Goal: Task Accomplishment & Management: Manage account settings

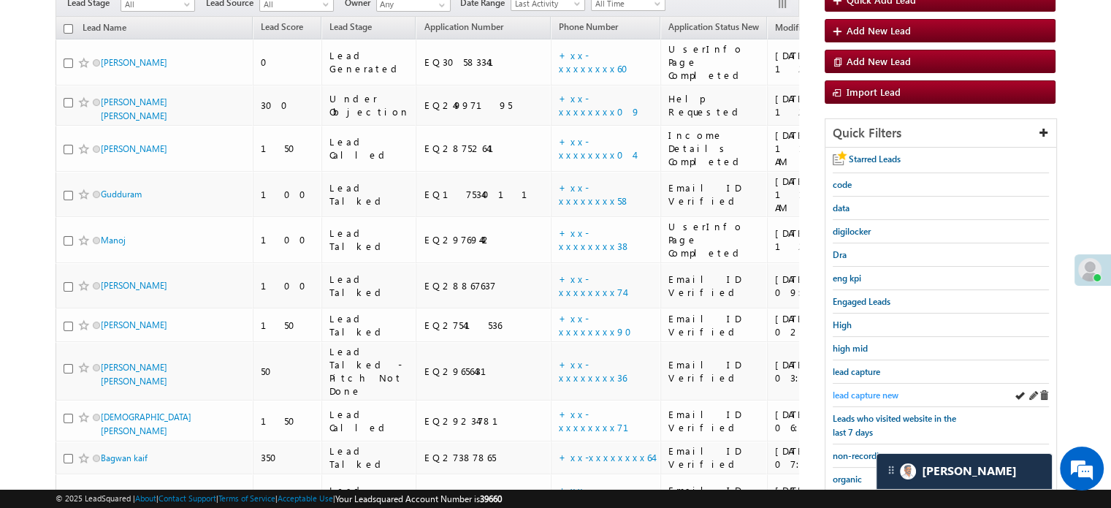
click at [855, 390] on span "lead capture new" at bounding box center [866, 394] width 66 height 11
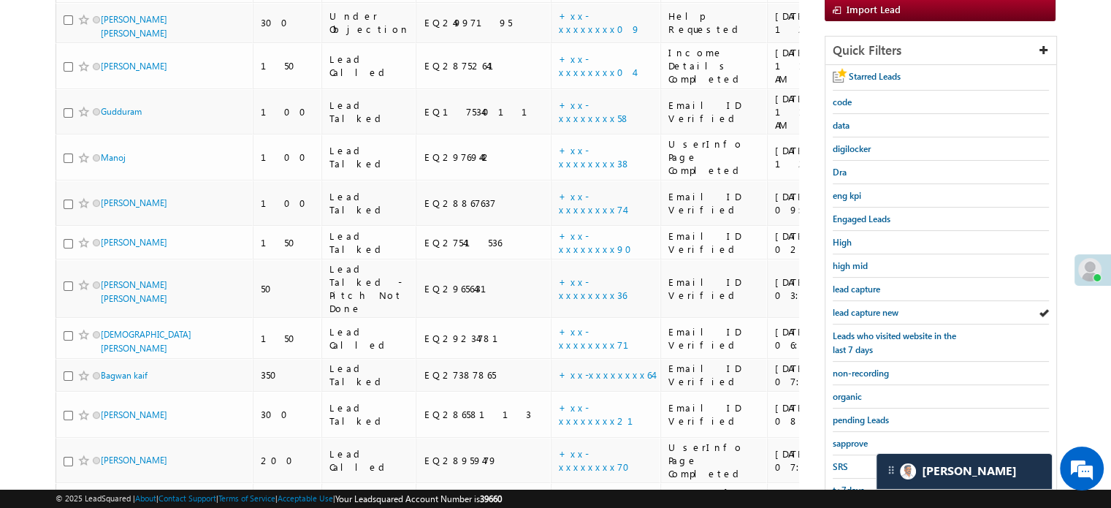
scroll to position [292, 0]
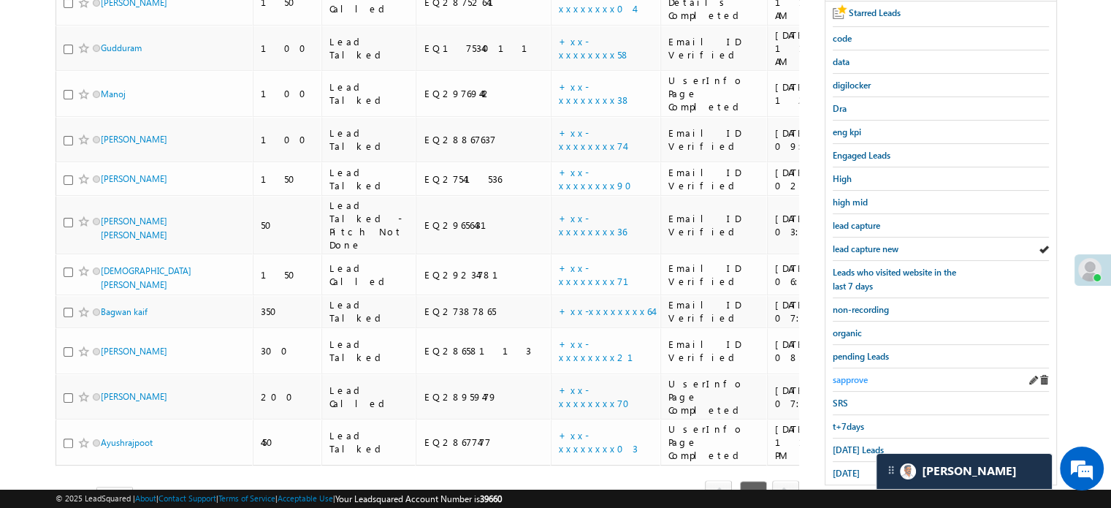
click at [845, 374] on span "sapprove" at bounding box center [850, 379] width 35 height 11
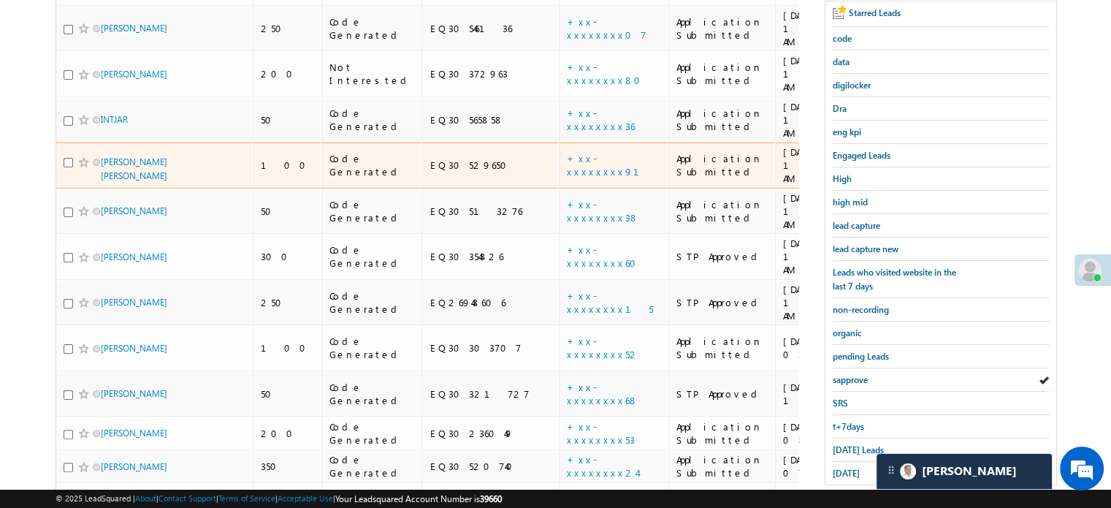
scroll to position [146, 0]
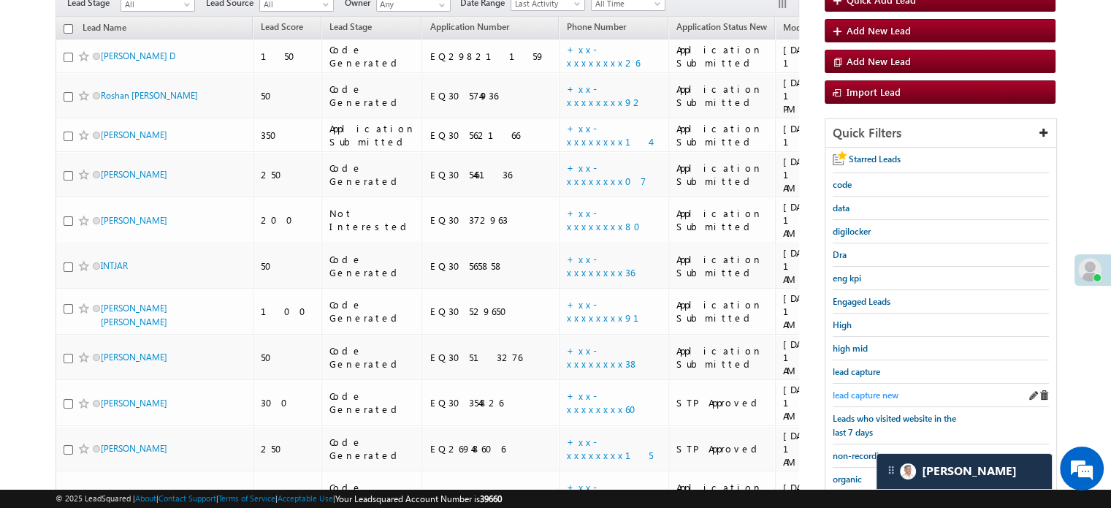
click at [875, 394] on span "lead capture new" at bounding box center [866, 394] width 66 height 11
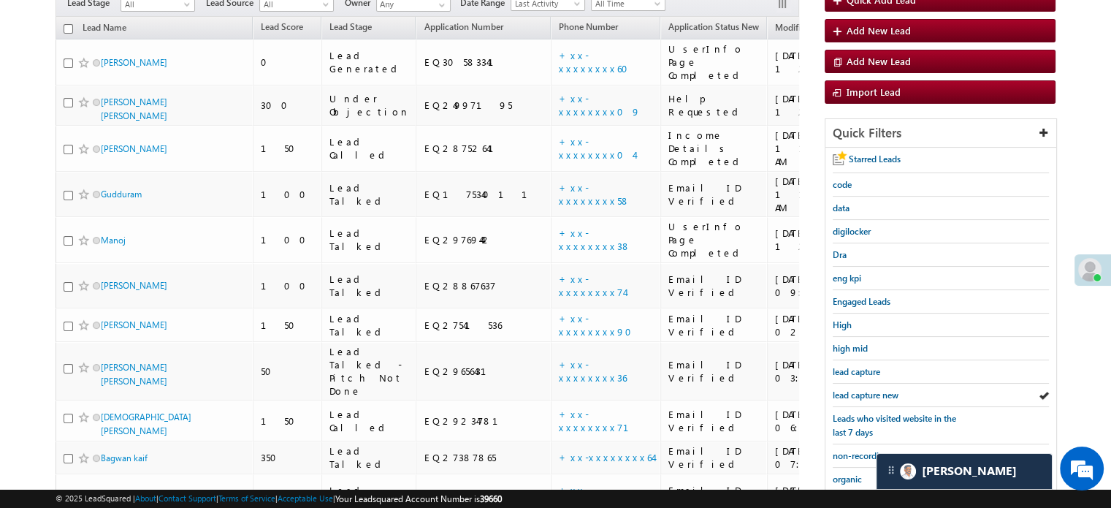
click at [875, 394] on span "lead capture new" at bounding box center [866, 394] width 66 height 11
click at [873, 391] on span "lead capture new" at bounding box center [866, 394] width 66 height 11
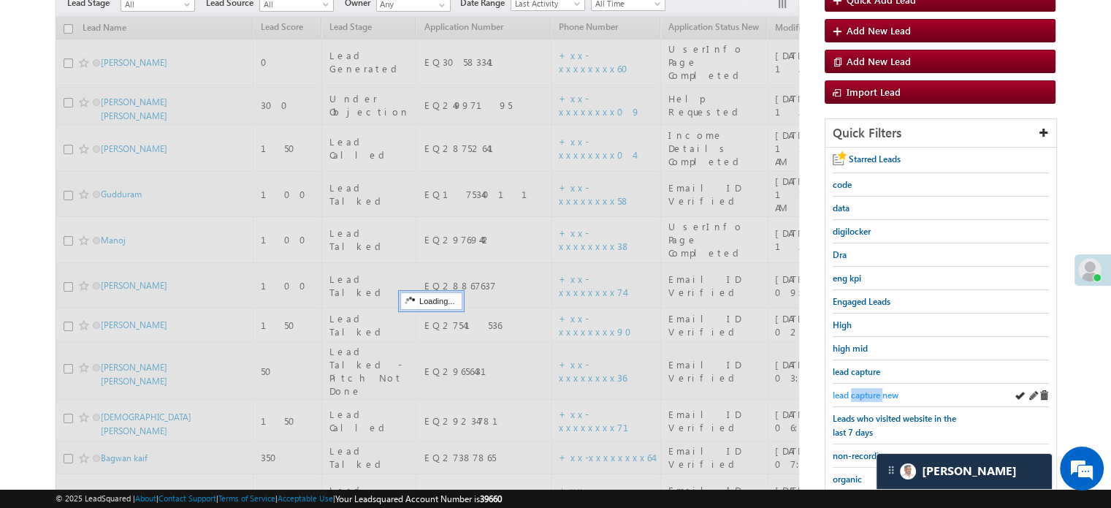
click at [872, 391] on span "lead capture new" at bounding box center [866, 394] width 66 height 11
click at [872, 390] on span "lead capture new" at bounding box center [866, 394] width 66 height 11
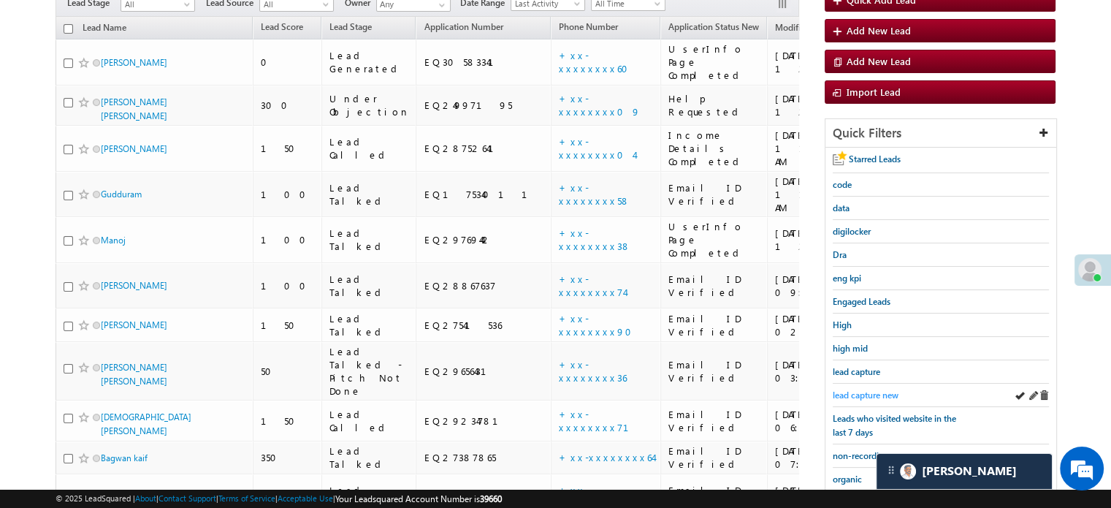
click at [845, 392] on span "lead capture new" at bounding box center [866, 394] width 66 height 11
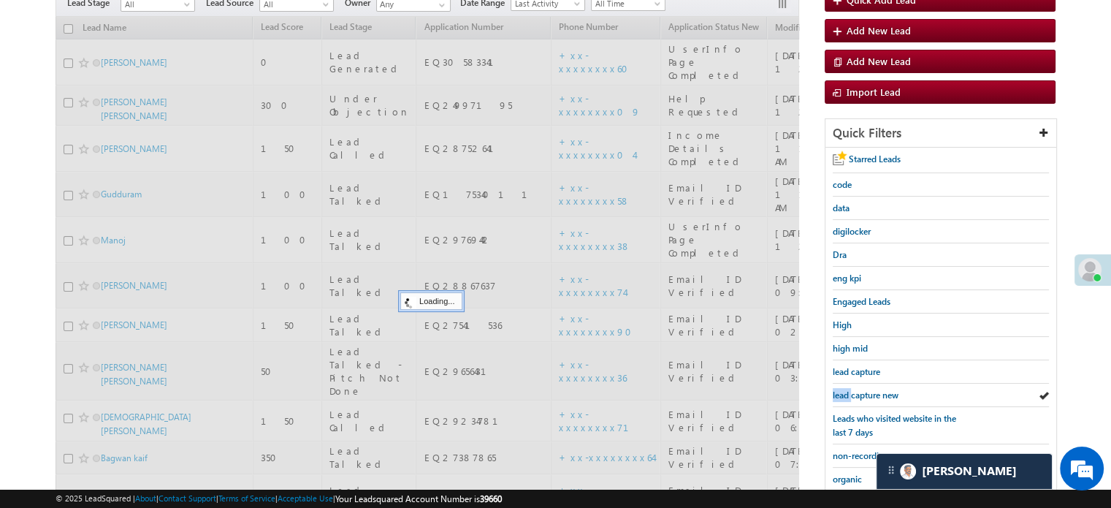
click at [845, 392] on span "lead capture new" at bounding box center [866, 394] width 66 height 11
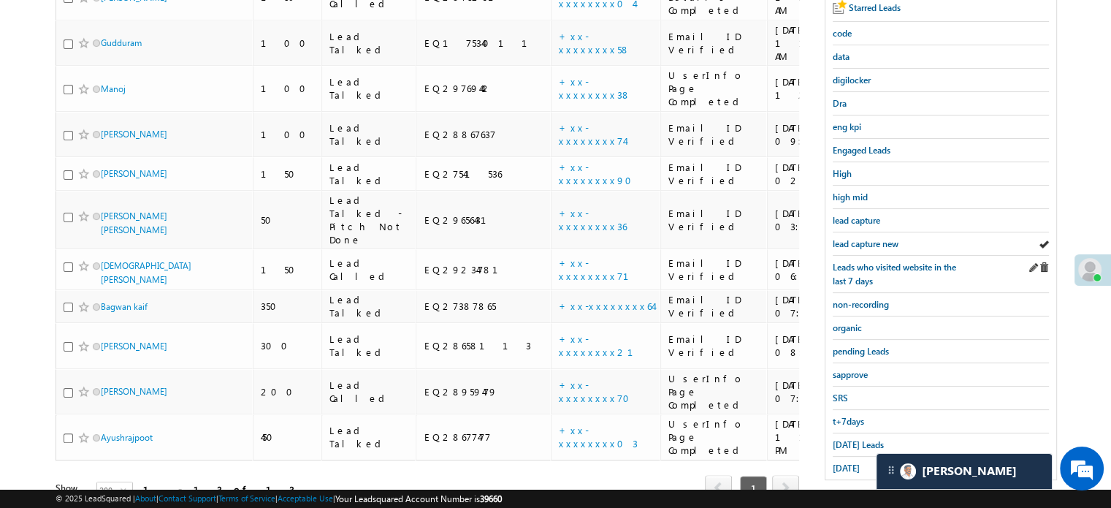
scroll to position [313, 0]
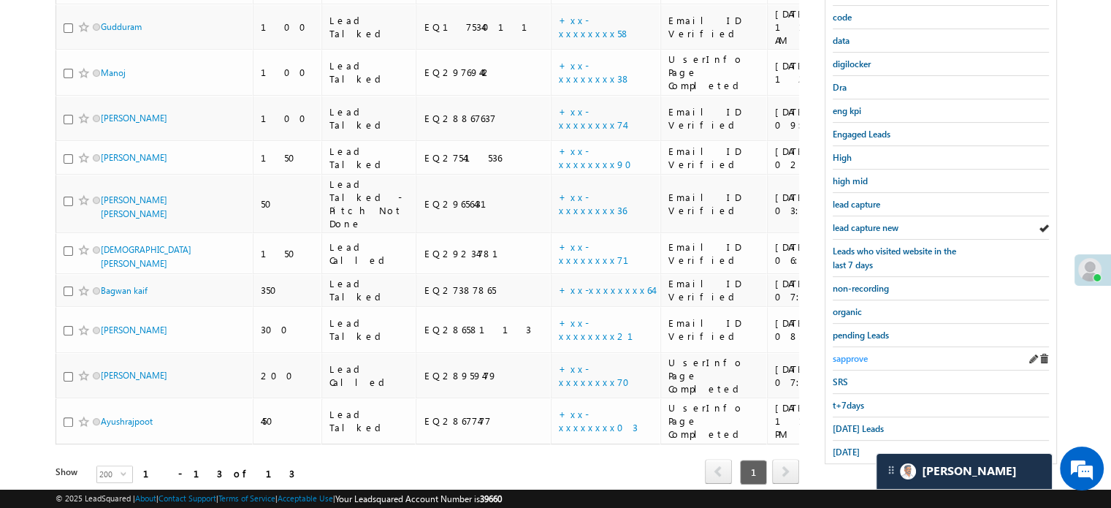
click at [841, 358] on span "sapprove" at bounding box center [850, 358] width 35 height 11
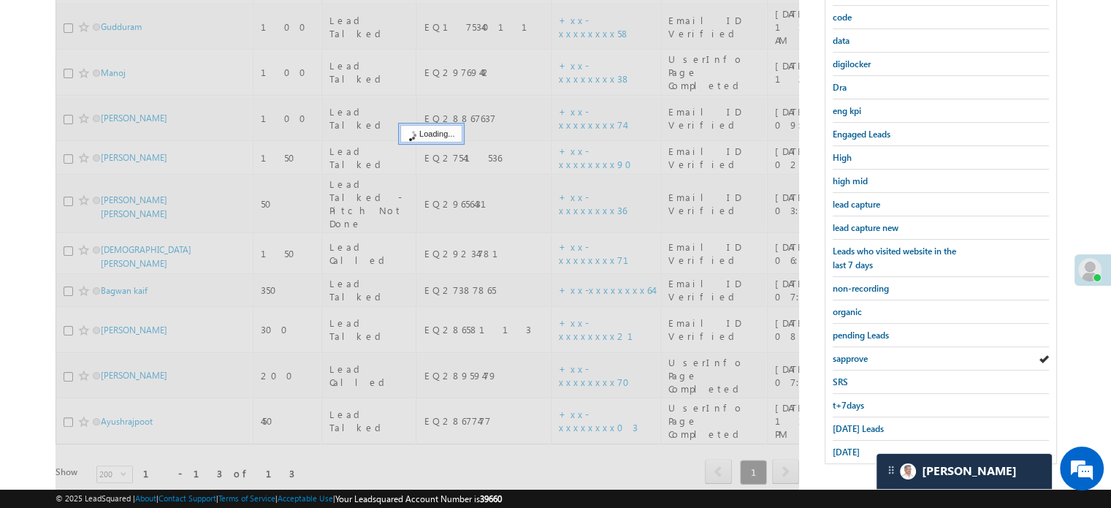
scroll to position [167, 0]
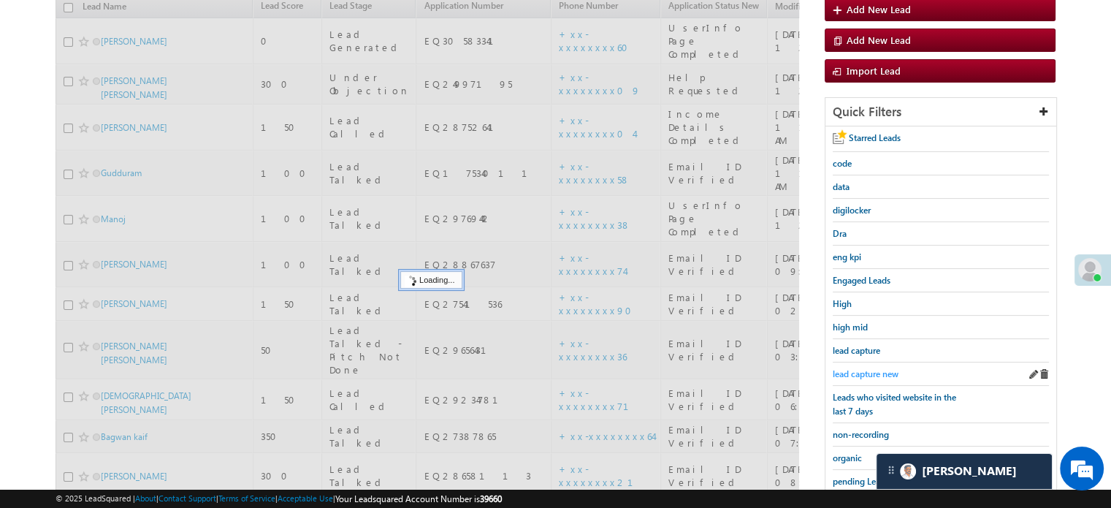
click at [861, 370] on span "lead capture new" at bounding box center [866, 373] width 66 height 11
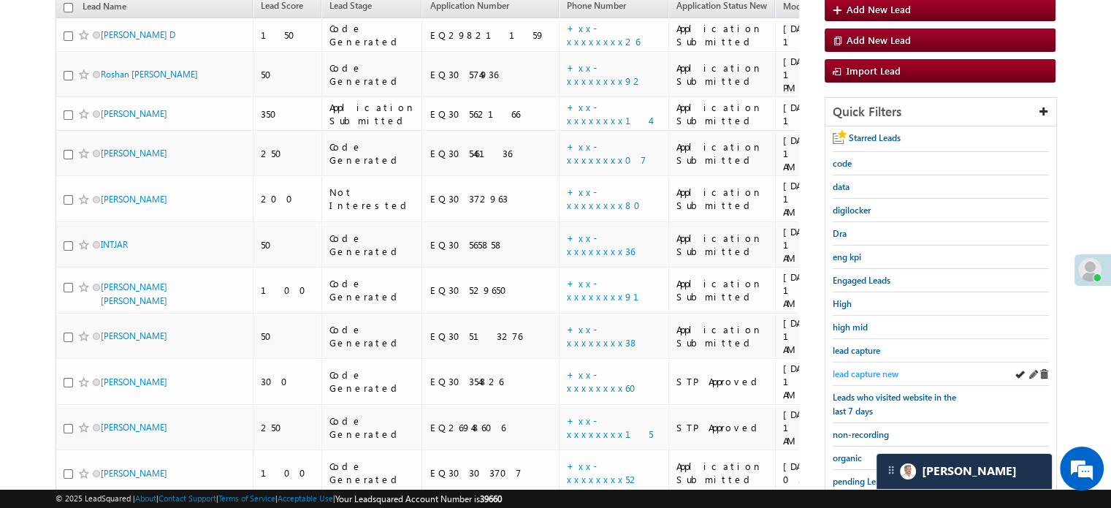
click at [853, 370] on span "lead capture new" at bounding box center [866, 373] width 66 height 11
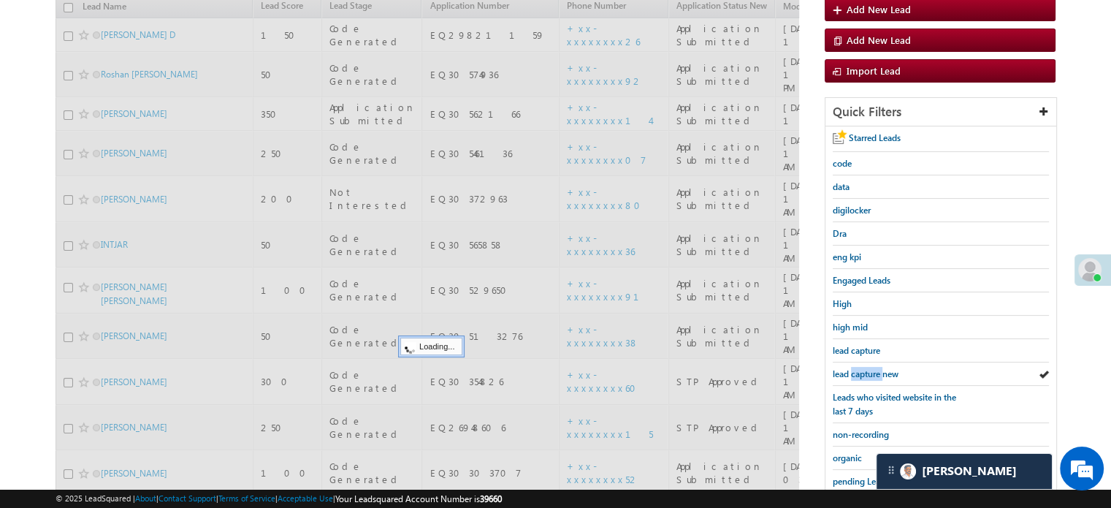
click at [853, 370] on span "lead capture new" at bounding box center [866, 373] width 66 height 11
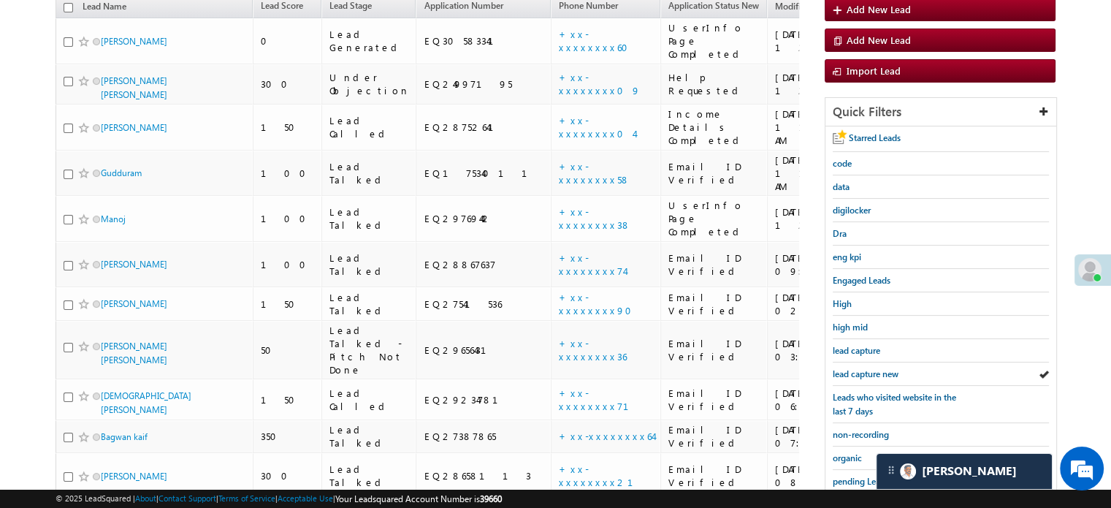
click at [853, 370] on span "lead capture new" at bounding box center [866, 373] width 66 height 11
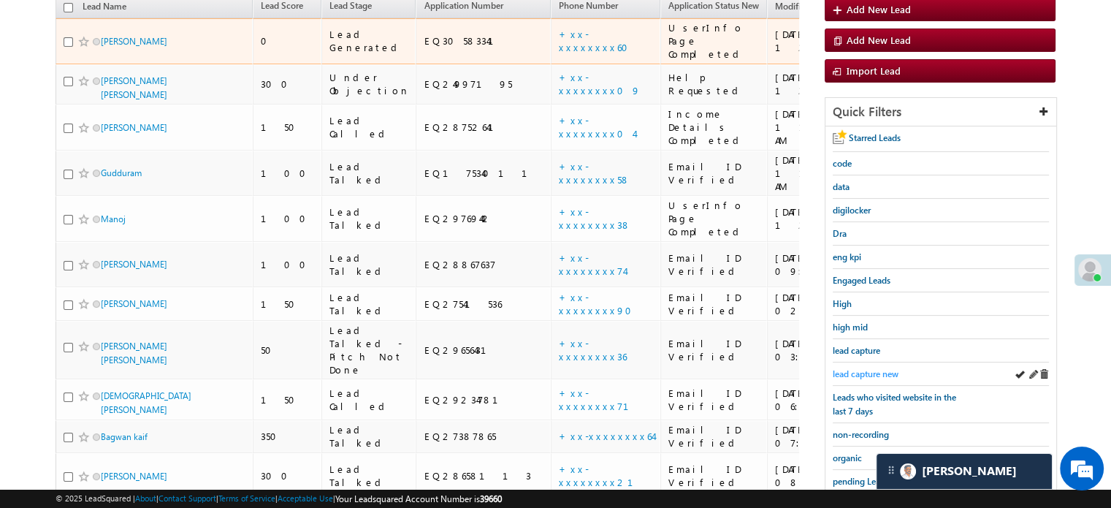
click at [872, 369] on span "lead capture new" at bounding box center [866, 373] width 66 height 11
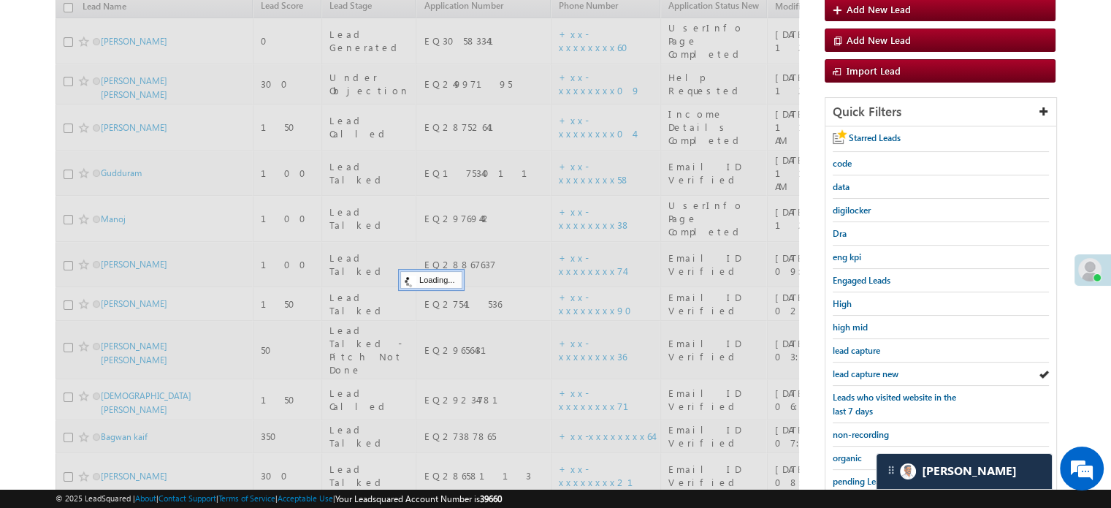
click at [870, 369] on span "lead capture new" at bounding box center [866, 373] width 66 height 11
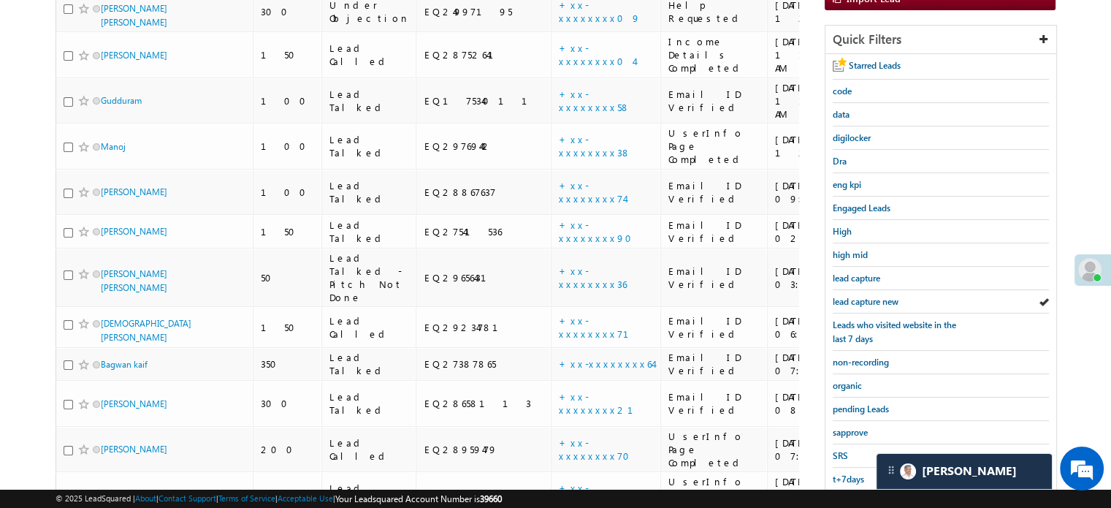
scroll to position [313, 0]
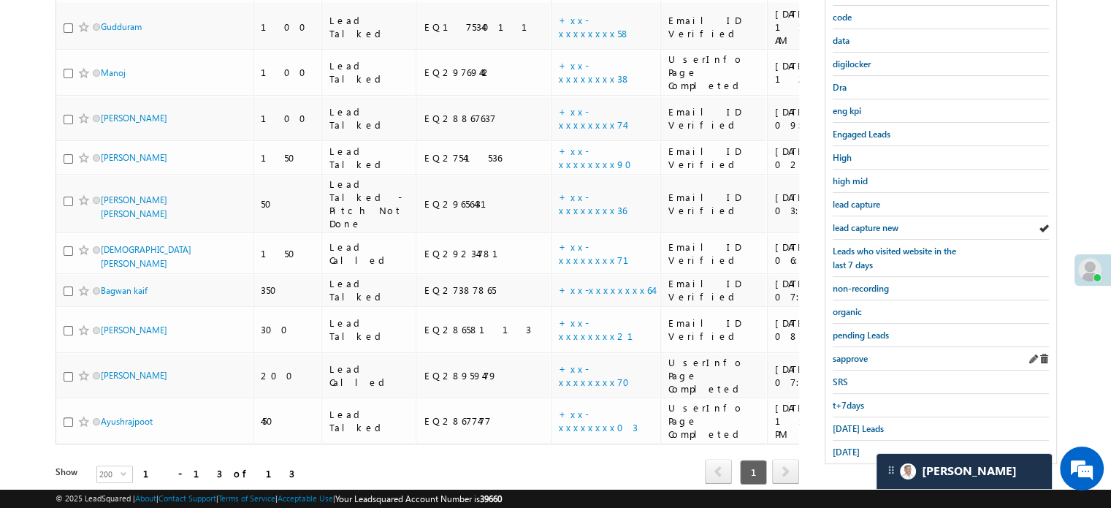
click at [843, 359] on link "sapprove" at bounding box center [850, 358] width 35 height 14
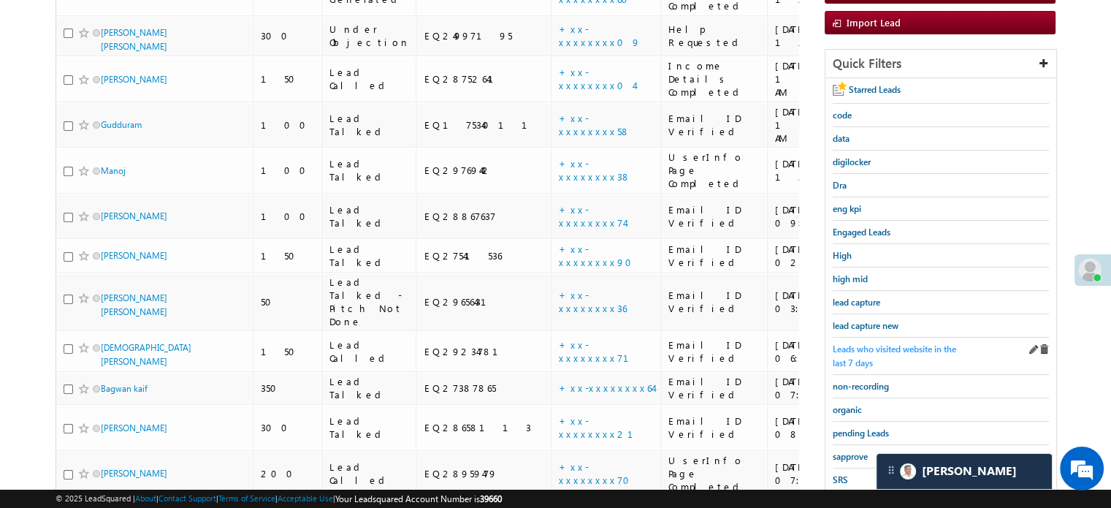
scroll to position [240, 0]
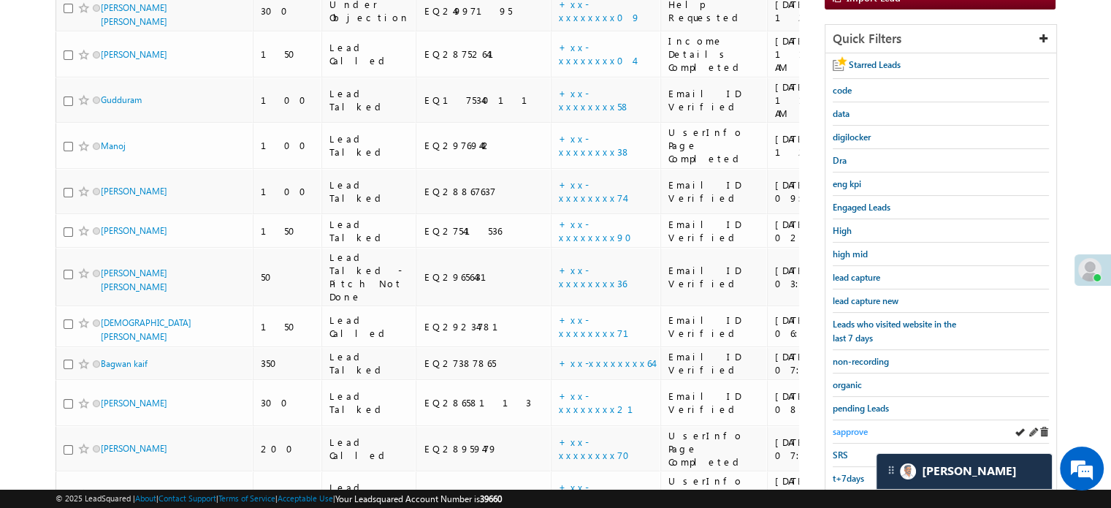
click at [852, 420] on div "sapprove" at bounding box center [941, 431] width 216 height 23
click at [850, 426] on span "sapprove" at bounding box center [850, 431] width 35 height 11
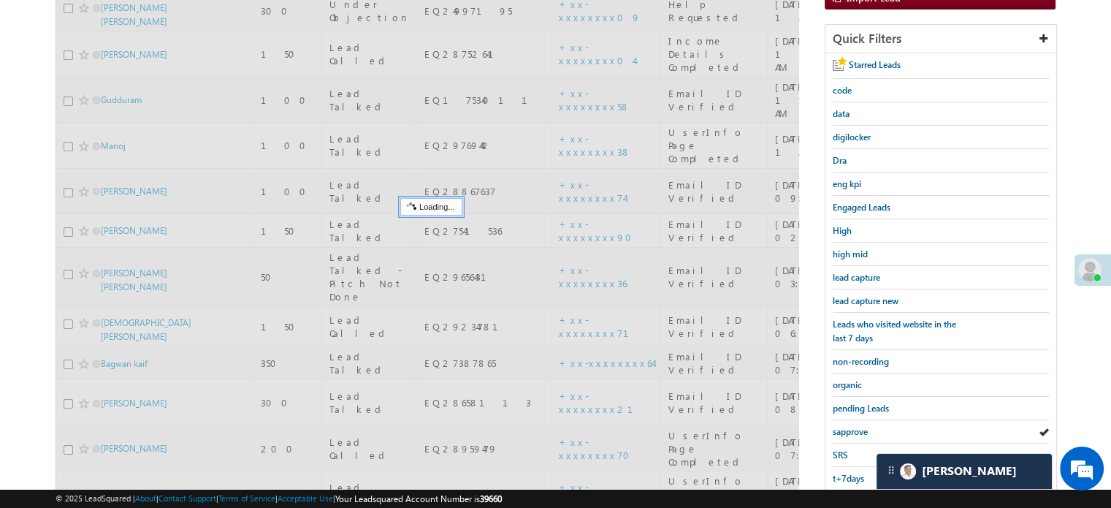
click at [850, 426] on span "sapprove" at bounding box center [850, 431] width 35 height 11
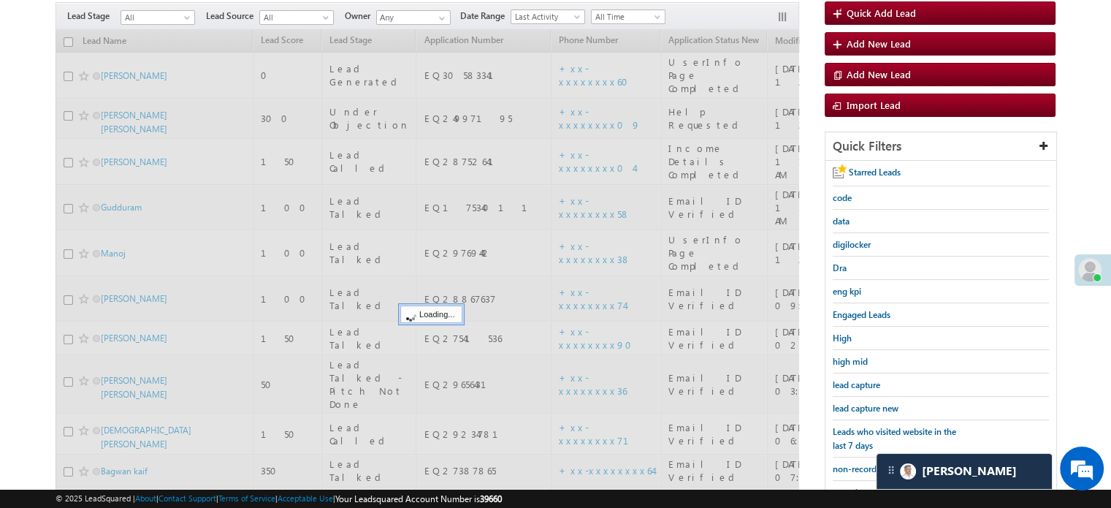
scroll to position [94, 0]
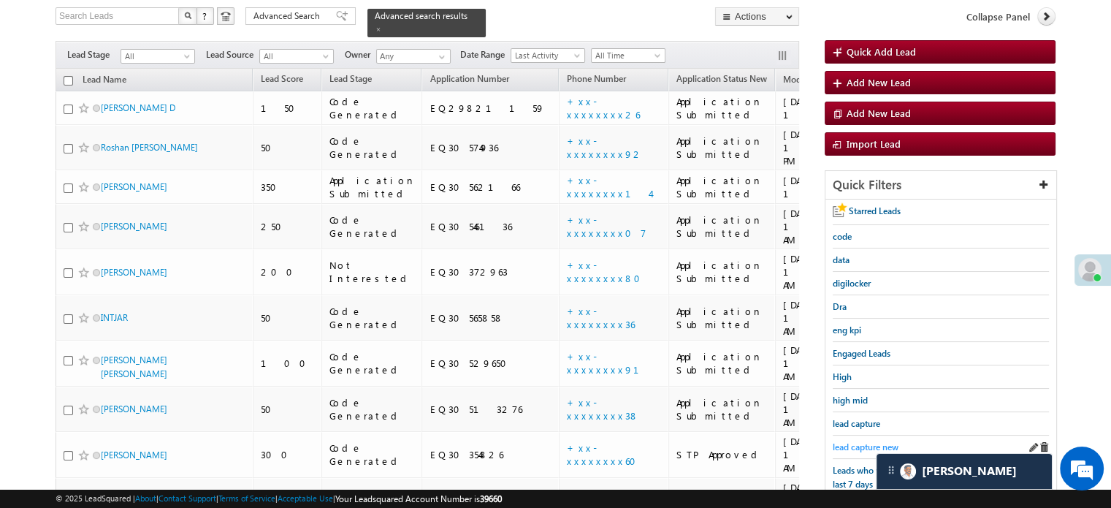
click at [862, 441] on span "lead capture new" at bounding box center [866, 446] width 66 height 11
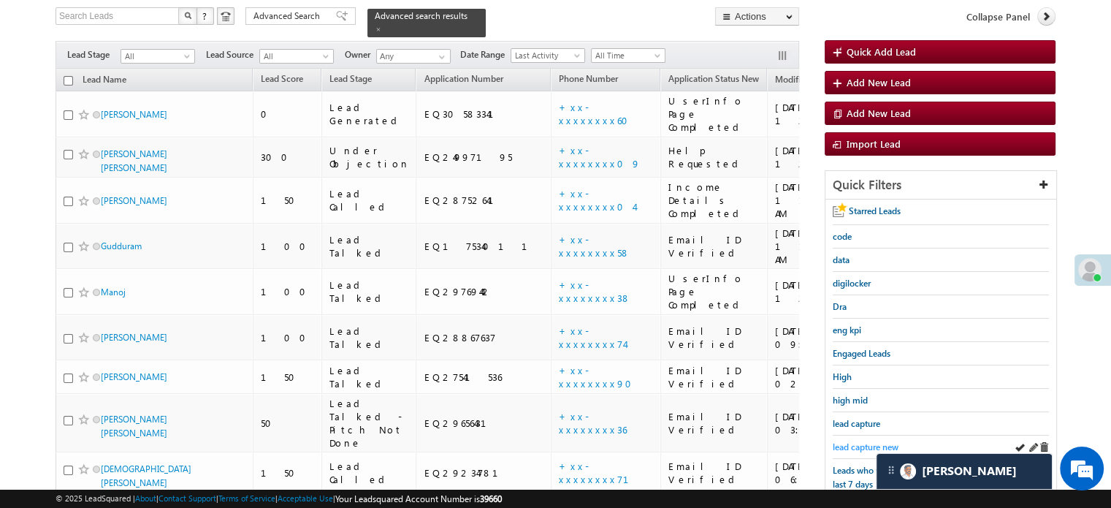
click at [860, 443] on span "lead capture new" at bounding box center [866, 446] width 66 height 11
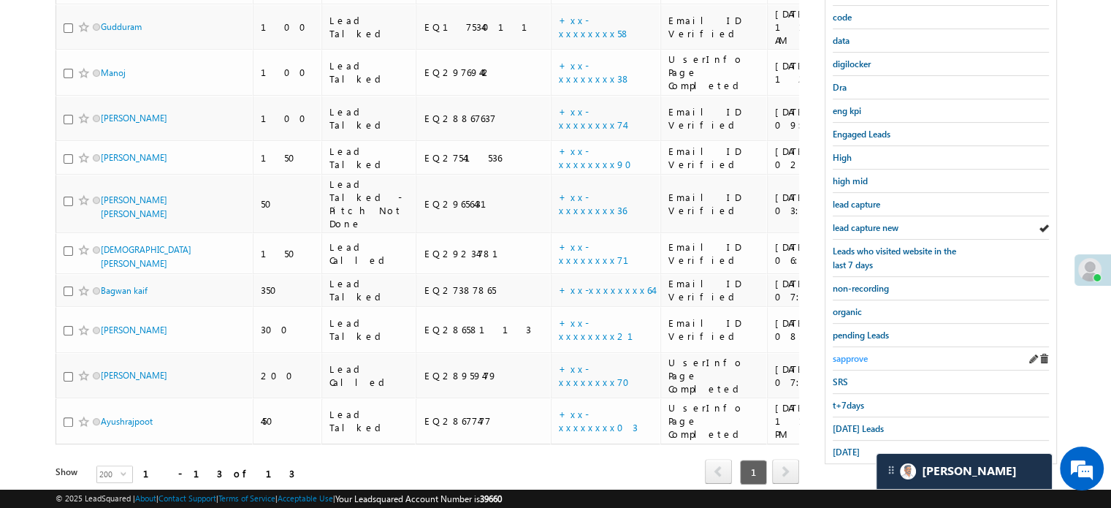
click at [839, 353] on span "sapprove" at bounding box center [850, 358] width 35 height 11
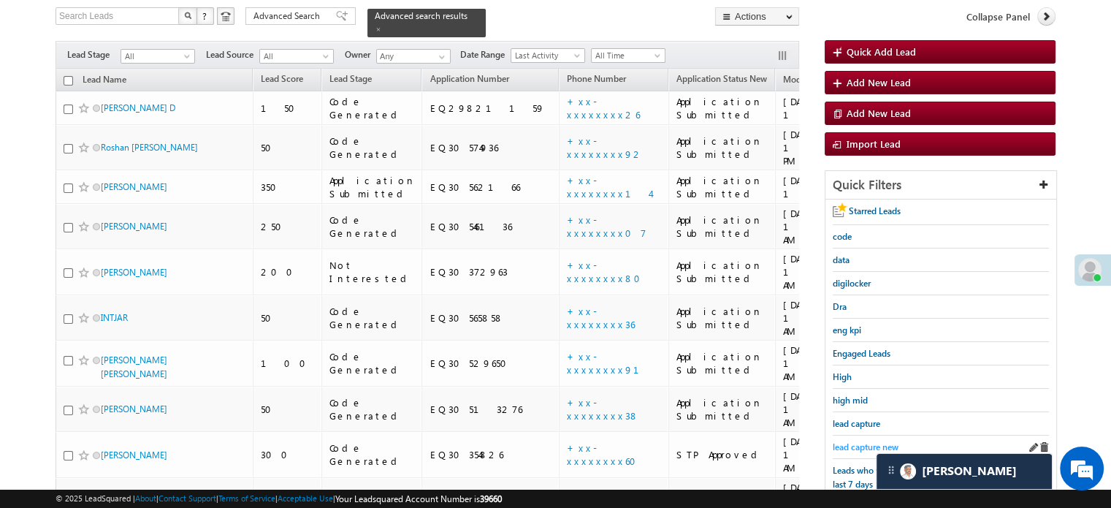
click at [852, 442] on span "lead capture new" at bounding box center [866, 446] width 66 height 11
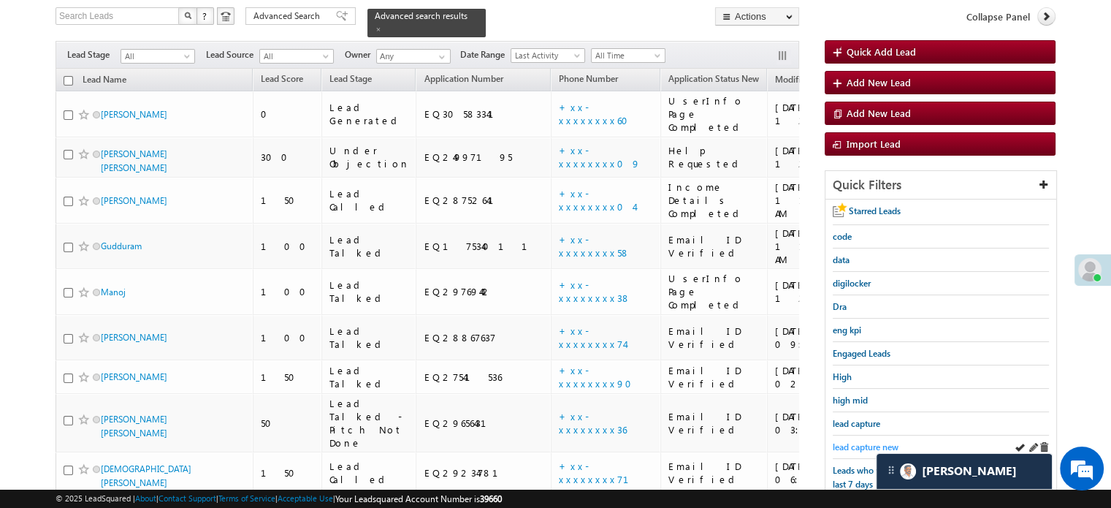
click at [849, 441] on span "lead capture new" at bounding box center [866, 446] width 66 height 11
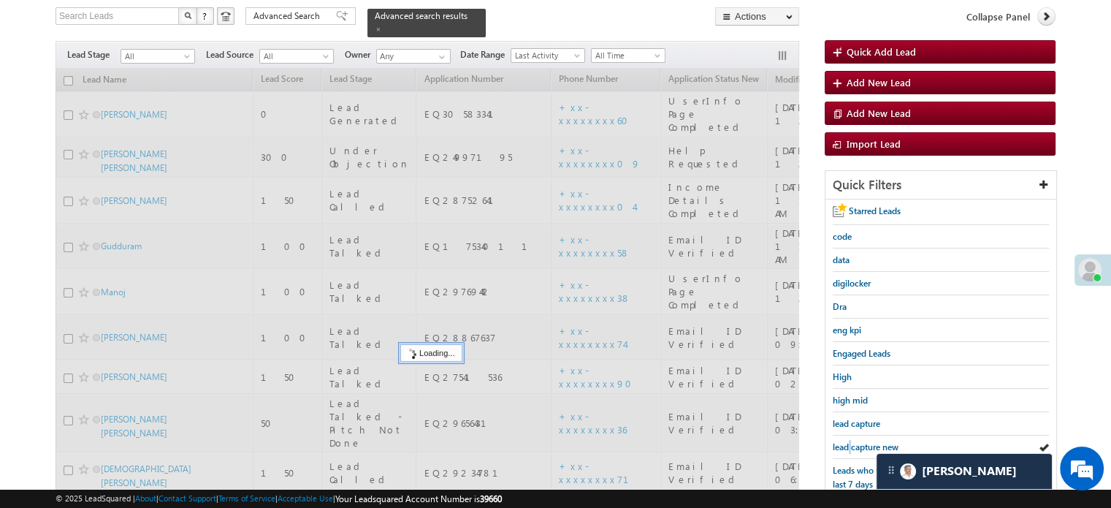
click at [849, 441] on span "lead capture new" at bounding box center [866, 446] width 66 height 11
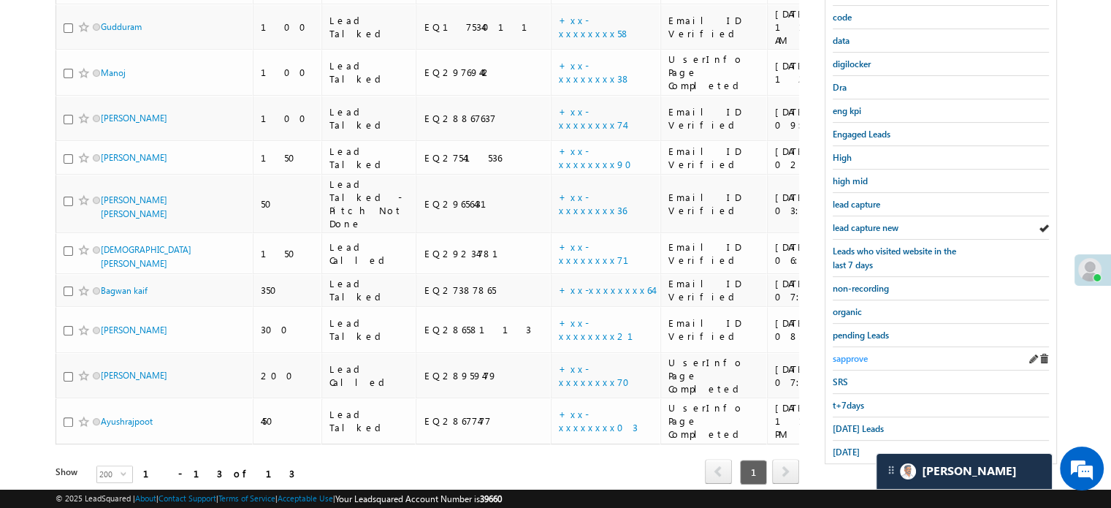
click at [841, 353] on span "sapprove" at bounding box center [850, 358] width 35 height 11
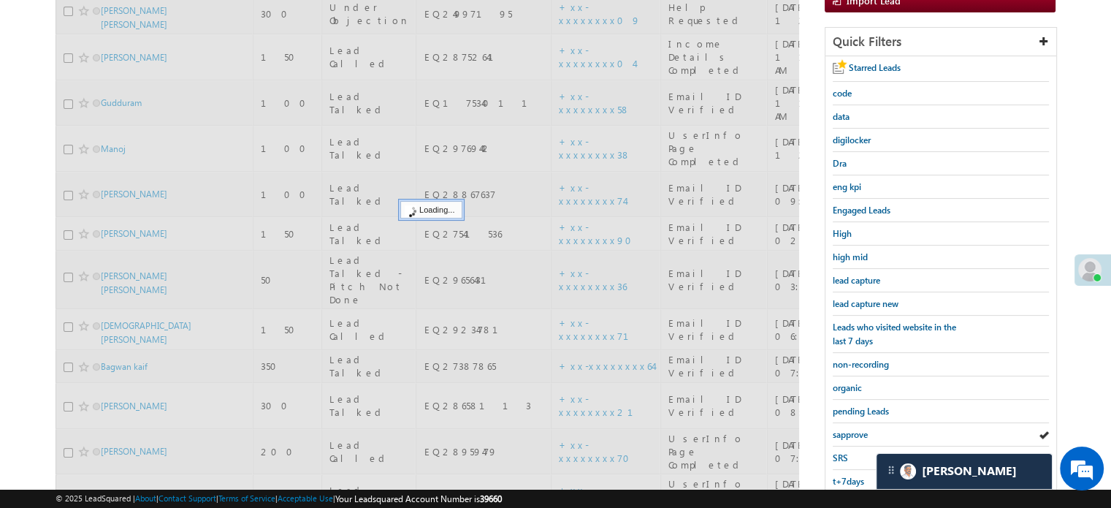
scroll to position [167, 0]
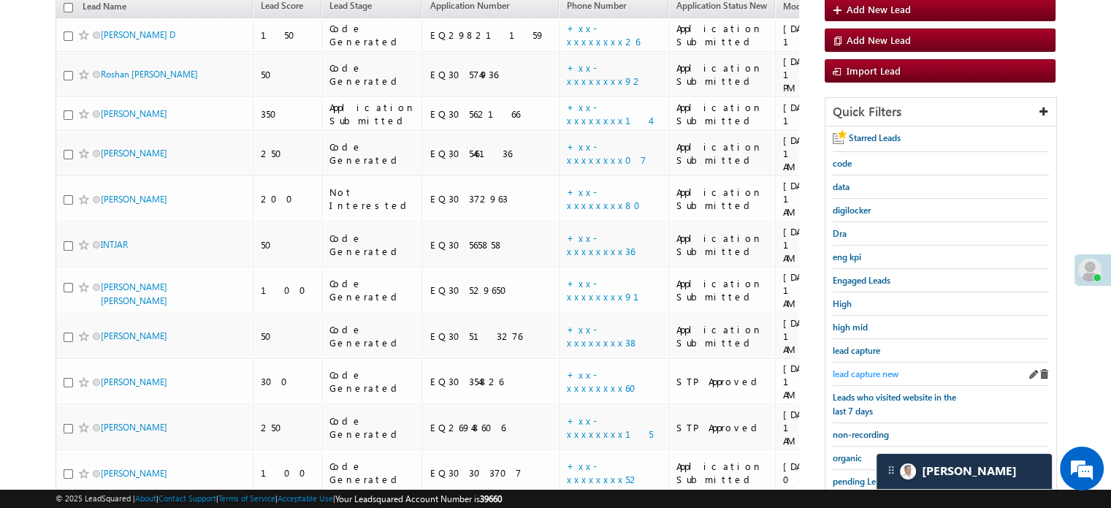
click at [864, 374] on span "lead capture new" at bounding box center [866, 373] width 66 height 11
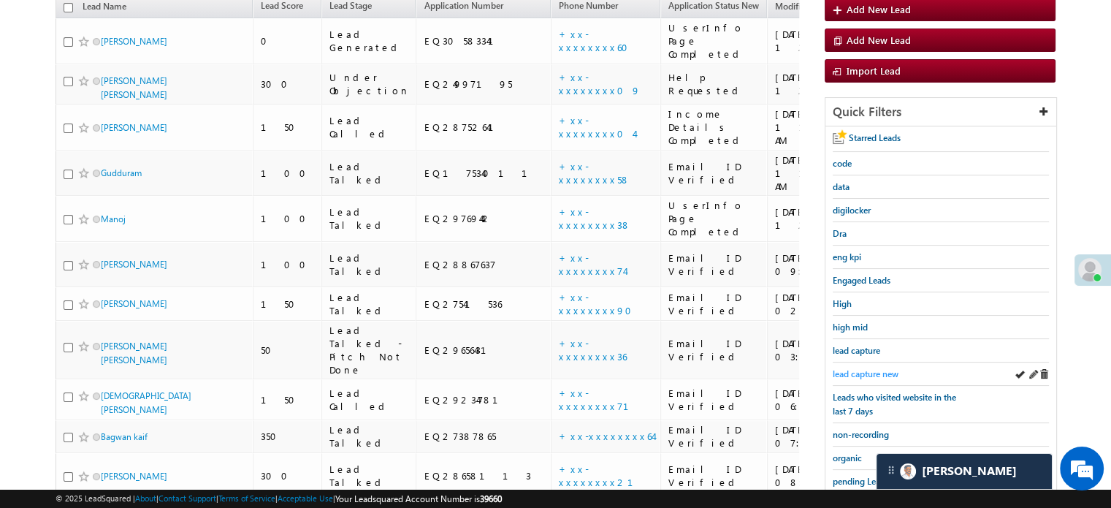
click at [857, 370] on span "lead capture new" at bounding box center [866, 373] width 66 height 11
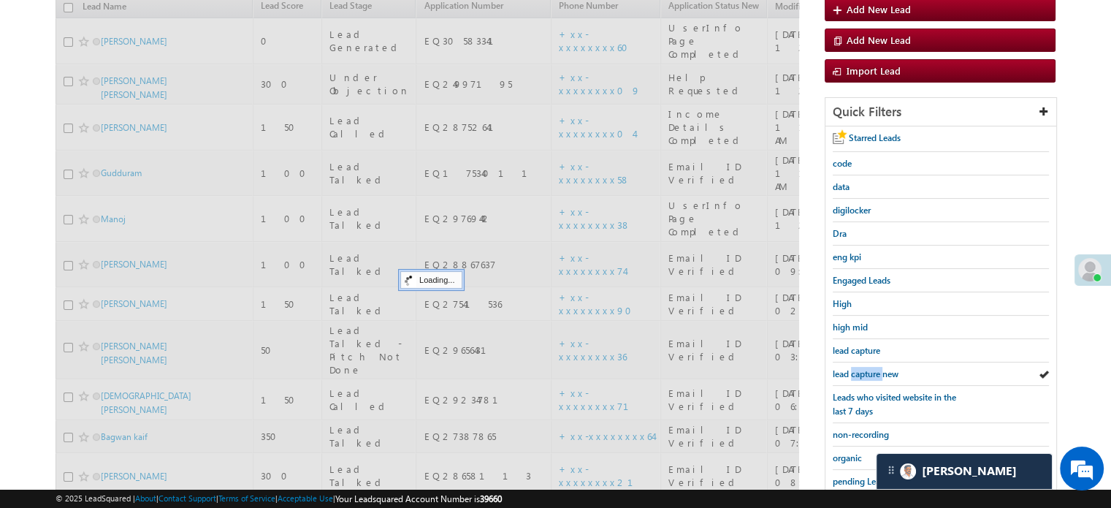
click at [857, 370] on span "lead capture new" at bounding box center [866, 373] width 66 height 11
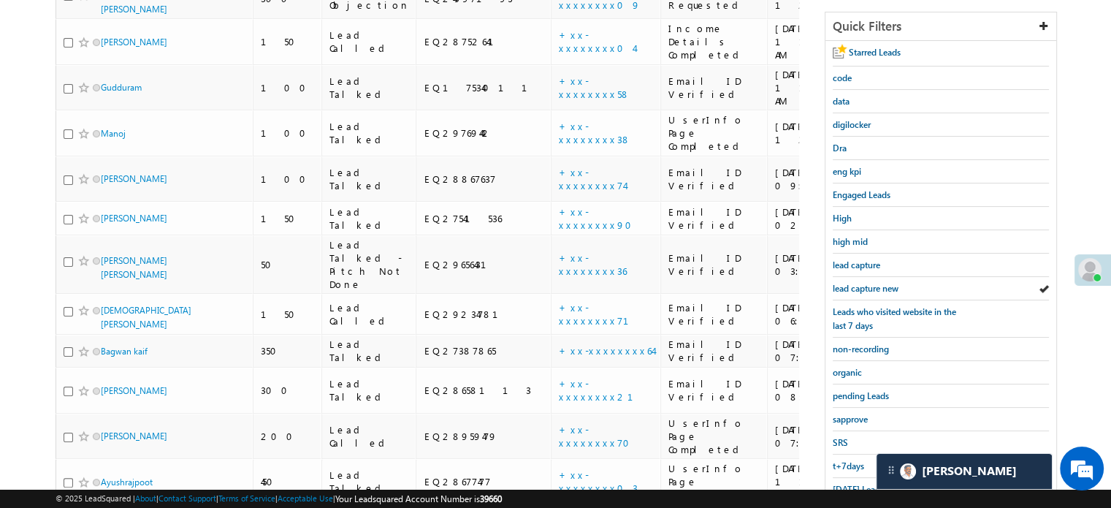
scroll to position [313, 0]
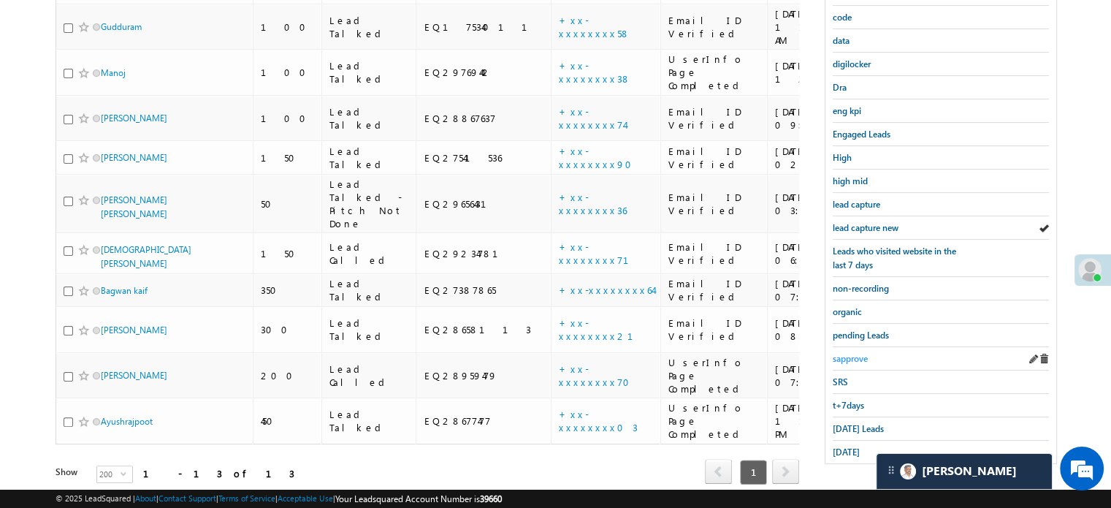
click at [850, 351] on link "sapprove" at bounding box center [850, 358] width 35 height 14
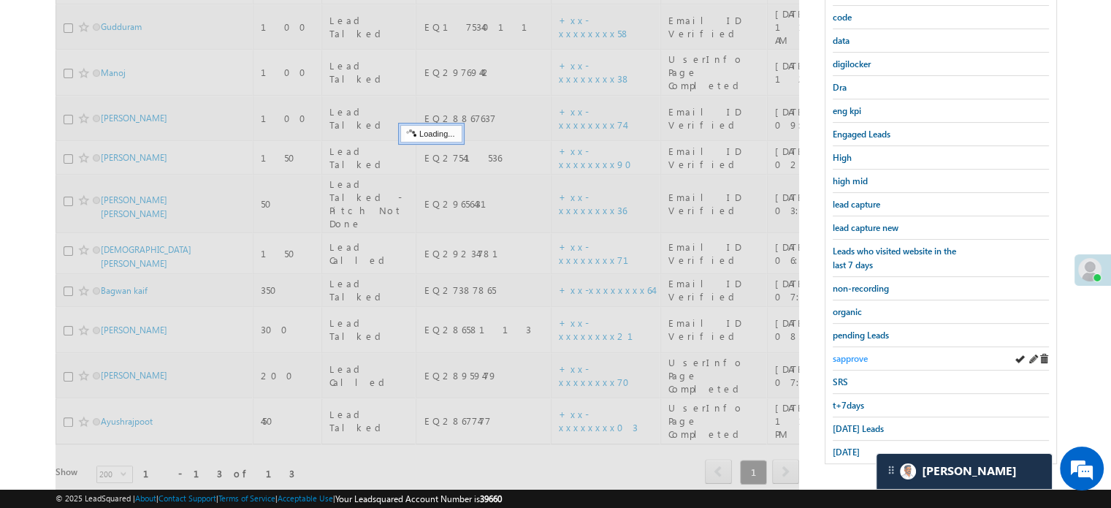
click at [850, 351] on link "sapprove" at bounding box center [850, 358] width 35 height 14
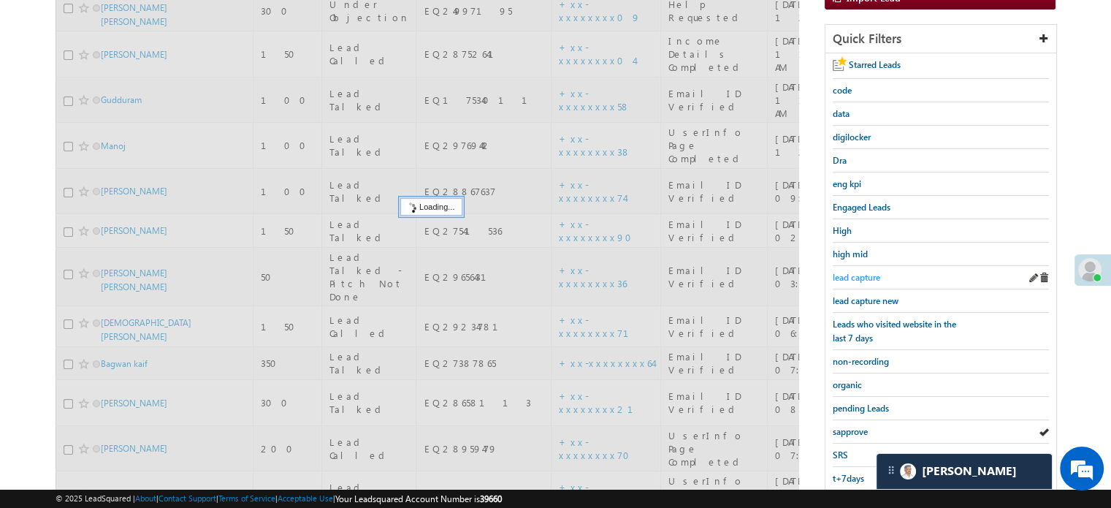
scroll to position [167, 0]
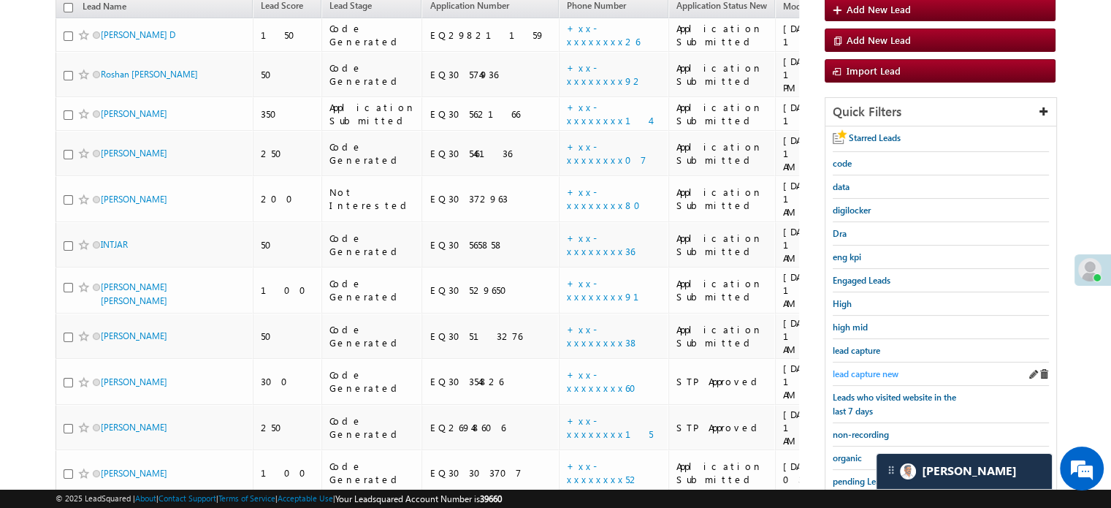
click at [856, 368] on span "lead capture new" at bounding box center [866, 373] width 66 height 11
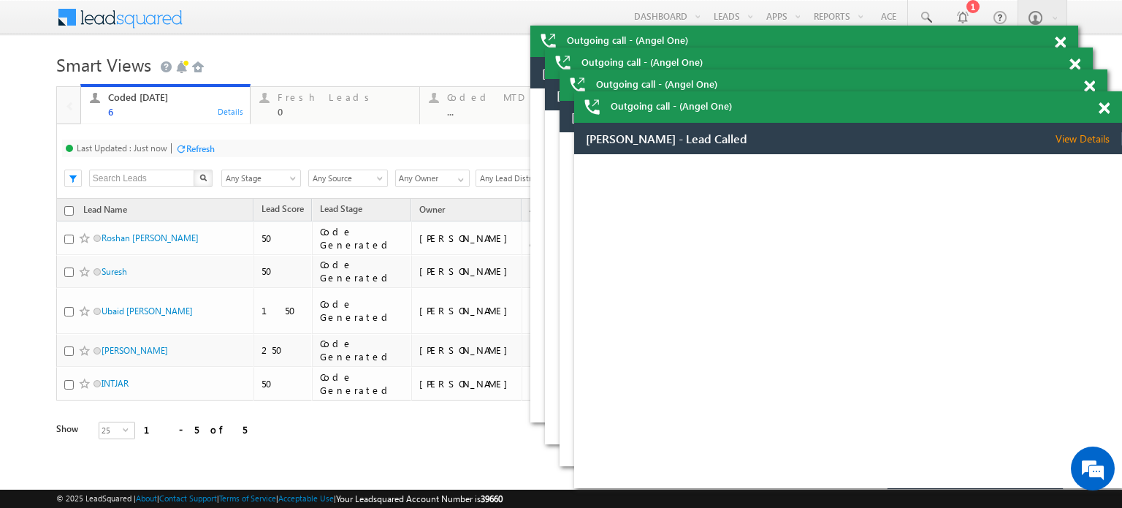
click at [1106, 113] on span at bounding box center [1104, 108] width 11 height 12
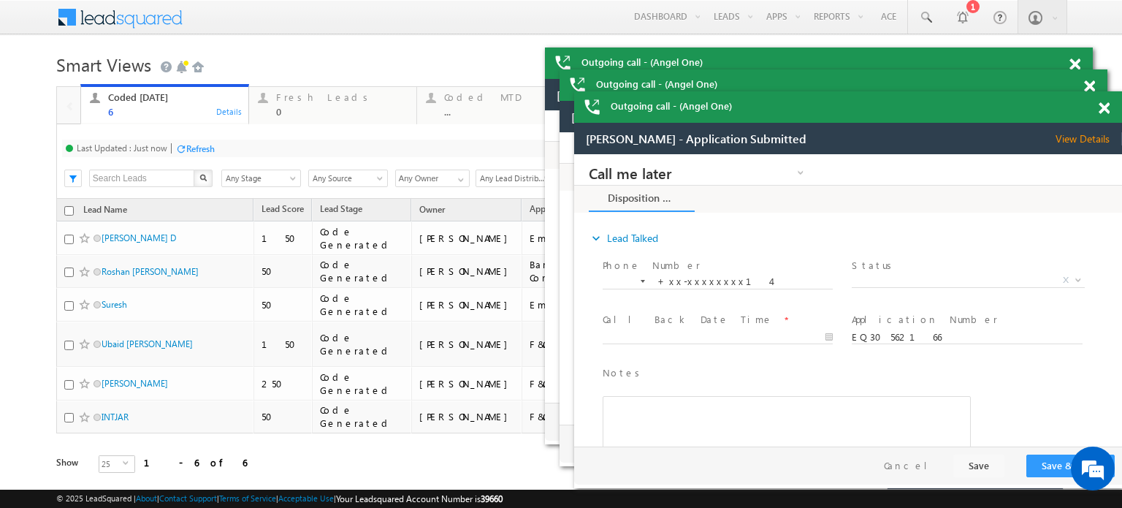
click at [1106, 113] on span at bounding box center [1104, 108] width 11 height 12
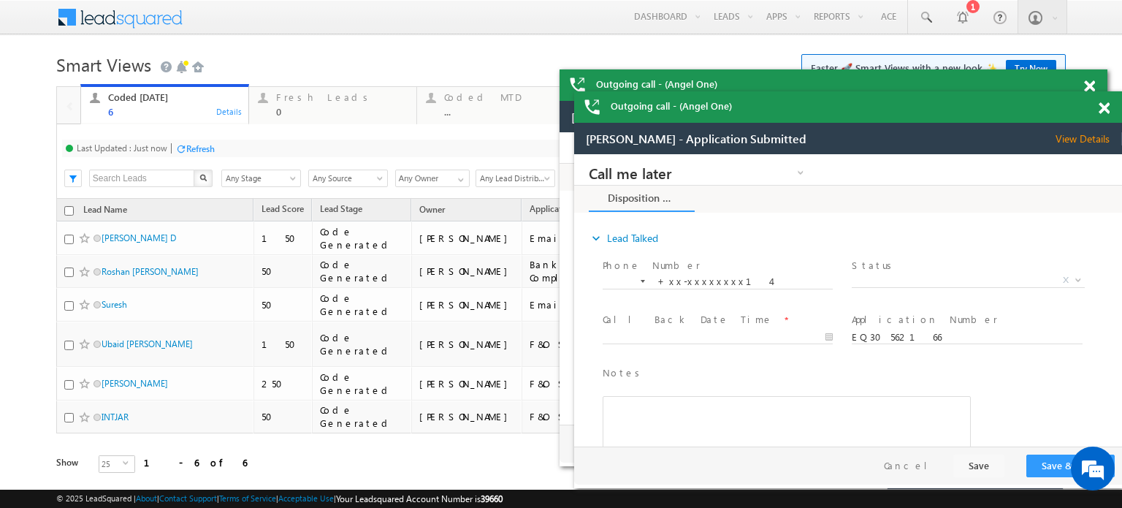
click at [1102, 108] on span at bounding box center [1104, 108] width 11 height 12
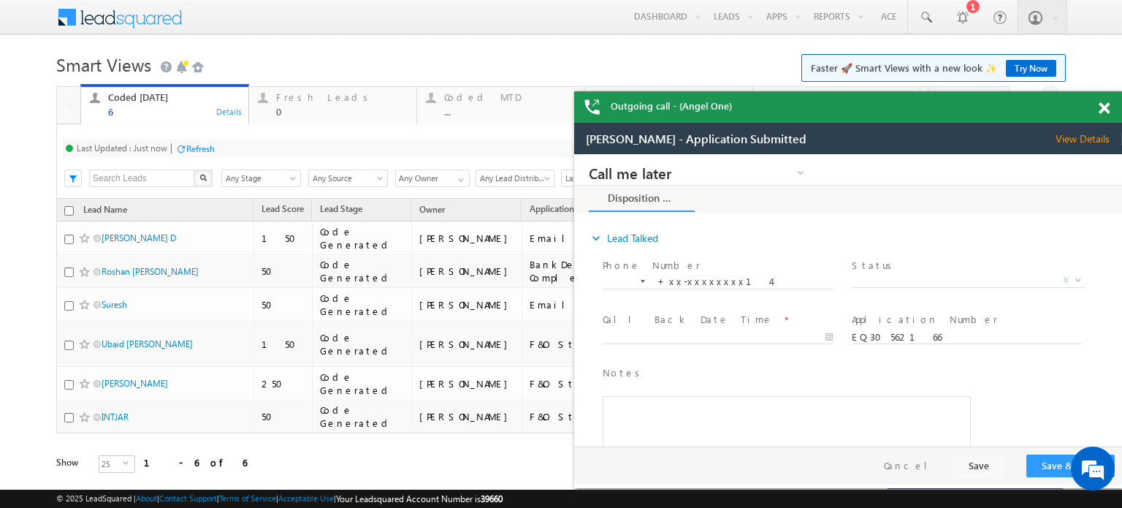
click at [1102, 108] on span at bounding box center [1104, 108] width 11 height 12
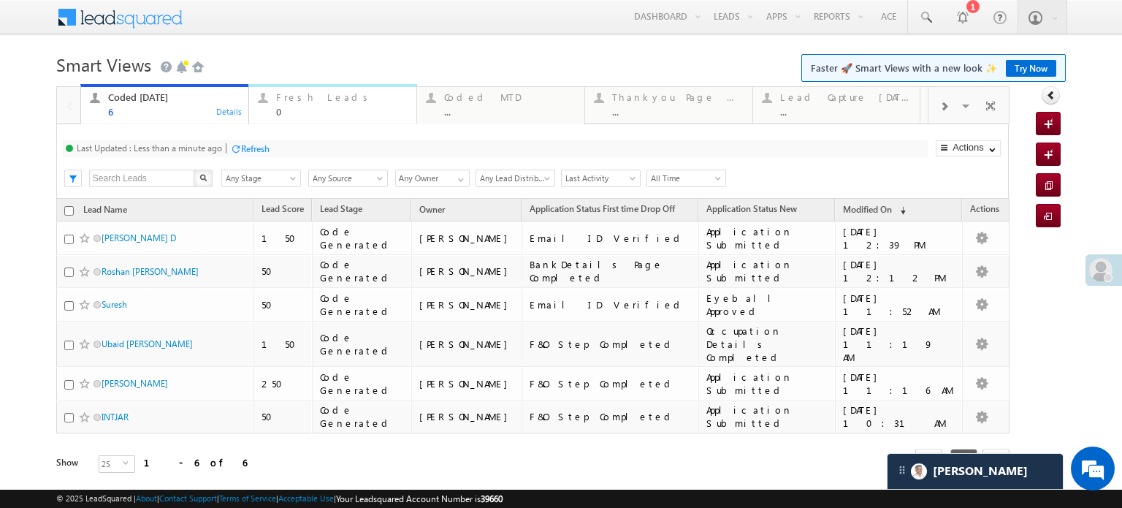
drag, startPoint x: 295, startPoint y: 106, endPoint x: 275, endPoint y: 131, distance: 32.2
click at [295, 106] on div "0" at bounding box center [341, 111] width 131 height 11
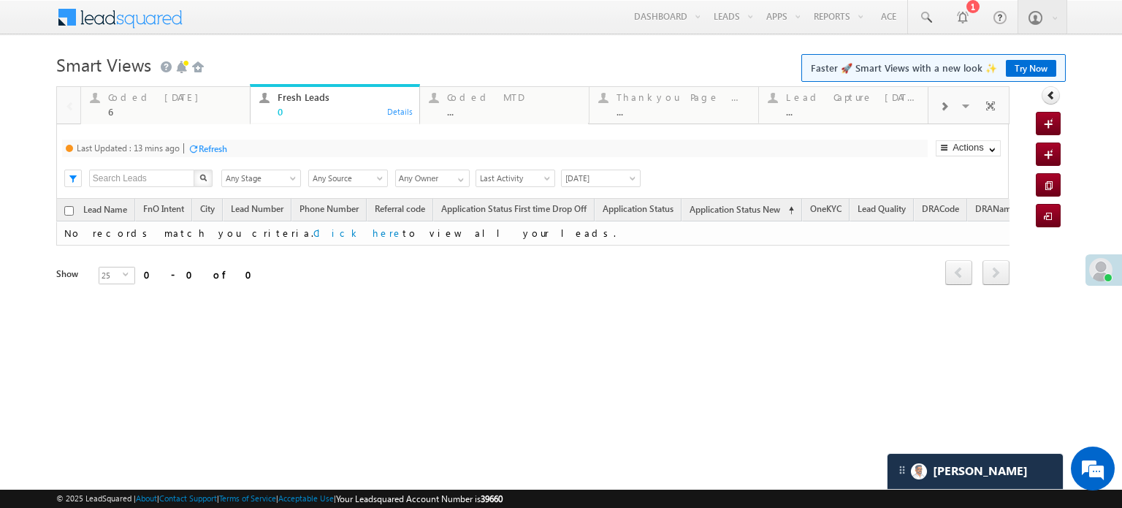
click at [233, 156] on div "Last Updated : 13 mins ago Refresh Refreshing..." at bounding box center [495, 149] width 866 height 18
click at [225, 157] on div "Last Updated : 13 mins ago Refresh Refreshing... Search X Lead Stage Any Stage …" at bounding box center [532, 161] width 953 height 75
click at [219, 148] on div "Refresh" at bounding box center [213, 148] width 28 height 11
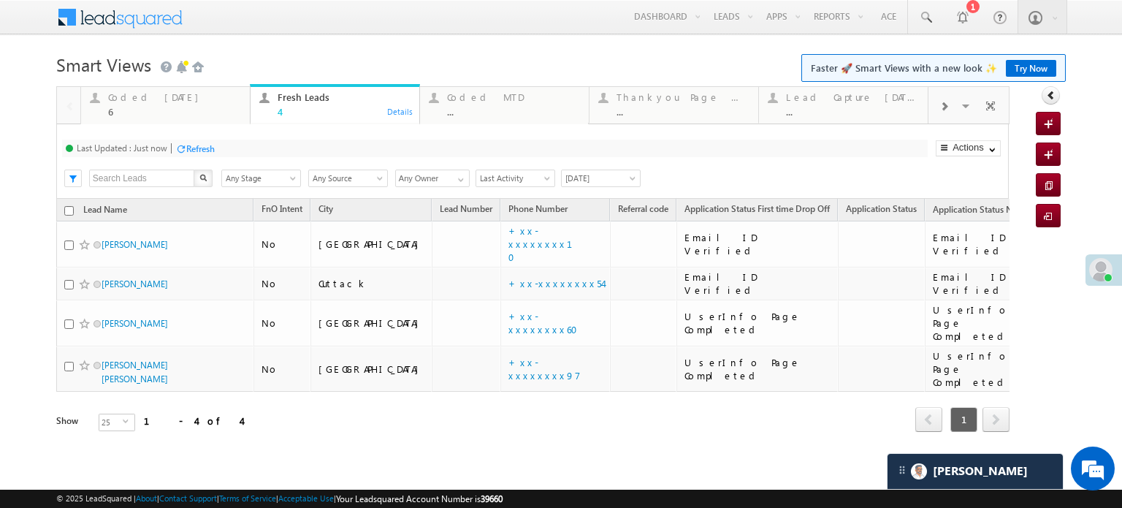
click at [217, 151] on div "Last Updated : Just now Refresh Refreshing..." at bounding box center [495, 149] width 866 height 18
click at [148, 106] on div "6" at bounding box center [174, 111] width 133 height 11
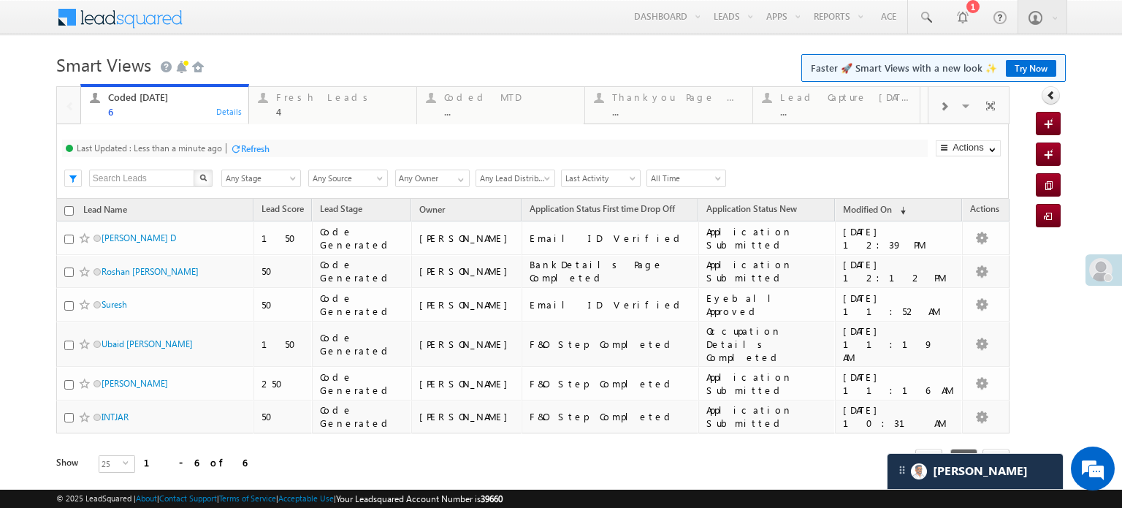
click at [263, 150] on div "Refresh" at bounding box center [255, 148] width 28 height 11
click at [918, 16] on span at bounding box center [925, 17] width 15 height 15
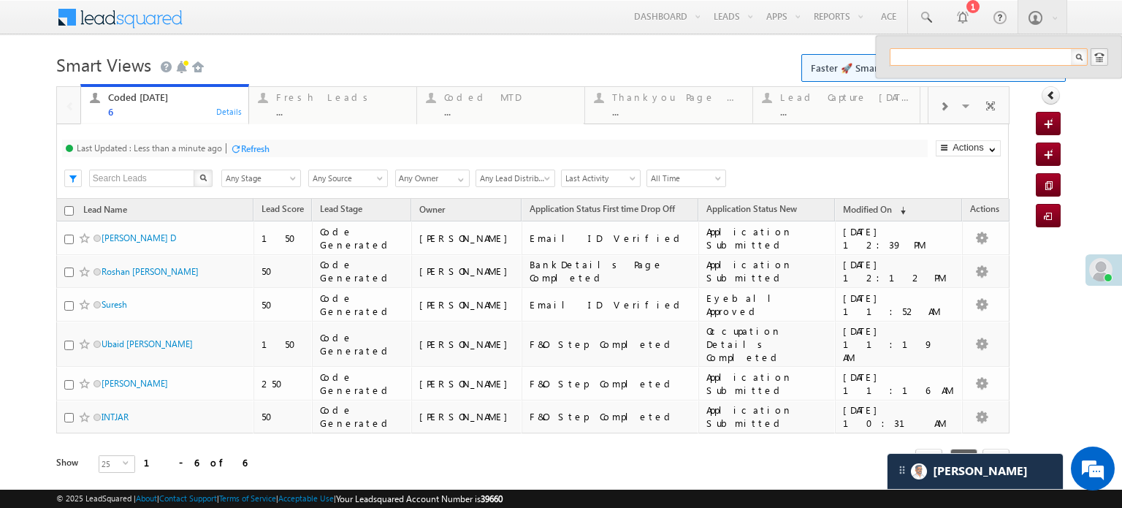
click at [975, 52] on input "text" at bounding box center [989, 57] width 198 height 18
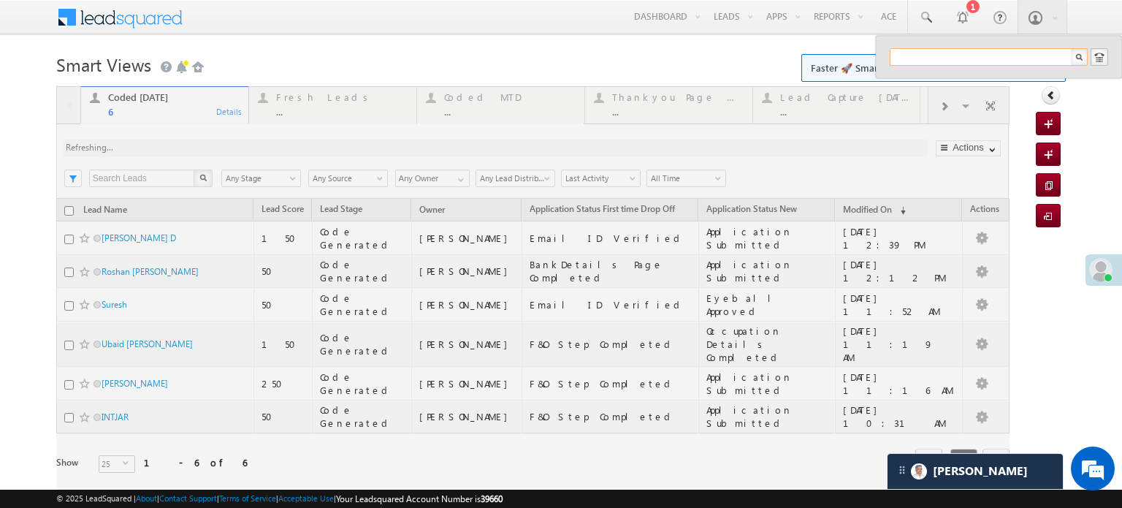
click at [898, 62] on input "text" at bounding box center [989, 57] width 198 height 18
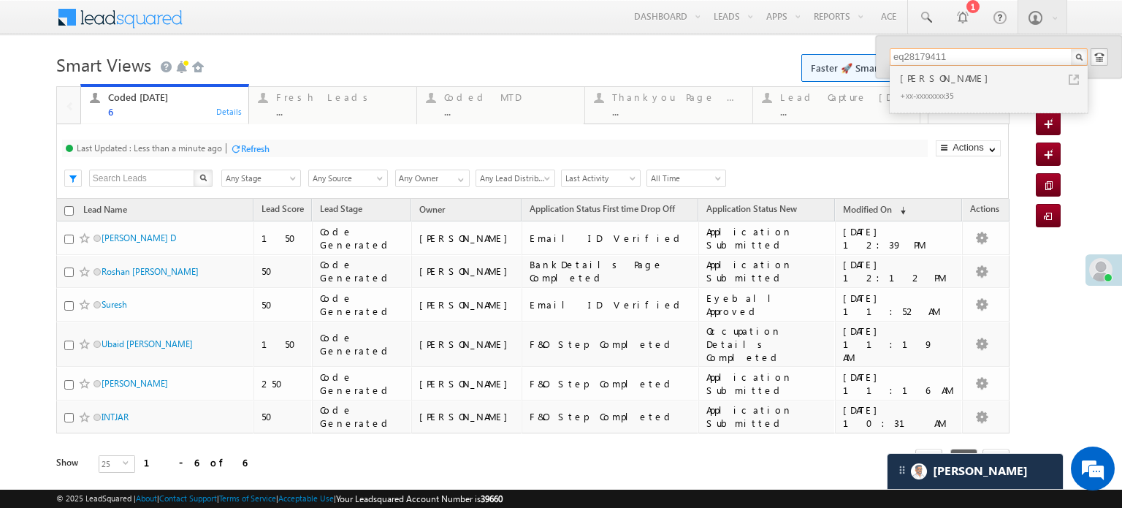
click at [901, 60] on input "eq28179411" at bounding box center [989, 57] width 198 height 18
type input "eq30363080"
click at [975, 85] on div "[PERSON_NAME] [PERSON_NAME]" at bounding box center [995, 84] width 196 height 29
click at [983, 99] on div "+xx-xxxxxxxx26" at bounding box center [995, 108] width 196 height 18
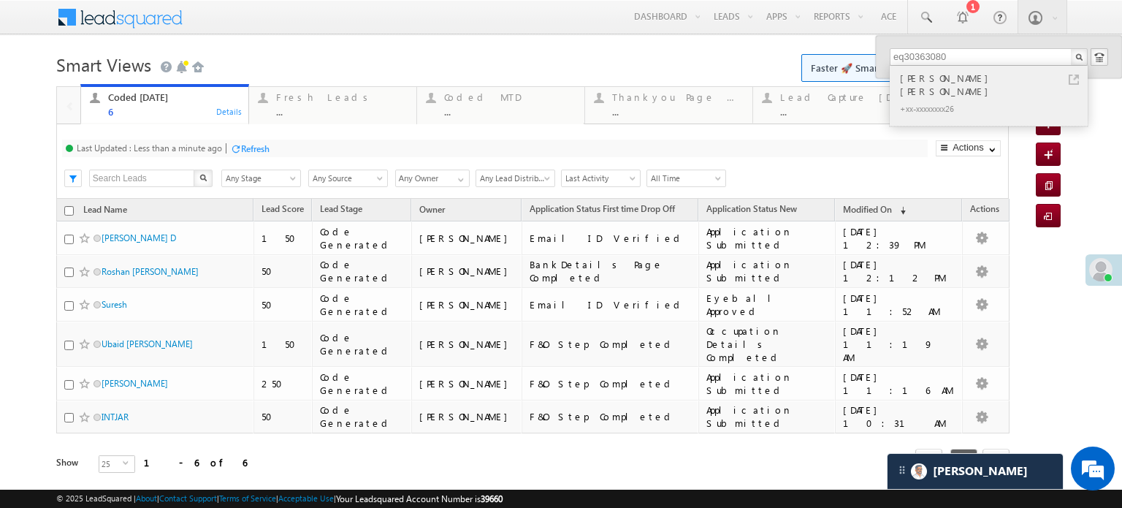
click at [912, 75] on div "[PERSON_NAME] [PERSON_NAME]" at bounding box center [995, 84] width 196 height 29
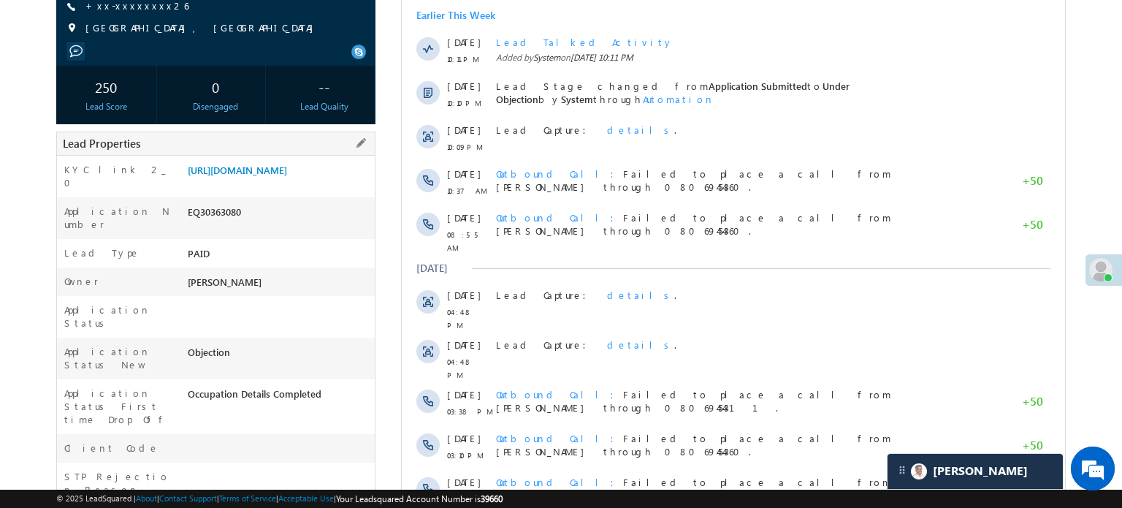
scroll to position [219, 0]
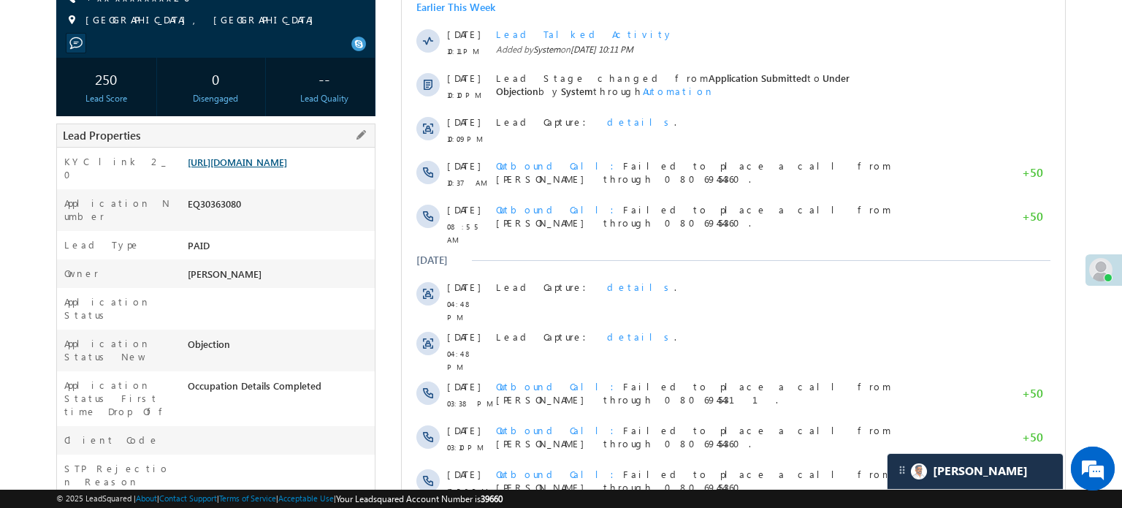
click at [287, 168] on link "[URL][DOMAIN_NAME]" at bounding box center [237, 162] width 99 height 12
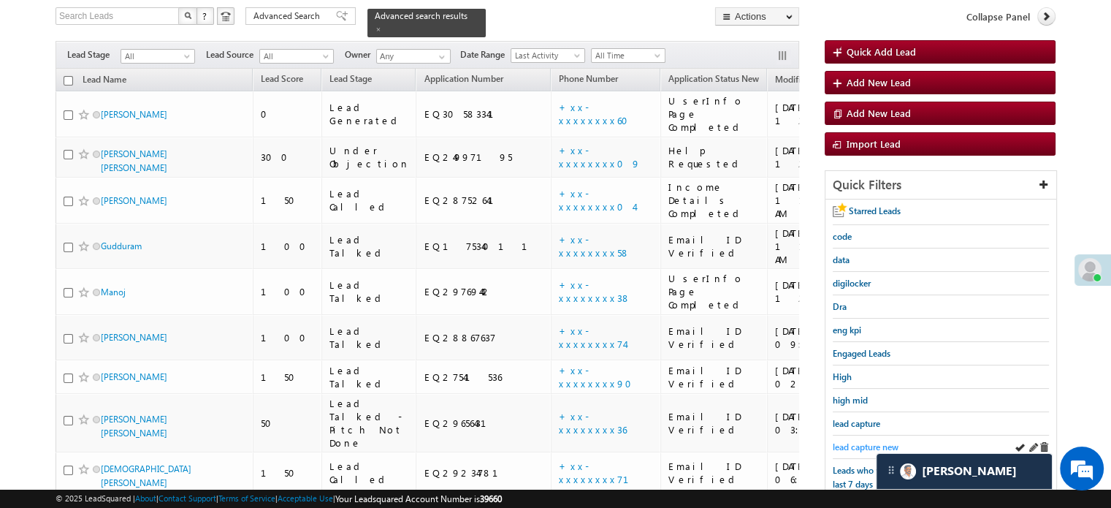
click at [853, 441] on span "lead capture new" at bounding box center [866, 446] width 66 height 11
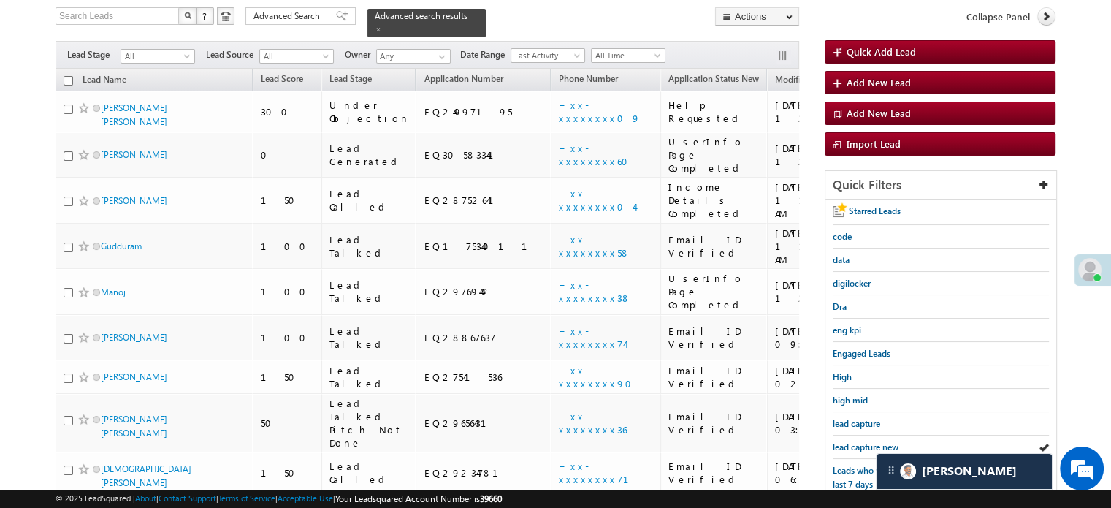
click at [853, 441] on span "lead capture new" at bounding box center [866, 446] width 66 height 11
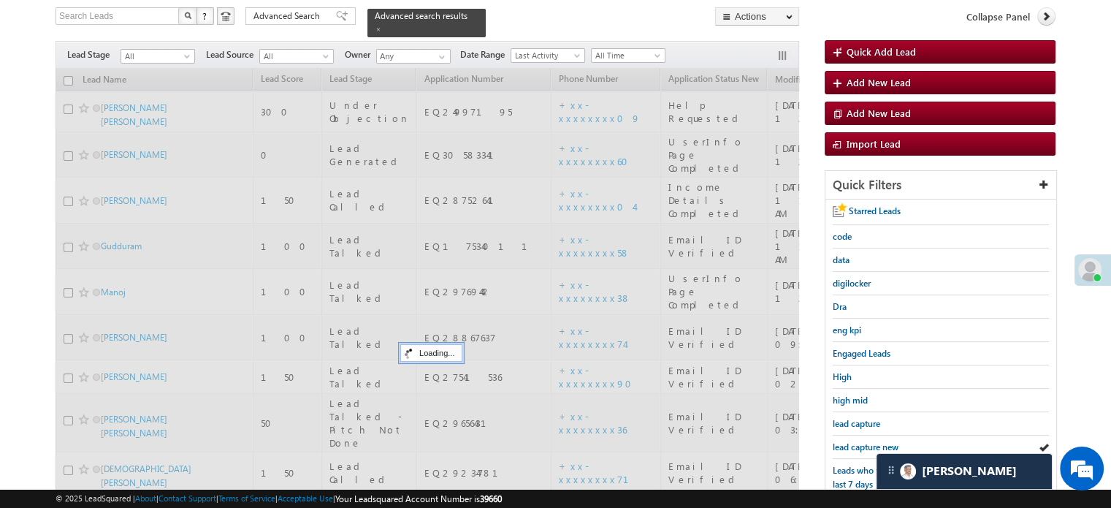
click at [853, 441] on span "lead capture new" at bounding box center [866, 446] width 66 height 11
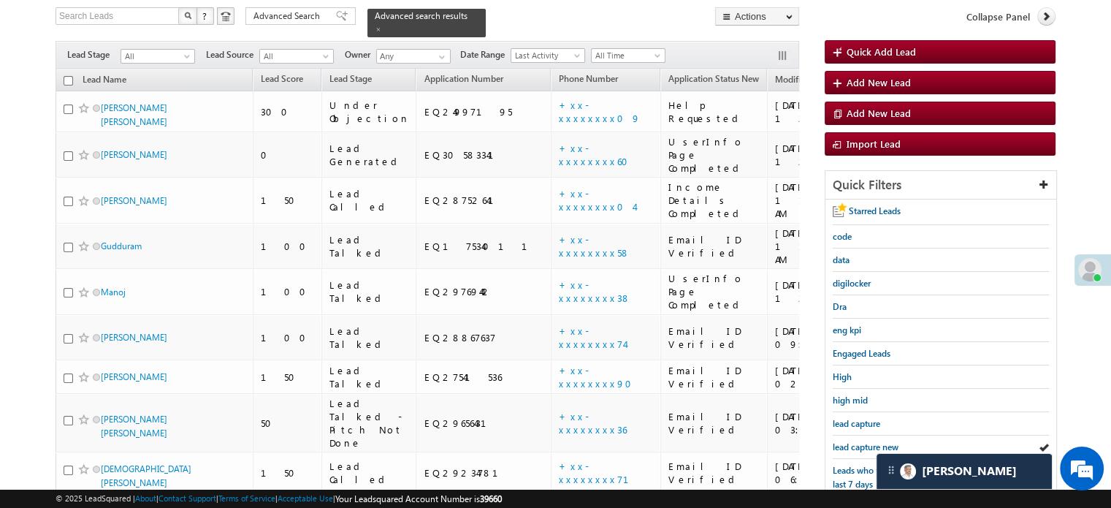
click at [853, 441] on span "lead capture new" at bounding box center [866, 446] width 66 height 11
click at [852, 441] on span "lead capture new" at bounding box center [866, 446] width 66 height 11
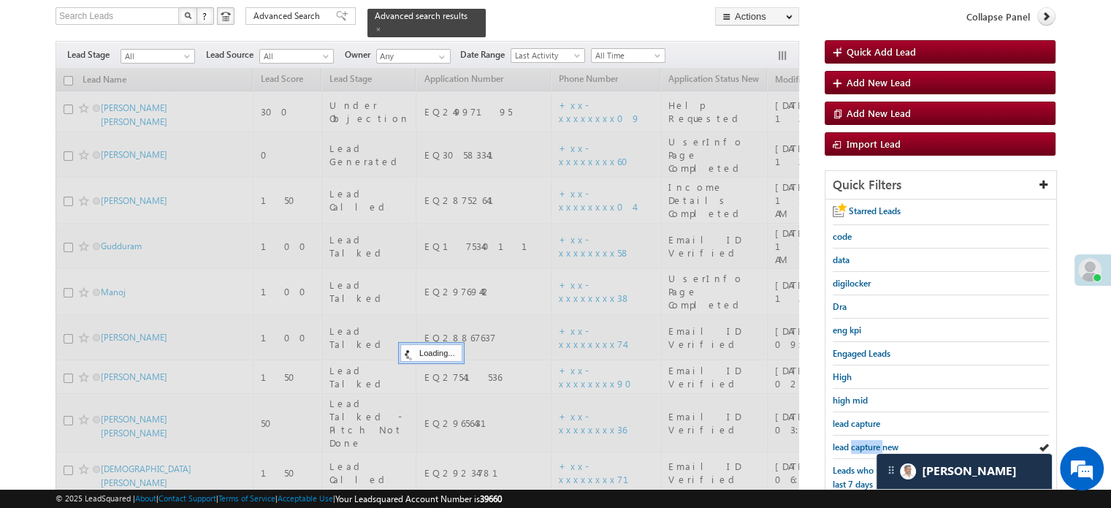
click at [852, 441] on span "lead capture new" at bounding box center [866, 446] width 66 height 11
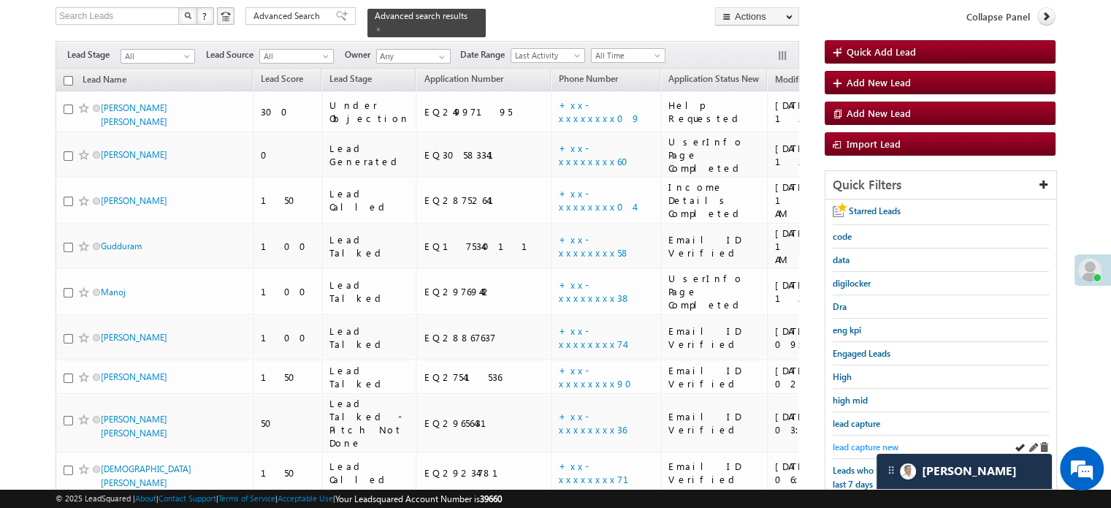
click at [857, 441] on span "lead capture new" at bounding box center [866, 446] width 66 height 11
click at [861, 451] on div "lead capture new" at bounding box center [941, 446] width 216 height 23
click at [858, 448] on span "lead capture new" at bounding box center [866, 446] width 66 height 11
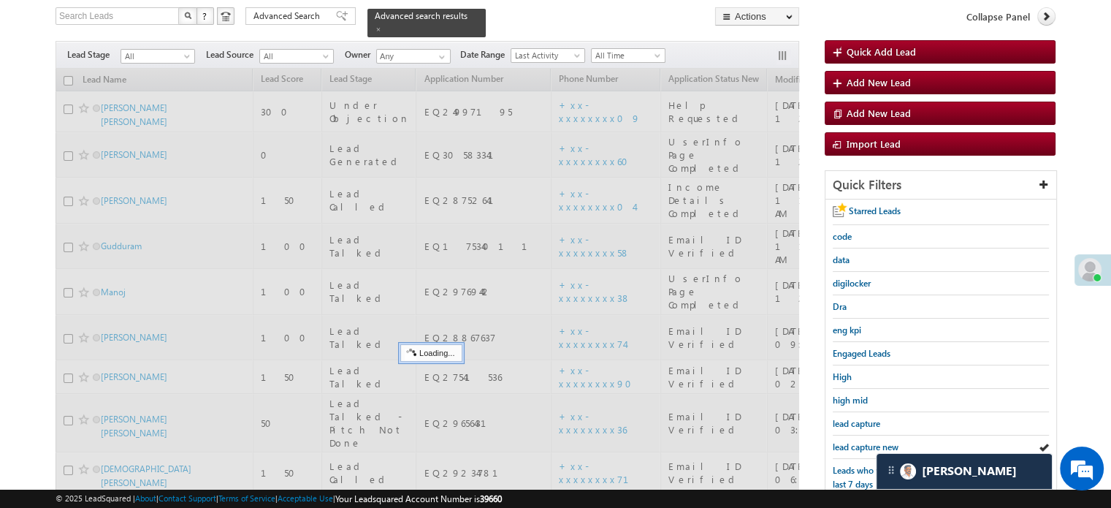
click at [858, 448] on span "lead capture new" at bounding box center [866, 446] width 66 height 11
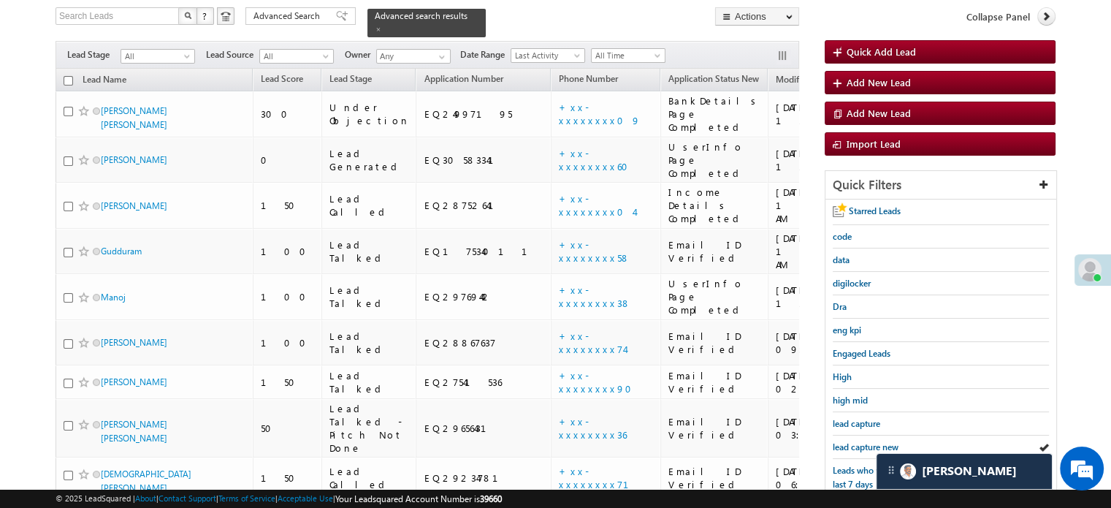
click at [858, 448] on span "lead capture new" at bounding box center [866, 446] width 66 height 11
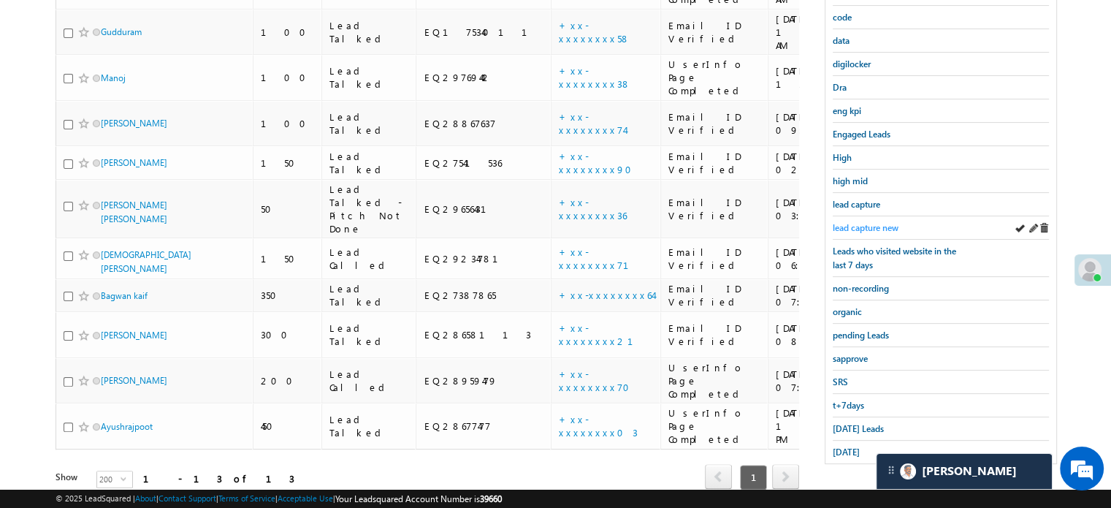
click at [857, 222] on span "lead capture new" at bounding box center [866, 227] width 66 height 11
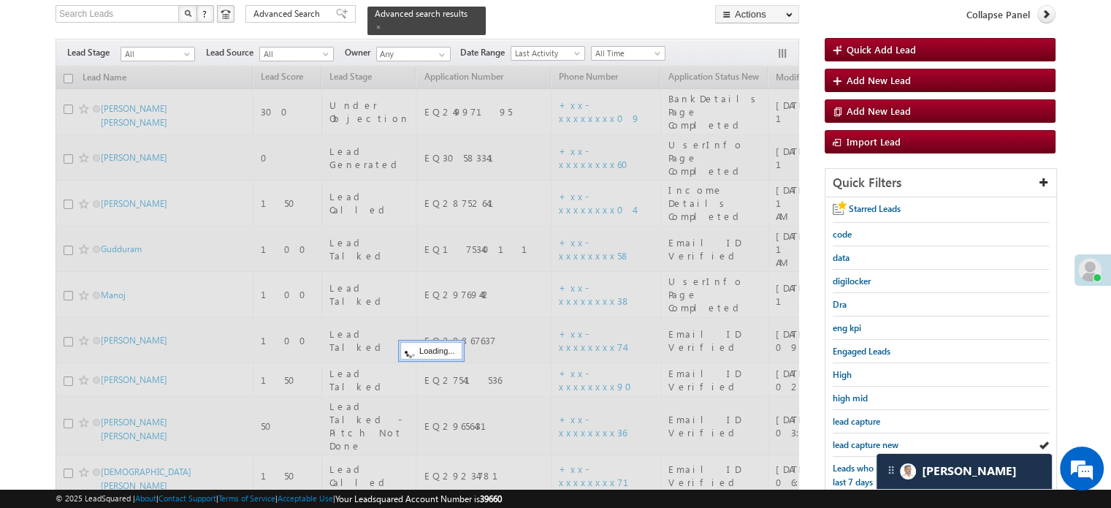
scroll to position [94, 0]
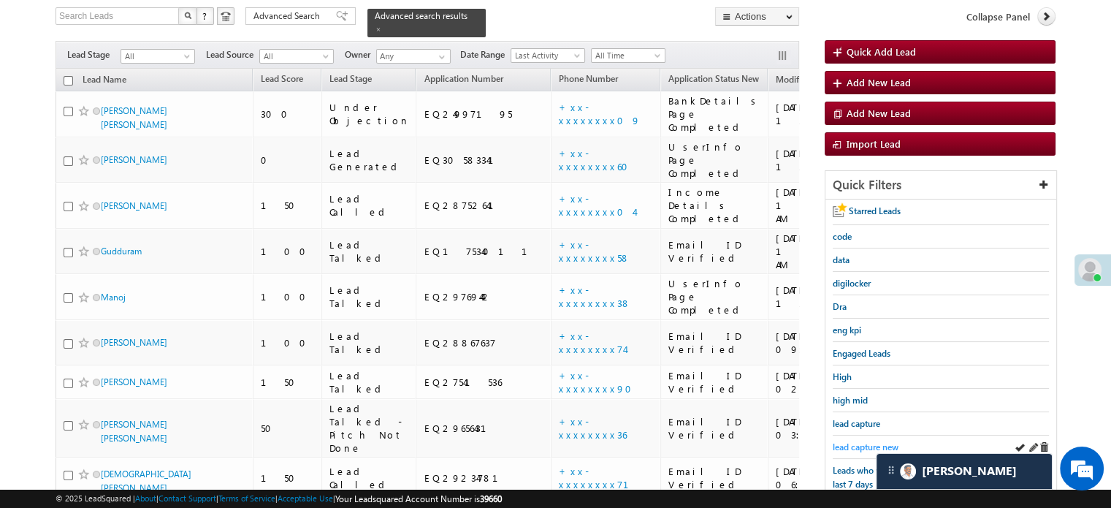
click at [850, 441] on span "lead capture new" at bounding box center [866, 446] width 66 height 11
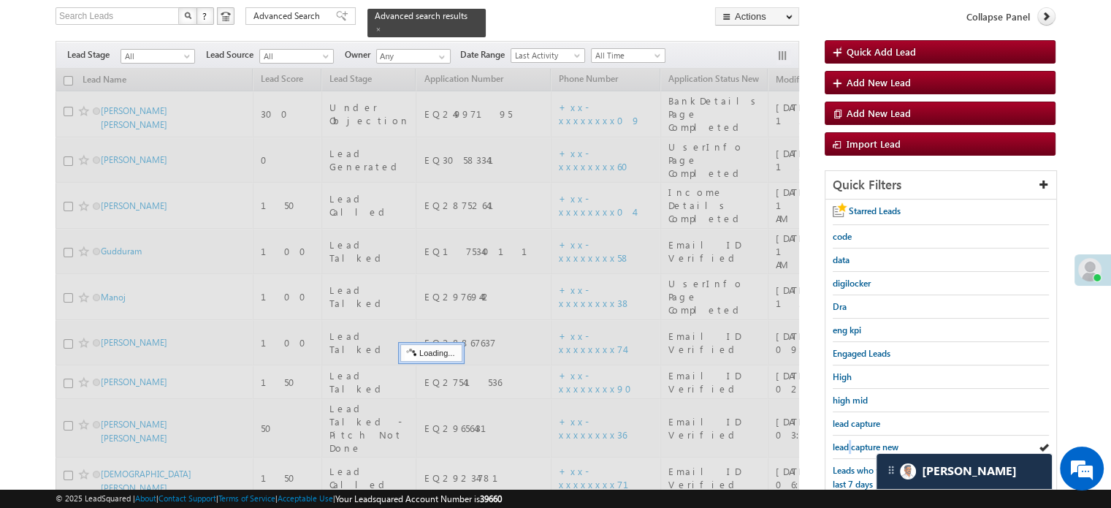
click at [850, 441] on span "lead capture new" at bounding box center [866, 446] width 66 height 11
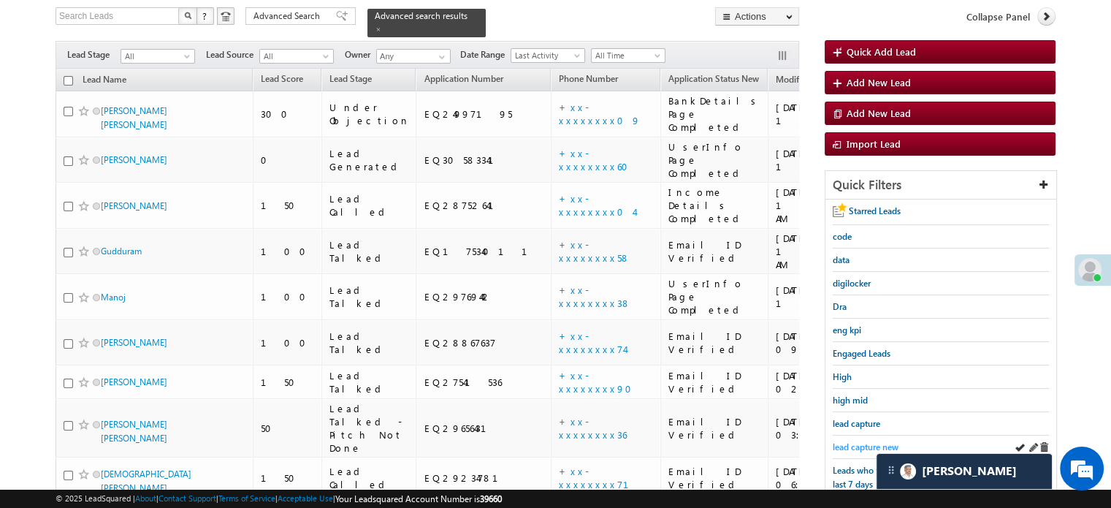
click at [847, 441] on span "lead capture new" at bounding box center [866, 446] width 66 height 11
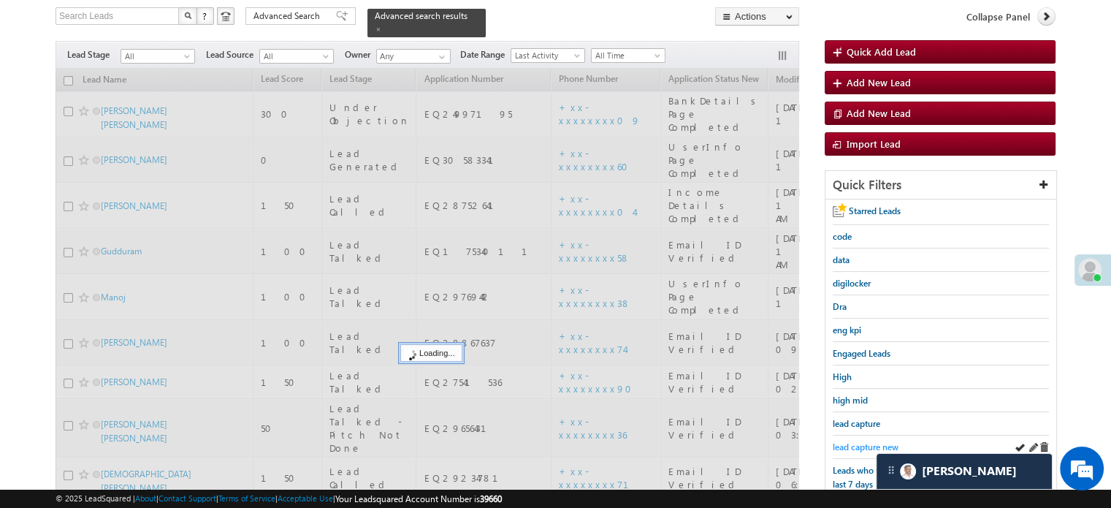
click at [850, 441] on span "lead capture new" at bounding box center [866, 446] width 66 height 11
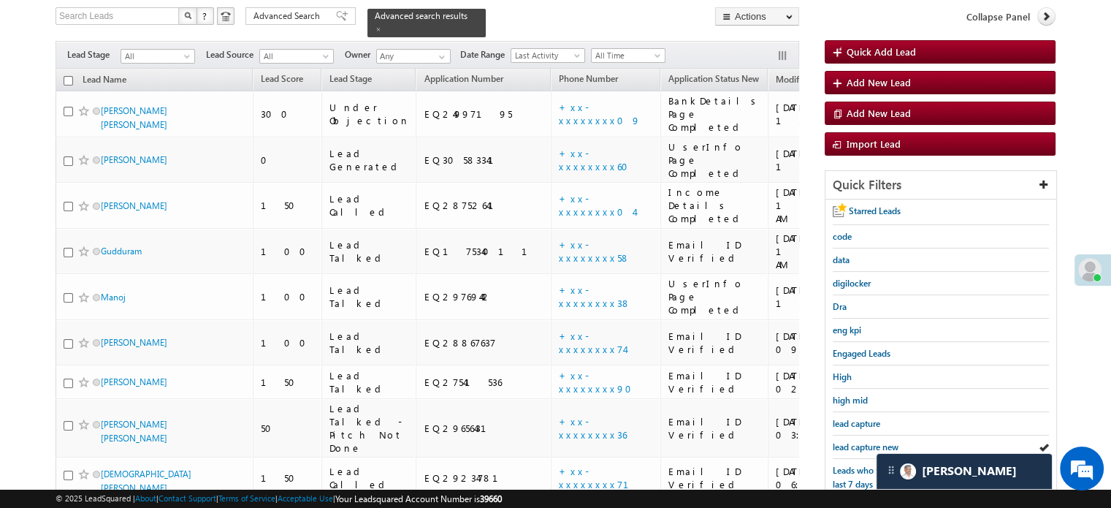
click at [850, 441] on span "lead capture new" at bounding box center [866, 446] width 66 height 11
click at [872, 443] on span "lead capture new" at bounding box center [866, 446] width 66 height 11
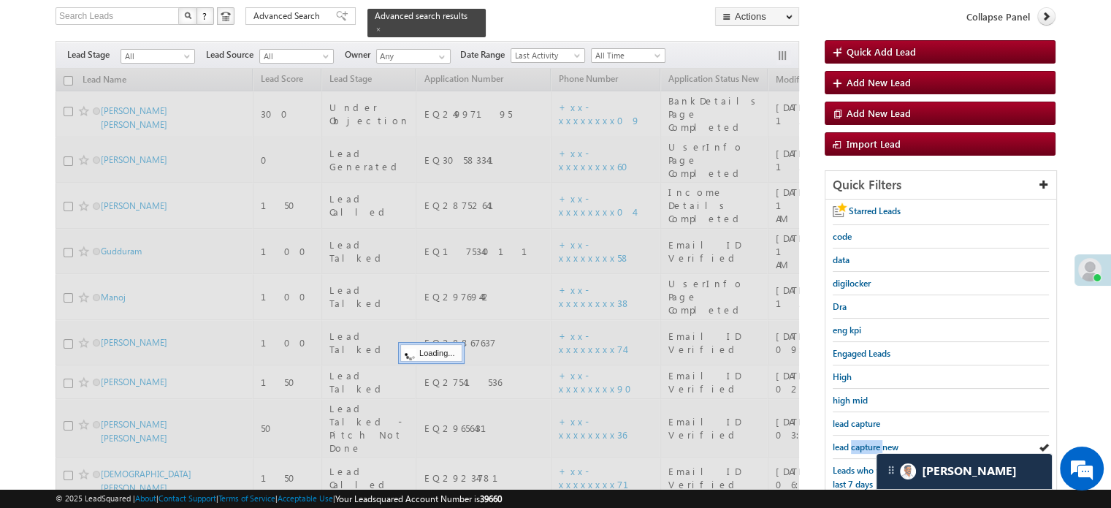
click at [872, 443] on span "lead capture new" at bounding box center [866, 446] width 66 height 11
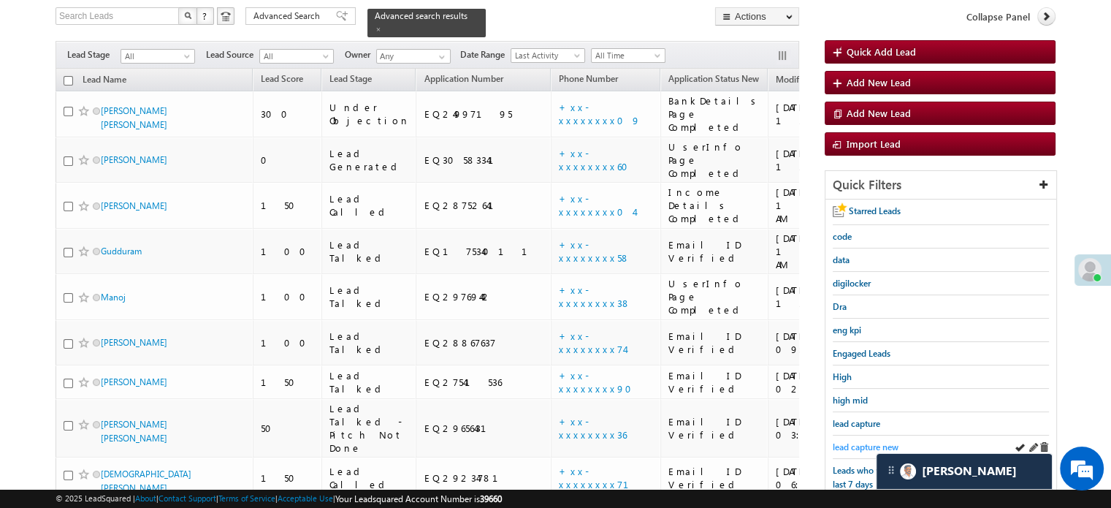
click at [852, 444] on span "lead capture new" at bounding box center [866, 446] width 66 height 11
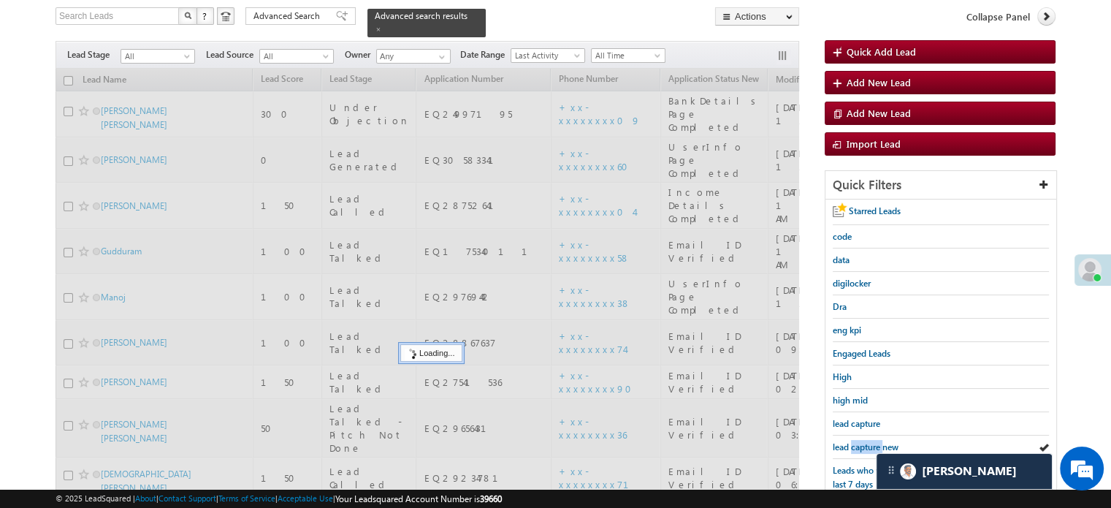
click at [852, 444] on span "lead capture new" at bounding box center [866, 446] width 66 height 11
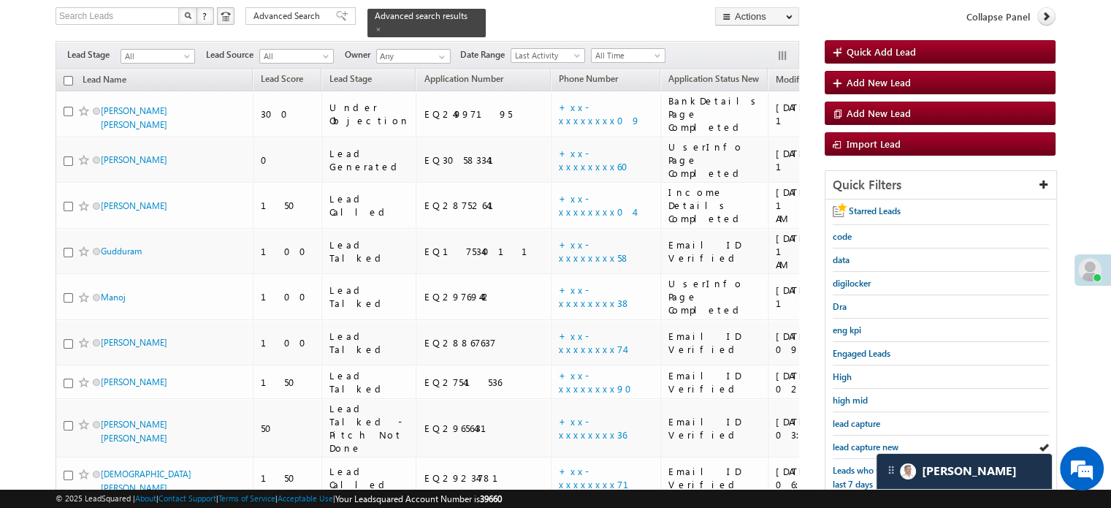
click at [852, 444] on span "lead capture new" at bounding box center [866, 446] width 66 height 11
click at [847, 441] on span "lead capture new" at bounding box center [866, 446] width 66 height 11
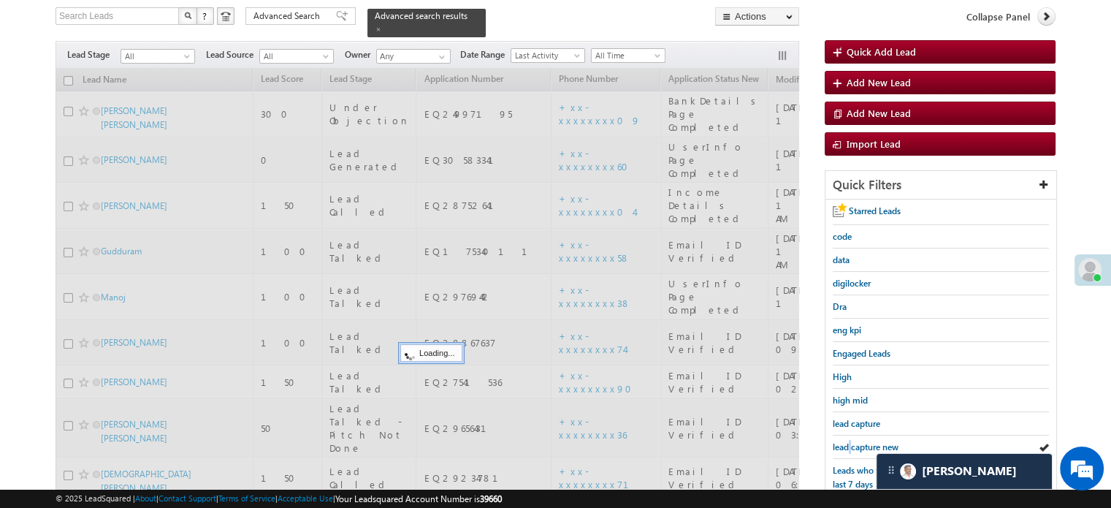
click at [847, 441] on span "lead capture new" at bounding box center [866, 446] width 66 height 11
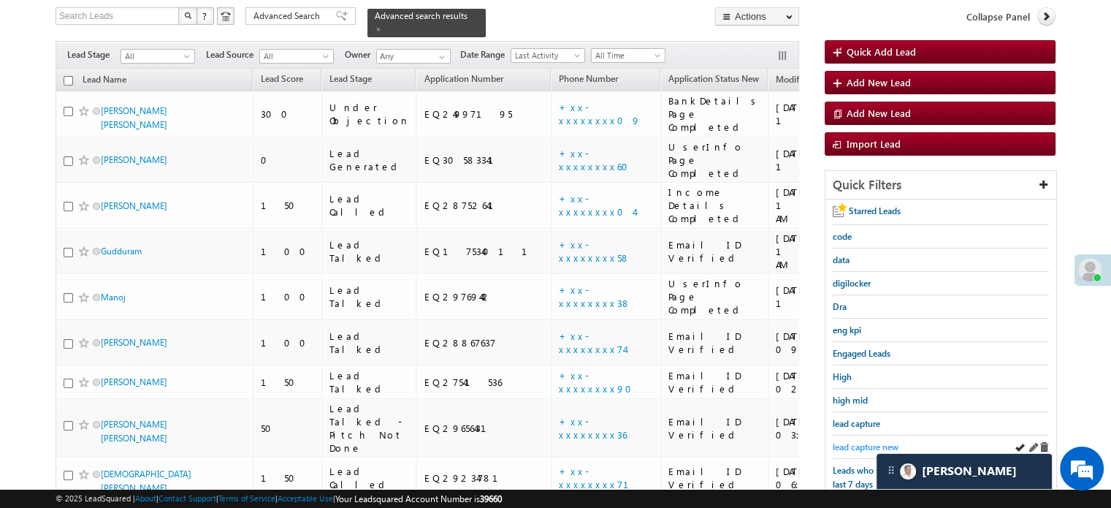
click at [850, 441] on span "lead capture new" at bounding box center [866, 446] width 66 height 11
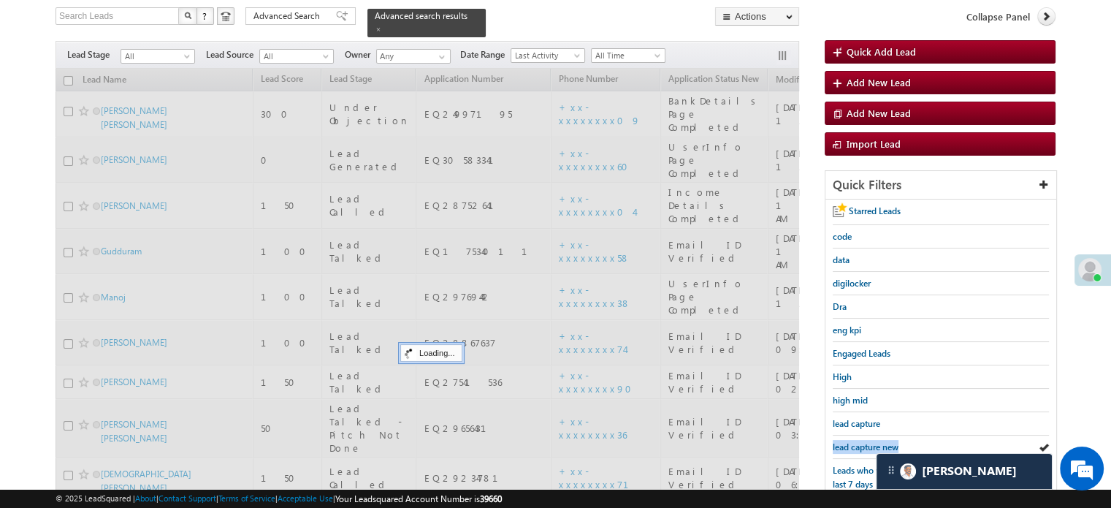
click at [850, 441] on span "lead capture new" at bounding box center [866, 446] width 66 height 11
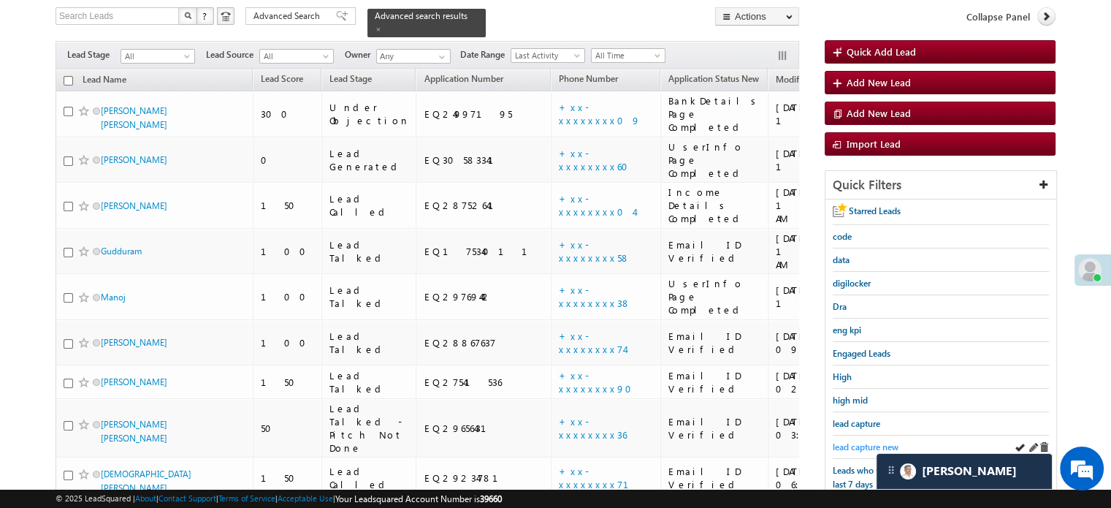
click at [859, 447] on span "lead capture new" at bounding box center [866, 446] width 66 height 11
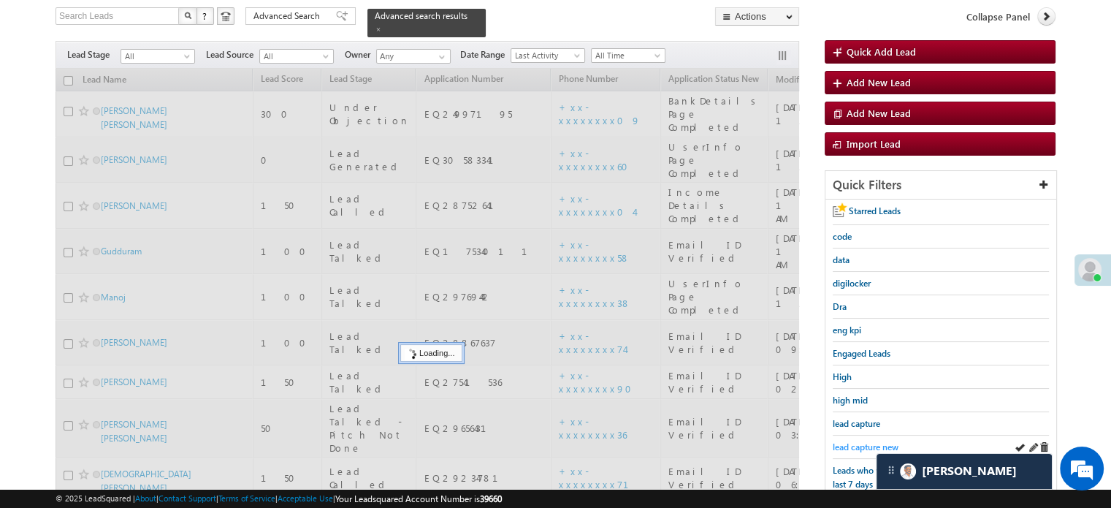
click at [862, 446] on span "lead capture new" at bounding box center [866, 446] width 66 height 11
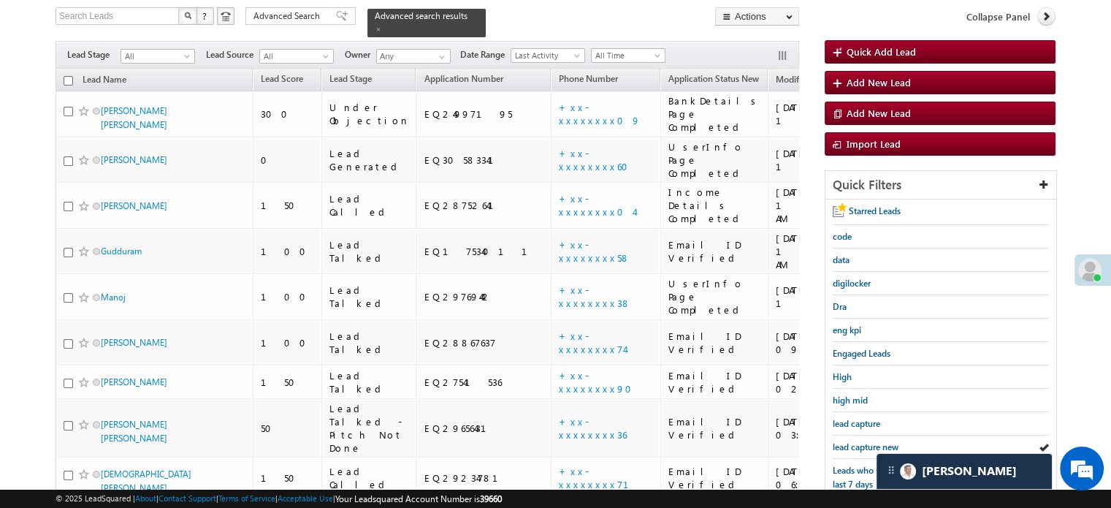
click at [862, 446] on span "lead capture new" at bounding box center [866, 446] width 66 height 11
click at [845, 442] on span "lead capture new" at bounding box center [866, 446] width 66 height 11
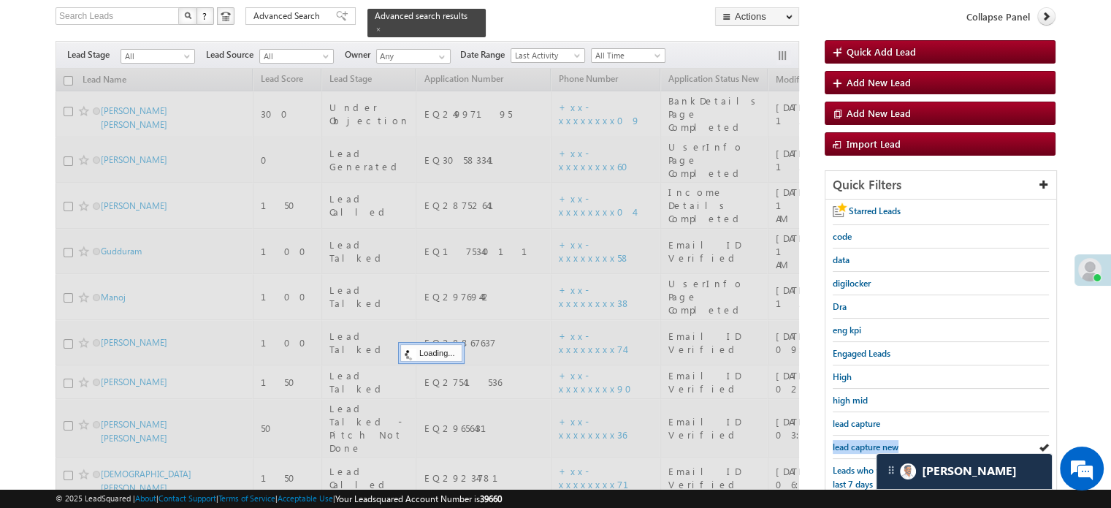
click at [845, 442] on span "lead capture new" at bounding box center [866, 446] width 66 height 11
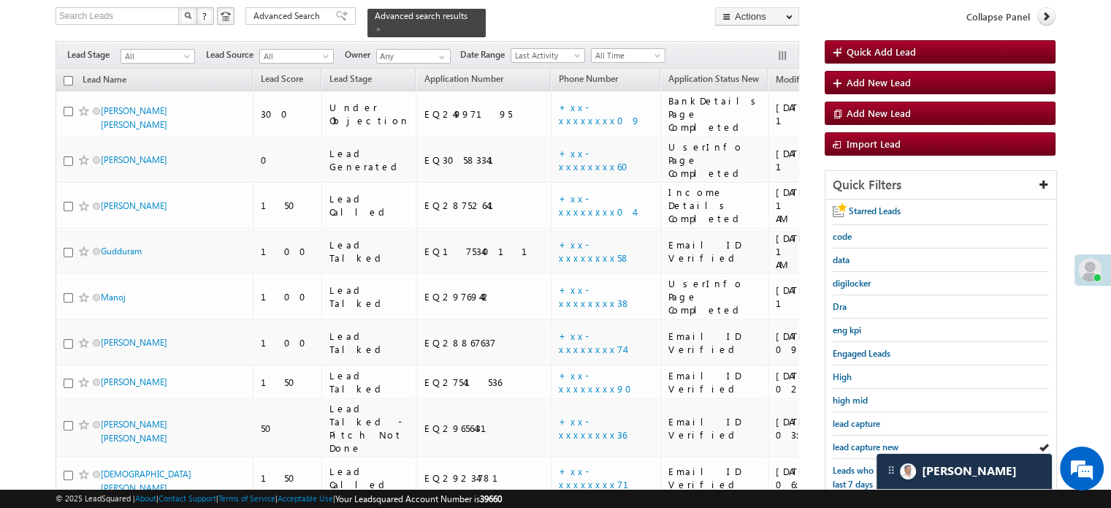
click at [845, 442] on span "lead capture new" at bounding box center [866, 446] width 66 height 11
click at [838, 441] on span "lead capture new" at bounding box center [866, 446] width 66 height 11
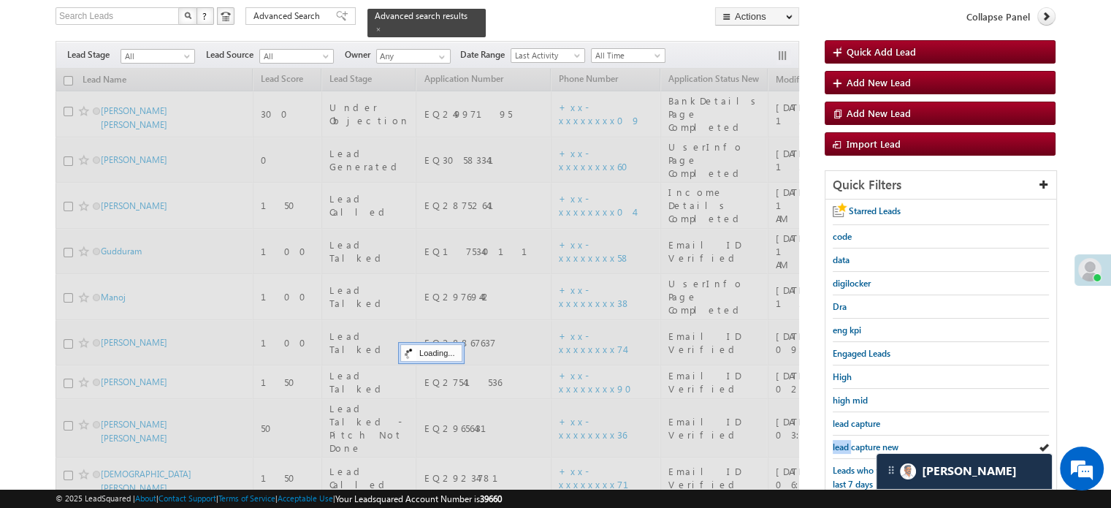
click at [838, 441] on span "lead capture new" at bounding box center [866, 446] width 66 height 11
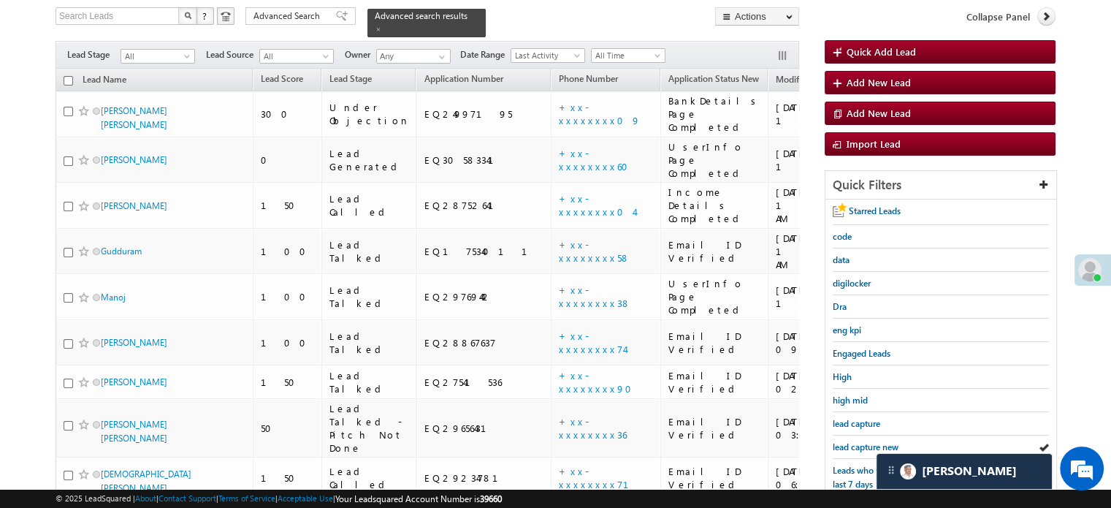
click at [838, 441] on span "lead capture new" at bounding box center [866, 446] width 66 height 11
click at [850, 443] on span "lead capture new" at bounding box center [866, 446] width 66 height 11
click at [853, 441] on span "lead capture new" at bounding box center [866, 446] width 66 height 11
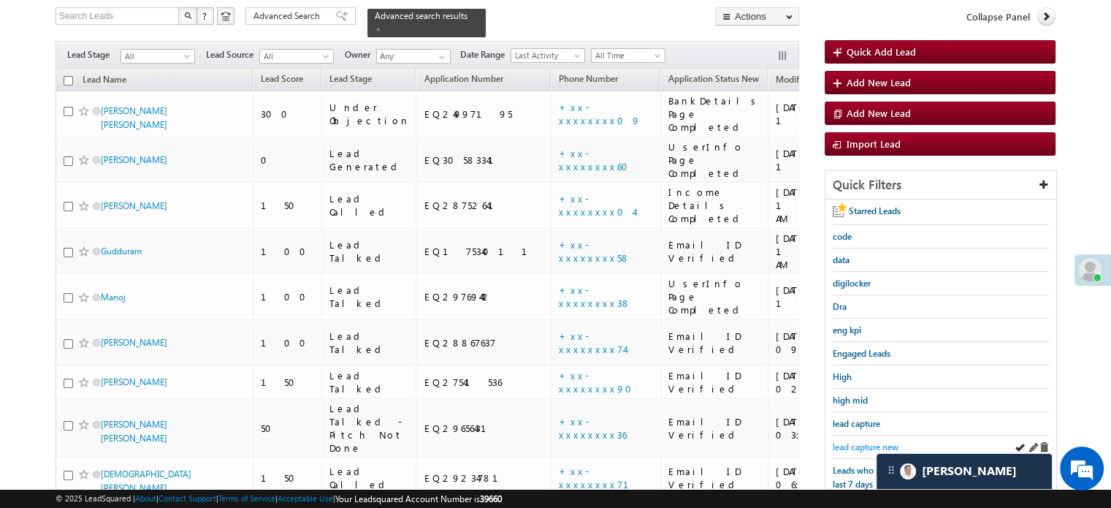
click at [853, 440] on link "lead capture new" at bounding box center [866, 447] width 66 height 14
click at [855, 441] on span "lead capture new" at bounding box center [866, 446] width 66 height 11
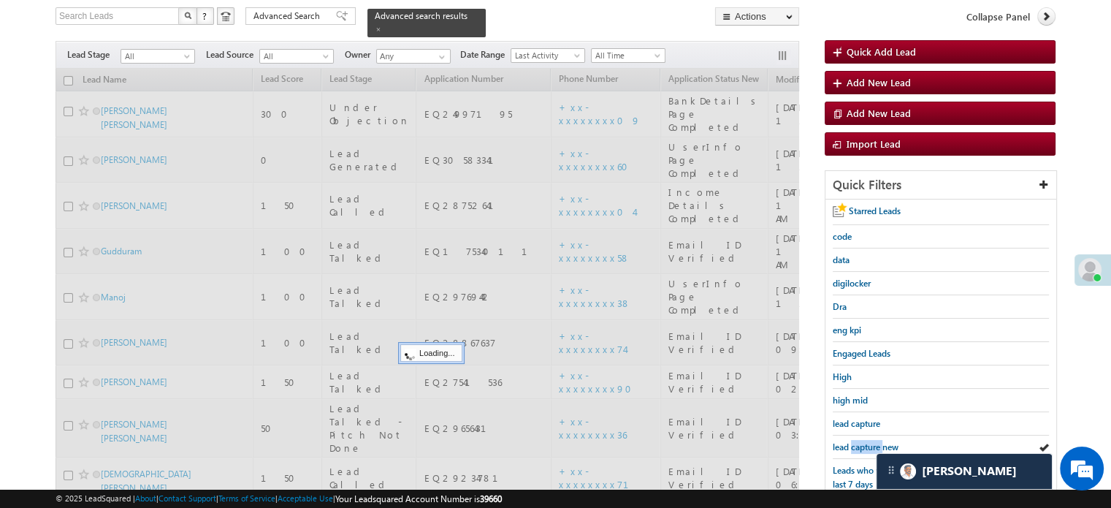
click at [855, 441] on span "lead capture new" at bounding box center [866, 446] width 66 height 11
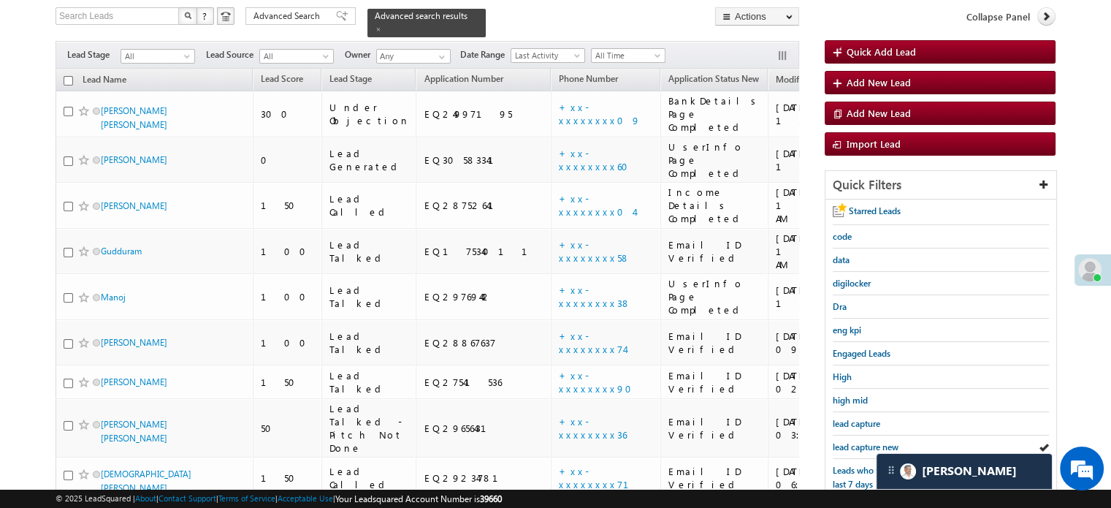
click at [855, 441] on span "lead capture new" at bounding box center [866, 446] width 66 height 11
click at [854, 441] on span "lead capture new" at bounding box center [866, 446] width 66 height 11
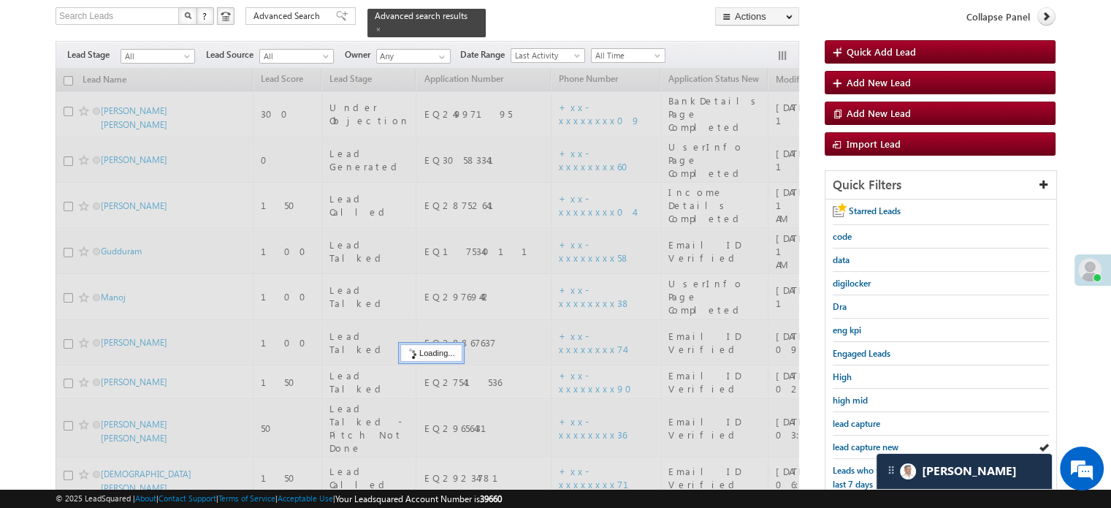
click at [854, 441] on span "lead capture new" at bounding box center [866, 446] width 66 height 11
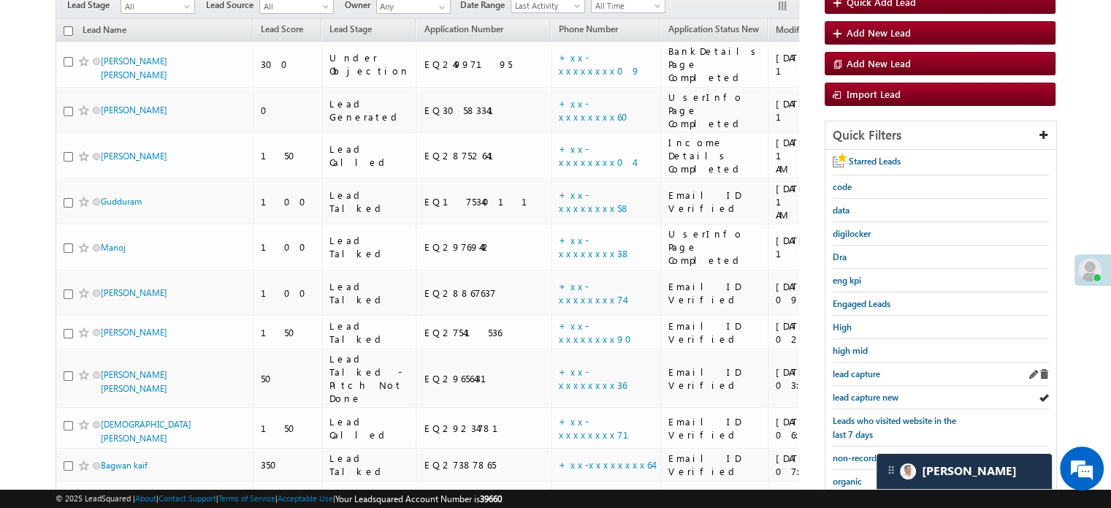
scroll to position [240, 0]
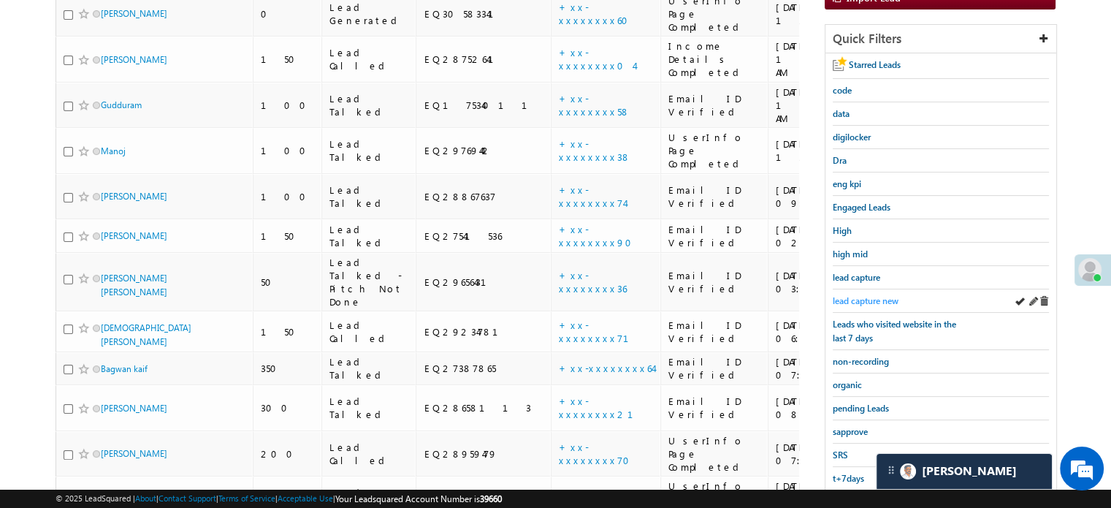
click at [867, 300] on span "lead capture new" at bounding box center [866, 300] width 66 height 11
click at [840, 426] on span "sapprove" at bounding box center [850, 431] width 35 height 11
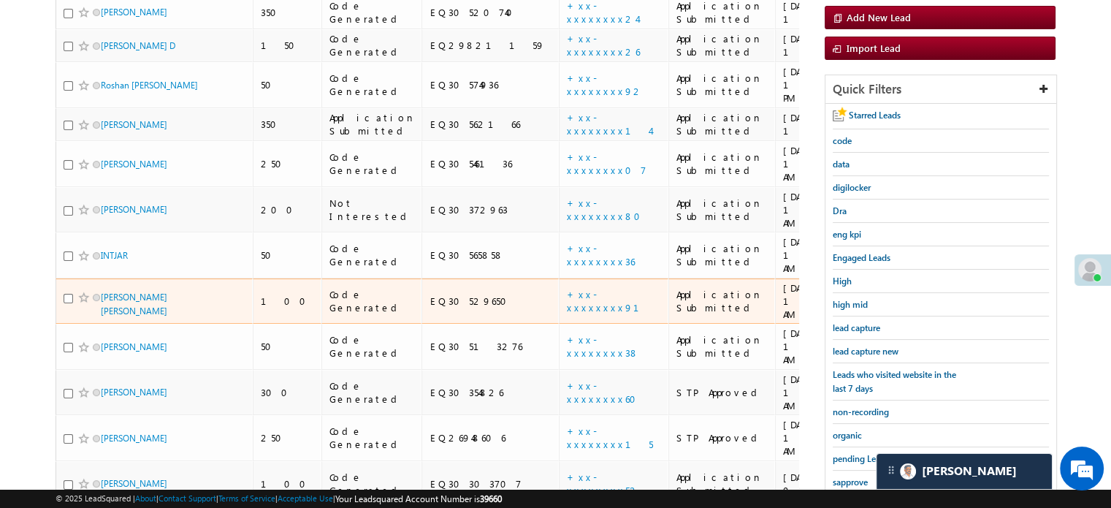
scroll to position [167, 0]
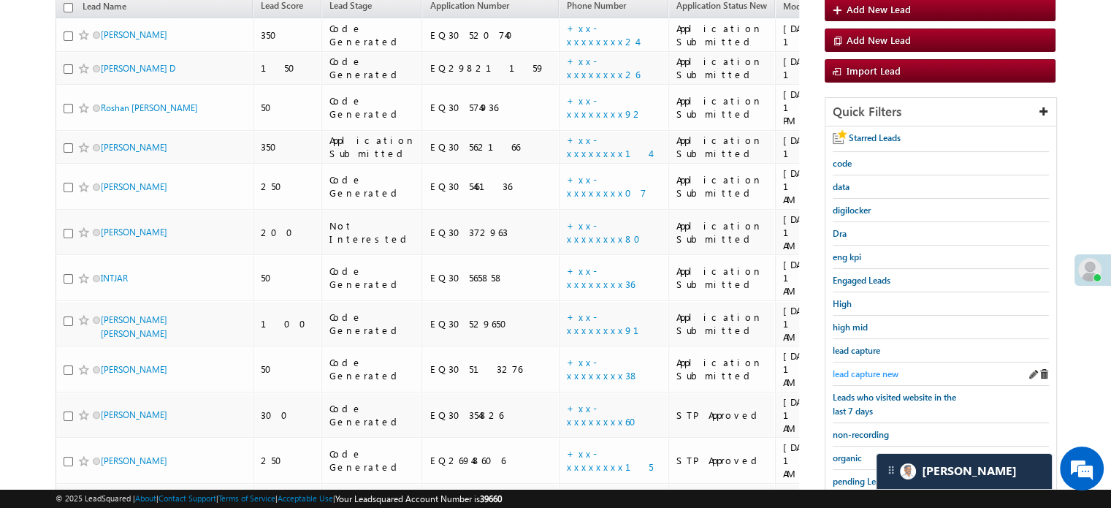
click at [851, 370] on span "lead capture new" at bounding box center [866, 373] width 66 height 11
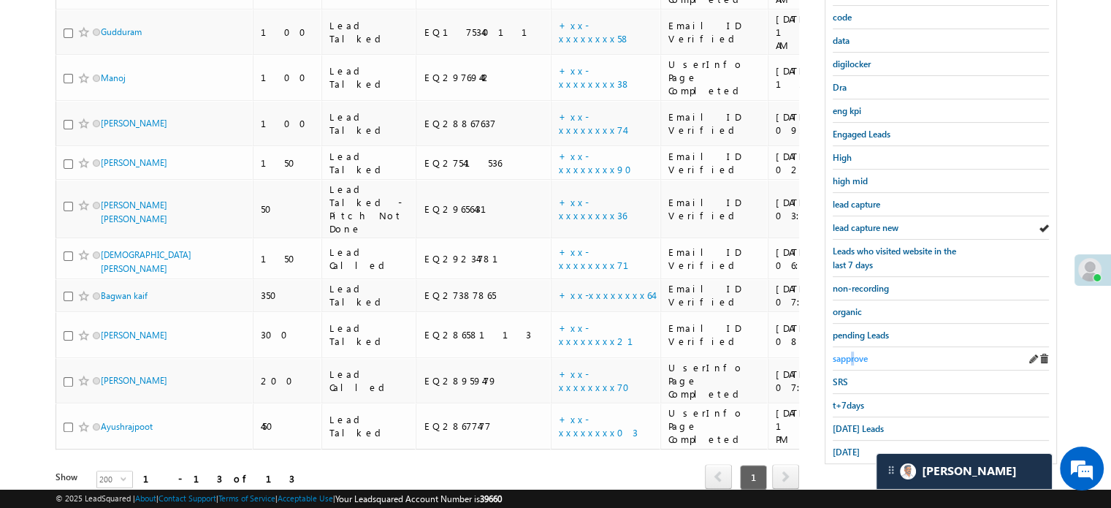
click at [853, 354] on span "sapprove" at bounding box center [850, 358] width 35 height 11
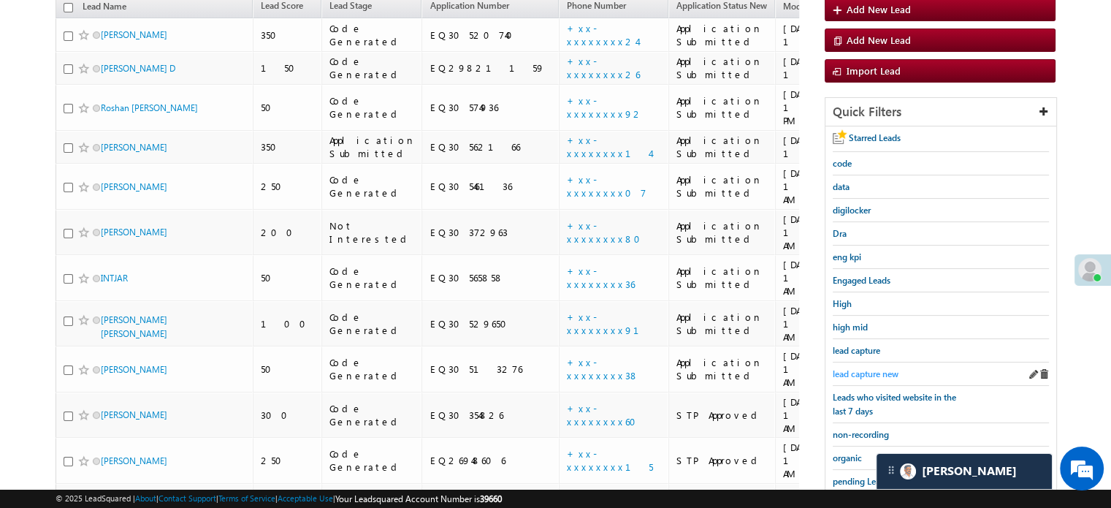
click at [858, 368] on span "lead capture new" at bounding box center [866, 373] width 66 height 11
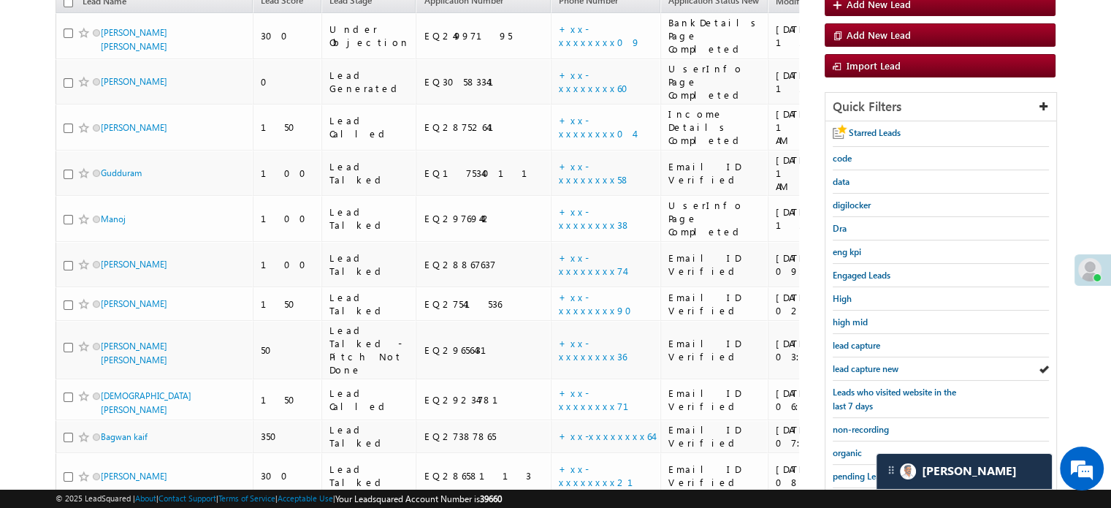
scroll to position [292, 0]
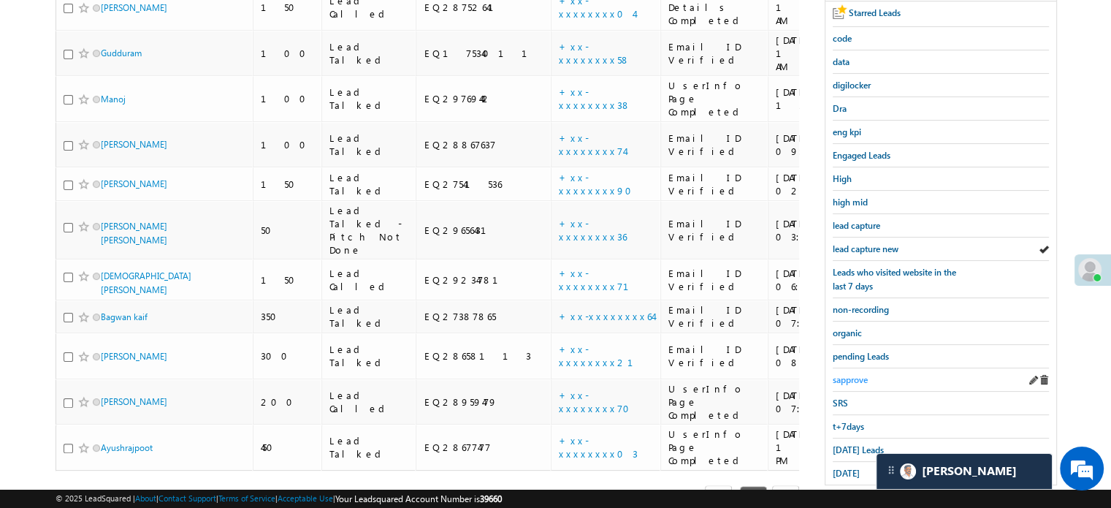
click at [853, 378] on span "sapprove" at bounding box center [850, 379] width 35 height 11
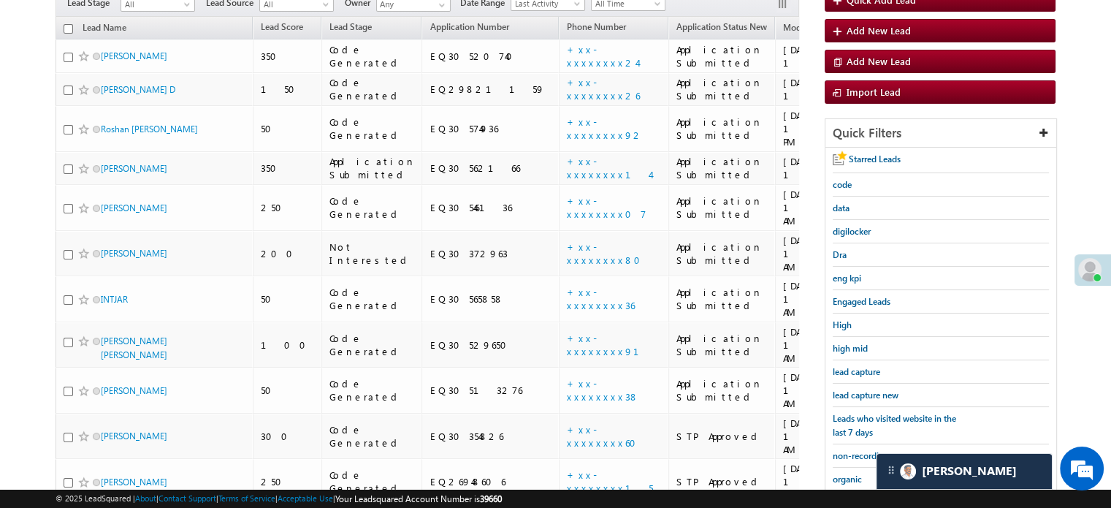
scroll to position [396, 0]
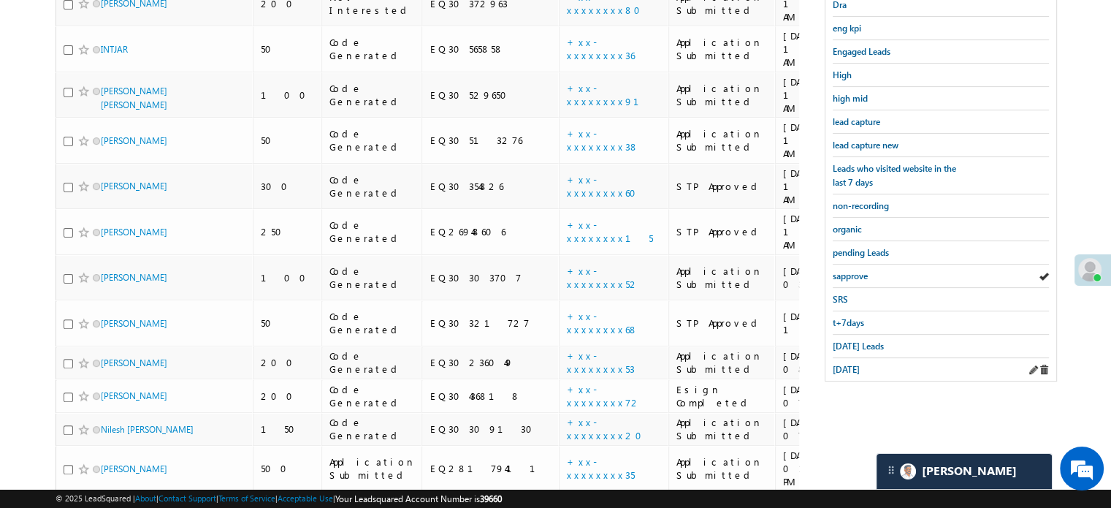
click at [850, 371] on div "yesterday" at bounding box center [941, 369] width 216 height 23
click at [850, 364] on span "yesterday" at bounding box center [846, 369] width 27 height 11
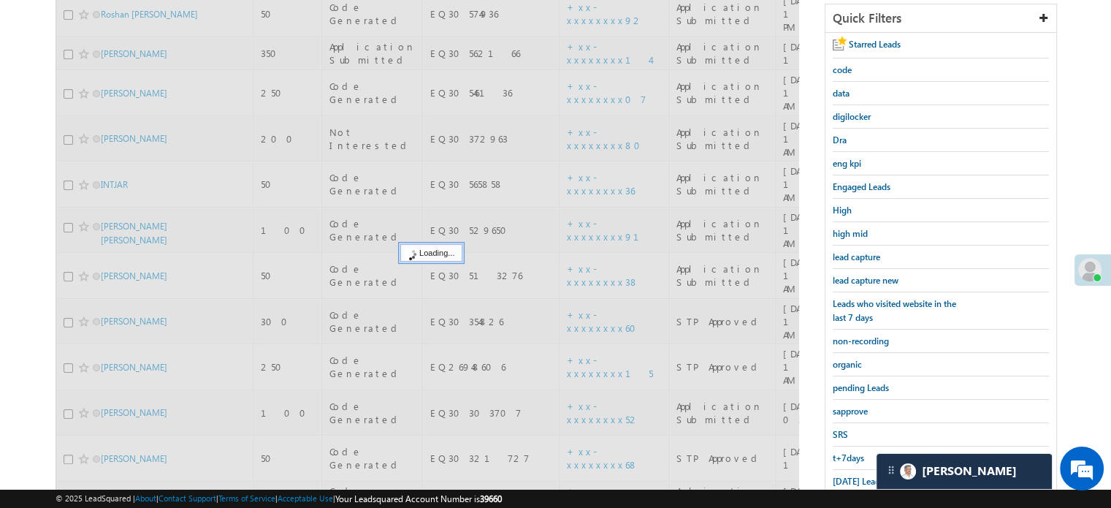
scroll to position [104, 0]
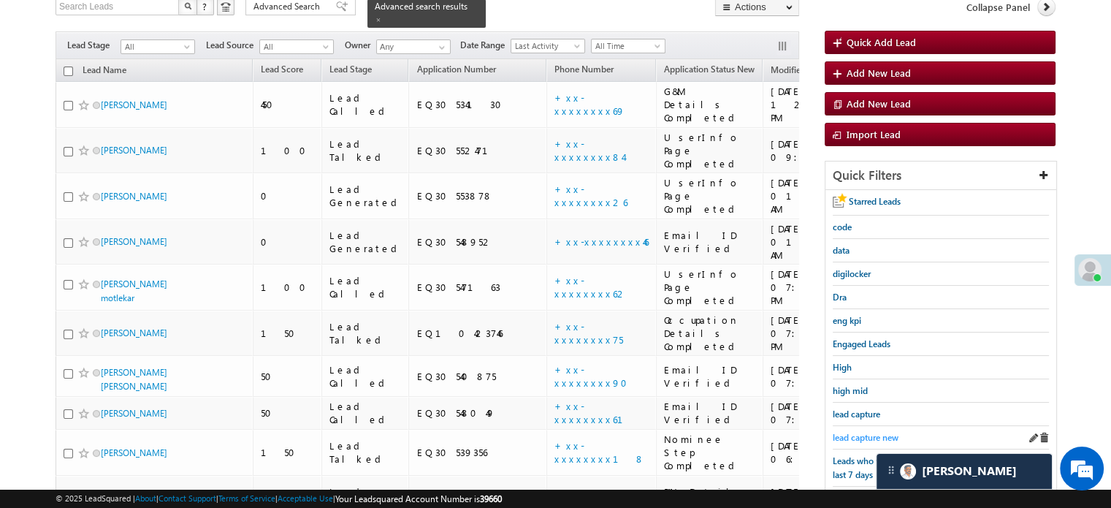
click at [877, 434] on span "lead capture new" at bounding box center [866, 437] width 66 height 11
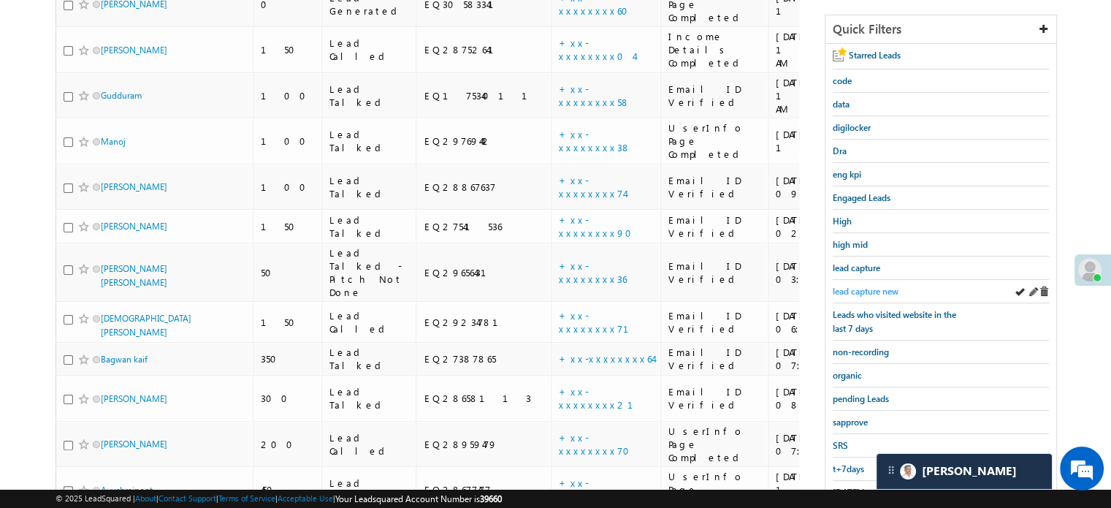
click at [856, 290] on span "lead capture new" at bounding box center [866, 291] width 66 height 11
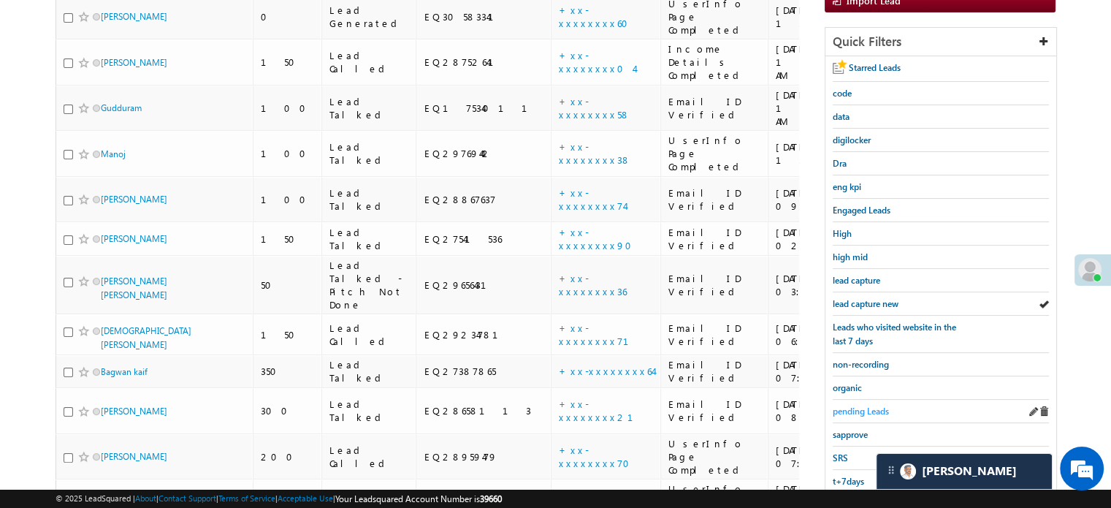
scroll to position [313, 0]
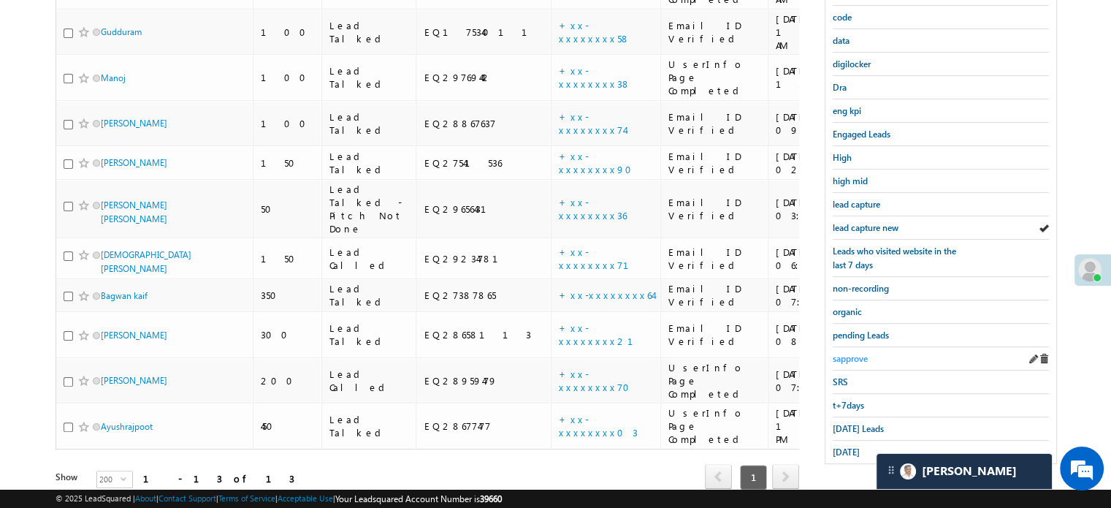
click at [848, 357] on span "sapprove" at bounding box center [850, 358] width 35 height 11
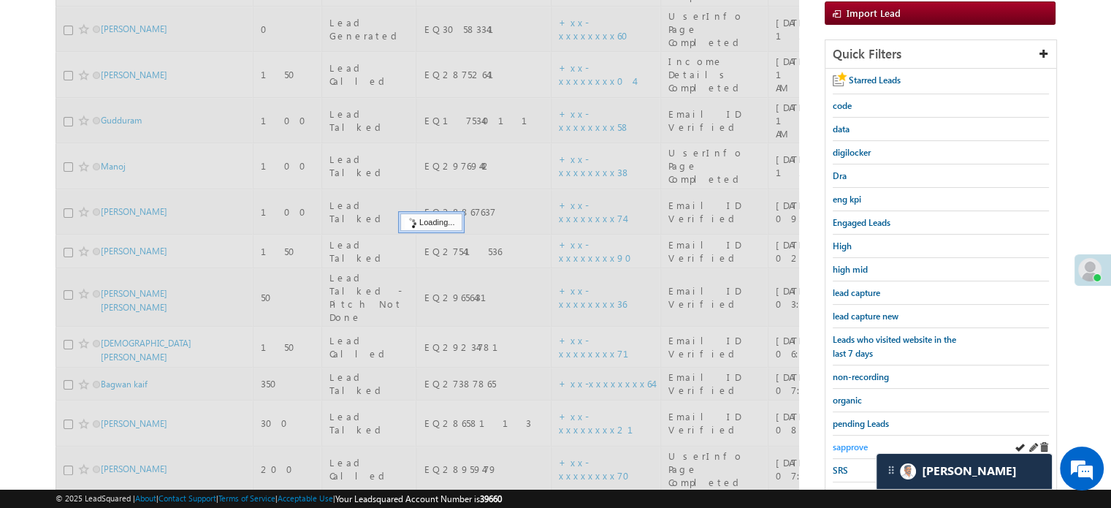
scroll to position [94, 0]
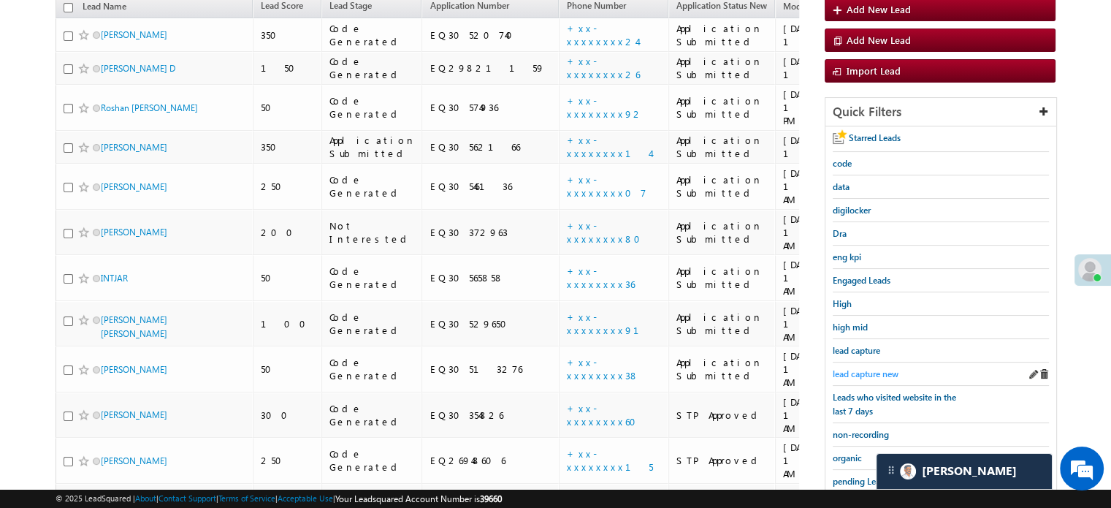
click at [856, 368] on span "lead capture new" at bounding box center [866, 373] width 66 height 11
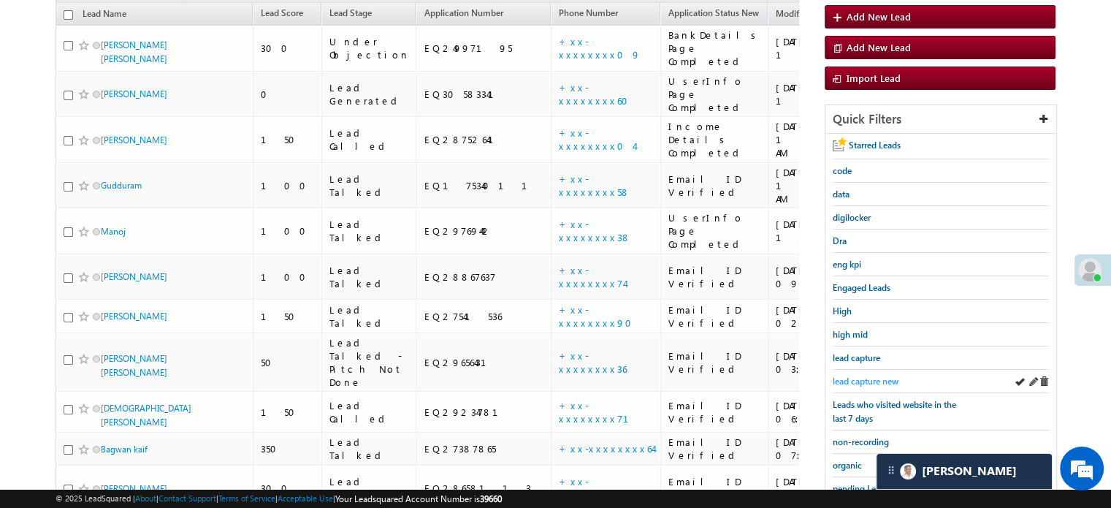
scroll to position [167, 0]
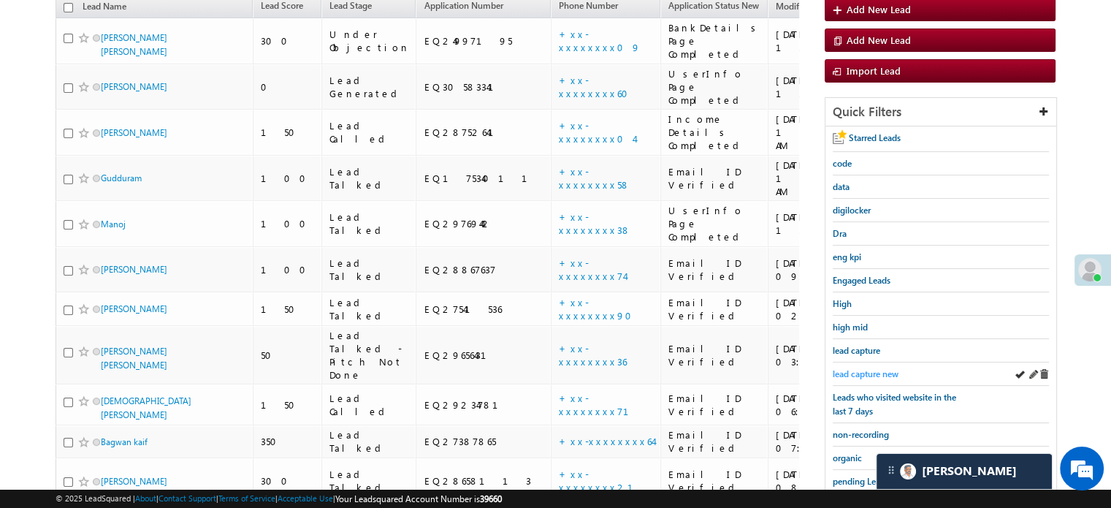
click at [870, 370] on span "lead capture new" at bounding box center [866, 373] width 66 height 11
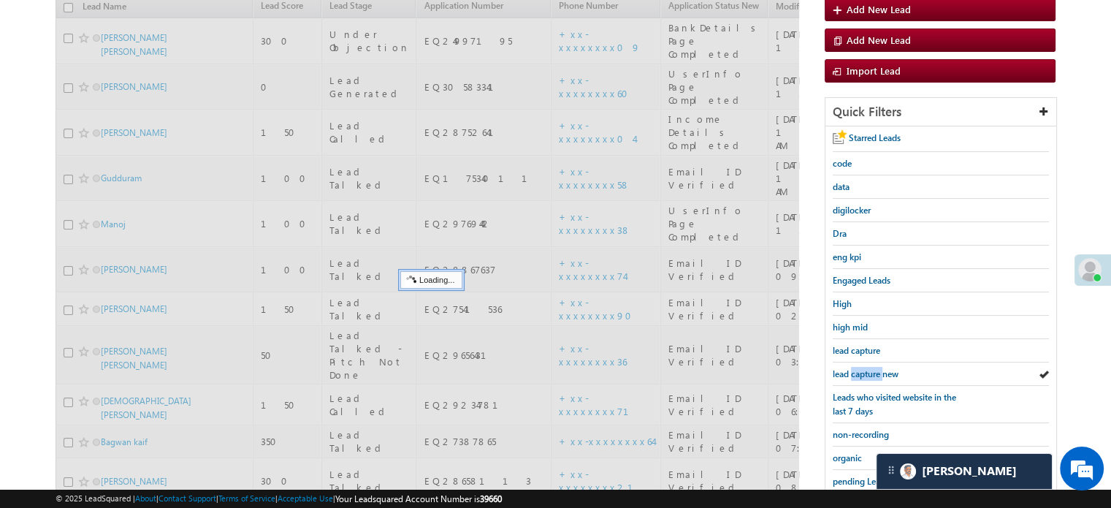
click at [870, 370] on span "lead capture new" at bounding box center [866, 373] width 66 height 11
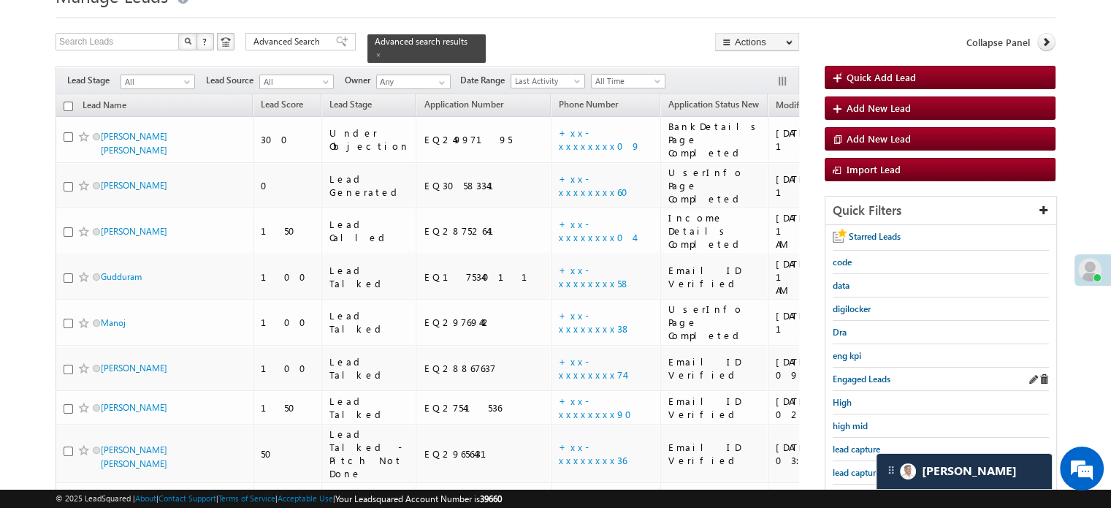
scroll to position [94, 0]
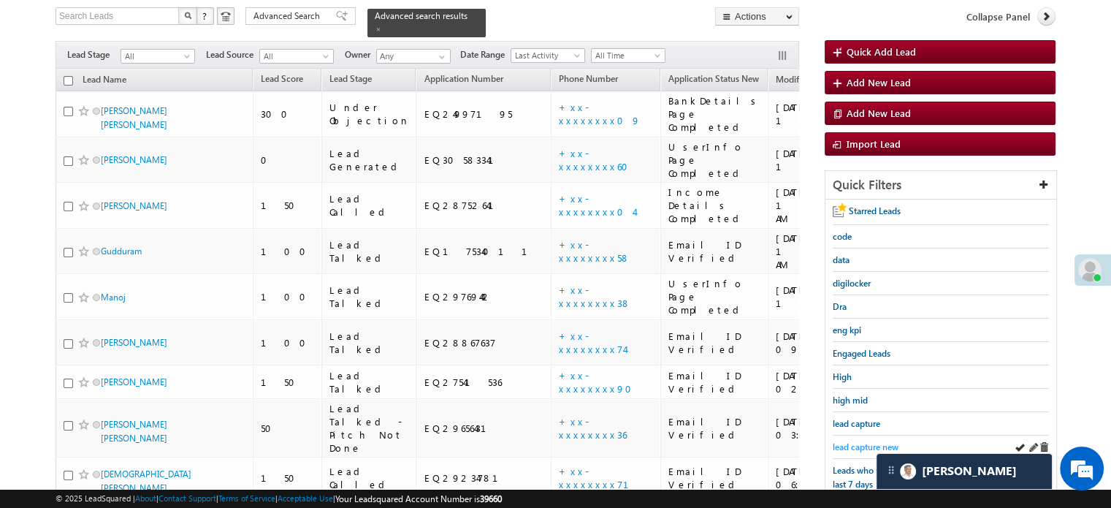
click at [870, 446] on span "lead capture new" at bounding box center [866, 446] width 66 height 11
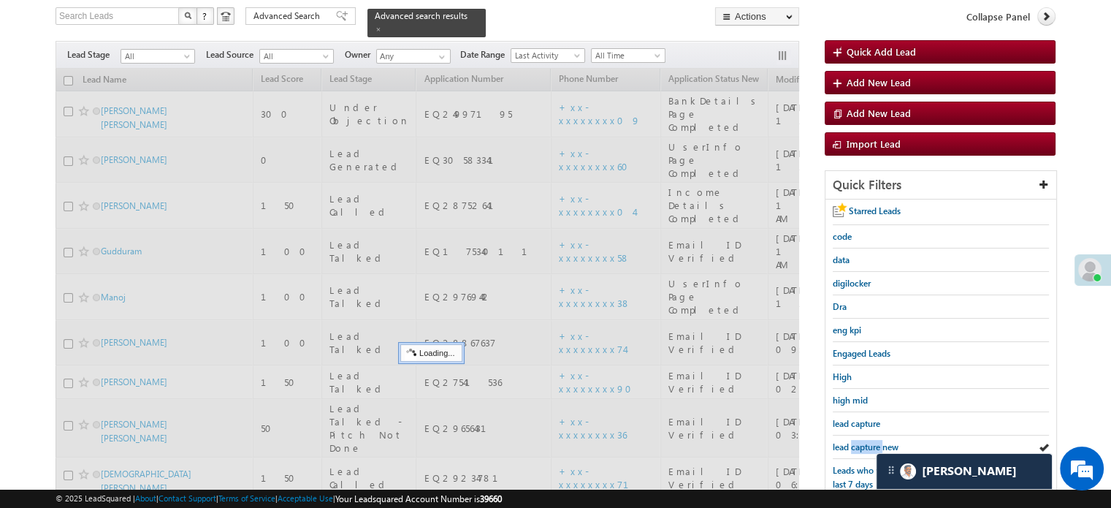
click at [870, 446] on span "lead capture new" at bounding box center [866, 446] width 66 height 11
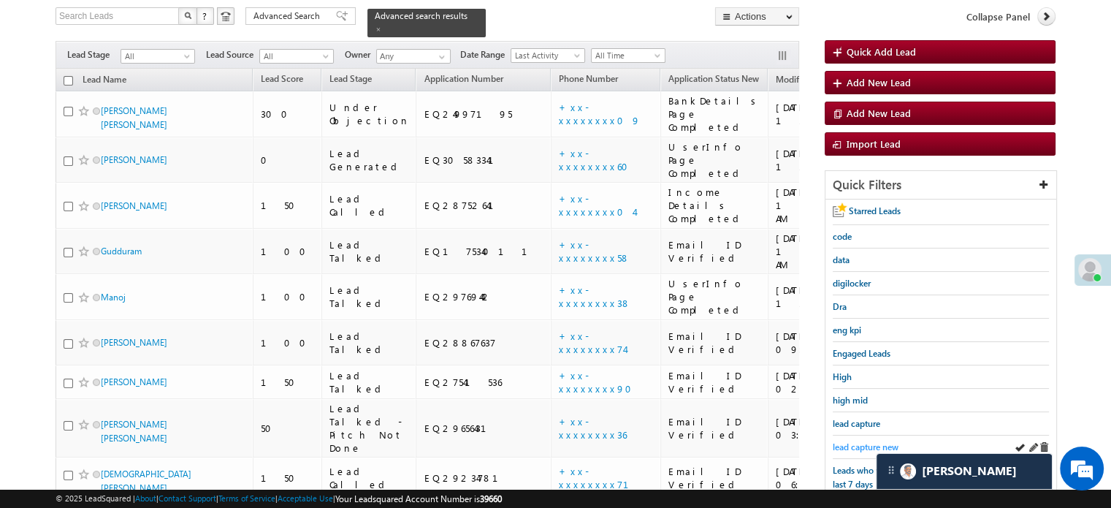
click at [855, 441] on span "lead capture new" at bounding box center [866, 446] width 66 height 11
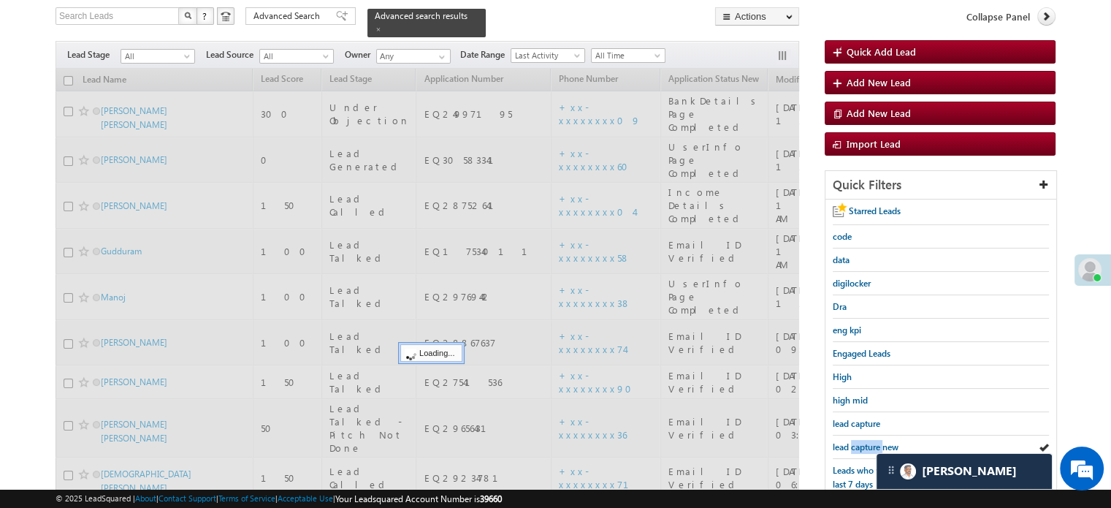
click at [855, 441] on span "lead capture new" at bounding box center [866, 446] width 66 height 11
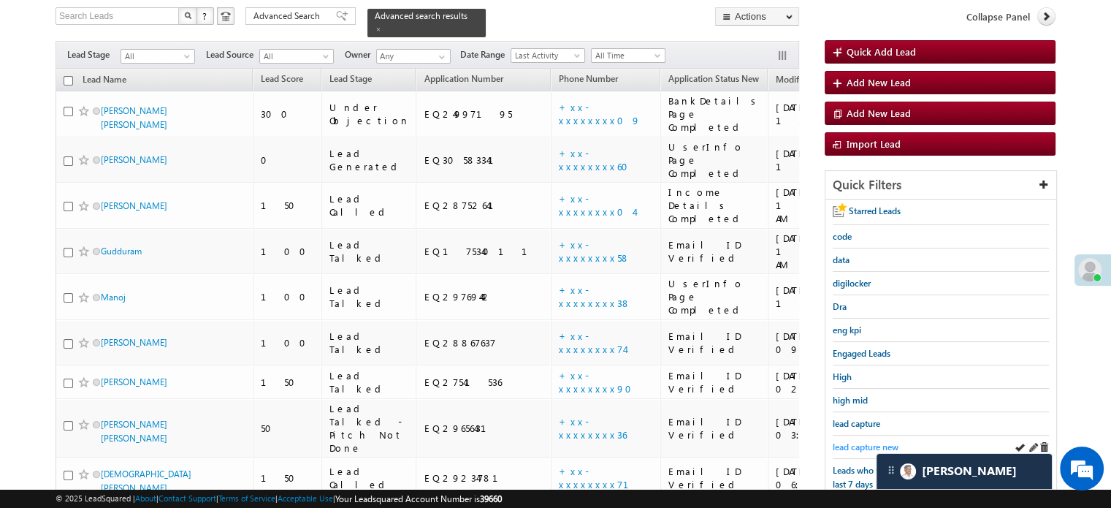
click at [855, 441] on span "lead capture new" at bounding box center [866, 446] width 66 height 11
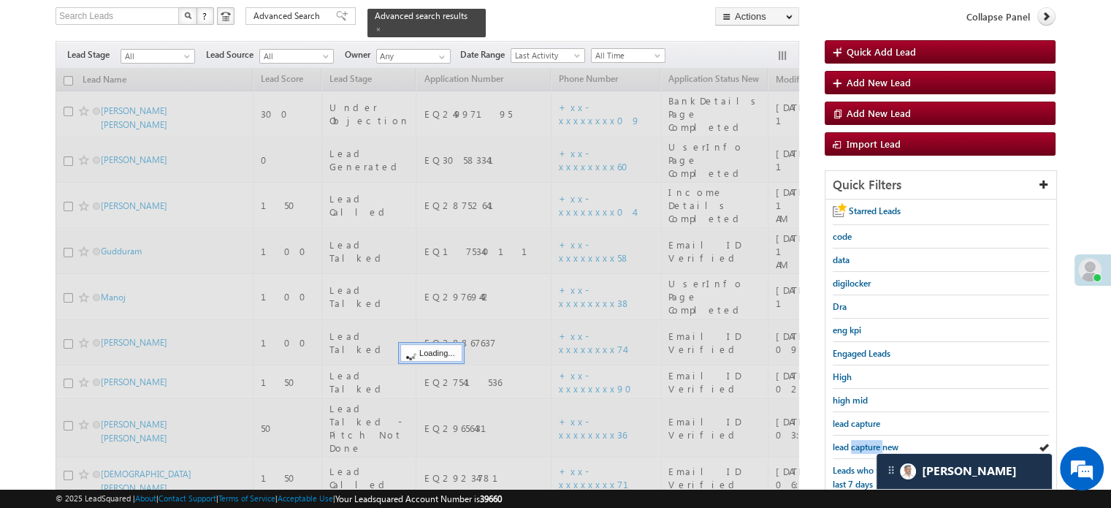
click at [855, 441] on span "lead capture new" at bounding box center [866, 446] width 66 height 11
click at [857, 441] on span "lead capture new" at bounding box center [866, 446] width 66 height 11
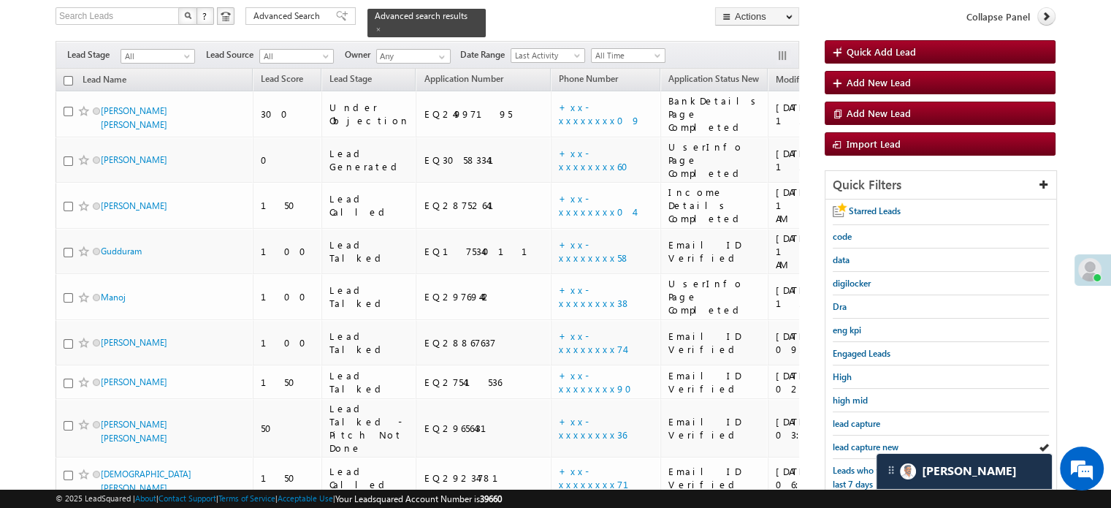
click at [857, 441] on span "lead capture new" at bounding box center [866, 446] width 66 height 11
click at [863, 444] on span "lead capture new" at bounding box center [866, 446] width 66 height 11
click at [869, 443] on span "lead capture new" at bounding box center [866, 446] width 66 height 11
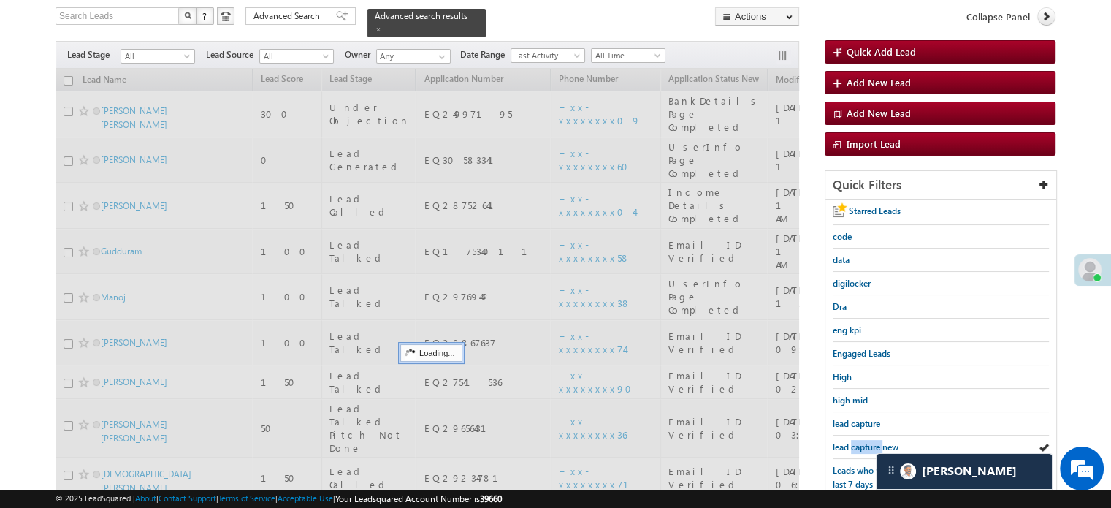
click at [869, 443] on span "lead capture new" at bounding box center [866, 446] width 66 height 11
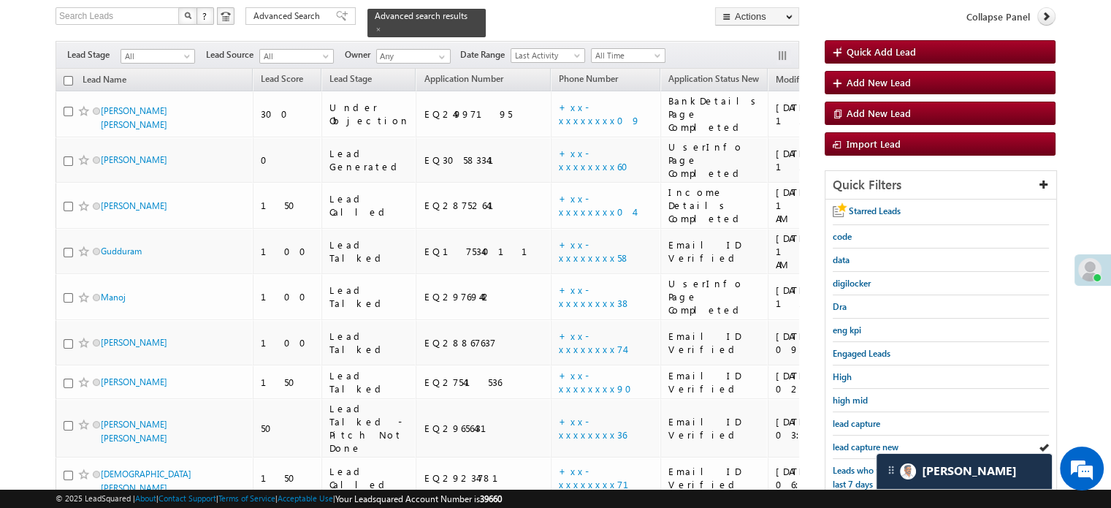
click at [869, 443] on span "lead capture new" at bounding box center [866, 446] width 66 height 11
click at [873, 449] on div "lead capture new" at bounding box center [941, 446] width 216 height 23
click at [869, 442] on span "lead capture new" at bounding box center [866, 446] width 66 height 11
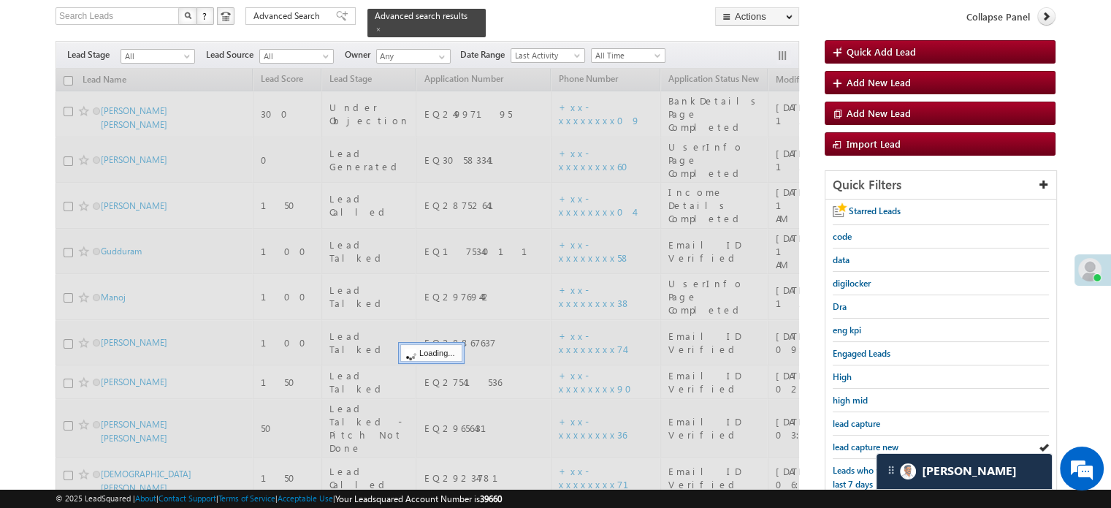
click at [869, 442] on span "lead capture new" at bounding box center [866, 446] width 66 height 11
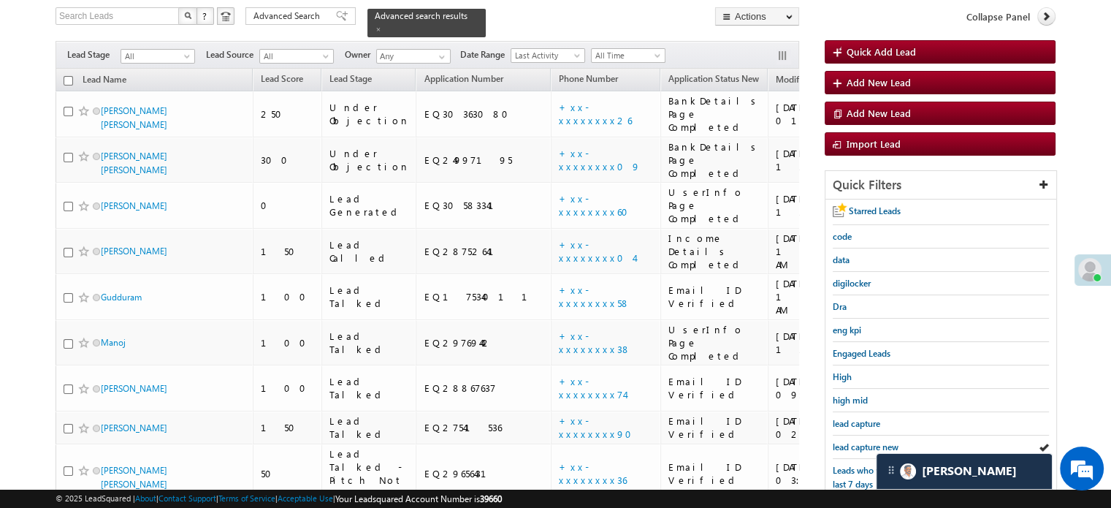
click at [869, 442] on span "lead capture new" at bounding box center [866, 446] width 66 height 11
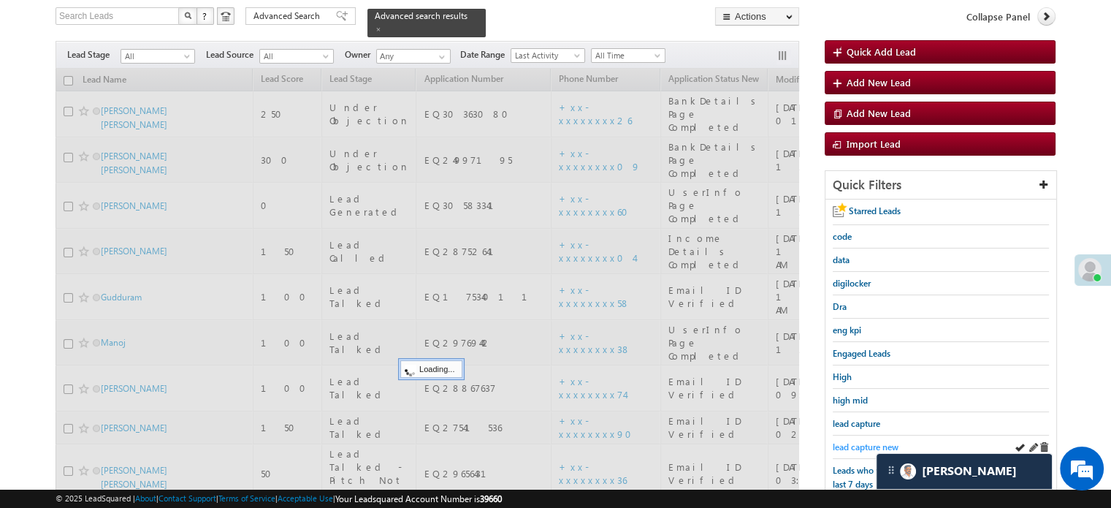
click at [863, 443] on span "lead capture new" at bounding box center [866, 446] width 66 height 11
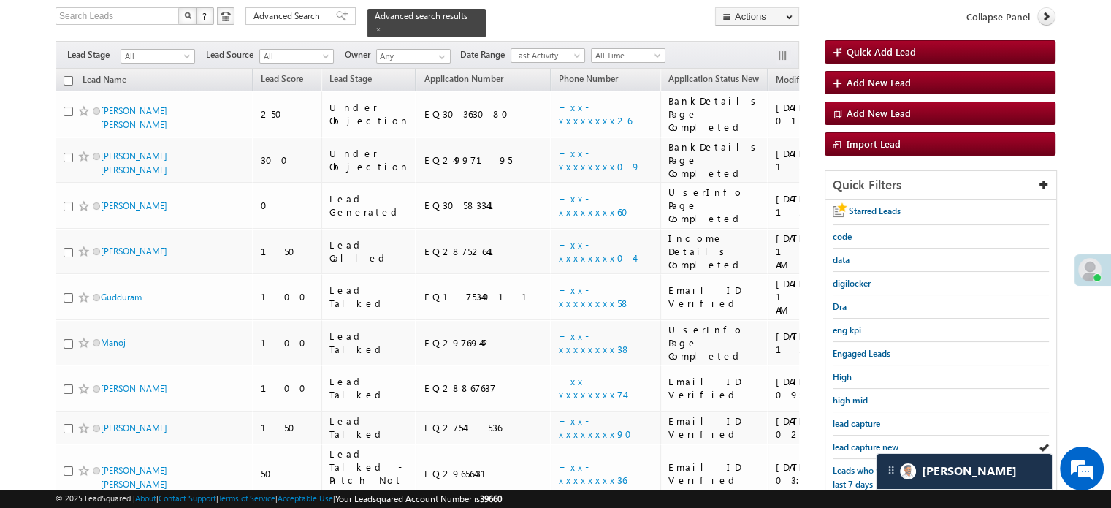
click at [863, 443] on span "lead capture new" at bounding box center [866, 446] width 66 height 11
click at [847, 441] on span "lead capture new" at bounding box center [866, 446] width 66 height 11
click at [843, 444] on span "lead capture new" at bounding box center [866, 446] width 66 height 11
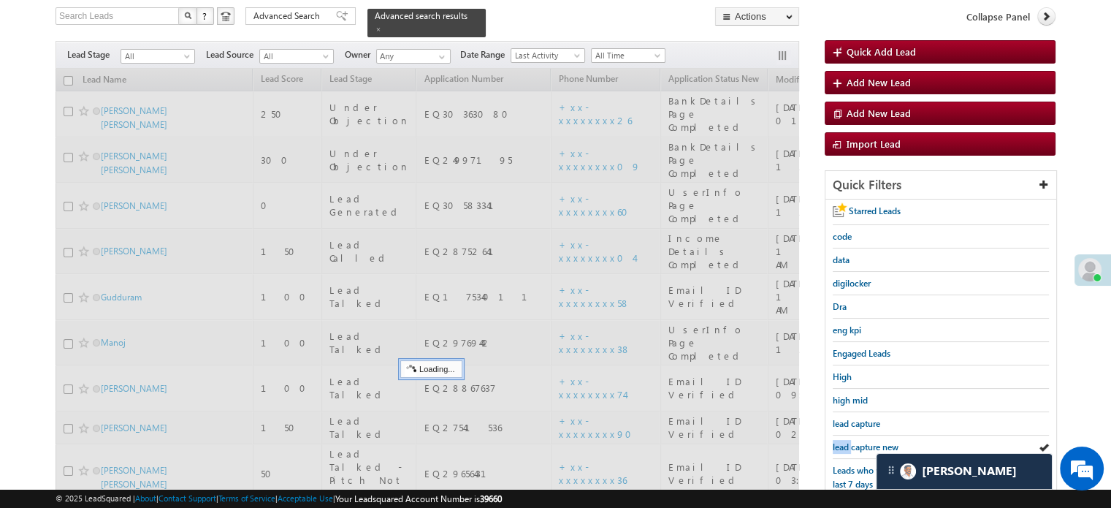
click at [843, 444] on span "lead capture new" at bounding box center [866, 446] width 66 height 11
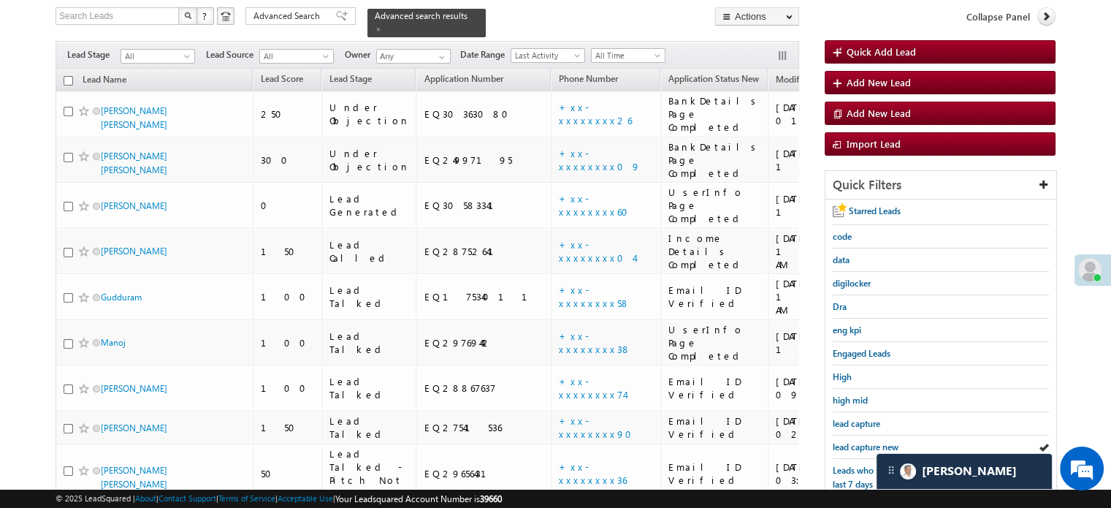
click at [843, 444] on span "lead capture new" at bounding box center [866, 446] width 66 height 11
click at [880, 446] on span "lead capture new" at bounding box center [866, 446] width 66 height 11
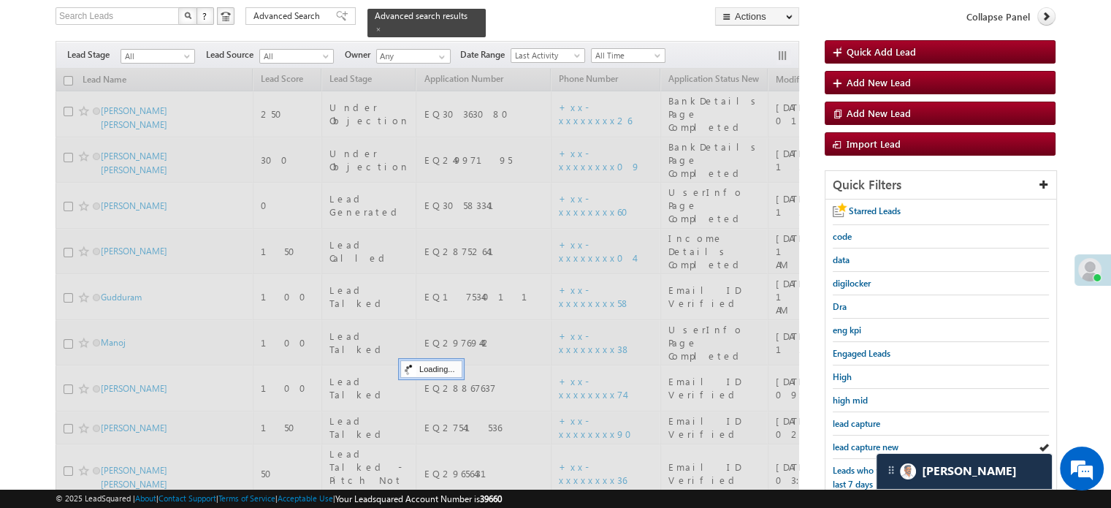
click at [866, 441] on span "lead capture new" at bounding box center [866, 446] width 66 height 11
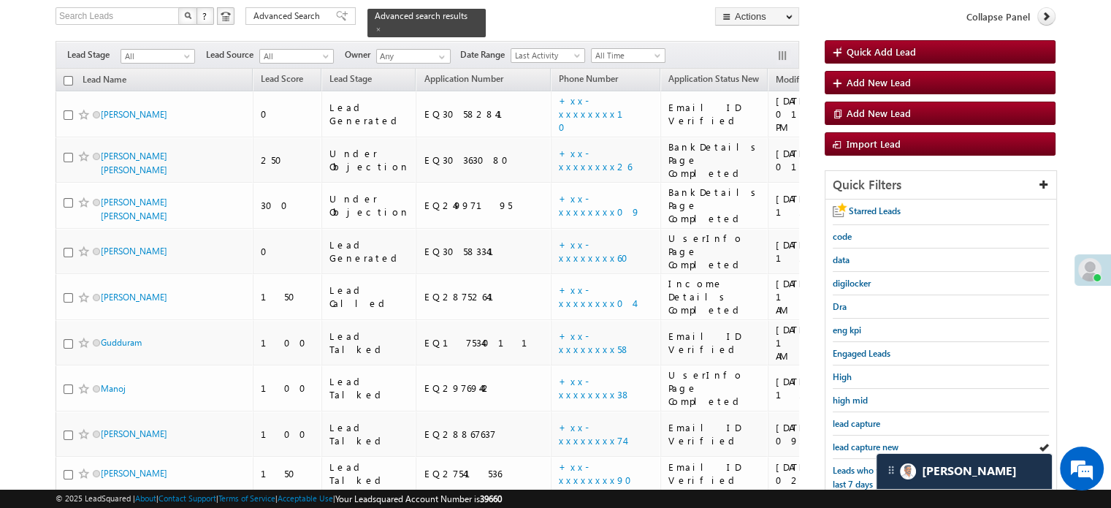
click at [866, 441] on span "lead capture new" at bounding box center [866, 446] width 66 height 11
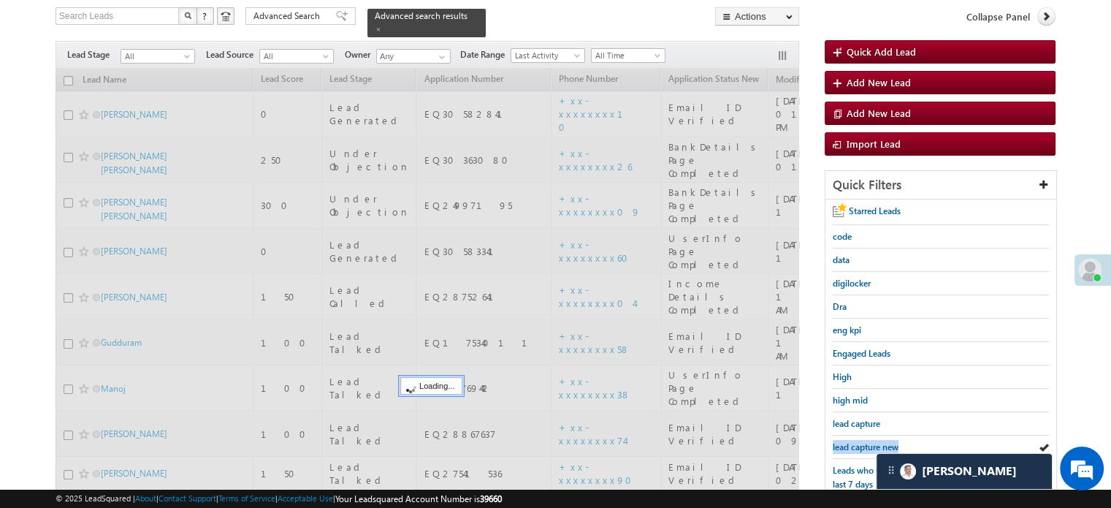
click at [866, 441] on span "lead capture new" at bounding box center [866, 446] width 66 height 11
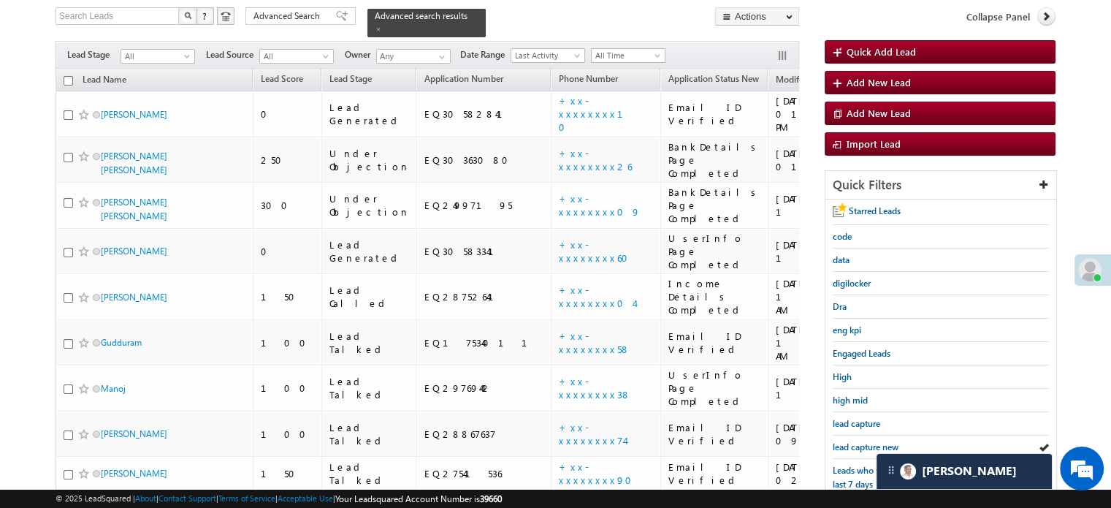
click at [866, 441] on span "lead capture new" at bounding box center [866, 446] width 66 height 11
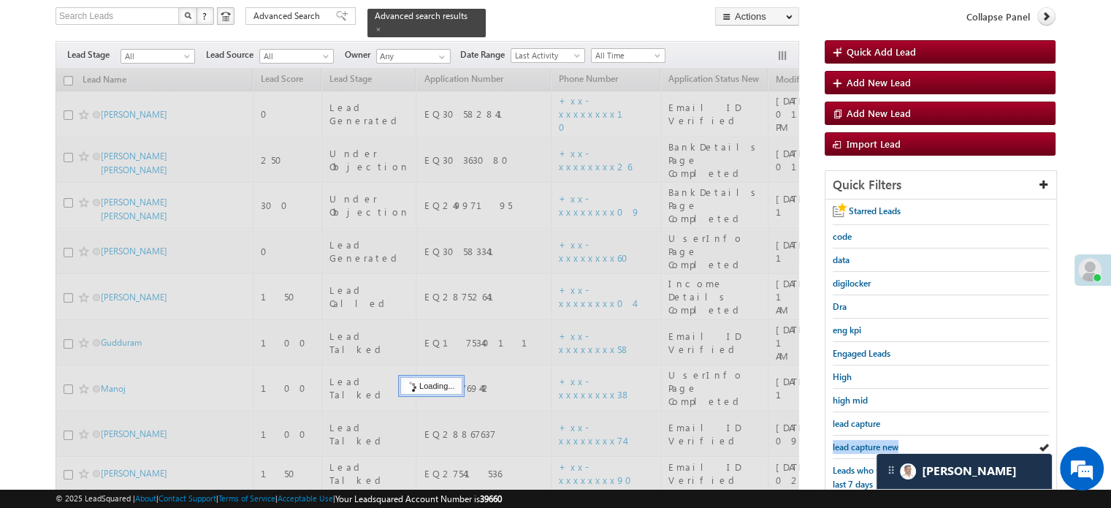
click at [866, 441] on span "lead capture new" at bounding box center [866, 446] width 66 height 11
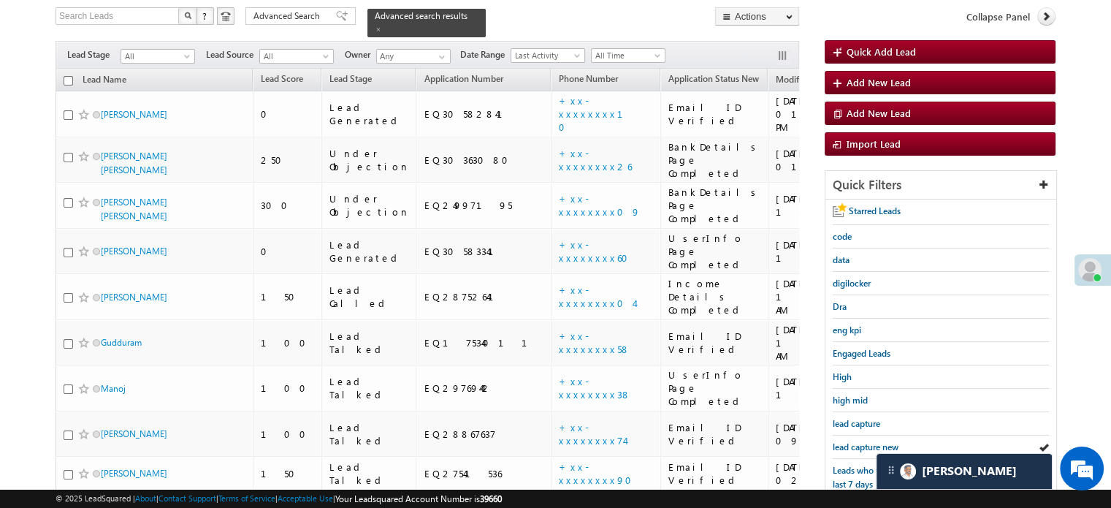
click at [866, 441] on span "lead capture new" at bounding box center [866, 446] width 66 height 11
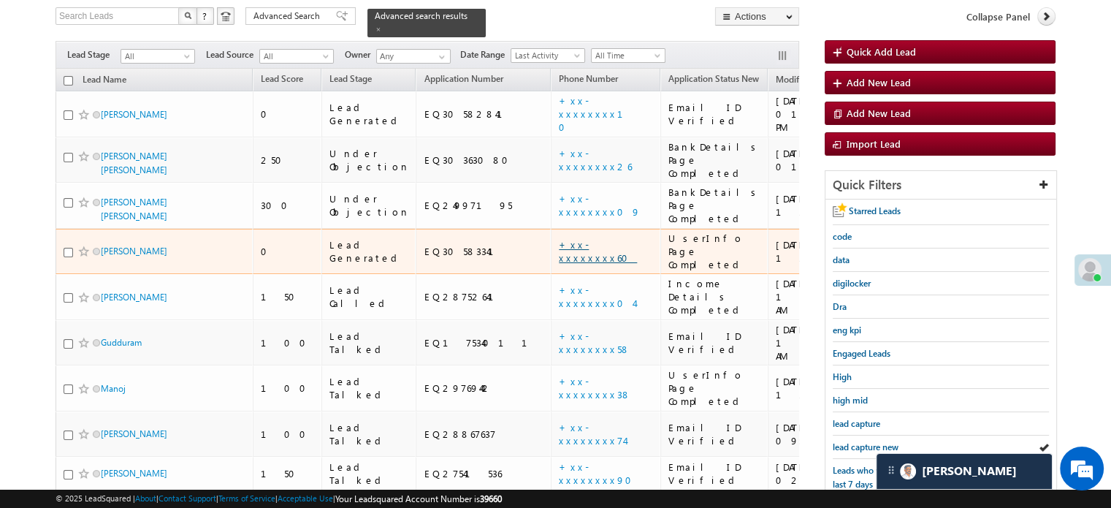
click at [559, 238] on link "+xx-xxxxxxxx60" at bounding box center [598, 251] width 78 height 26
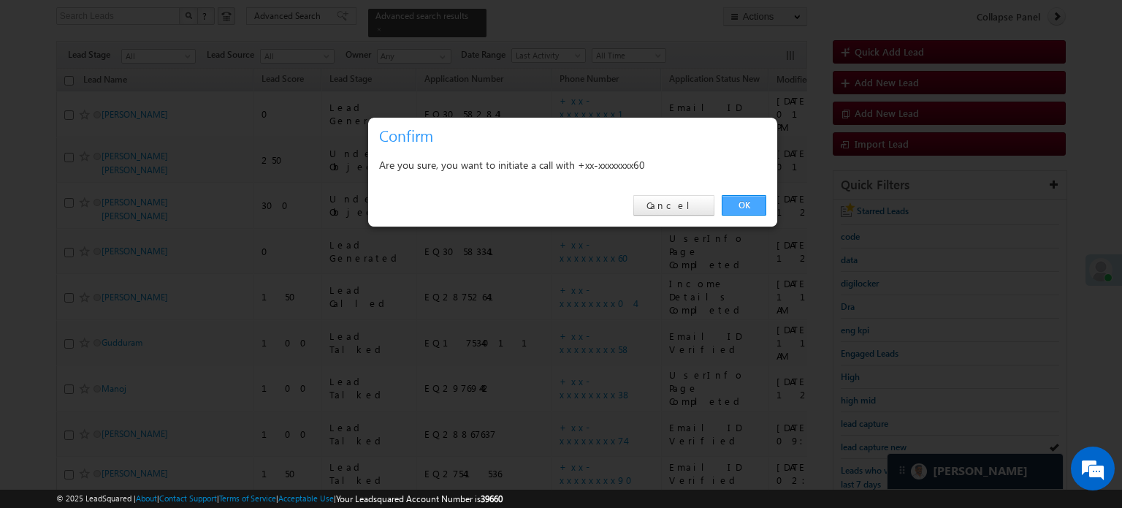
click at [754, 202] on link "OK" at bounding box center [744, 205] width 45 height 20
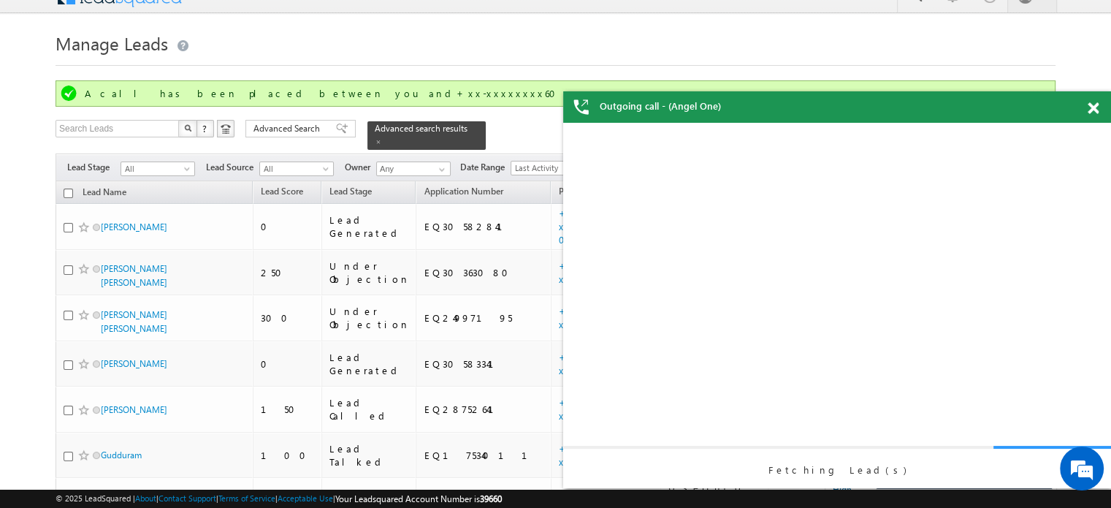
scroll to position [0, 0]
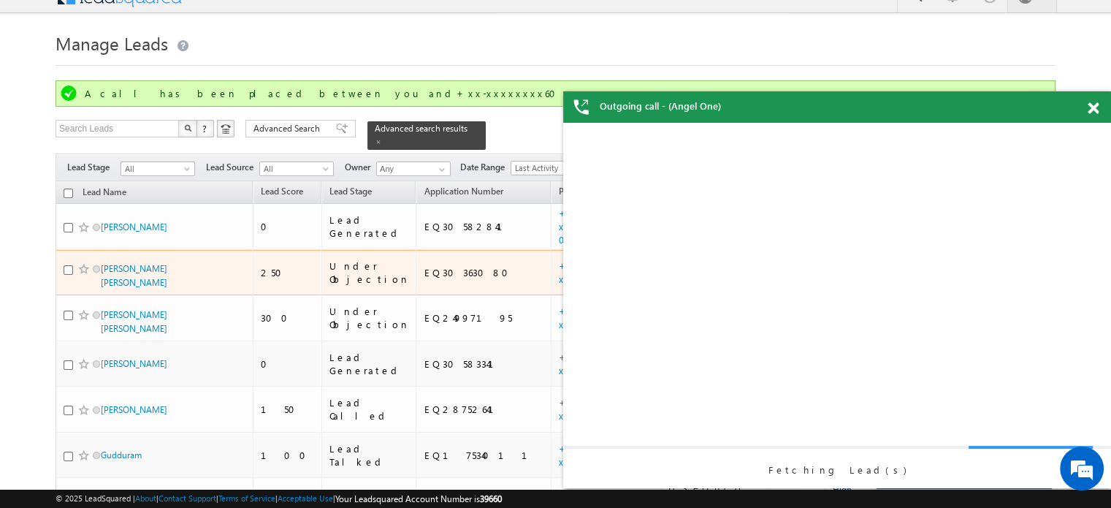
drag, startPoint x: 153, startPoint y: 129, endPoint x: 114, endPoint y: 236, distance: 113.7
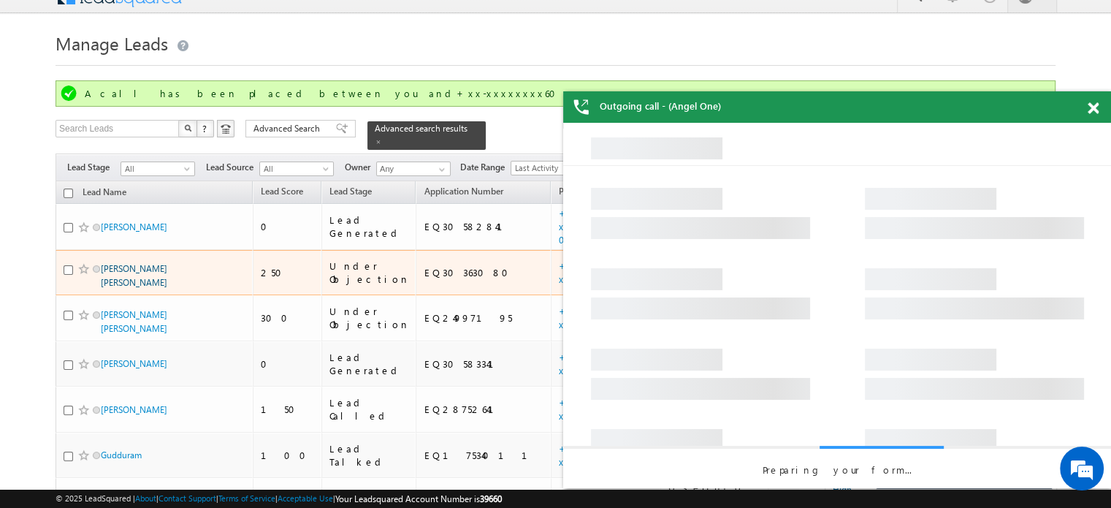
drag, startPoint x: 114, startPoint y: 236, endPoint x: 104, endPoint y: 246, distance: 14.0
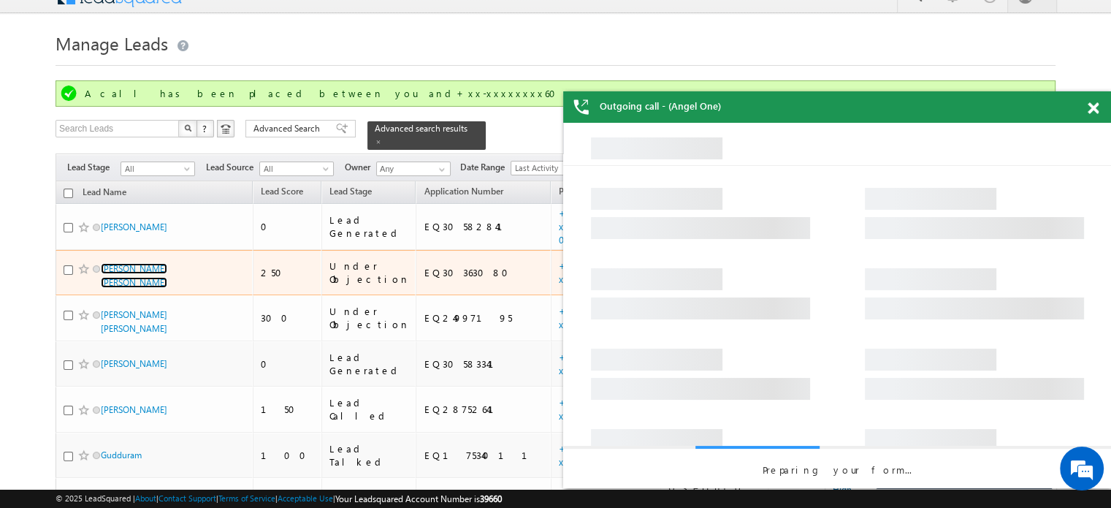
drag, startPoint x: 104, startPoint y: 246, endPoint x: 118, endPoint y: 251, distance: 13.9
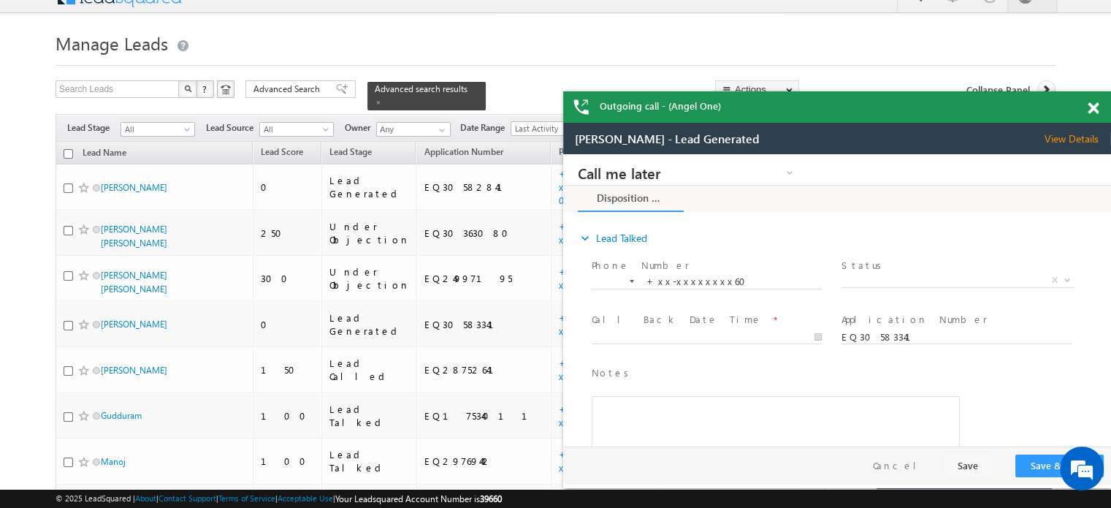
click at [1093, 105] on span at bounding box center [1093, 108] width 11 height 12
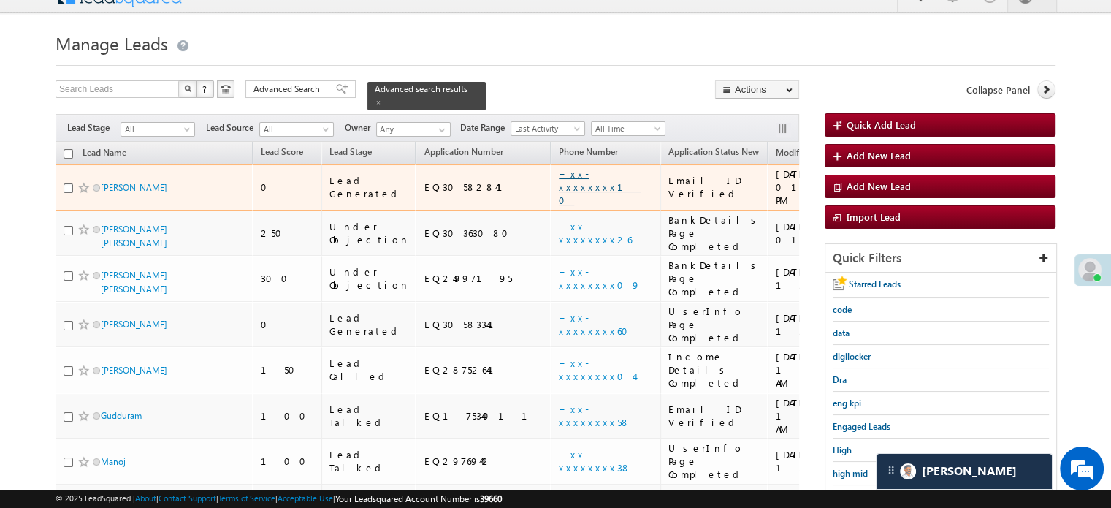
click at [559, 175] on link "+xx-xxxxxxxx10" at bounding box center [600, 186] width 82 height 39
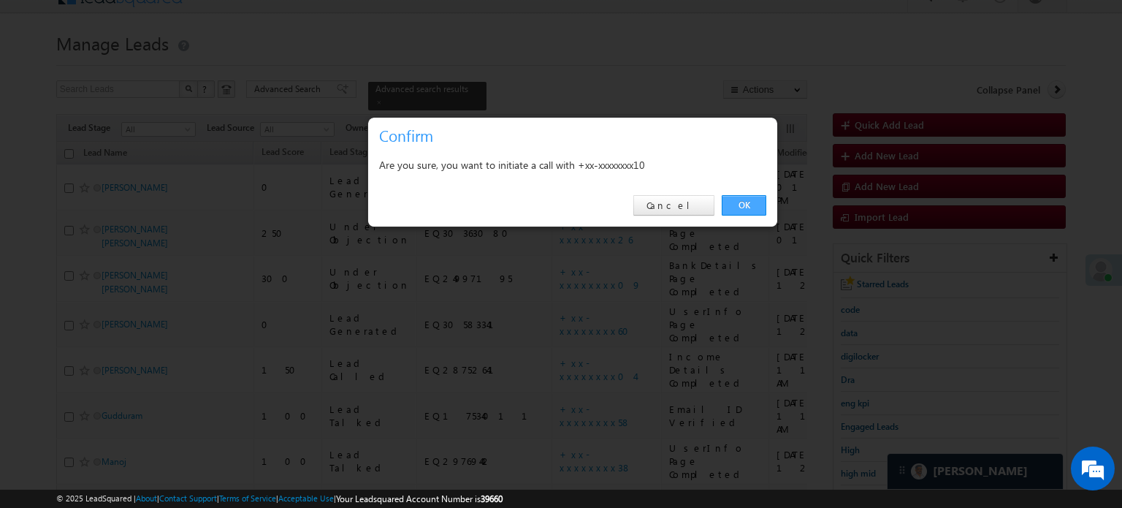
click at [749, 205] on link "OK" at bounding box center [744, 205] width 45 height 20
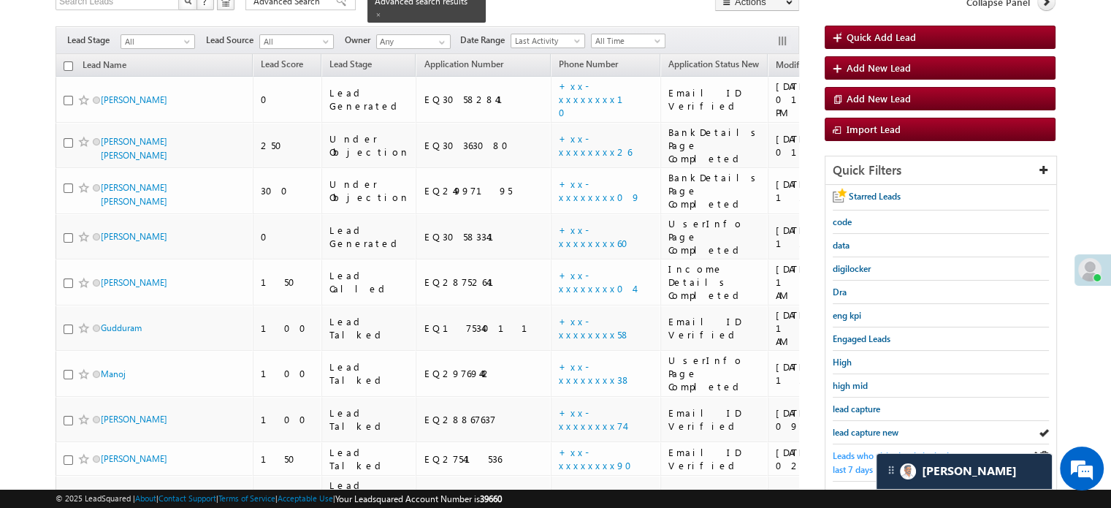
scroll to position [240, 0]
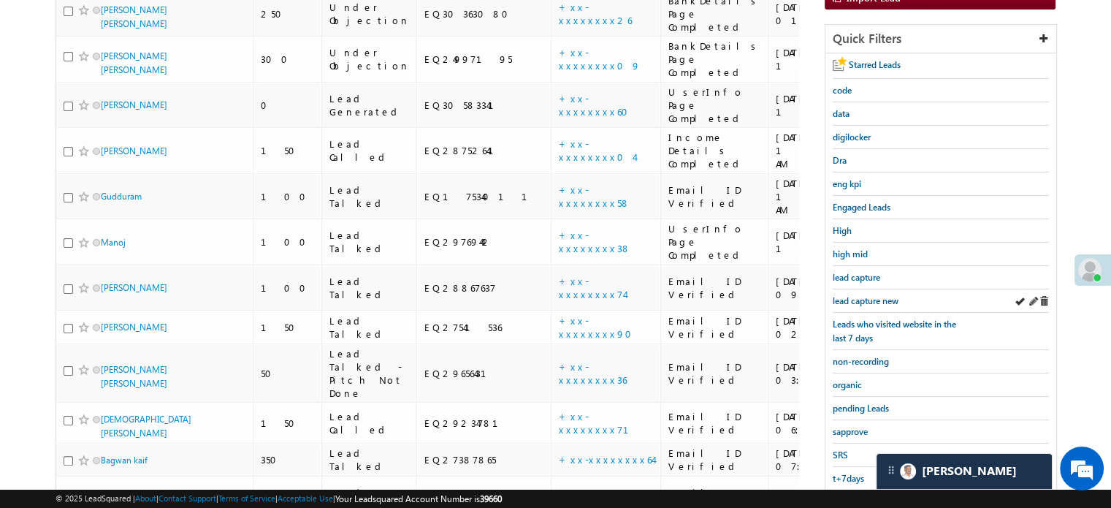
click at [869, 304] on div "lead capture new" at bounding box center [941, 300] width 216 height 23
click at [869, 300] on span "lead capture new" at bounding box center [866, 300] width 66 height 11
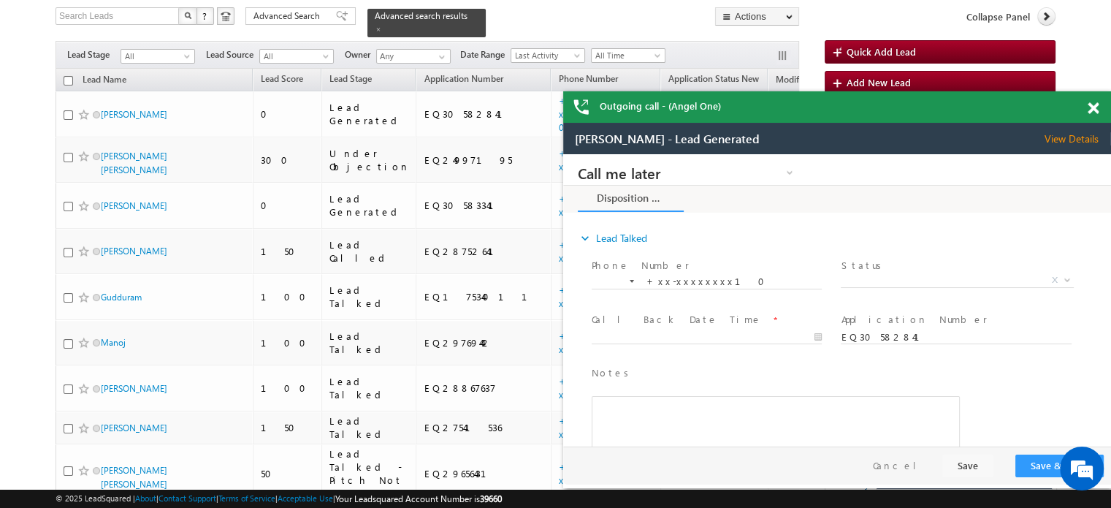
scroll to position [0, 0]
click at [1093, 102] on span at bounding box center [1093, 108] width 11 height 12
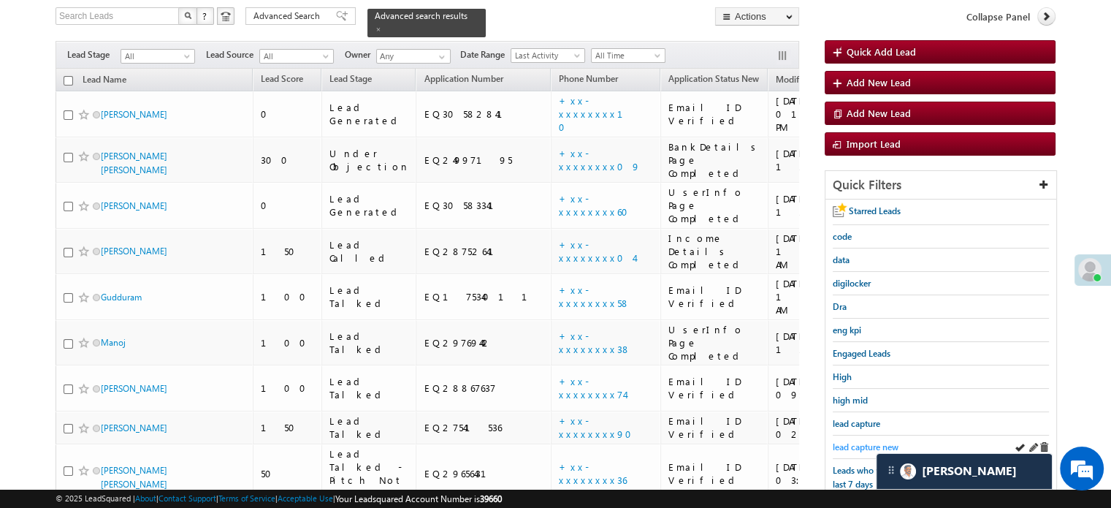
click at [853, 444] on span "lead capture new" at bounding box center [866, 446] width 66 height 11
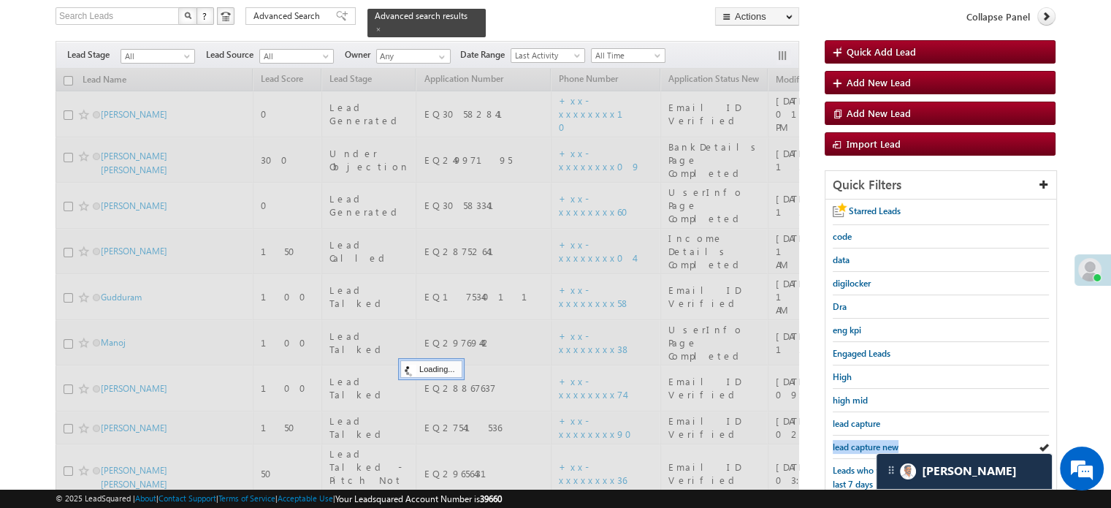
click at [853, 444] on span "lead capture new" at bounding box center [866, 446] width 66 height 11
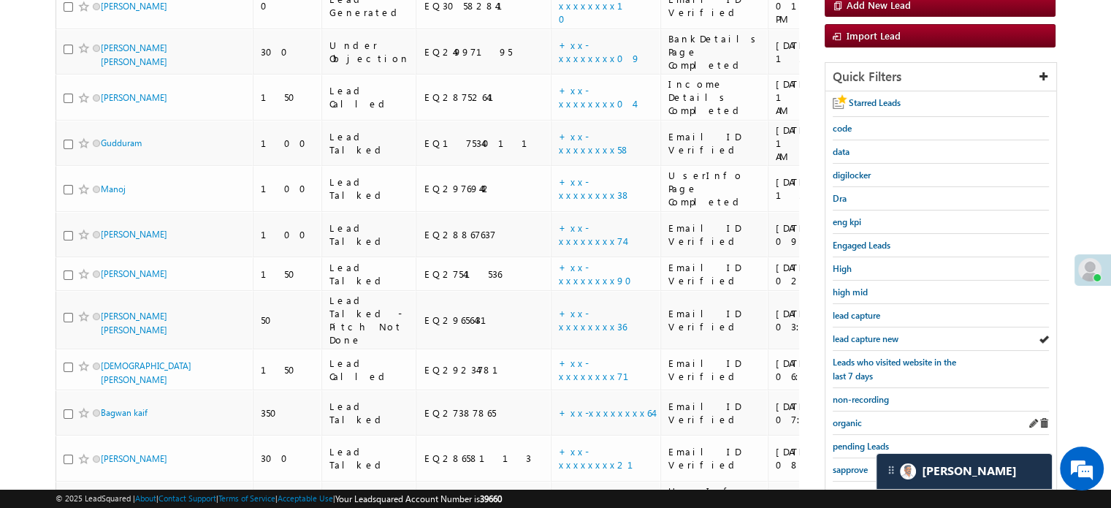
scroll to position [313, 0]
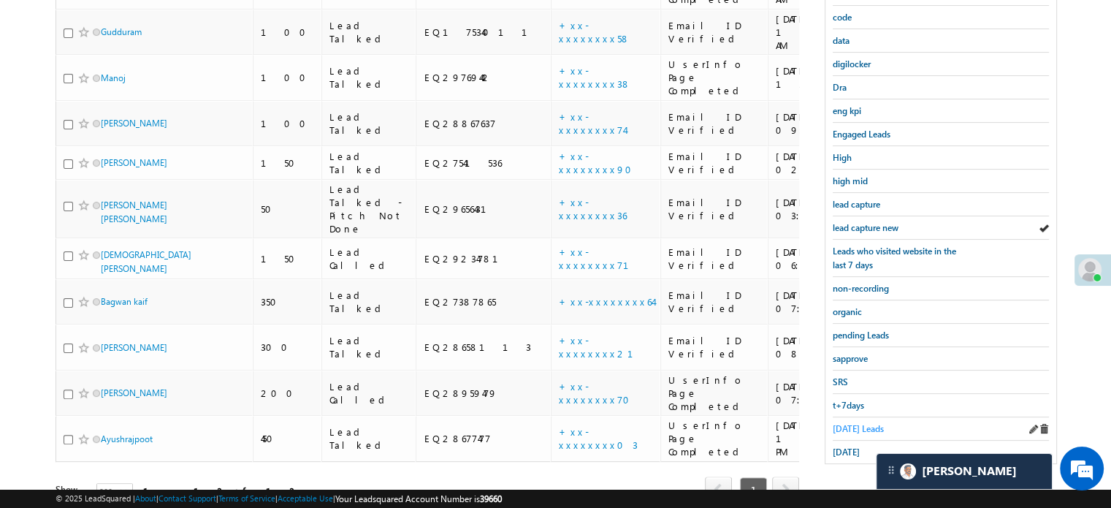
click at [846, 426] on span "Today's Leads" at bounding box center [858, 428] width 51 height 11
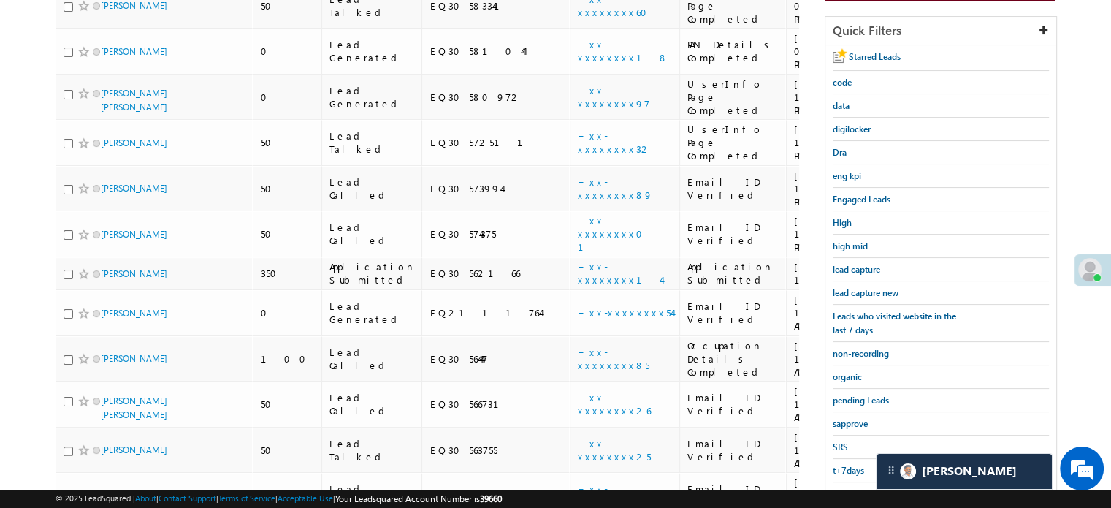
scroll to position [240, 0]
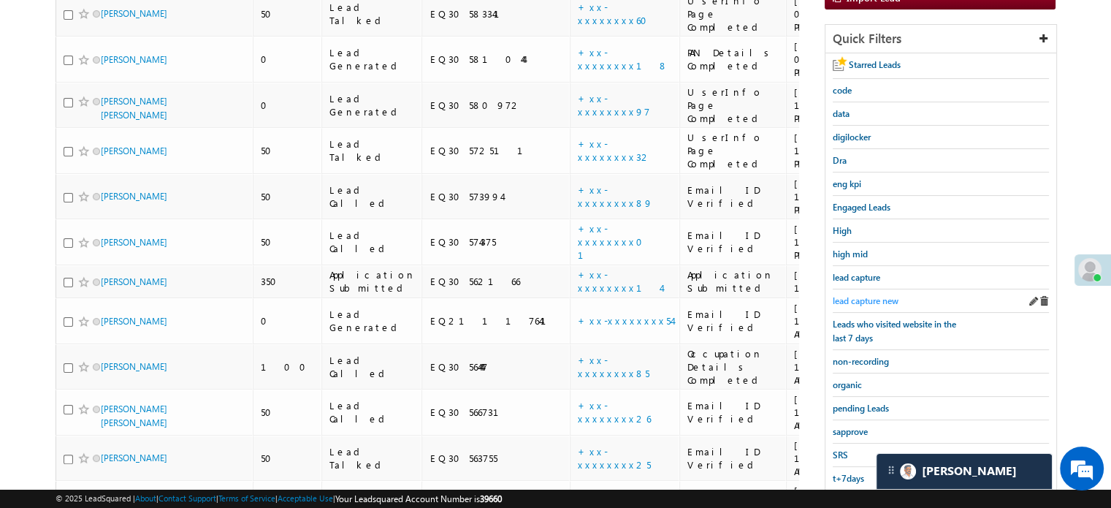
click at [856, 299] on span "lead capture new" at bounding box center [866, 300] width 66 height 11
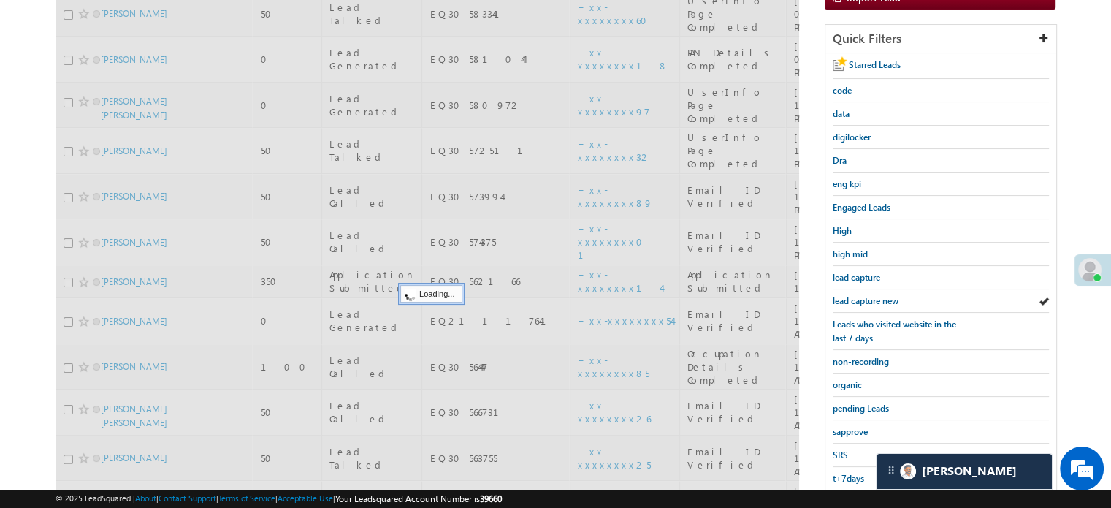
click at [856, 299] on span "lead capture new" at bounding box center [866, 300] width 66 height 11
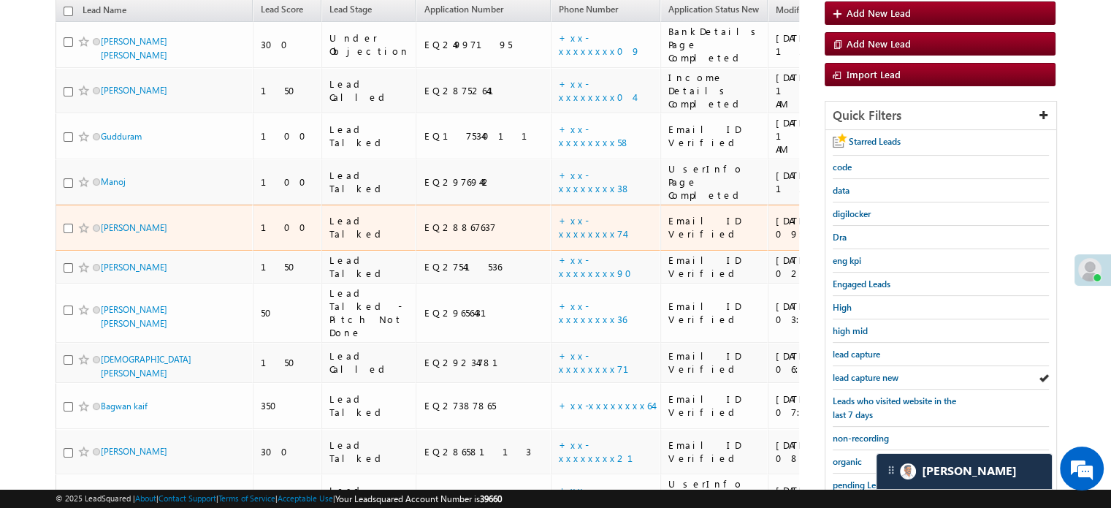
scroll to position [94, 0]
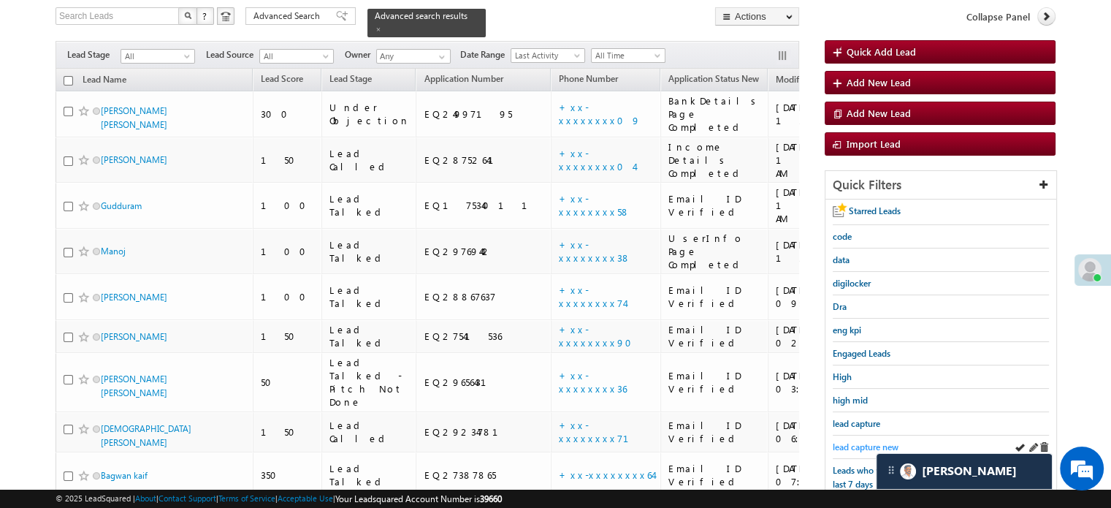
click at [846, 442] on span "lead capture new" at bounding box center [866, 446] width 66 height 11
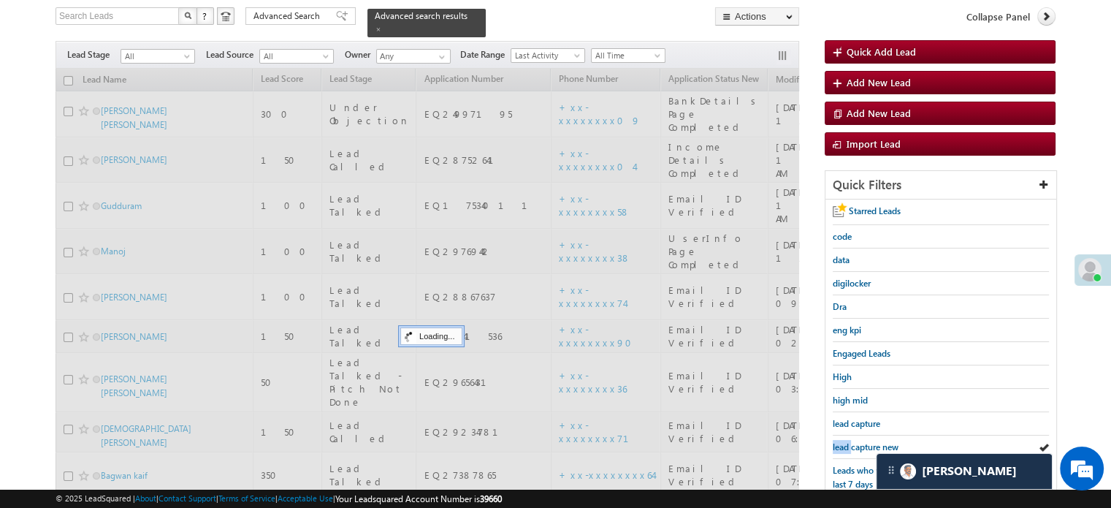
click at [846, 442] on span "lead capture new" at bounding box center [866, 446] width 66 height 11
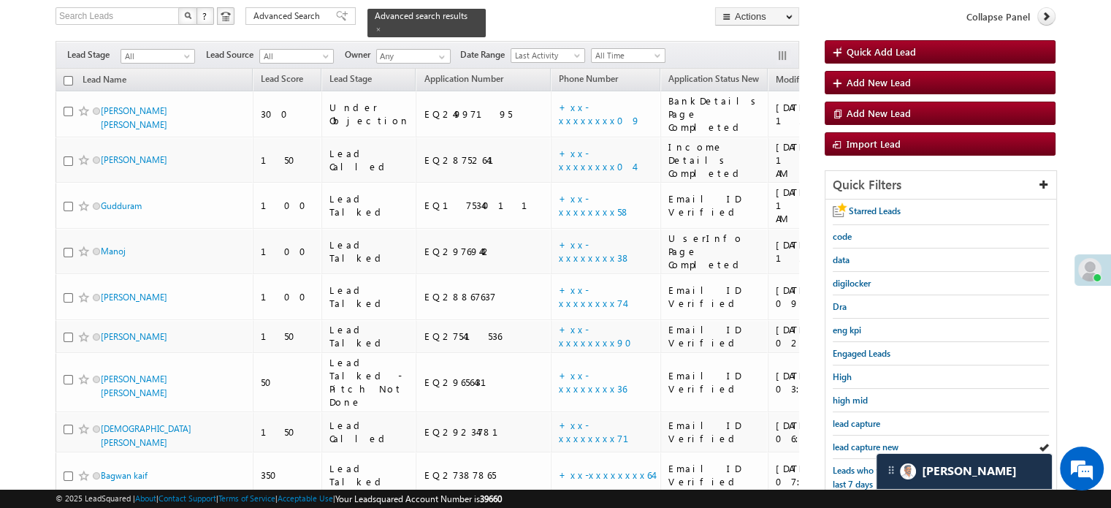
click at [846, 442] on span "lead capture new" at bounding box center [866, 446] width 66 height 11
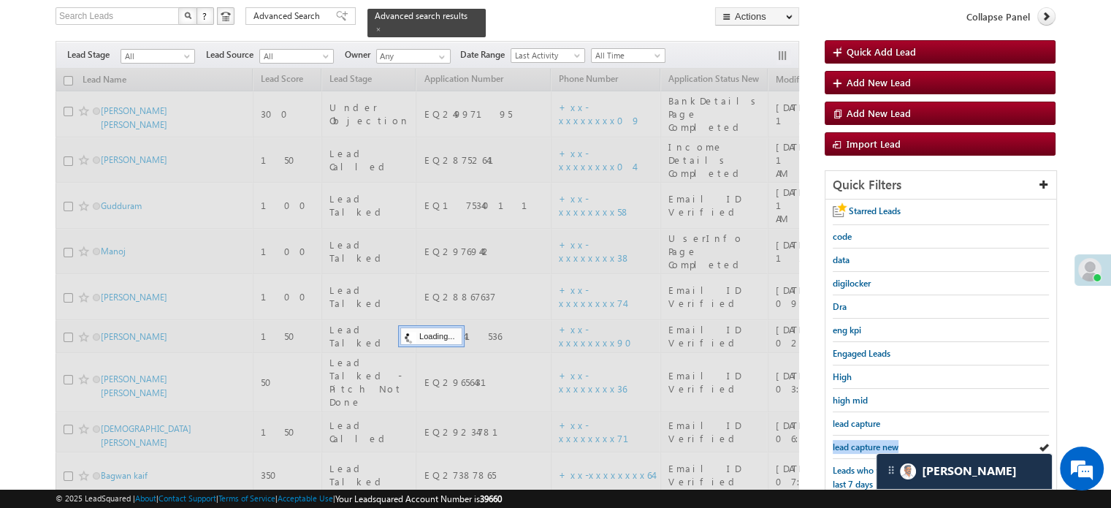
click at [846, 442] on span "lead capture new" at bounding box center [866, 446] width 66 height 11
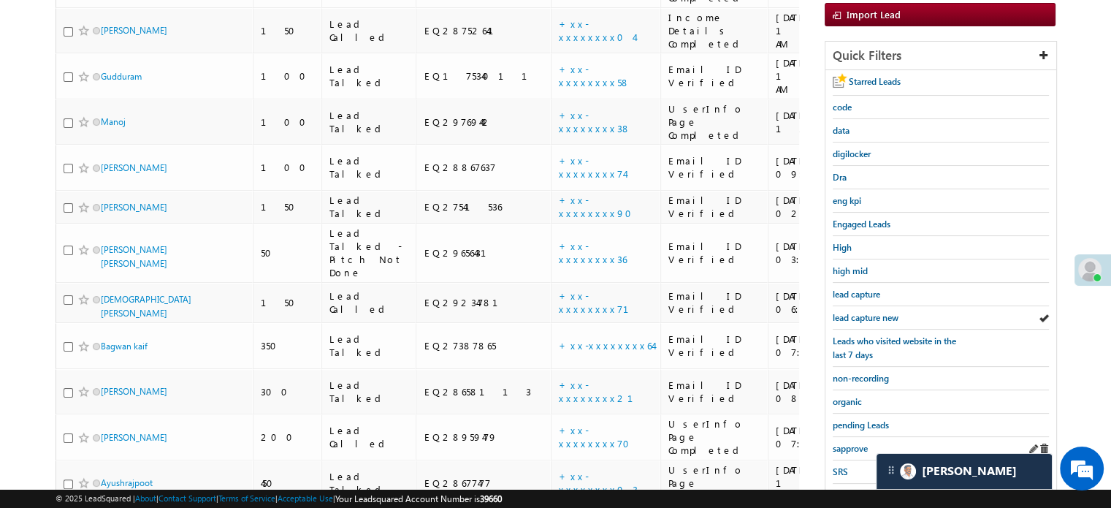
scroll to position [313, 0]
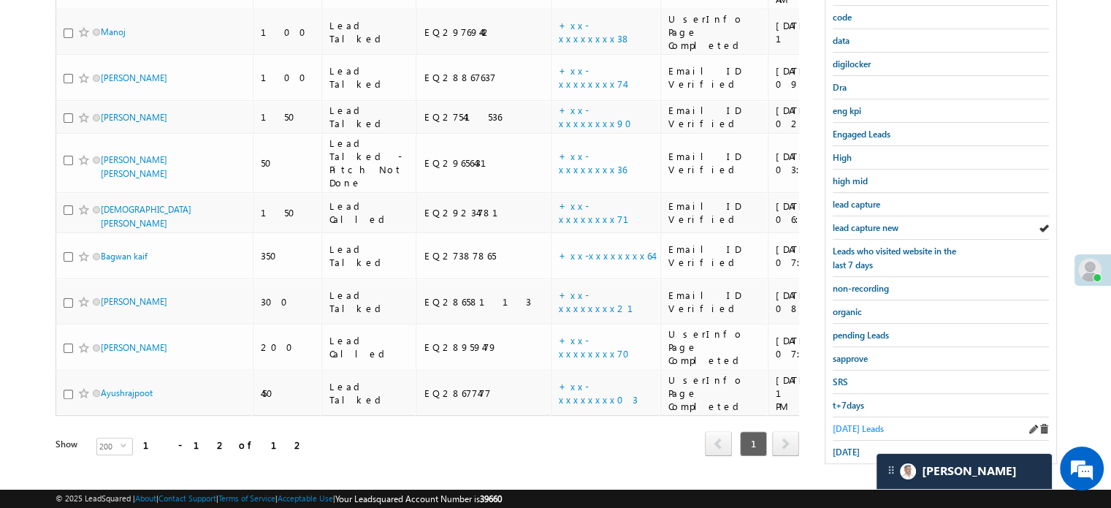
click at [859, 423] on span "Today's Leads" at bounding box center [858, 428] width 51 height 11
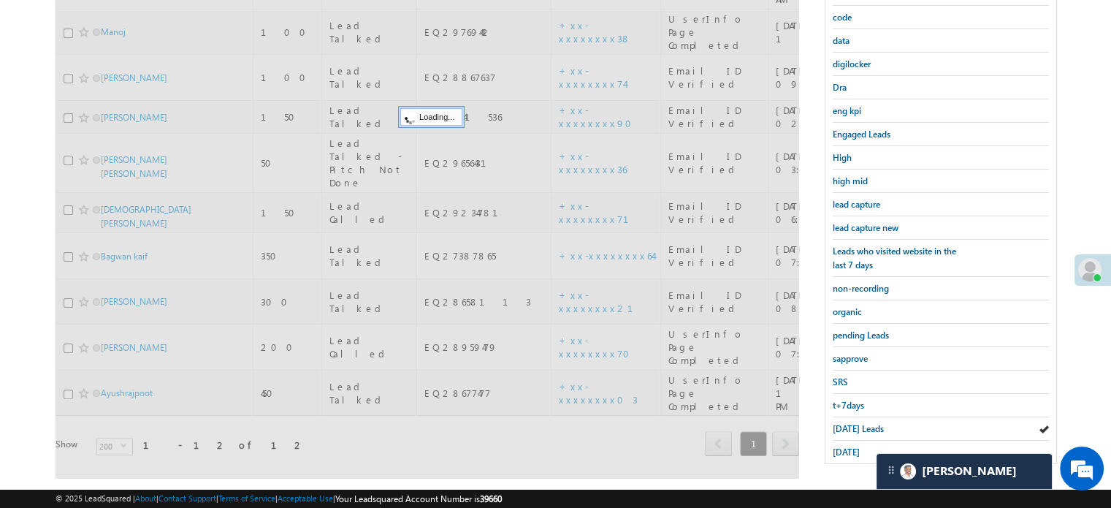
click at [859, 423] on span "Today's Leads" at bounding box center [858, 428] width 51 height 11
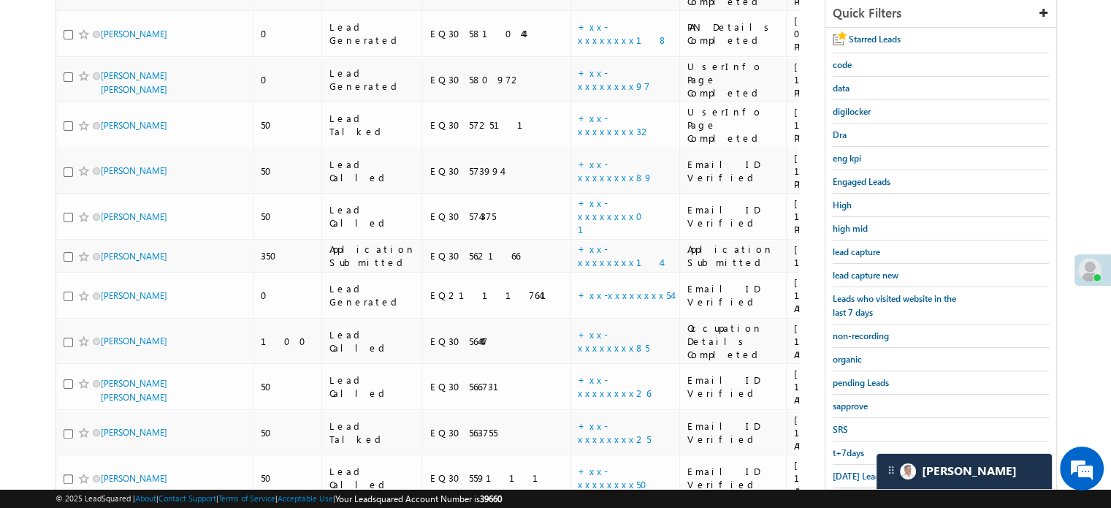
scroll to position [167, 0]
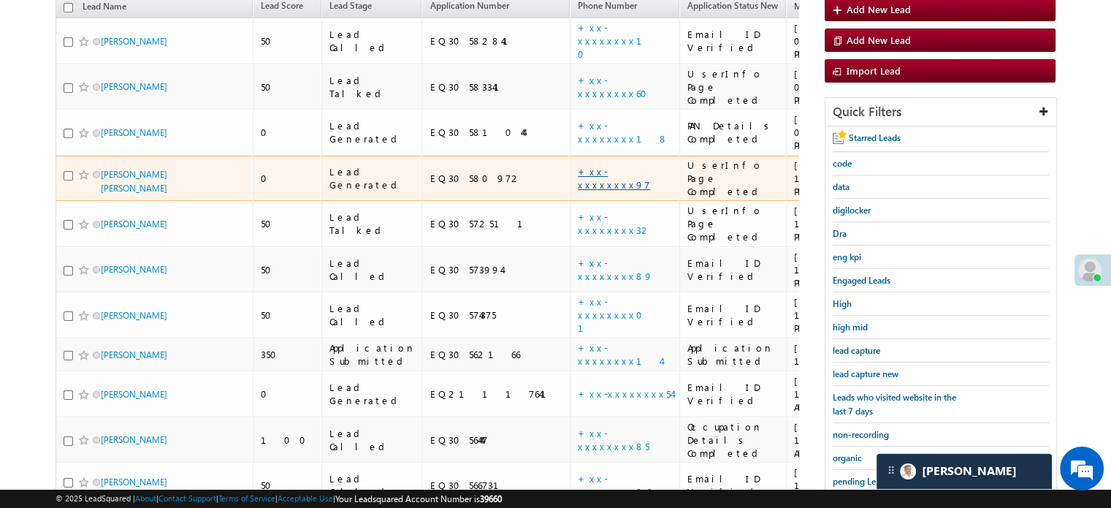
click at [578, 165] on link "+xx-xxxxxxxx97" at bounding box center [614, 178] width 72 height 26
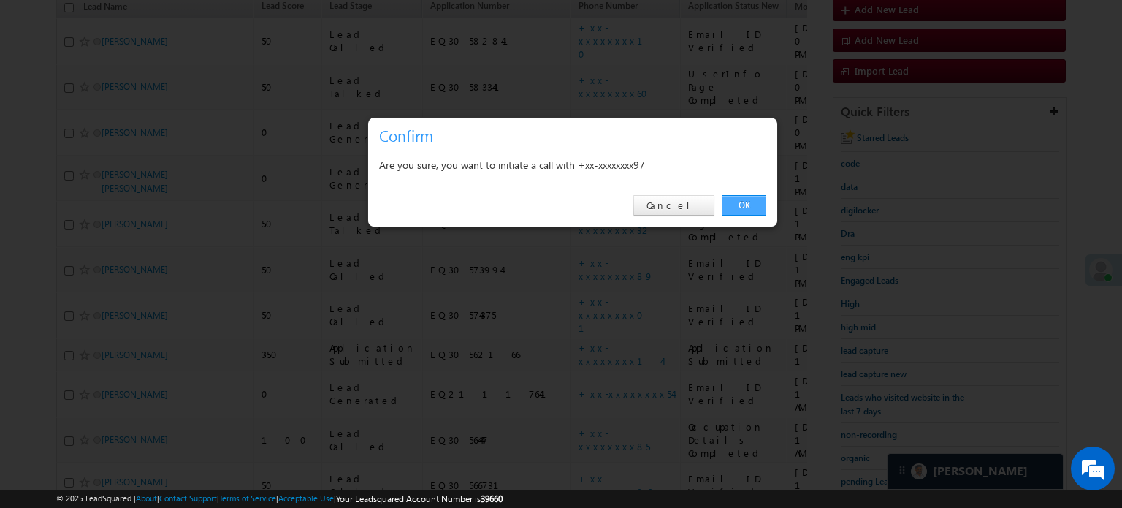
click at [748, 201] on link "OK" at bounding box center [744, 205] width 45 height 20
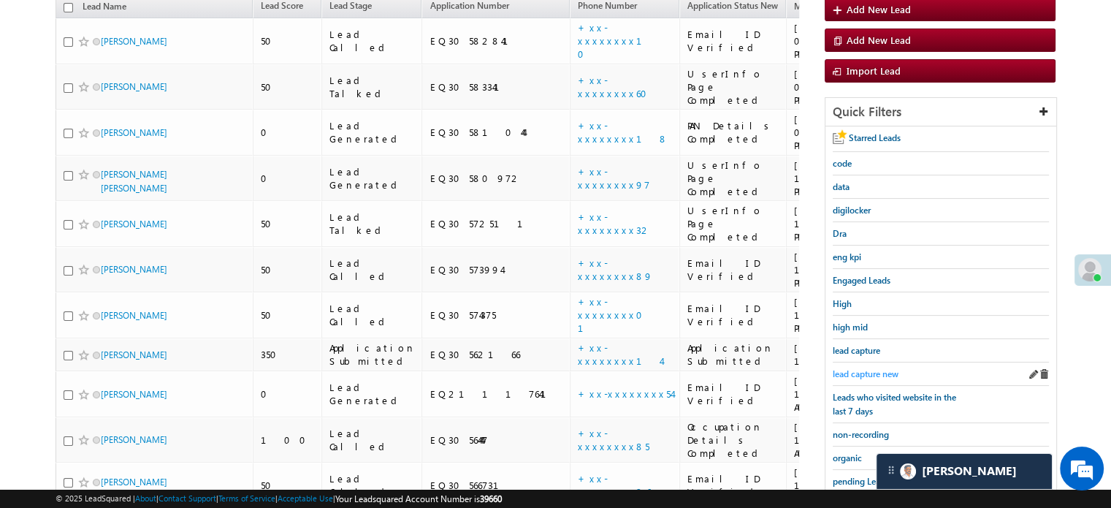
click at [885, 372] on span "lead capture new" at bounding box center [866, 373] width 66 height 11
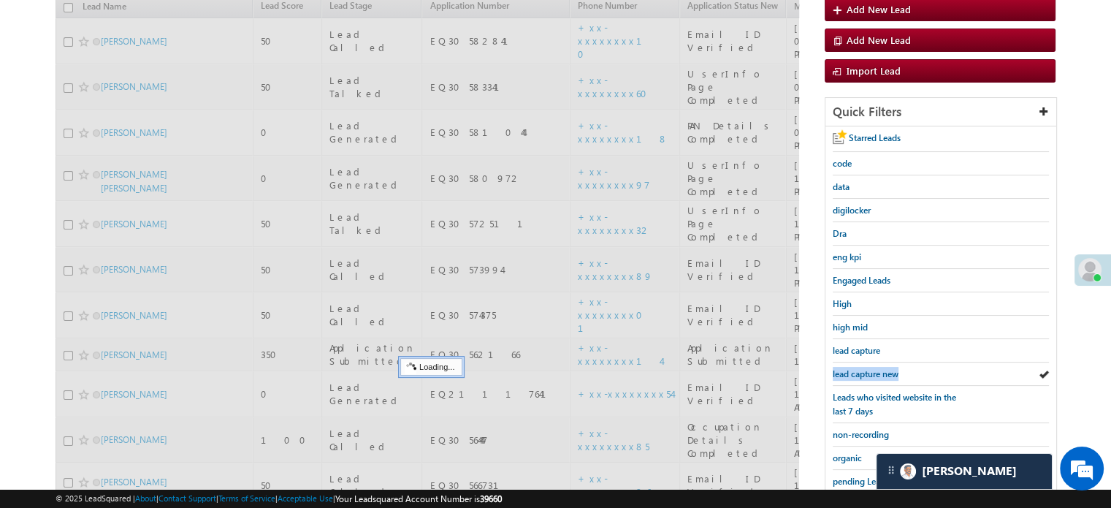
click at [885, 372] on span "lead capture new" at bounding box center [866, 373] width 66 height 11
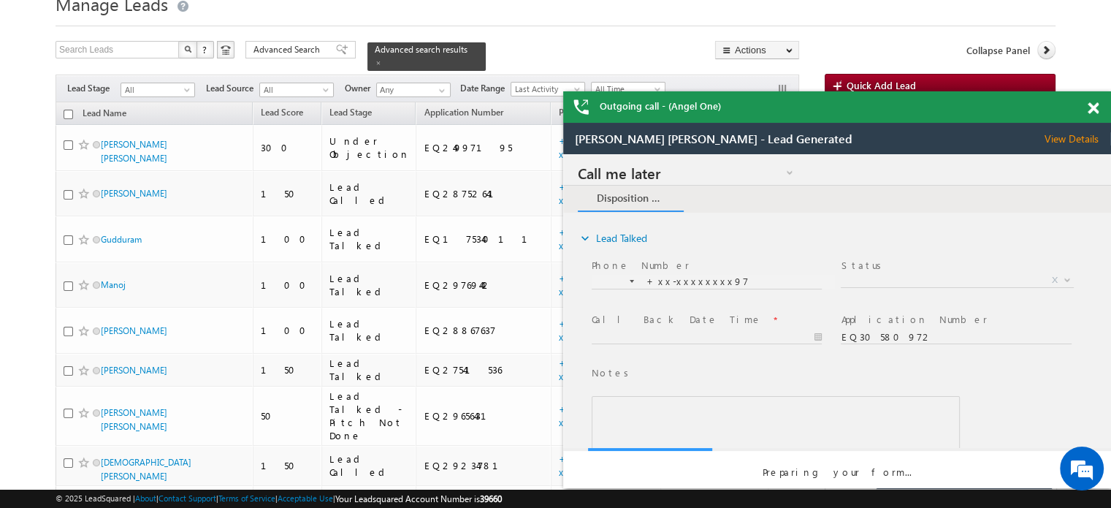
scroll to position [0, 0]
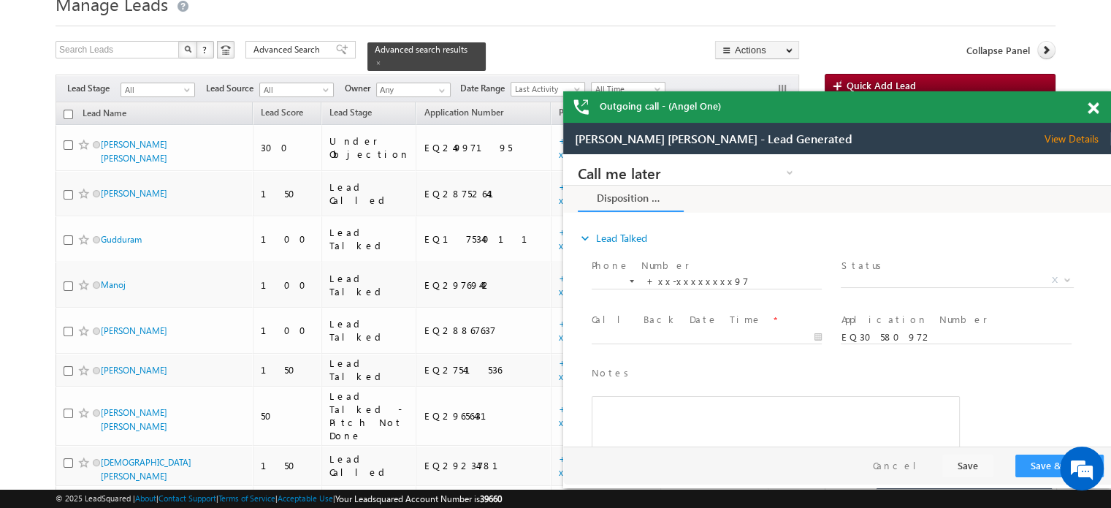
click at [1084, 112] on div "Outgoing call - (Angel One)" at bounding box center [837, 106] width 548 height 31
click at [1089, 113] on span at bounding box center [1093, 108] width 11 height 12
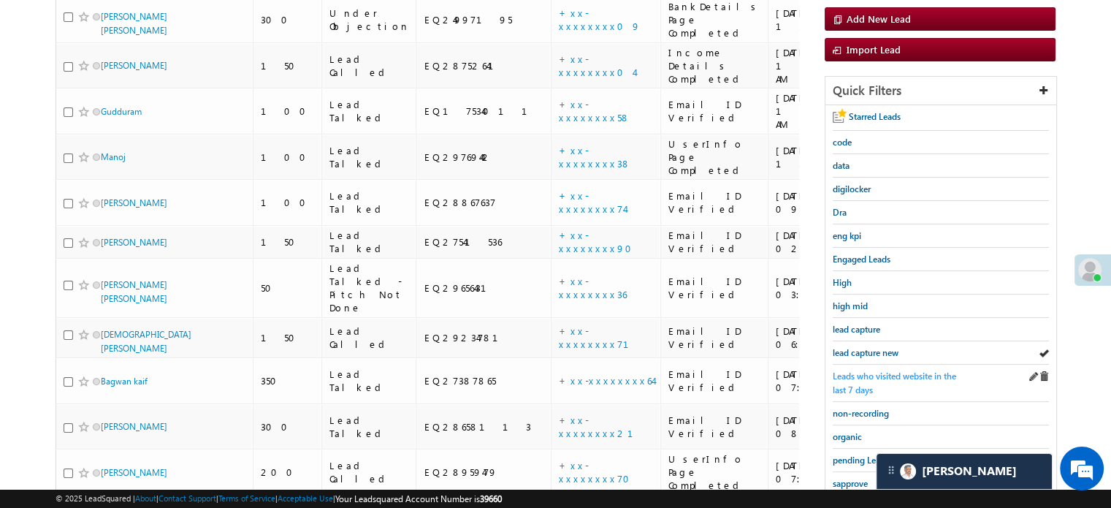
scroll to position [280, 0]
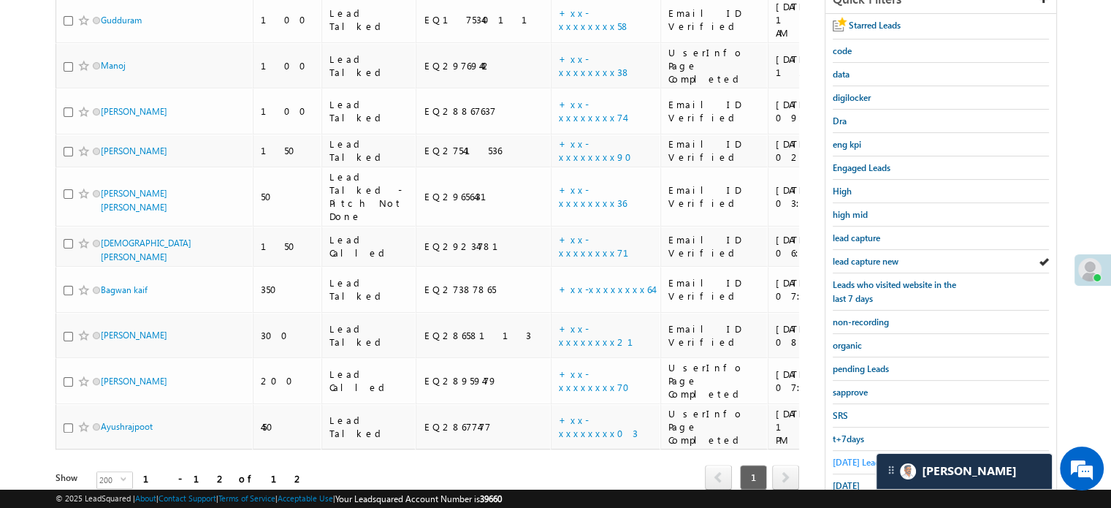
click at [855, 457] on span "Today's Leads" at bounding box center [858, 462] width 51 height 11
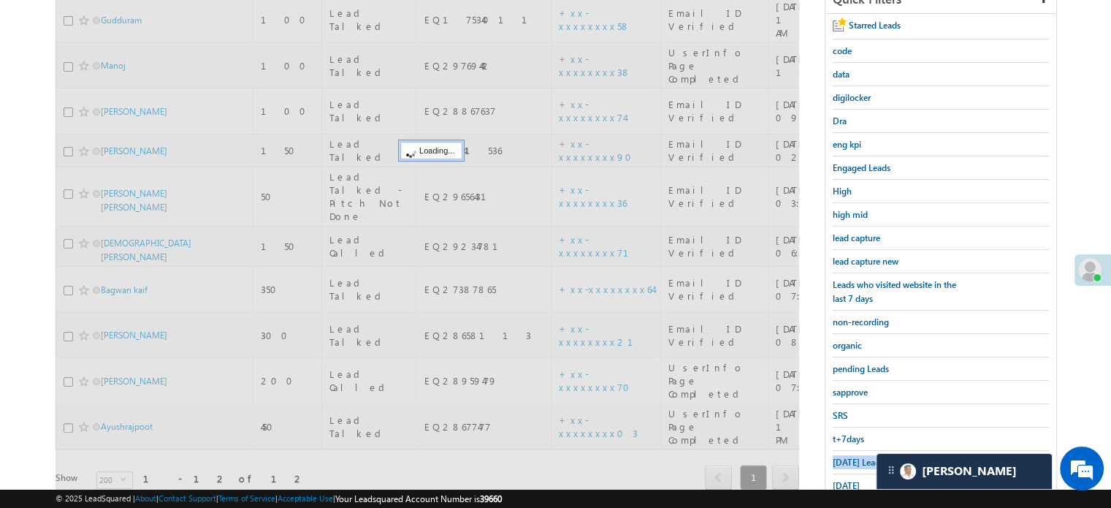
click at [855, 457] on span "Today's Leads" at bounding box center [858, 462] width 51 height 11
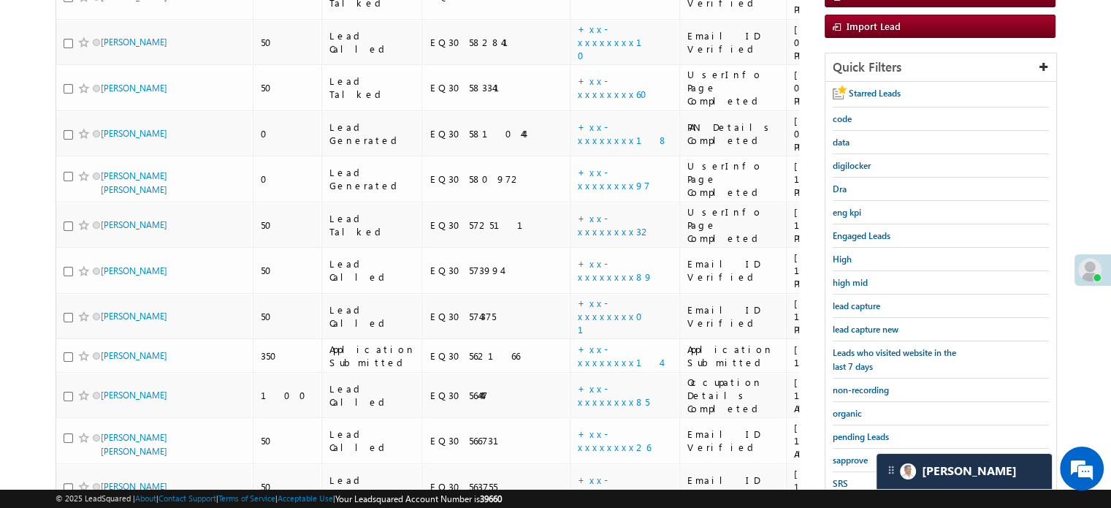
scroll to position [134, 0]
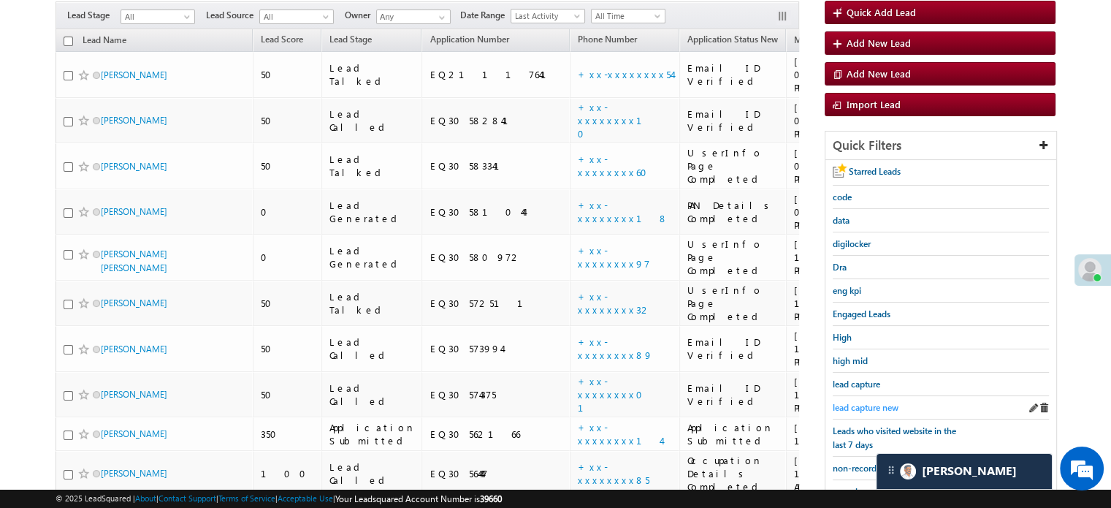
click at [863, 408] on span "lead capture new" at bounding box center [866, 407] width 66 height 11
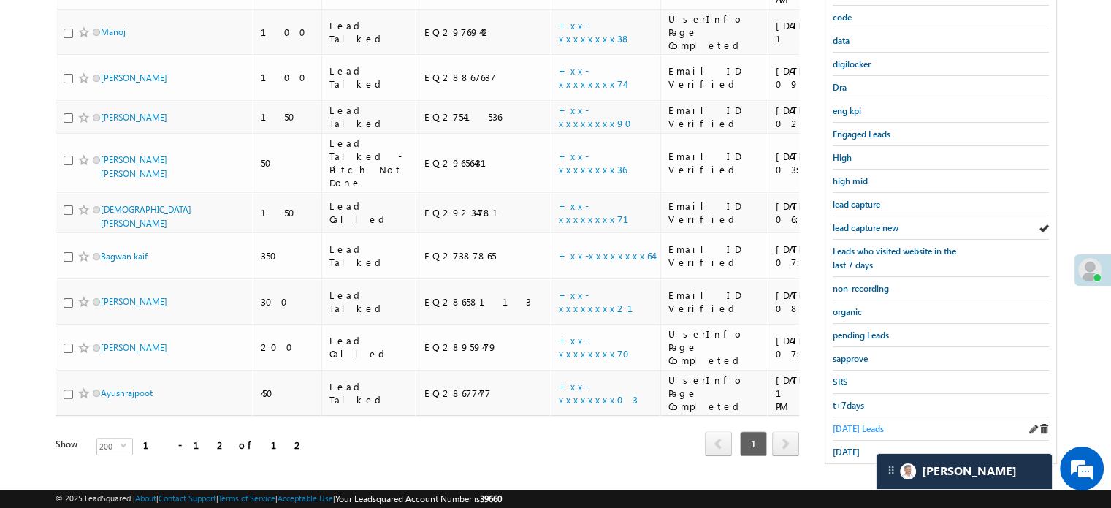
click at [853, 423] on span "Today's Leads" at bounding box center [858, 428] width 51 height 11
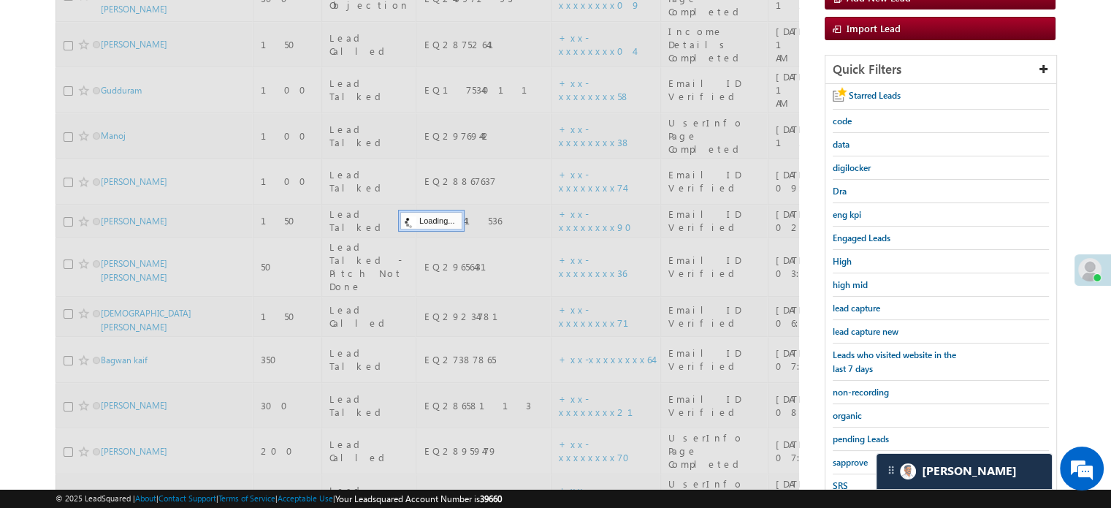
scroll to position [94, 0]
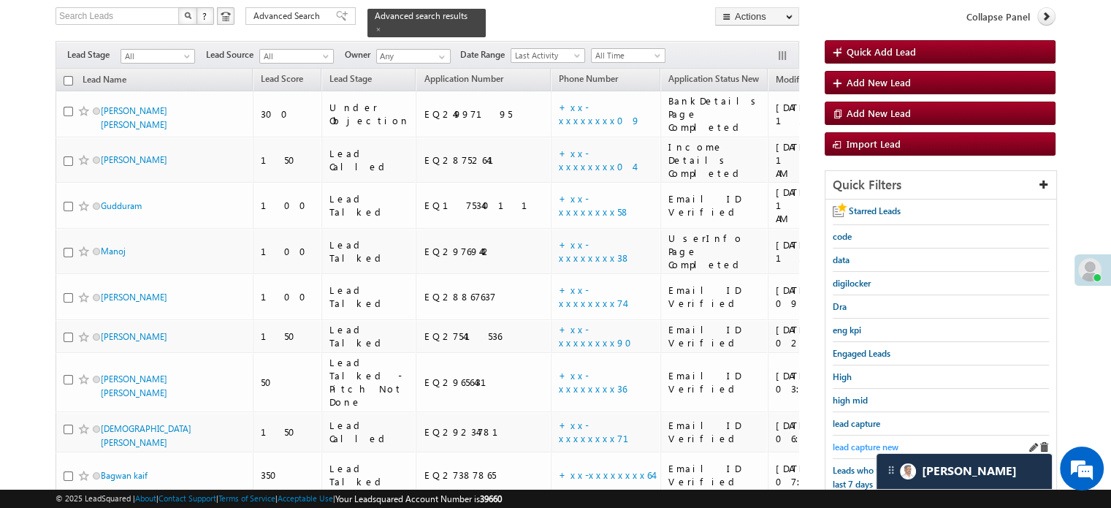
click at [874, 443] on span "lead capture new" at bounding box center [866, 446] width 66 height 11
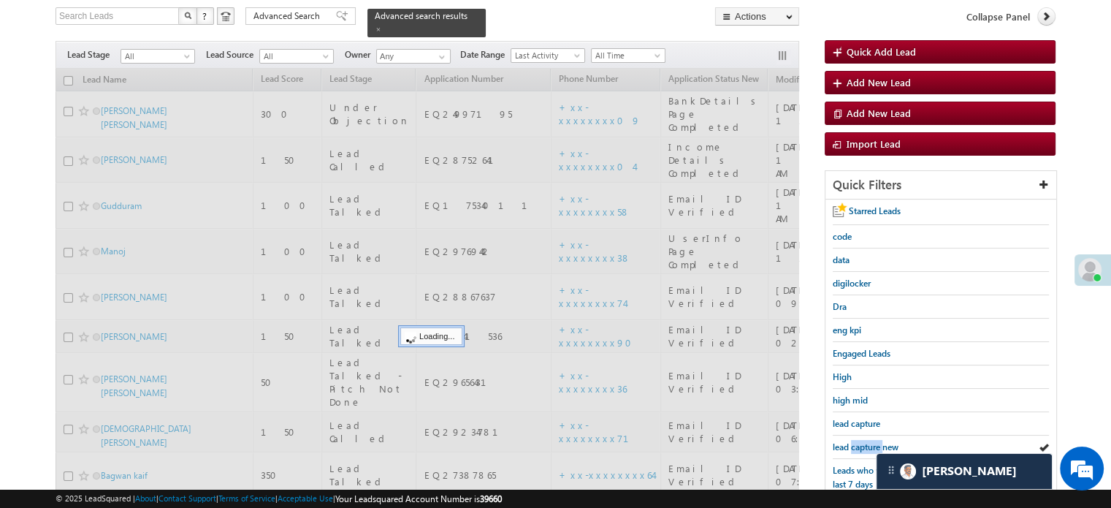
click at [874, 443] on span "lead capture new" at bounding box center [866, 446] width 66 height 11
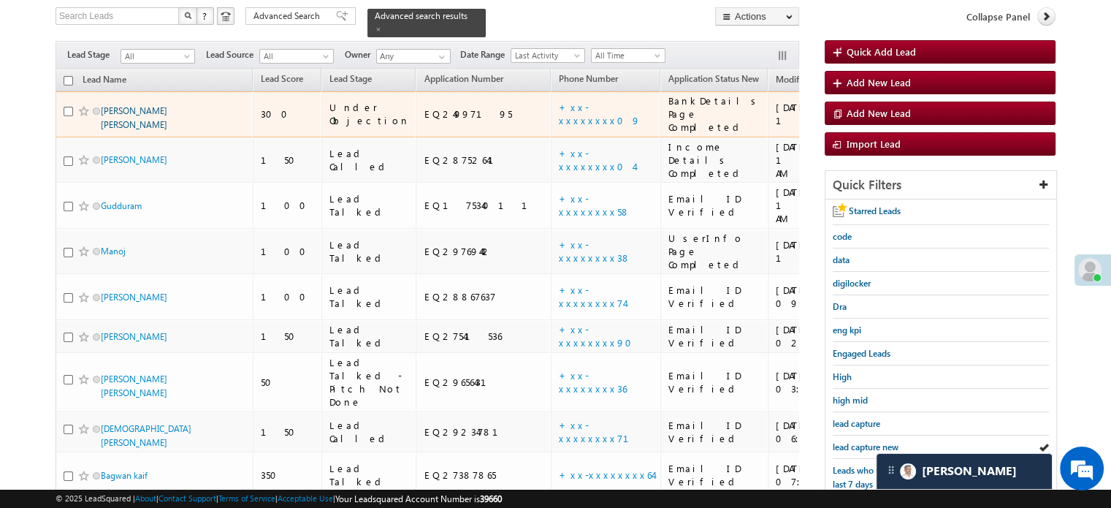
scroll to position [21, 0]
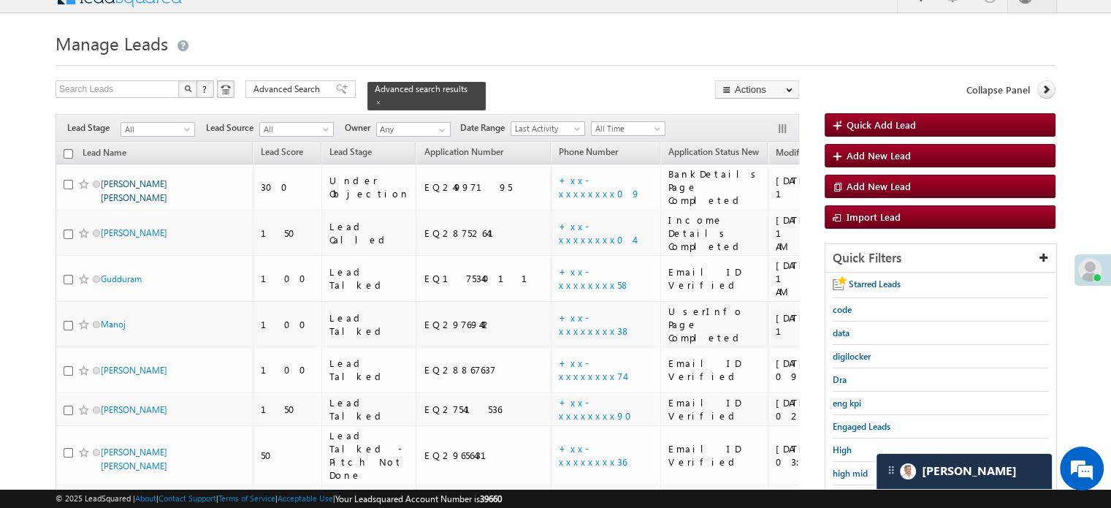
drag, startPoint x: 137, startPoint y: 104, endPoint x: 108, endPoint y: 176, distance: 78.0
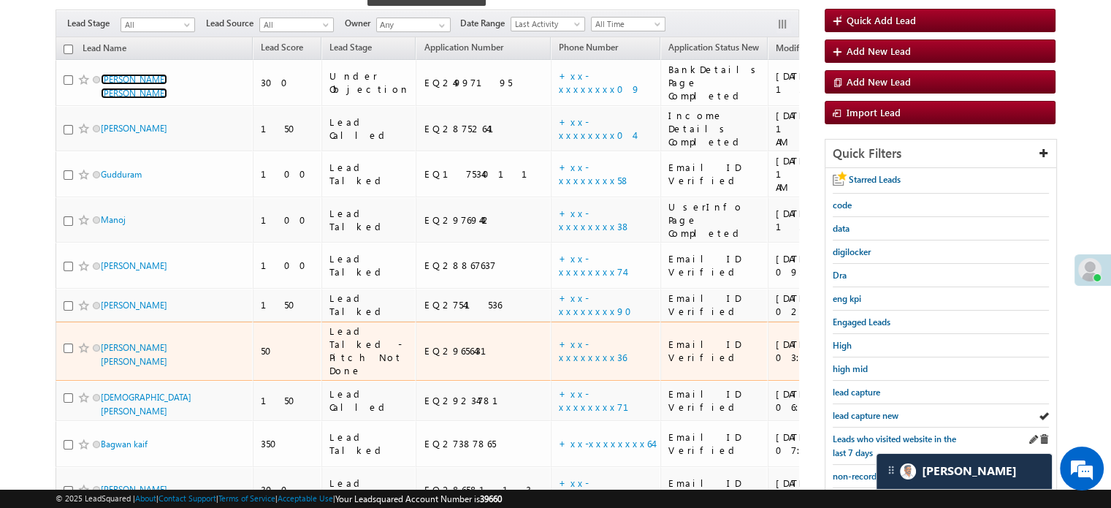
scroll to position [240, 0]
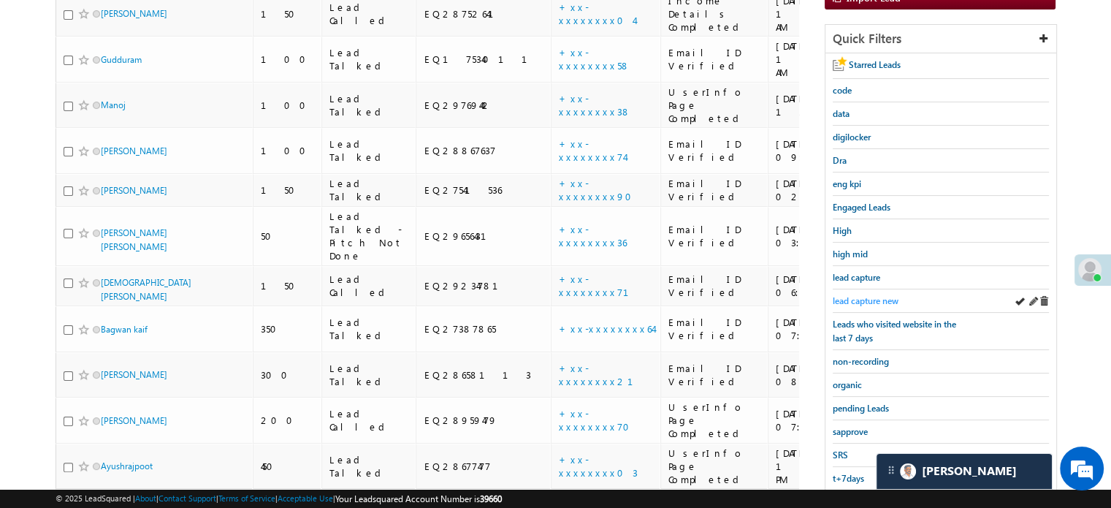
click at [881, 295] on span "lead capture new" at bounding box center [866, 300] width 66 height 11
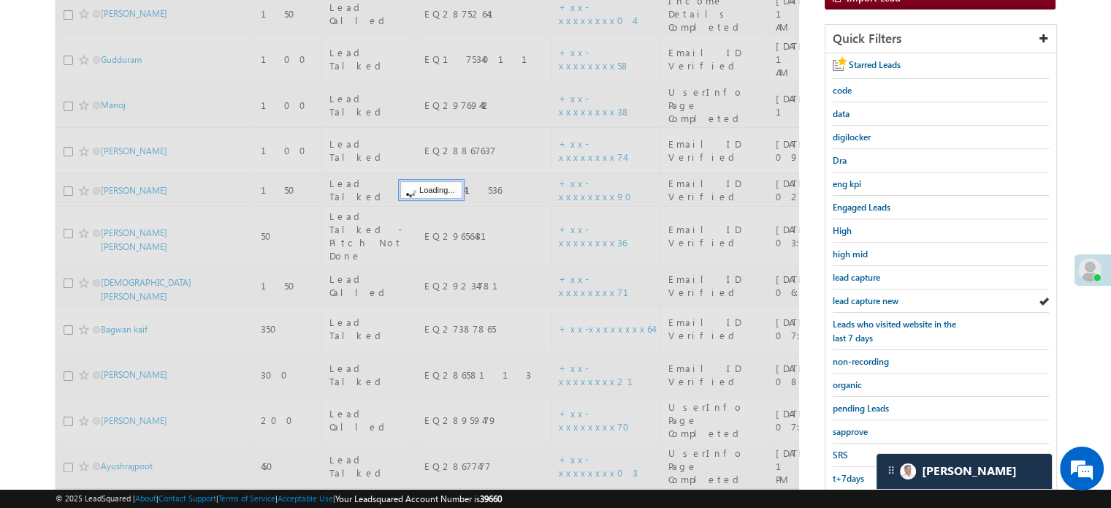
click at [865, 300] on span "lead capture new" at bounding box center [866, 300] width 66 height 11
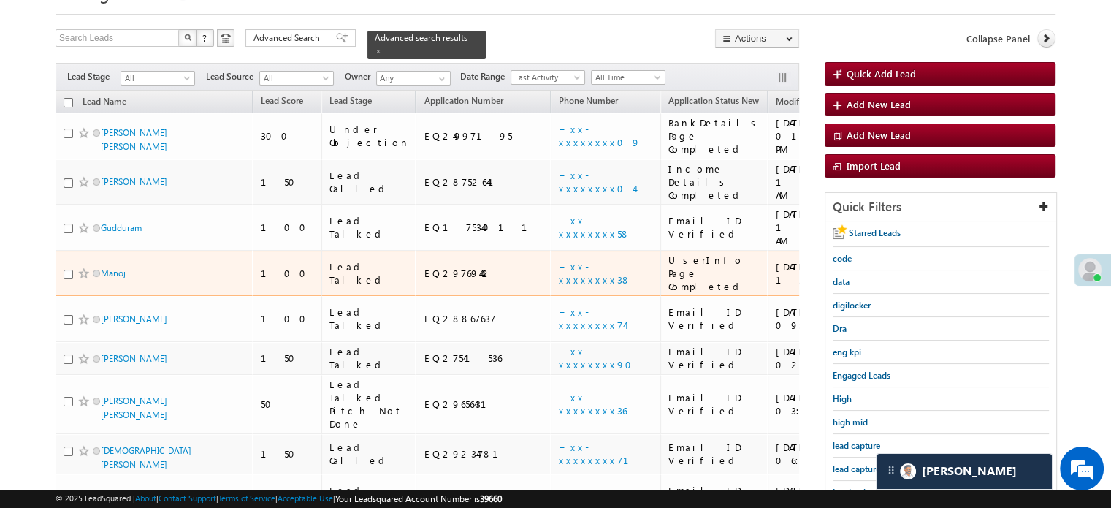
scroll to position [94, 0]
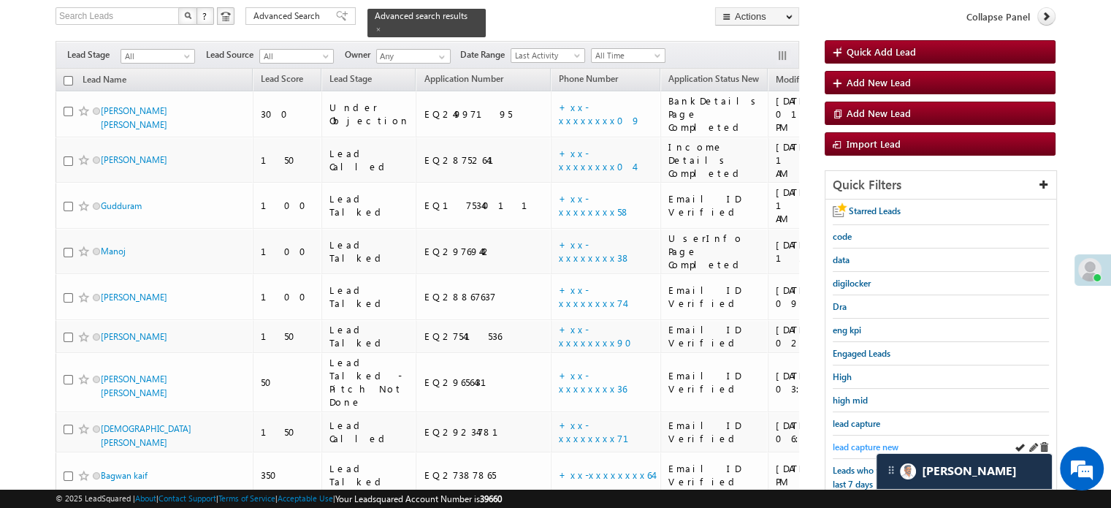
click at [839, 443] on span "lead capture new" at bounding box center [866, 446] width 66 height 11
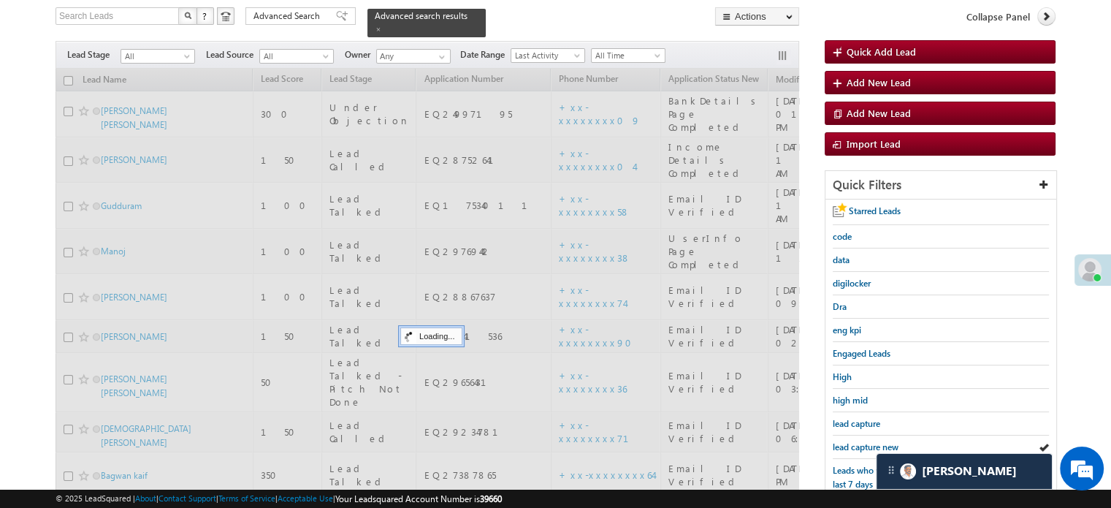
click at [839, 443] on span "lead capture new" at bounding box center [866, 446] width 66 height 11
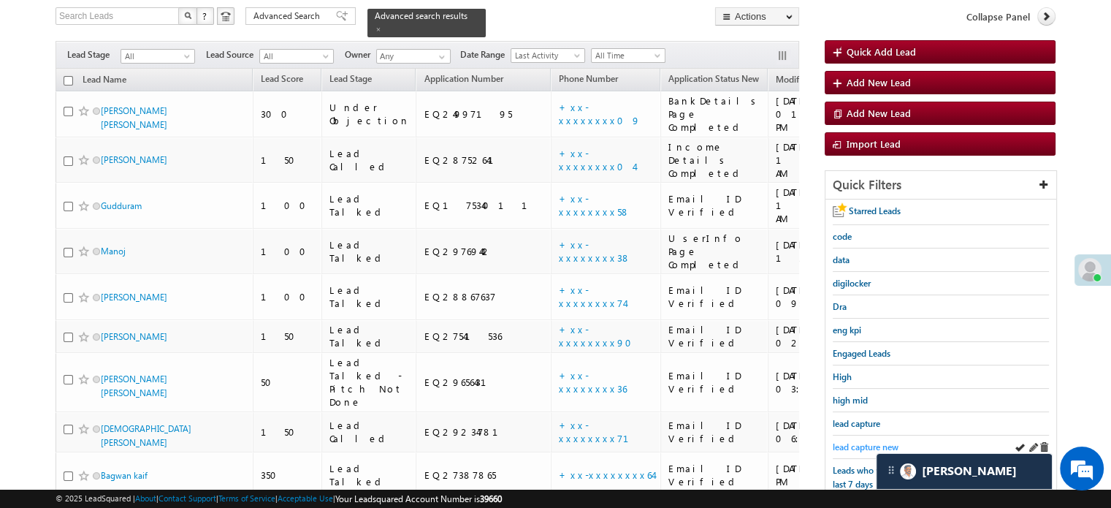
click at [866, 443] on span "lead capture new" at bounding box center [866, 446] width 66 height 11
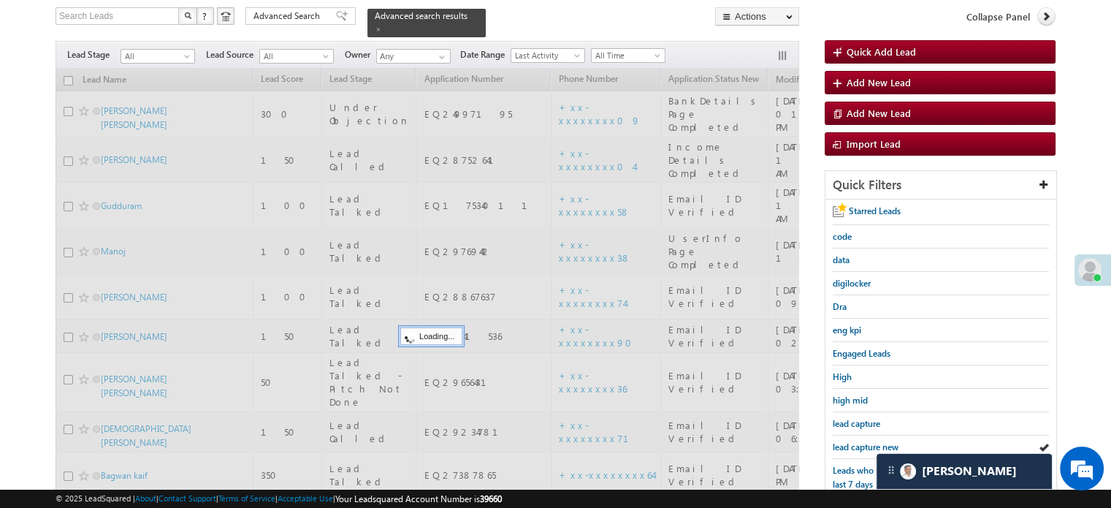
click at [866, 443] on span "lead capture new" at bounding box center [866, 446] width 66 height 11
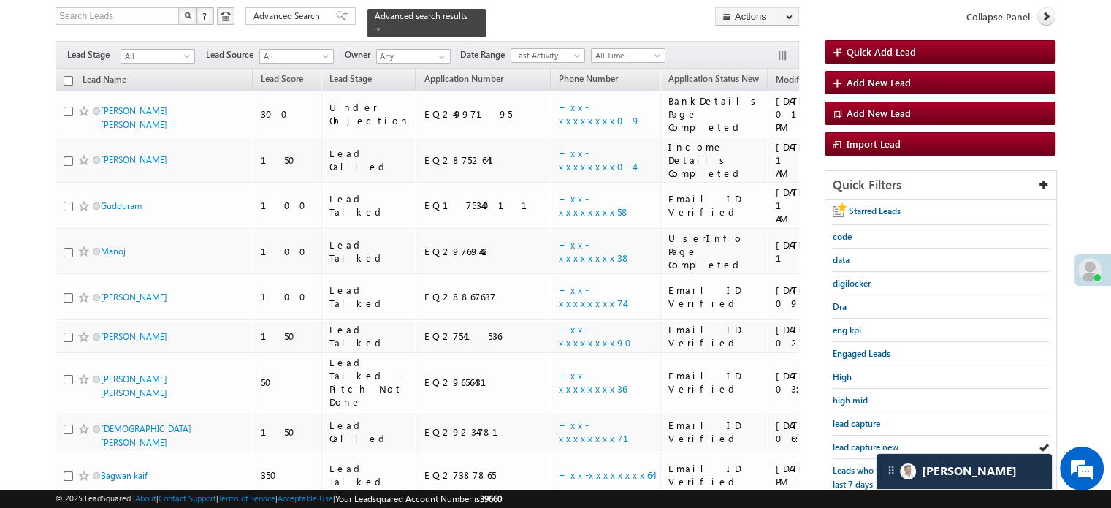
click at [866, 443] on span "lead capture new" at bounding box center [866, 446] width 66 height 11
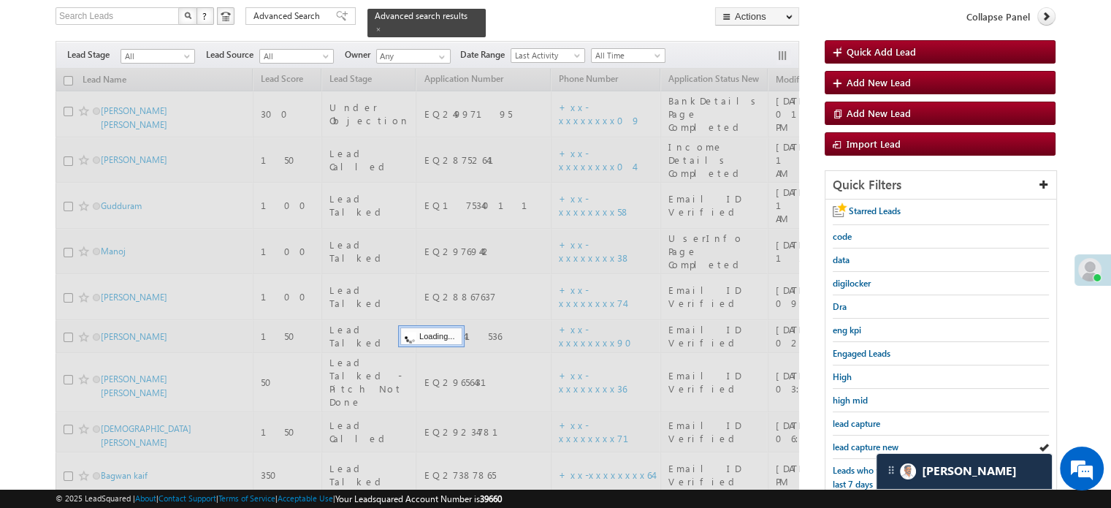
click at [866, 443] on span "lead capture new" at bounding box center [866, 446] width 66 height 11
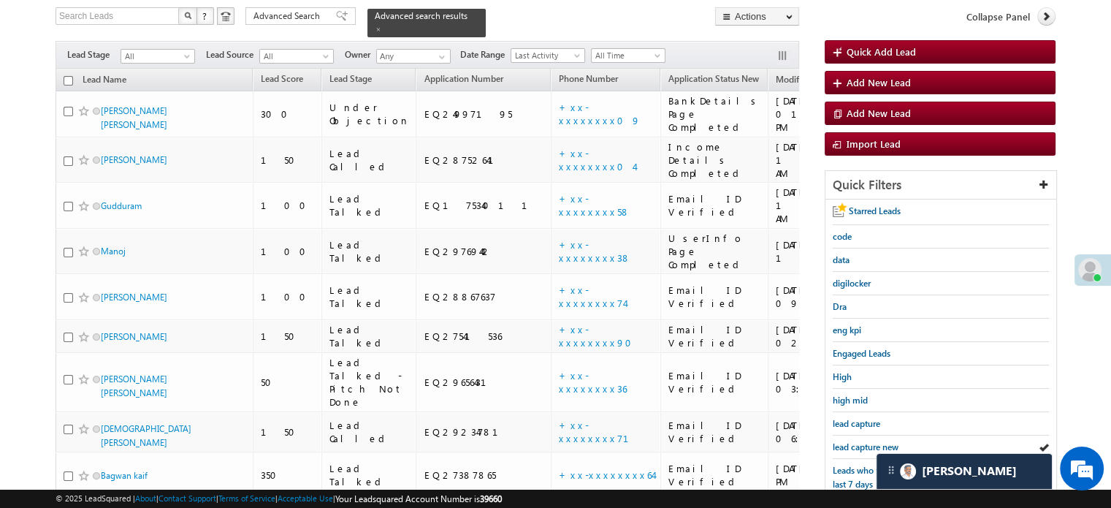
click at [866, 443] on span "lead capture new" at bounding box center [866, 446] width 66 height 11
click at [862, 445] on span "lead capture new" at bounding box center [866, 446] width 66 height 11
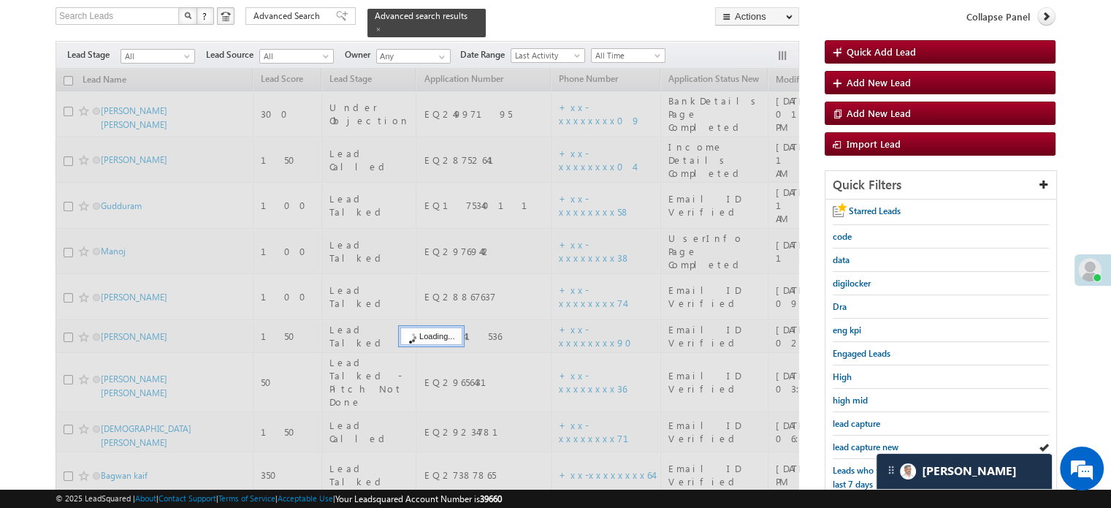
click at [862, 445] on span "lead capture new" at bounding box center [866, 446] width 66 height 11
click at [858, 443] on span "lead capture new" at bounding box center [866, 446] width 66 height 11
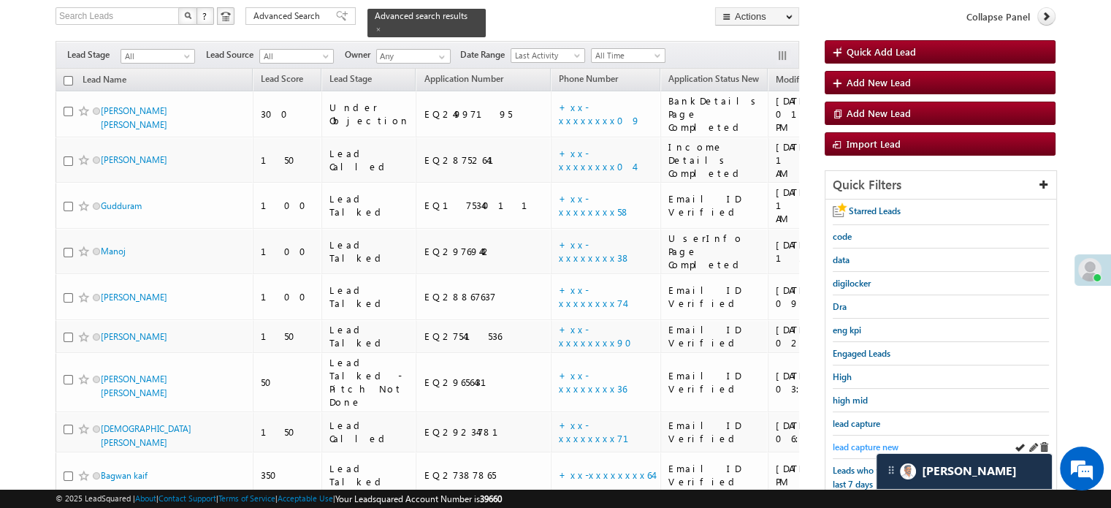
click at [859, 441] on span "lead capture new" at bounding box center [866, 446] width 66 height 11
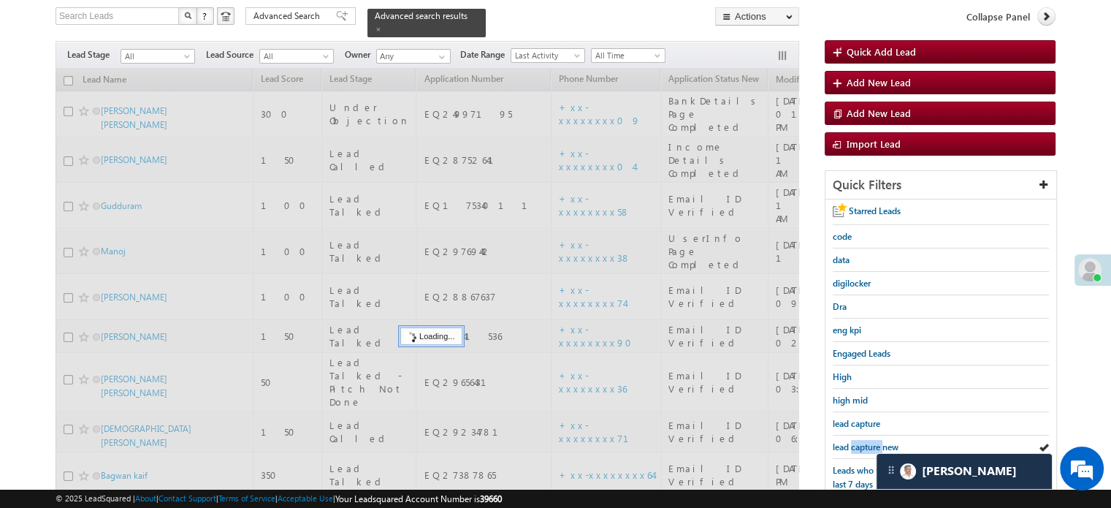
click at [859, 441] on span "lead capture new" at bounding box center [866, 446] width 66 height 11
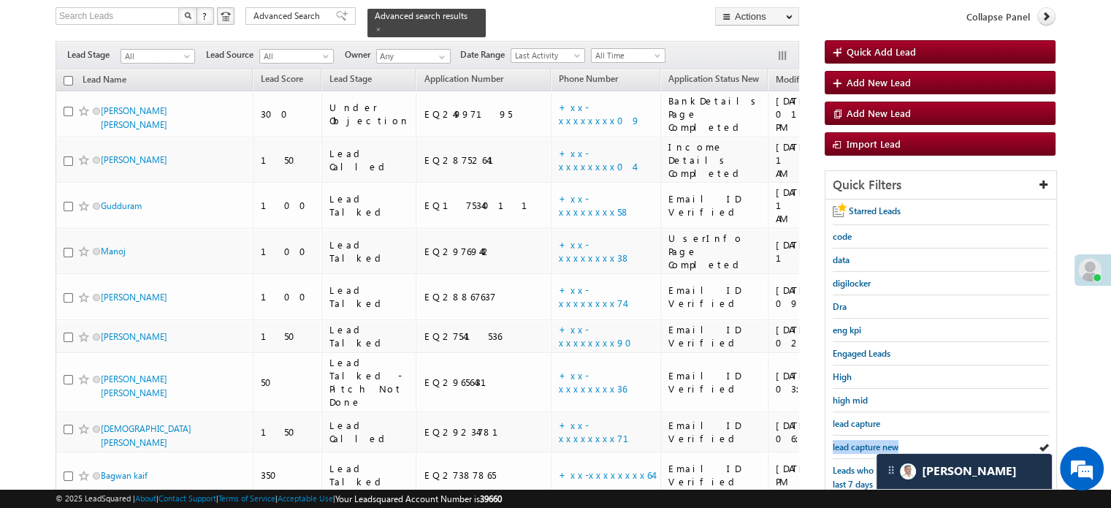
click at [859, 441] on span "lead capture new" at bounding box center [866, 446] width 66 height 11
click at [859, 443] on span "lead capture new" at bounding box center [866, 446] width 66 height 11
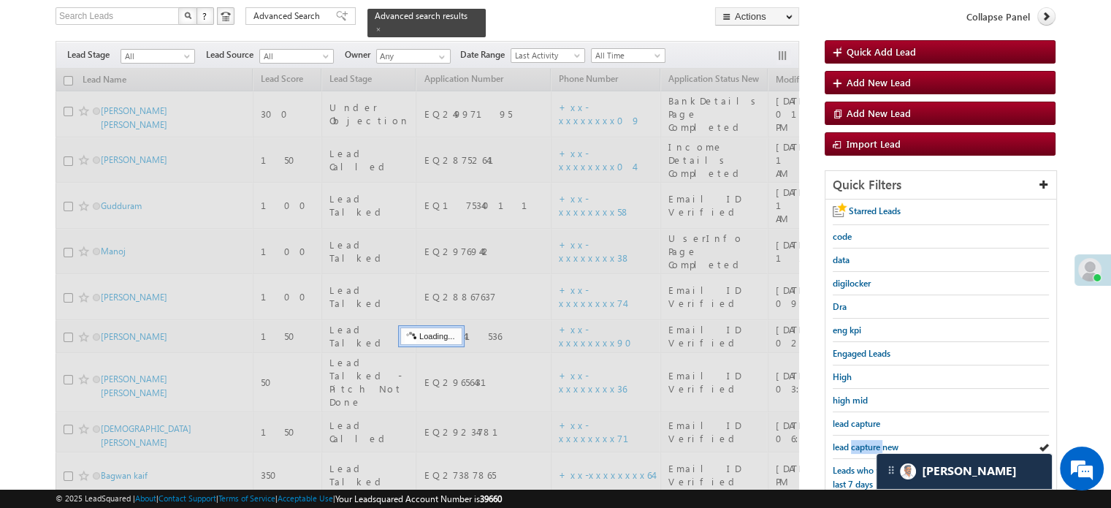
click at [859, 443] on span "lead capture new" at bounding box center [866, 446] width 66 height 11
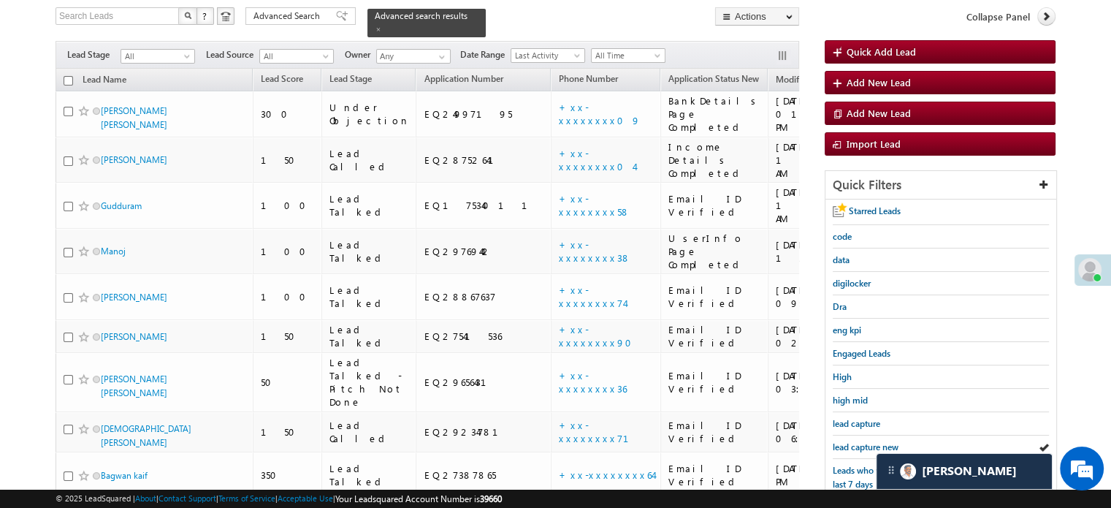
click at [859, 443] on span "lead capture new" at bounding box center [866, 446] width 66 height 11
click at [866, 444] on span "lead capture new" at bounding box center [866, 446] width 66 height 11
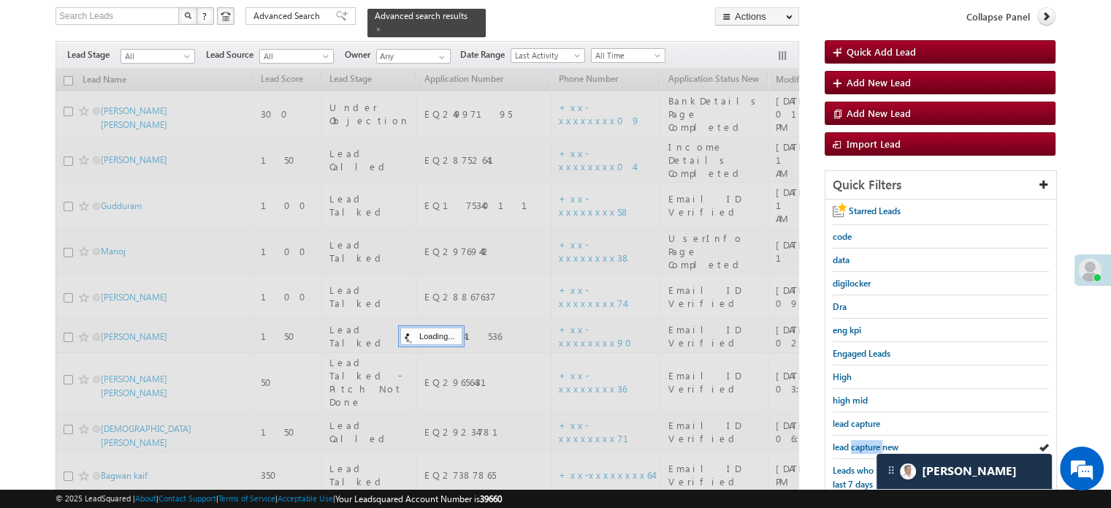
click at [866, 444] on span "lead capture new" at bounding box center [866, 446] width 66 height 11
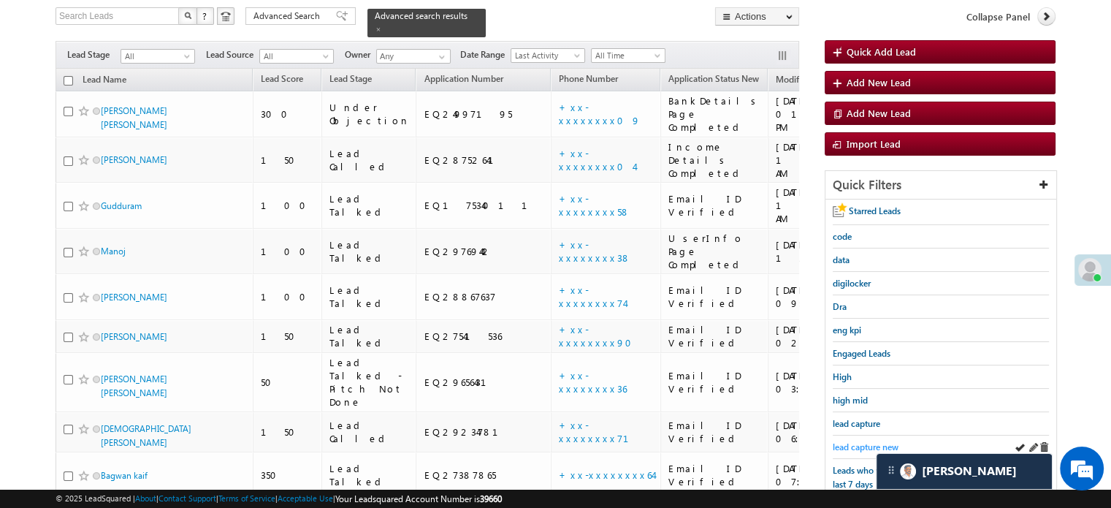
click at [865, 441] on span "lead capture new" at bounding box center [866, 446] width 66 height 11
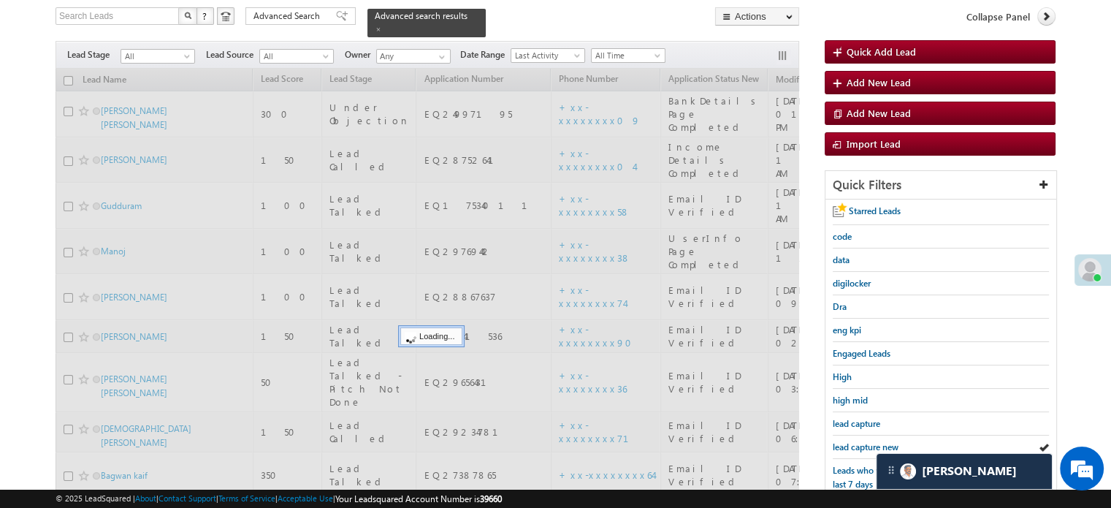
click at [865, 441] on span "lead capture new" at bounding box center [866, 446] width 66 height 11
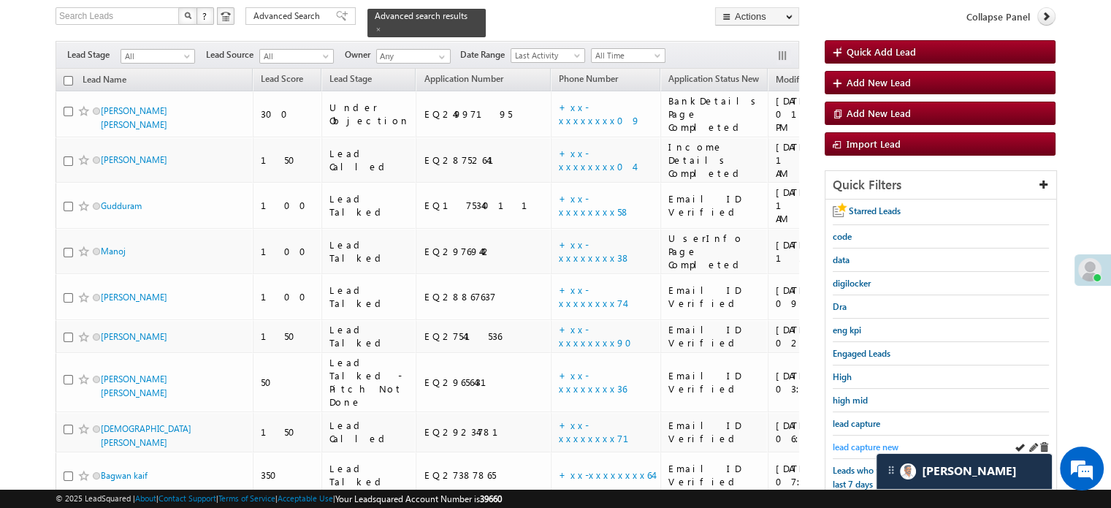
click at [856, 442] on span "lead capture new" at bounding box center [866, 446] width 66 height 11
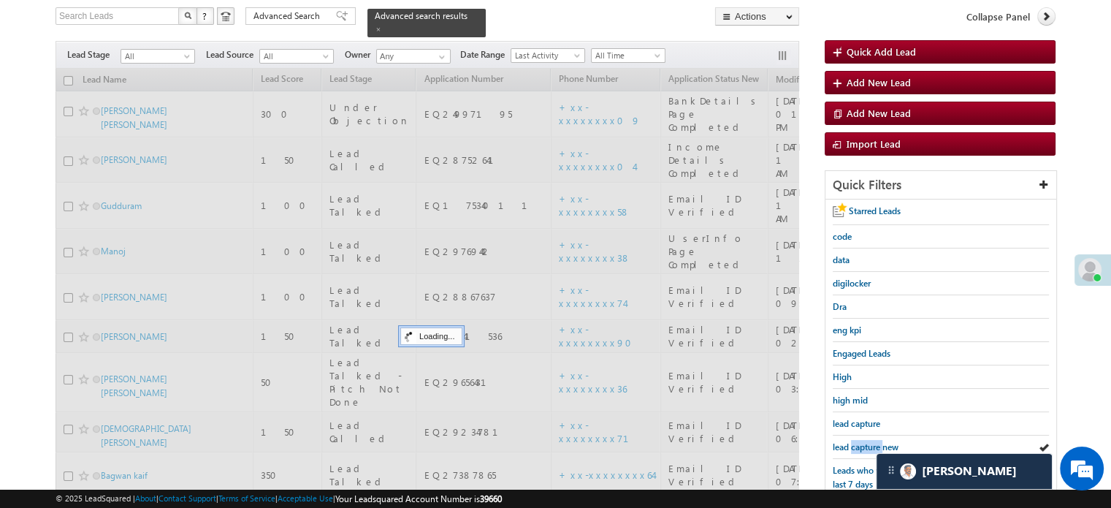
click at [856, 442] on span "lead capture new" at bounding box center [866, 446] width 66 height 11
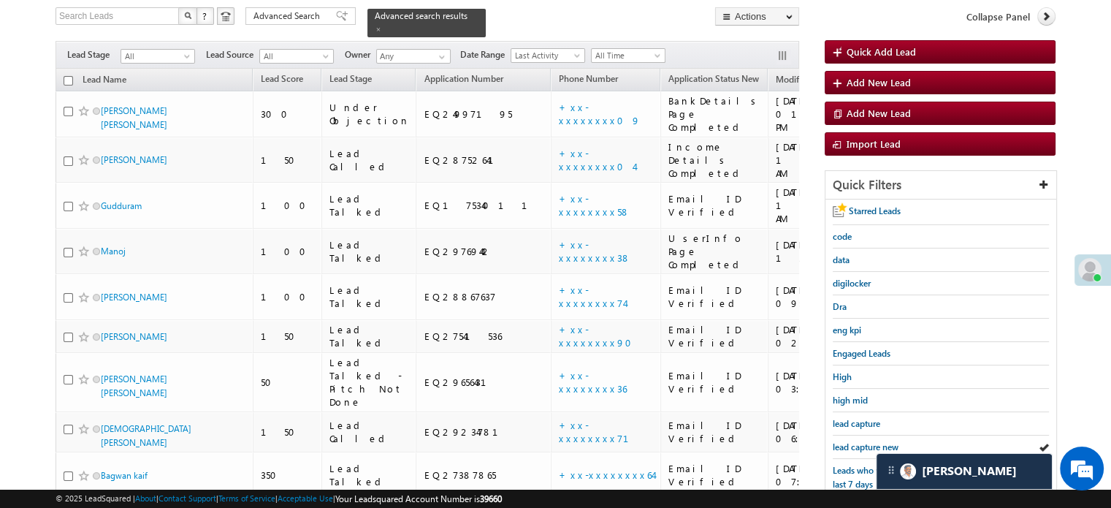
click at [856, 442] on span "lead capture new" at bounding box center [866, 446] width 66 height 11
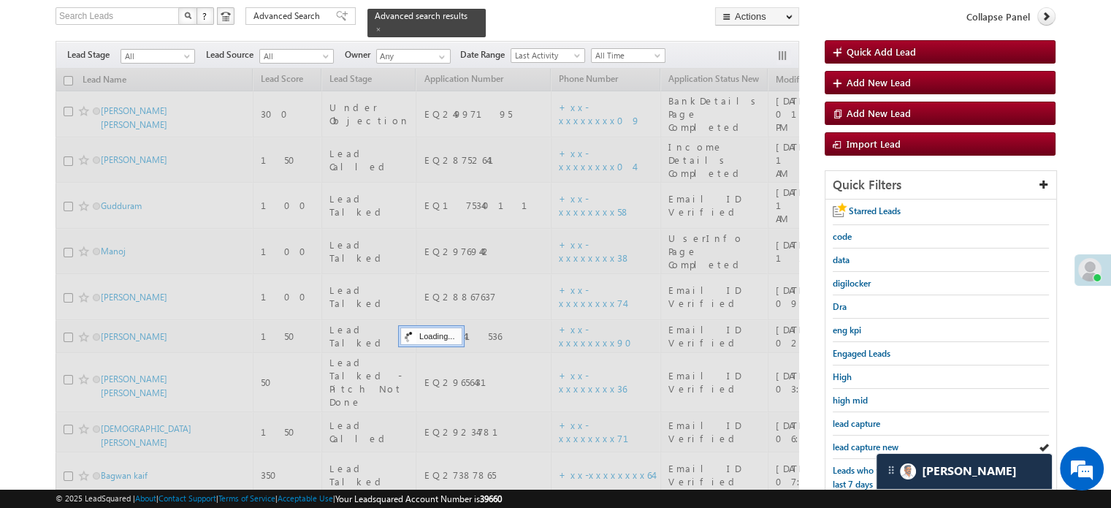
click at [856, 442] on span "lead capture new" at bounding box center [866, 446] width 66 height 11
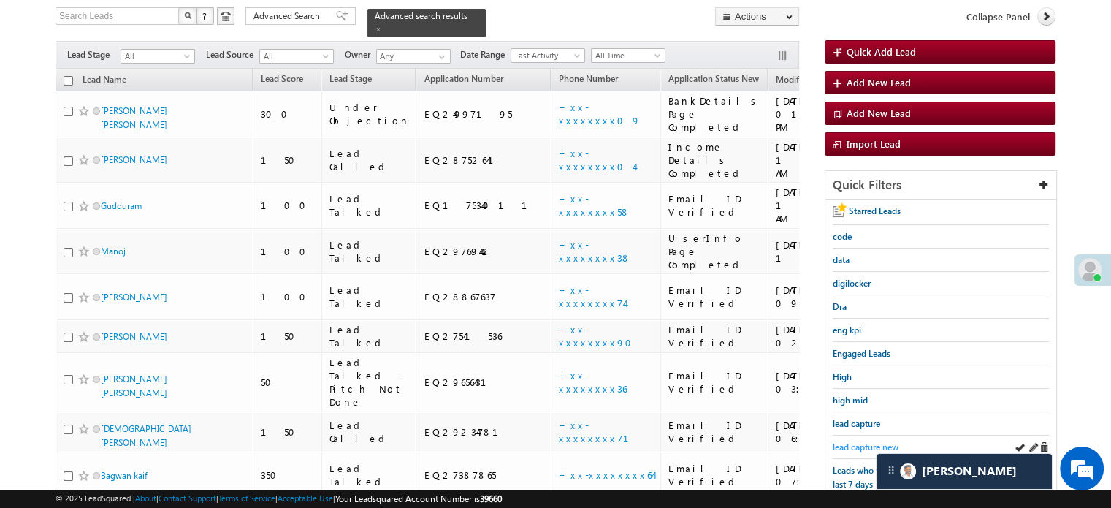
click at [847, 441] on span "lead capture new" at bounding box center [866, 446] width 66 height 11
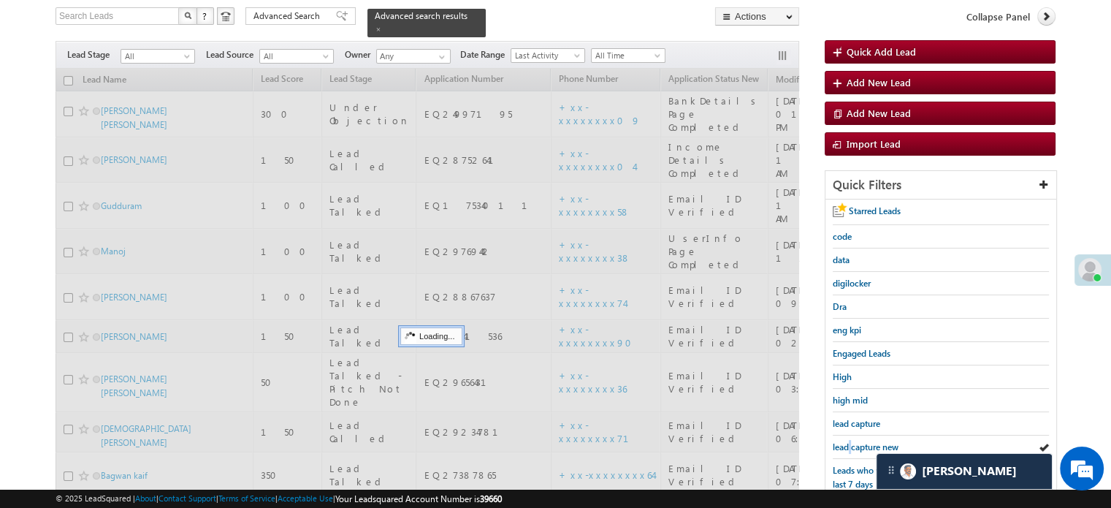
click at [847, 441] on span "lead capture new" at bounding box center [866, 446] width 66 height 11
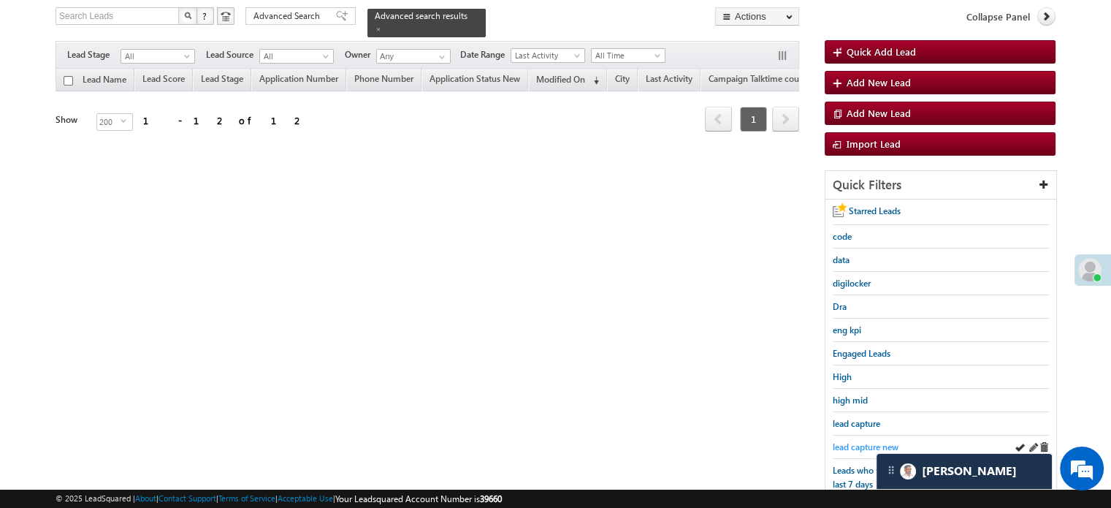
click at [863, 441] on span "lead capture new" at bounding box center [866, 446] width 66 height 11
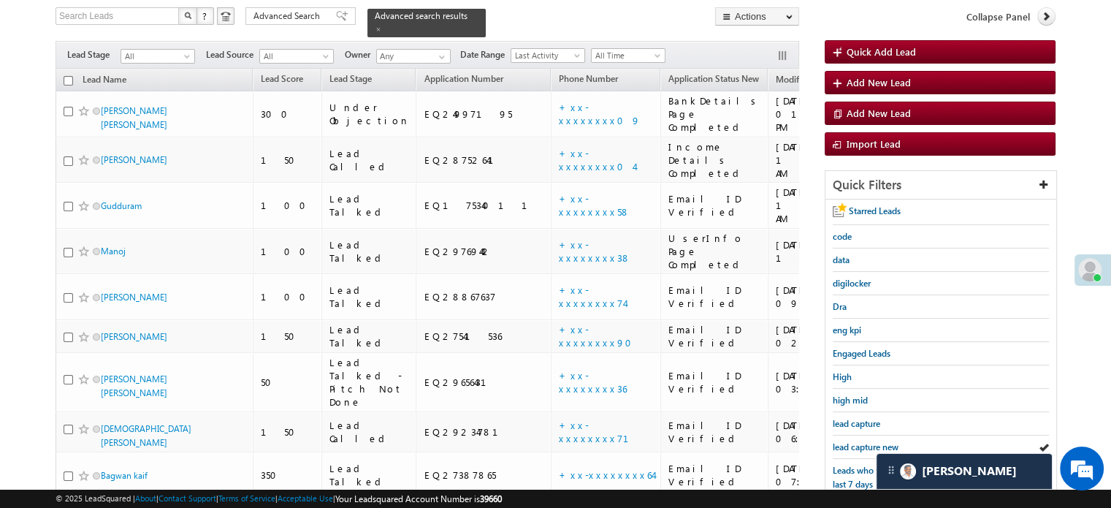
click at [863, 441] on span "lead capture new" at bounding box center [866, 446] width 66 height 11
click at [874, 445] on span "lead capture new" at bounding box center [866, 446] width 66 height 11
click at [860, 448] on span "lead capture new" at bounding box center [866, 446] width 66 height 11
click at [826, 442] on div "Starred Leads code data digilocker Dra eng kpi Engaged Leads High high mid lead…" at bounding box center [941, 440] width 231 height 483
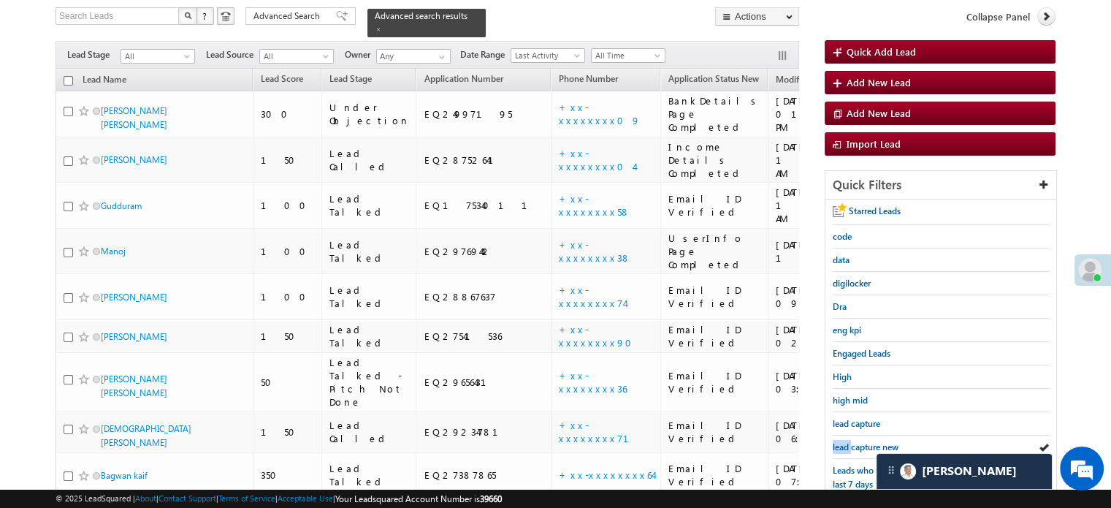
click at [826, 442] on div "Starred Leads code data digilocker Dra eng kpi Engaged Leads High high mid lead…" at bounding box center [941, 440] width 231 height 483
click at [831, 442] on div "Starred Leads code data digilocker Dra eng kpi Engaged Leads High high mid lead…" at bounding box center [941, 440] width 231 height 483
click at [839, 442] on span "lead capture new" at bounding box center [866, 446] width 66 height 11
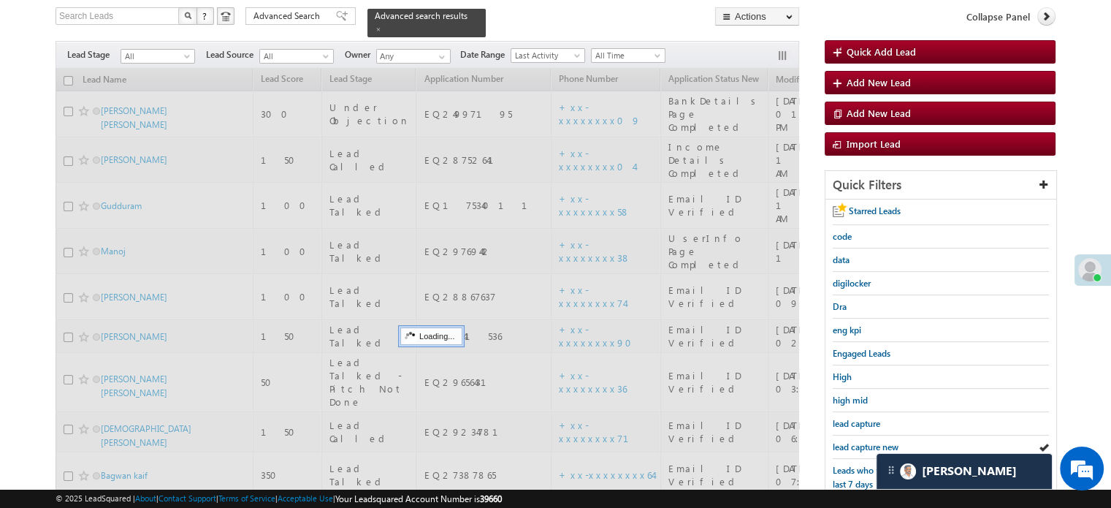
click at [850, 441] on span "lead capture new" at bounding box center [866, 446] width 66 height 11
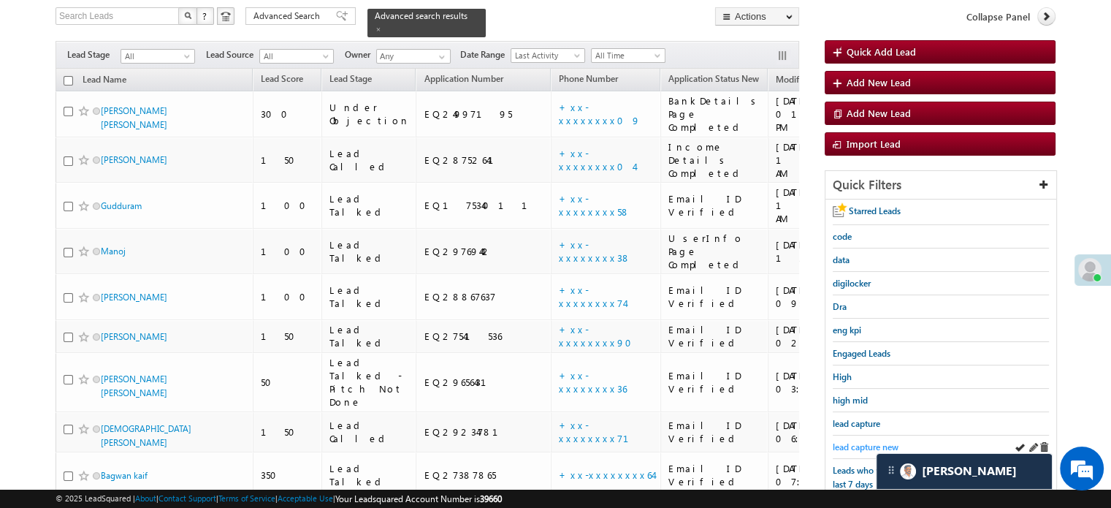
click at [854, 446] on span "lead capture new" at bounding box center [866, 446] width 66 height 11
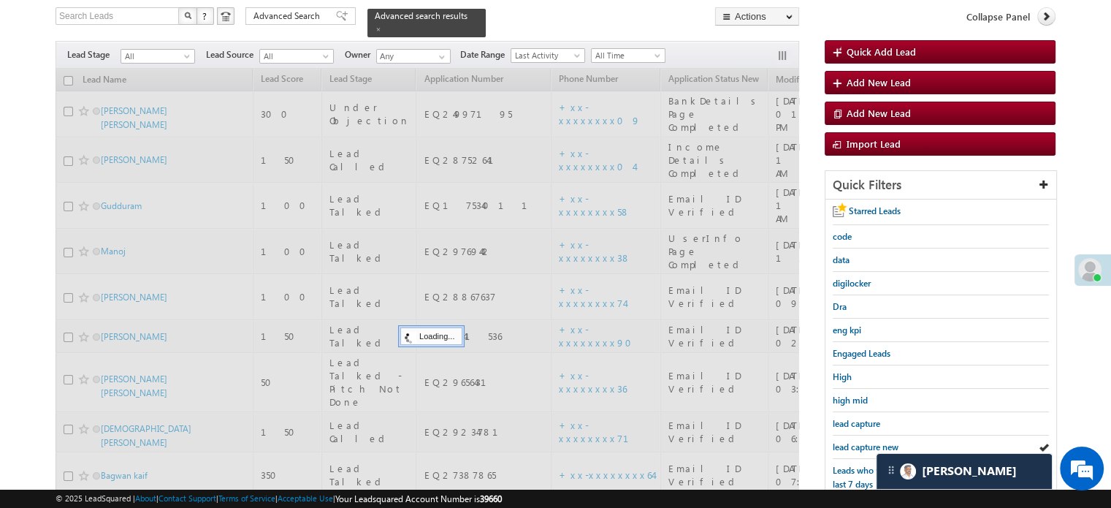
click at [854, 446] on span "lead capture new" at bounding box center [866, 446] width 66 height 11
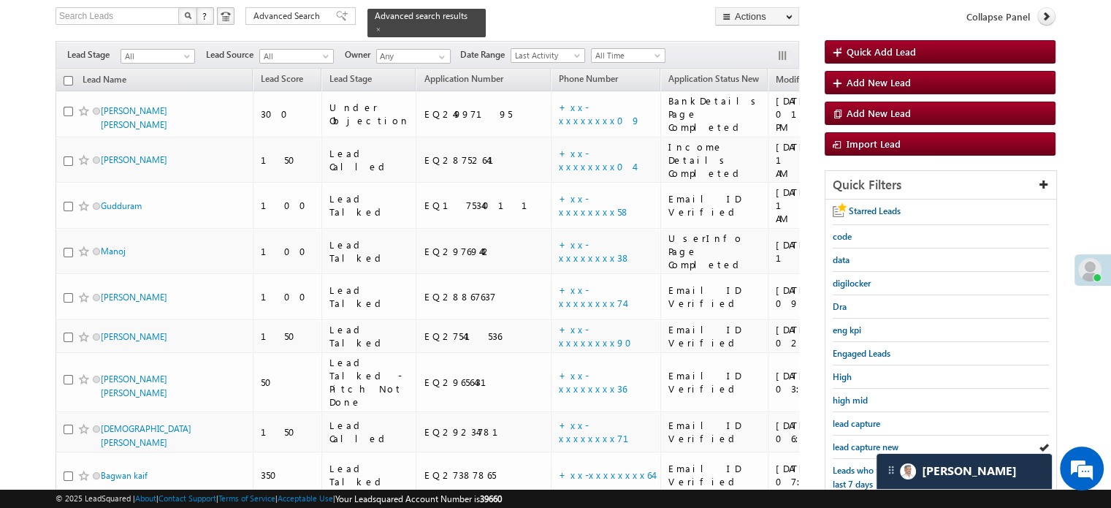
click at [854, 446] on span "lead capture new" at bounding box center [866, 446] width 66 height 11
click at [859, 441] on span "lead capture new" at bounding box center [866, 446] width 66 height 11
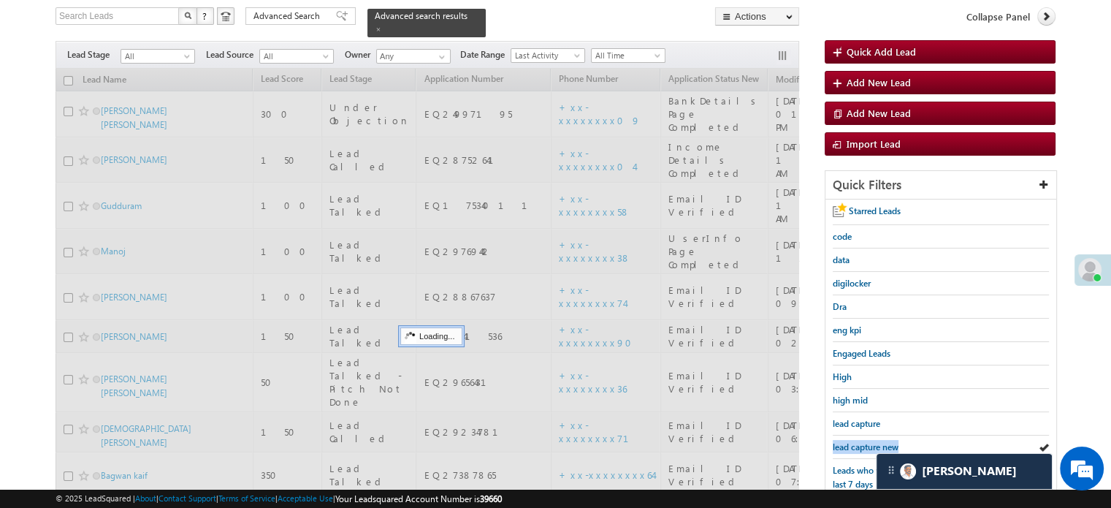
click at [859, 441] on span "lead capture new" at bounding box center [866, 446] width 66 height 11
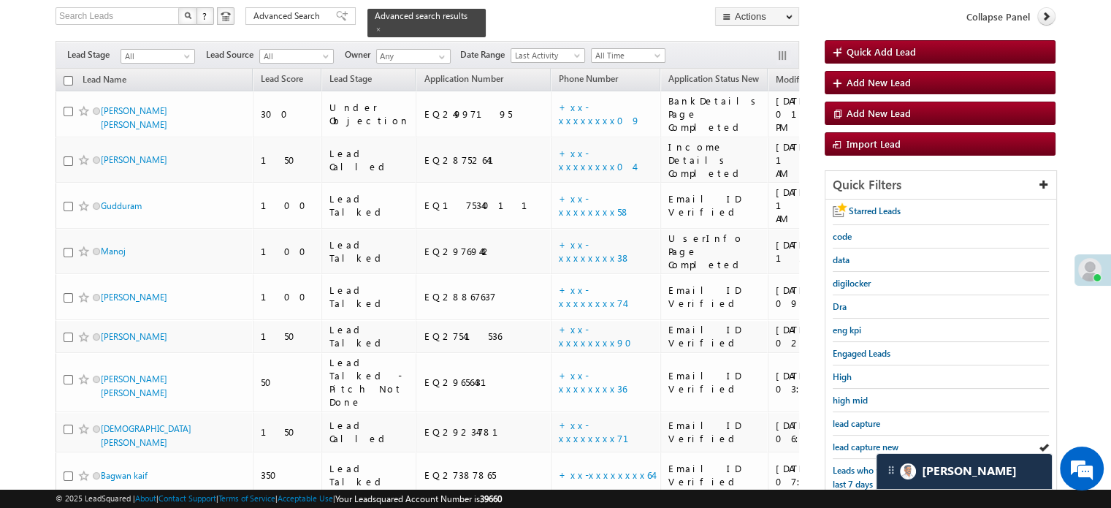
click at [859, 441] on span "lead capture new" at bounding box center [866, 446] width 66 height 11
click at [861, 441] on span "lead capture new" at bounding box center [866, 446] width 66 height 11
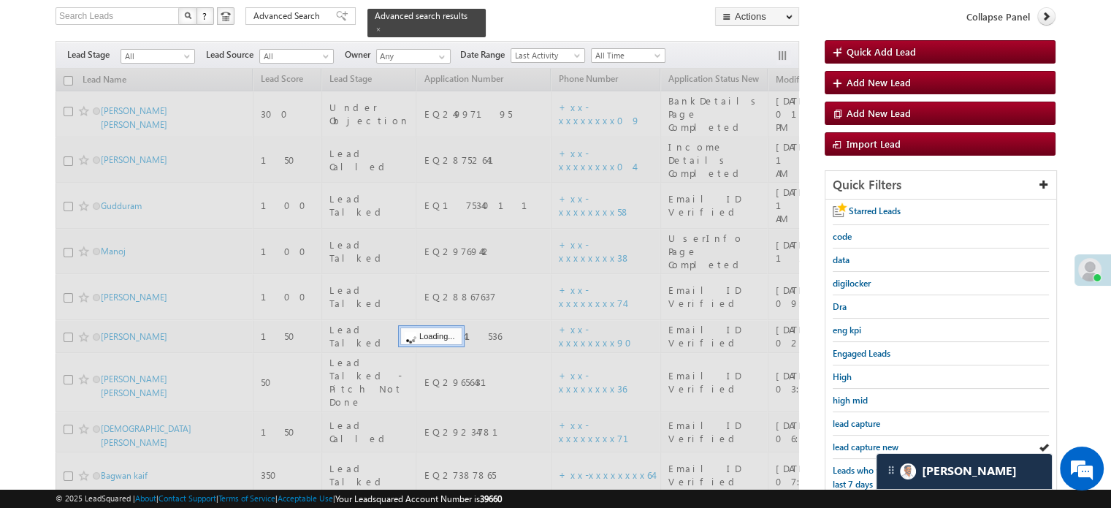
click at [861, 441] on span "lead capture new" at bounding box center [866, 446] width 66 height 11
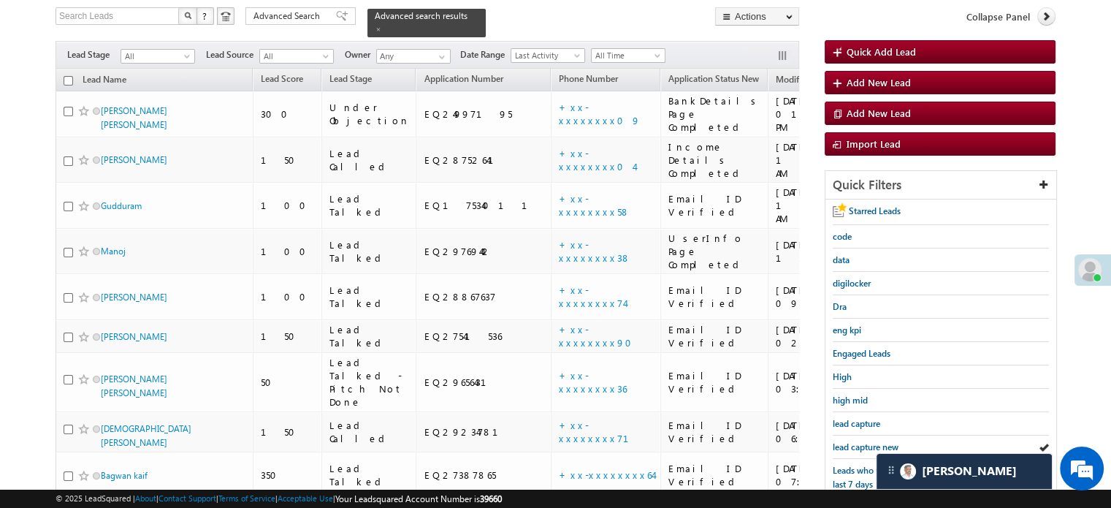
click at [861, 441] on span "lead capture new" at bounding box center [866, 446] width 66 height 11
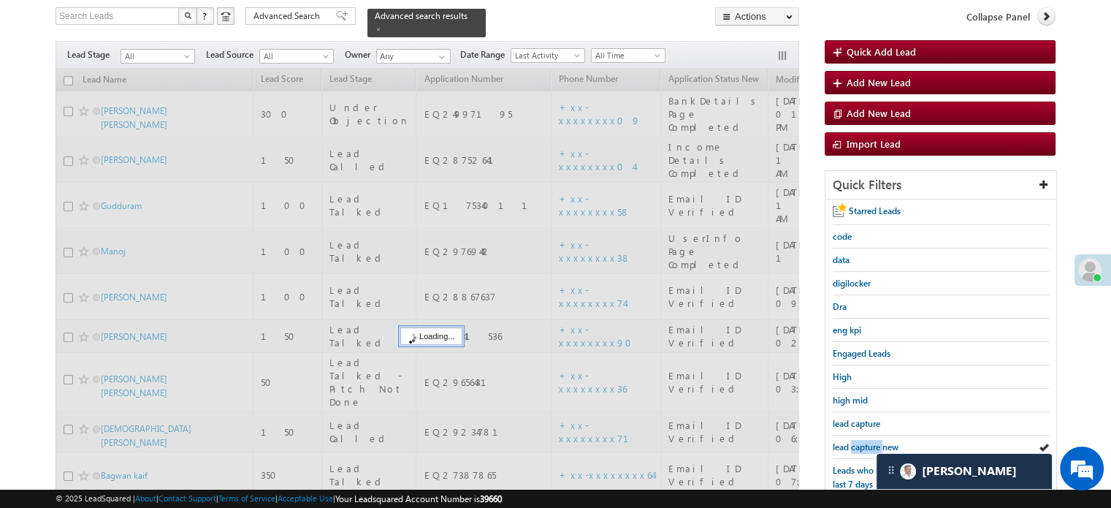
click at [861, 441] on span "lead capture new" at bounding box center [866, 446] width 66 height 11
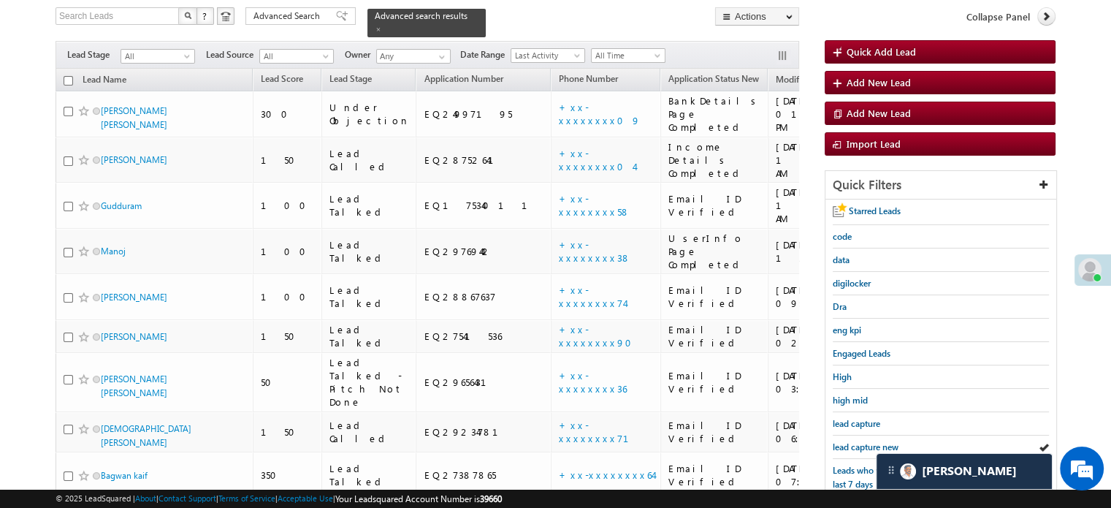
click at [861, 441] on span "lead capture new" at bounding box center [866, 446] width 66 height 11
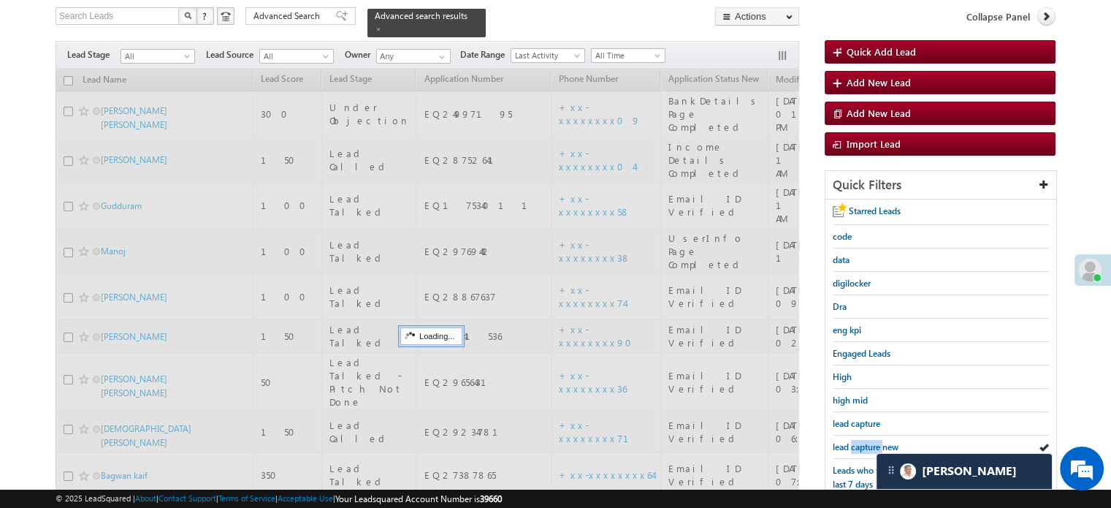
click at [861, 441] on span "lead capture new" at bounding box center [866, 446] width 66 height 11
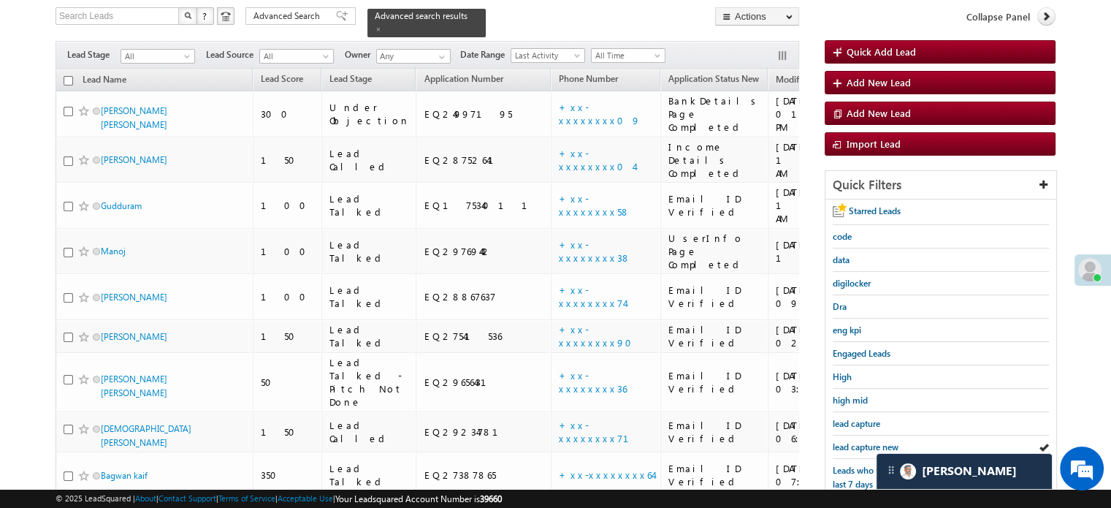
click at [861, 441] on span "lead capture new" at bounding box center [866, 446] width 66 height 11
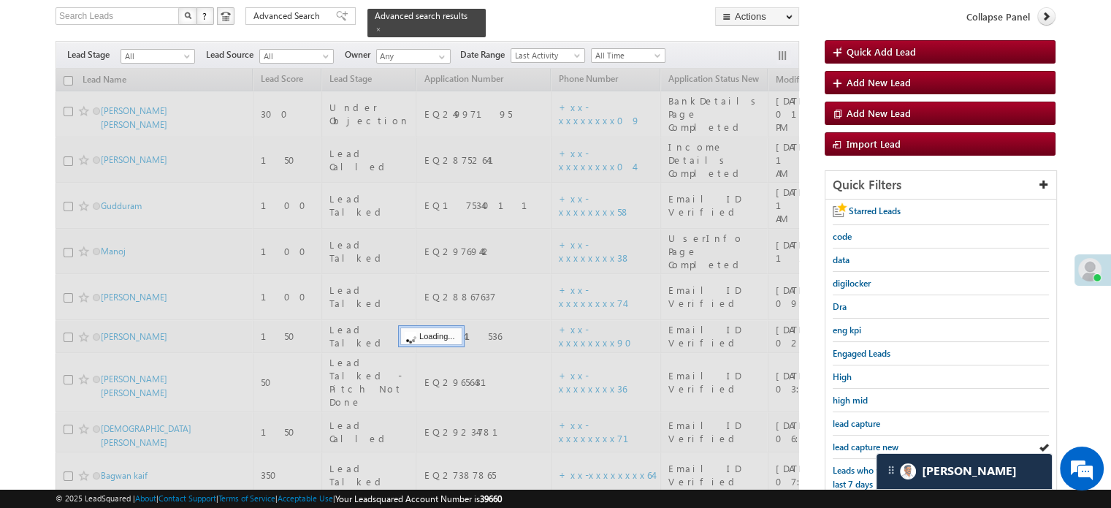
scroll to position [240, 0]
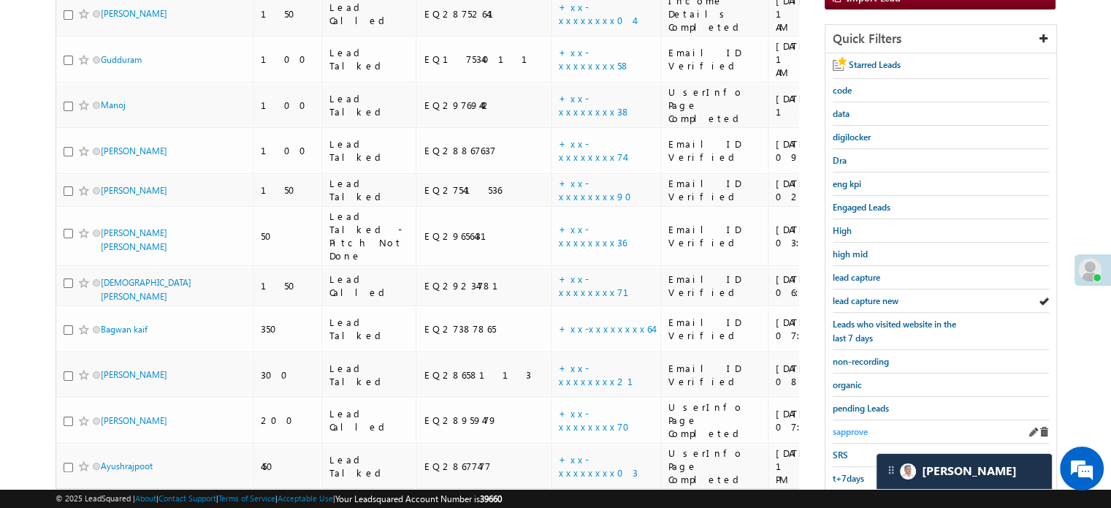
click at [853, 426] on span "sapprove" at bounding box center [850, 431] width 35 height 11
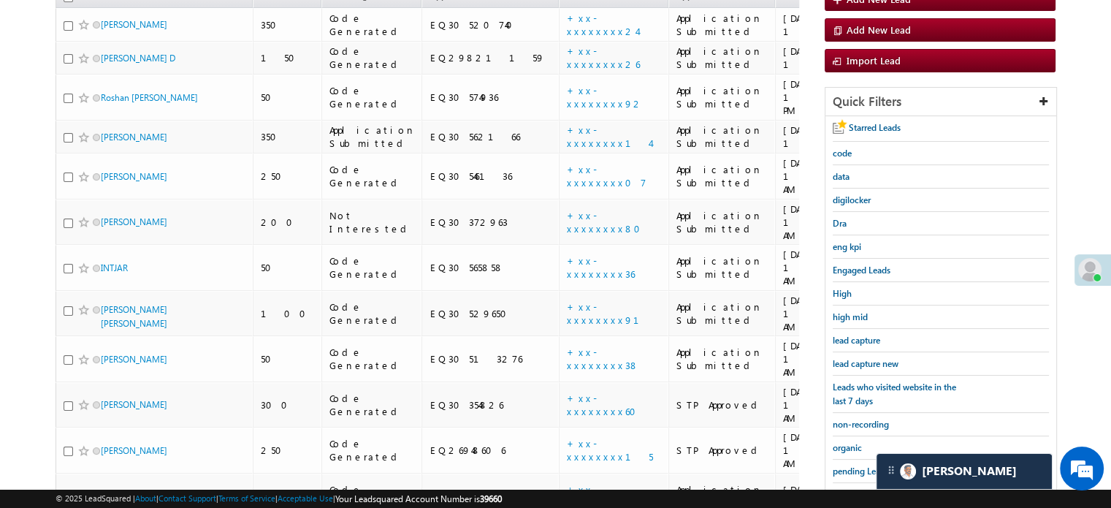
scroll to position [167, 0]
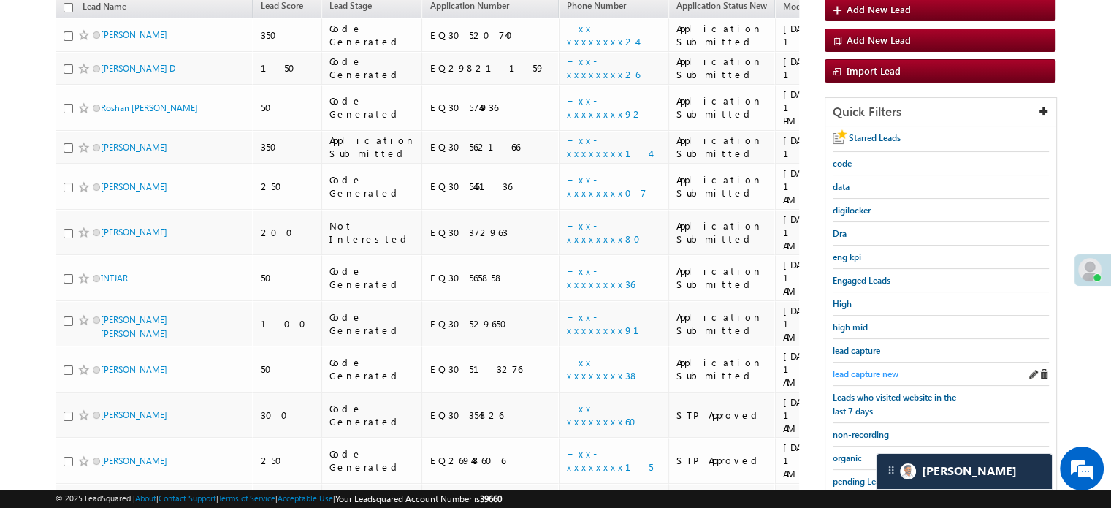
click at [867, 367] on link "lead capture new" at bounding box center [866, 374] width 66 height 14
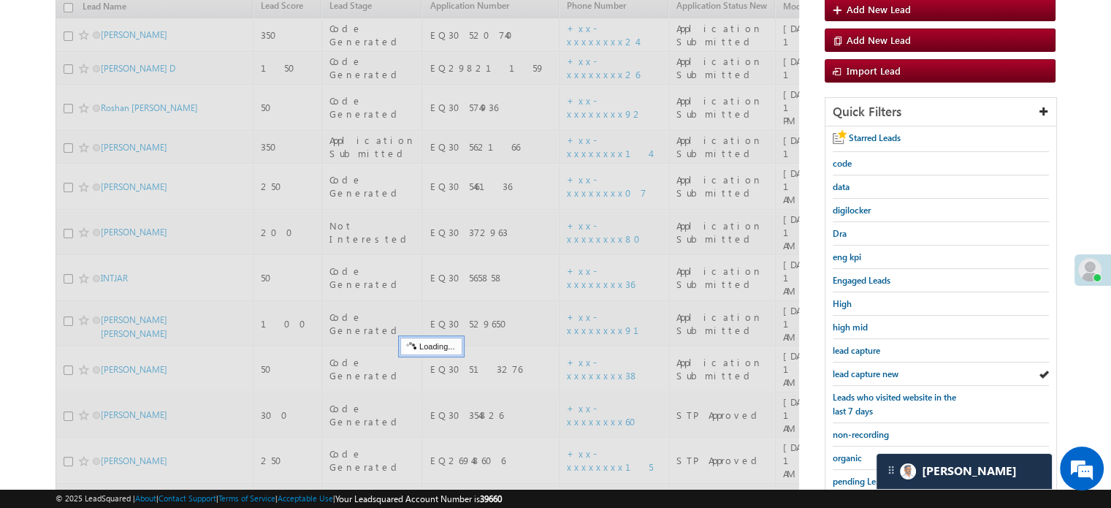
click at [867, 367] on link "lead capture new" at bounding box center [866, 374] width 66 height 14
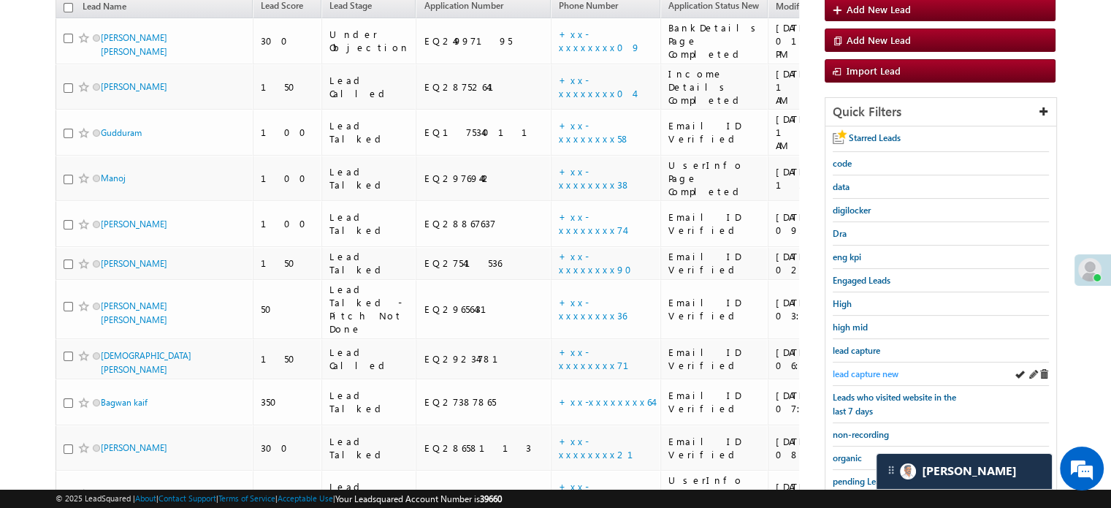
click at [867, 368] on span "lead capture new" at bounding box center [866, 373] width 66 height 11
click at [856, 368] on span "lead capture new" at bounding box center [866, 373] width 66 height 11
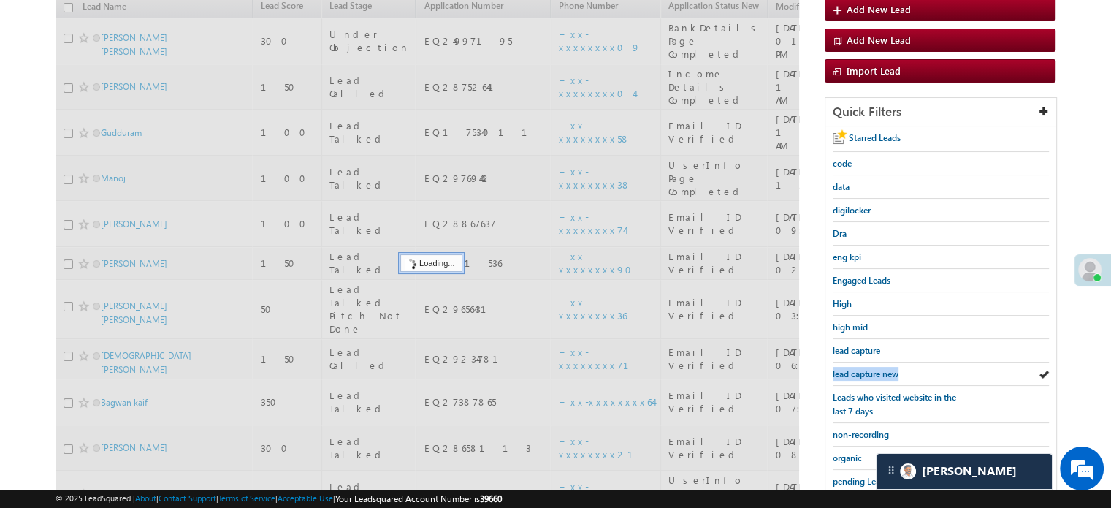
click at [856, 368] on span "lead capture new" at bounding box center [866, 373] width 66 height 11
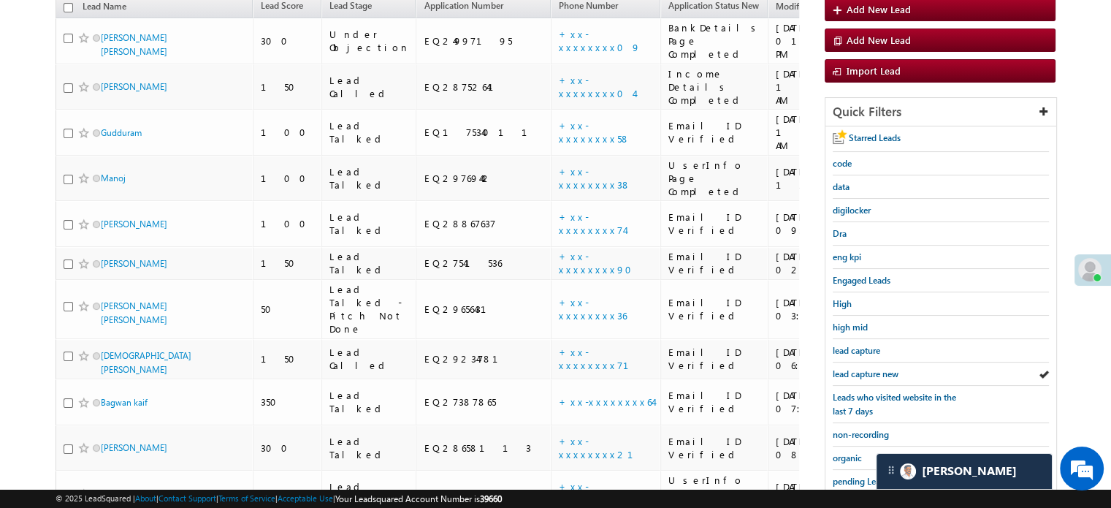
click at [856, 368] on span "lead capture new" at bounding box center [866, 373] width 66 height 11
click at [859, 362] on div "lead capture new" at bounding box center [941, 373] width 216 height 23
click at [857, 368] on span "lead capture new" at bounding box center [866, 373] width 66 height 11
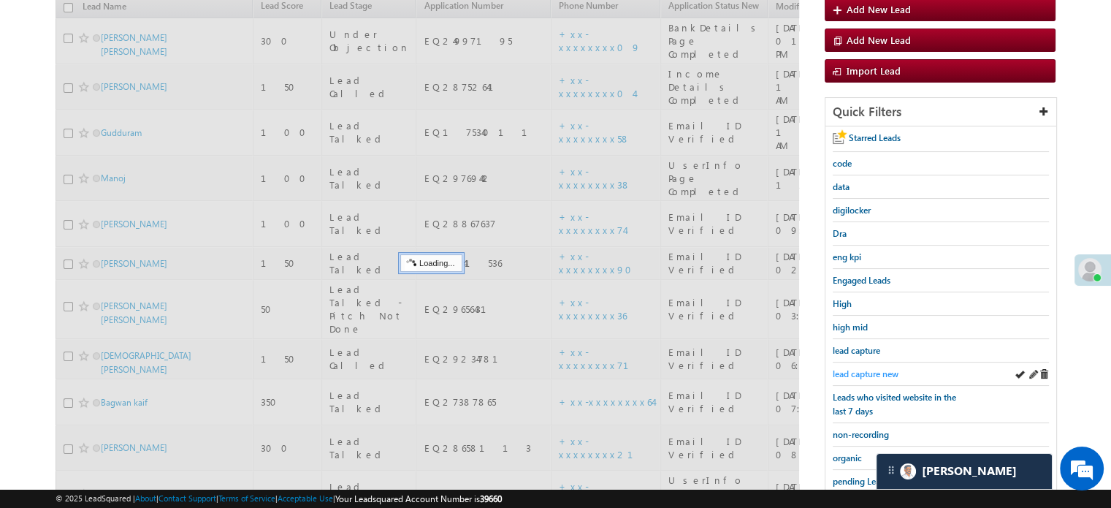
click at [855, 368] on span "lead capture new" at bounding box center [866, 373] width 66 height 11
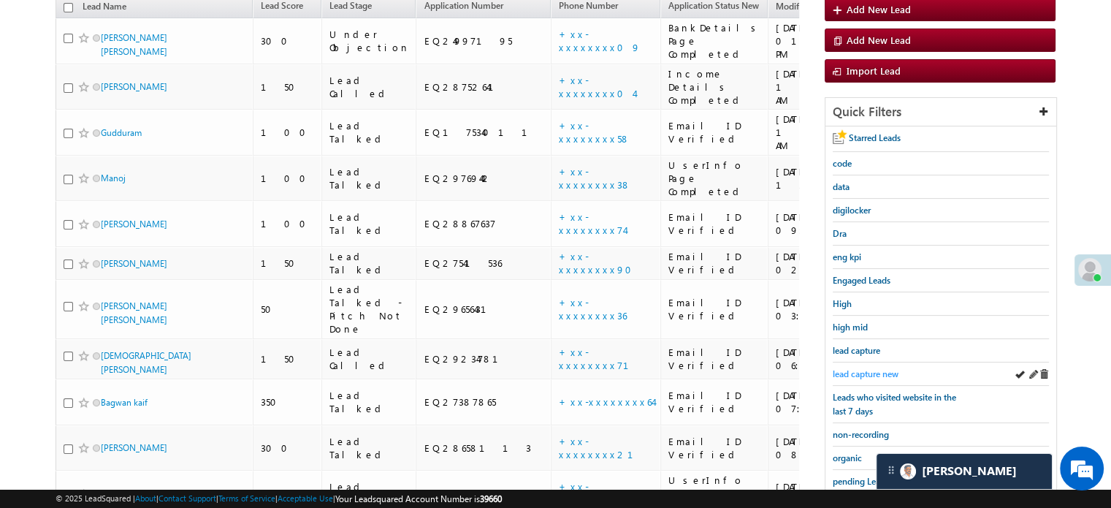
click at [847, 370] on span "lead capture new" at bounding box center [866, 373] width 66 height 11
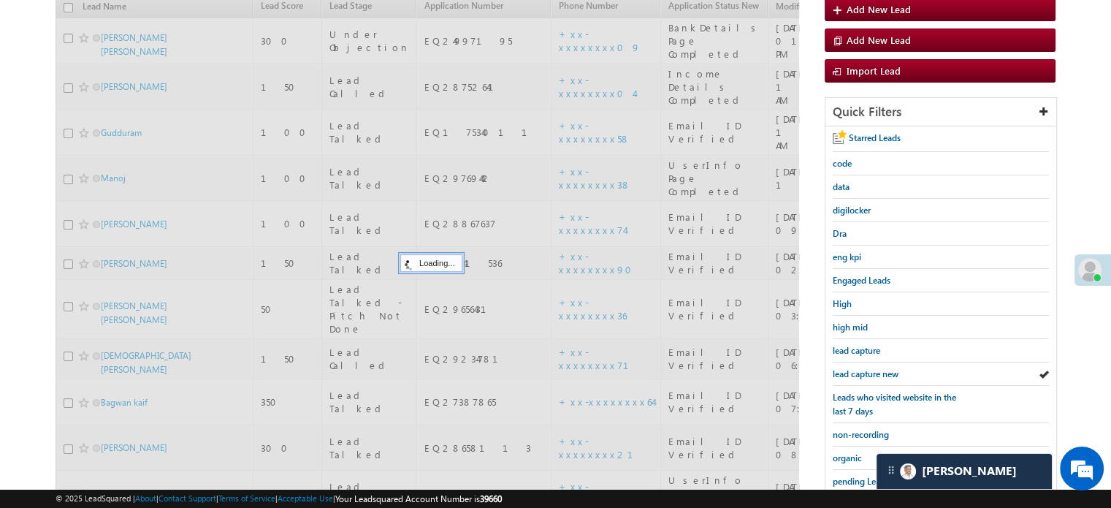
click at [847, 370] on span "lead capture new" at bounding box center [866, 373] width 66 height 11
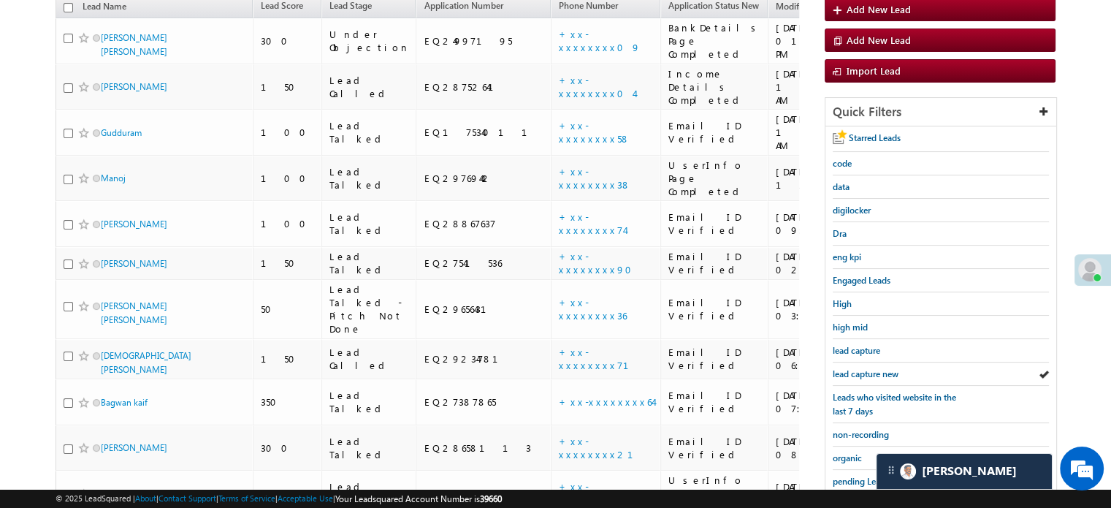
click at [847, 370] on span "lead capture new" at bounding box center [866, 373] width 66 height 11
click at [867, 368] on span "lead capture new" at bounding box center [866, 373] width 66 height 11
click at [880, 374] on span "lead capture new" at bounding box center [866, 373] width 66 height 11
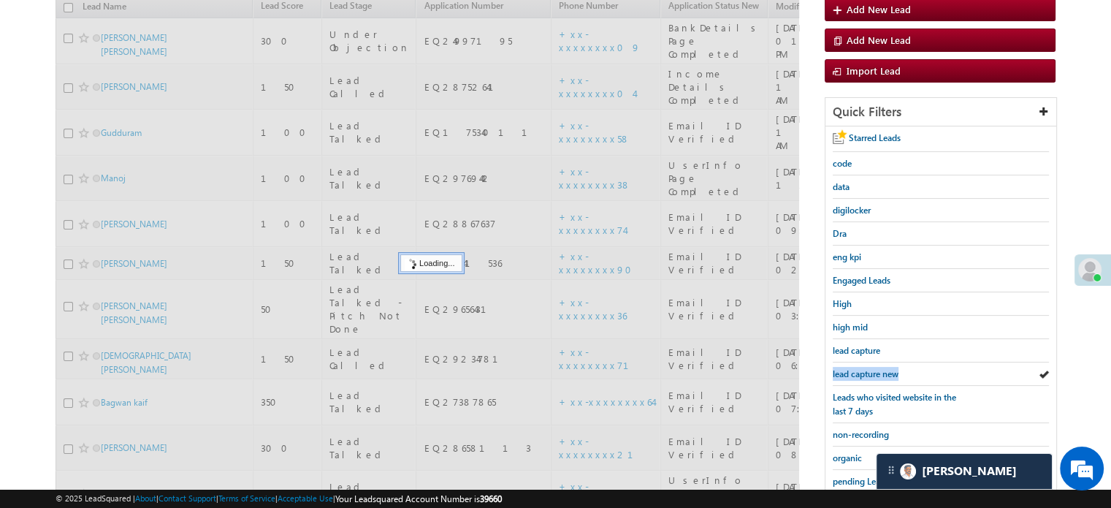
click at [880, 374] on span "lead capture new" at bounding box center [866, 373] width 66 height 11
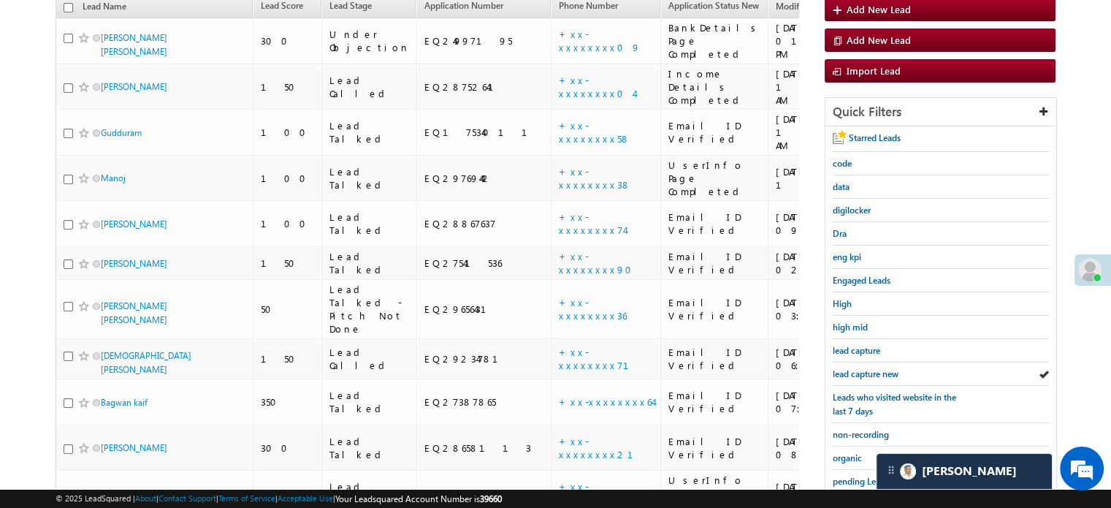
click at [880, 374] on span "lead capture new" at bounding box center [866, 373] width 66 height 11
click at [841, 368] on span "lead capture new" at bounding box center [866, 373] width 66 height 11
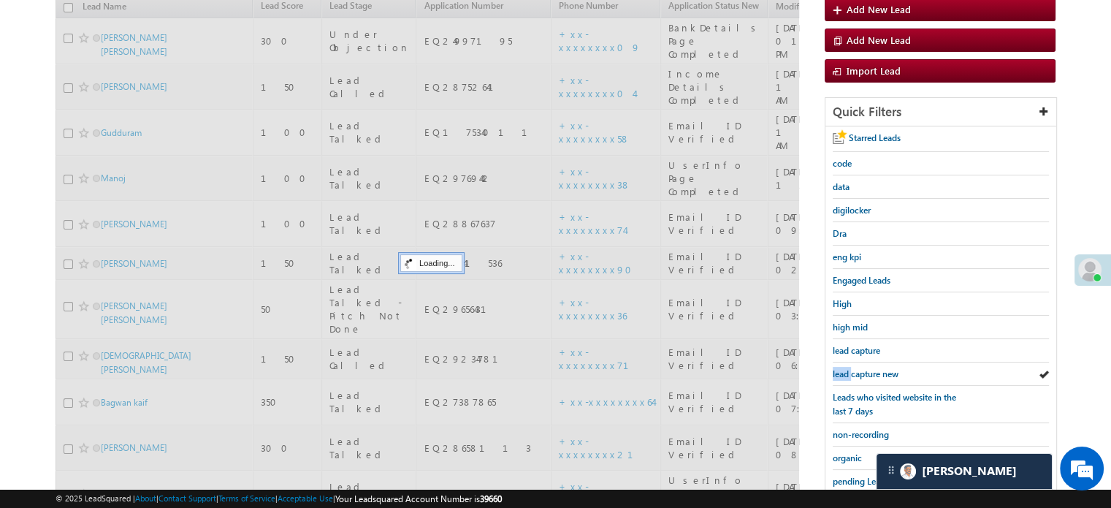
click at [841, 368] on span "lead capture new" at bounding box center [866, 373] width 66 height 11
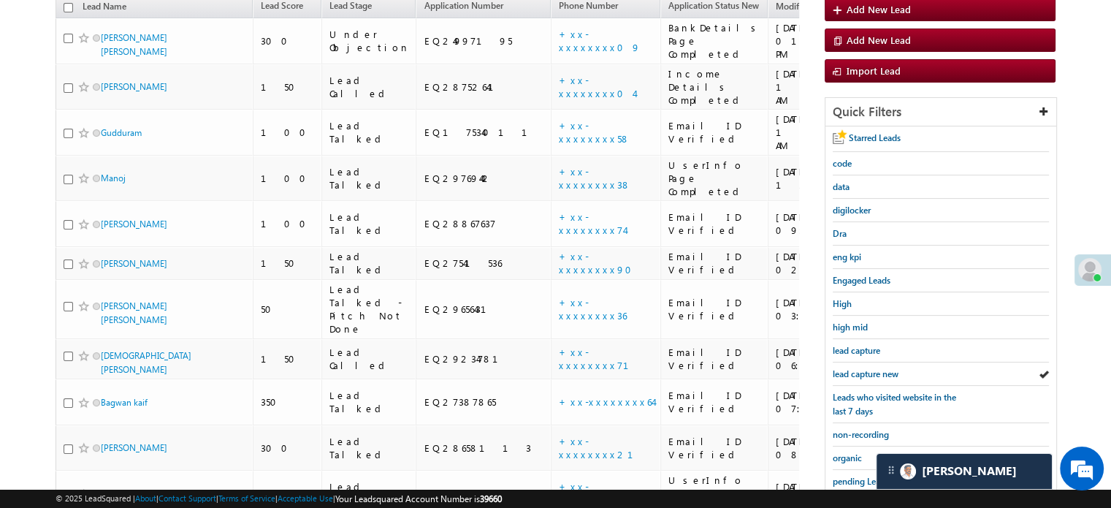
click at [841, 368] on span "lead capture new" at bounding box center [866, 373] width 66 height 11
click at [852, 368] on span "lead capture new" at bounding box center [866, 373] width 66 height 11
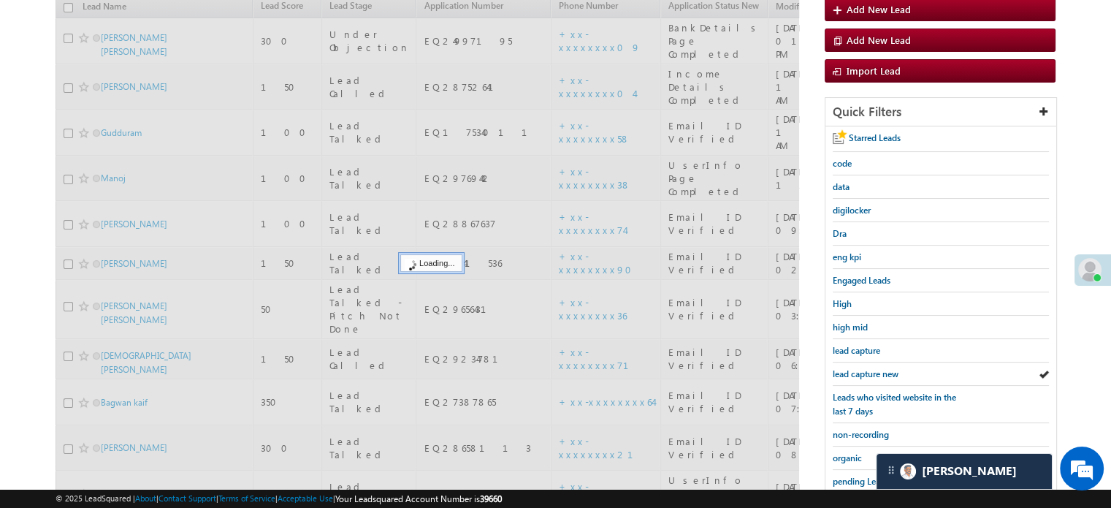
click at [852, 368] on span "lead capture new" at bounding box center [866, 373] width 66 height 11
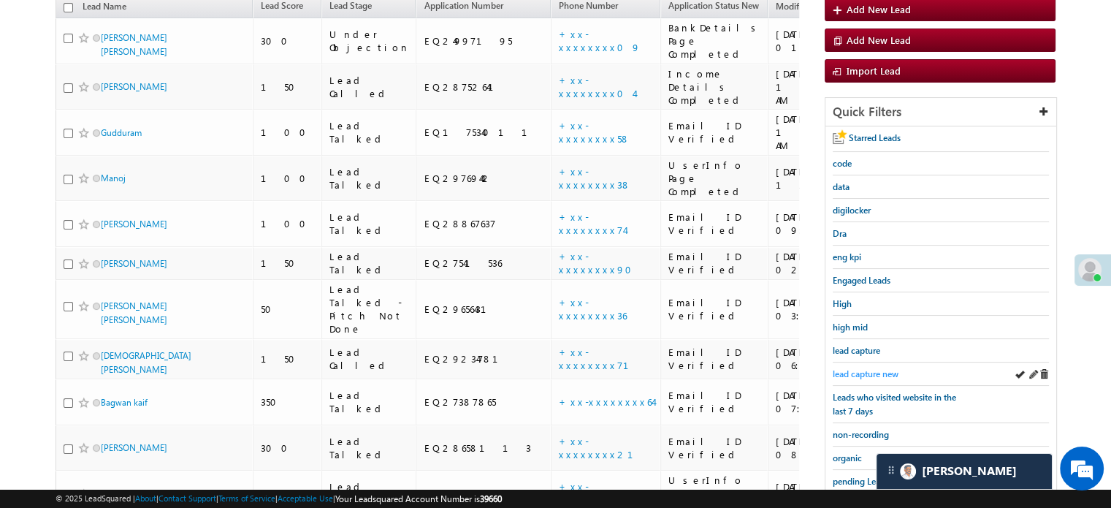
click at [862, 368] on span "lead capture new" at bounding box center [866, 373] width 66 height 11
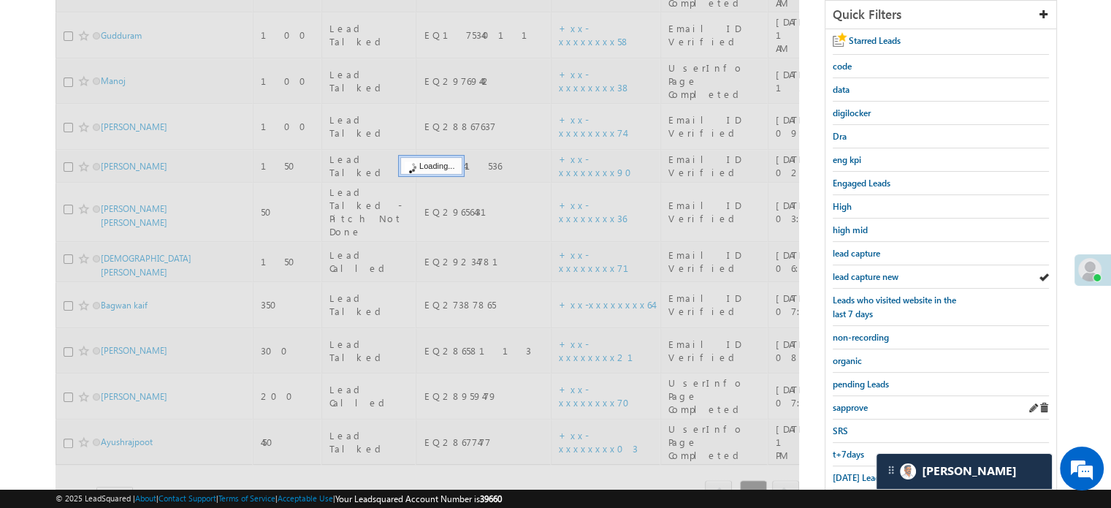
scroll to position [313, 0]
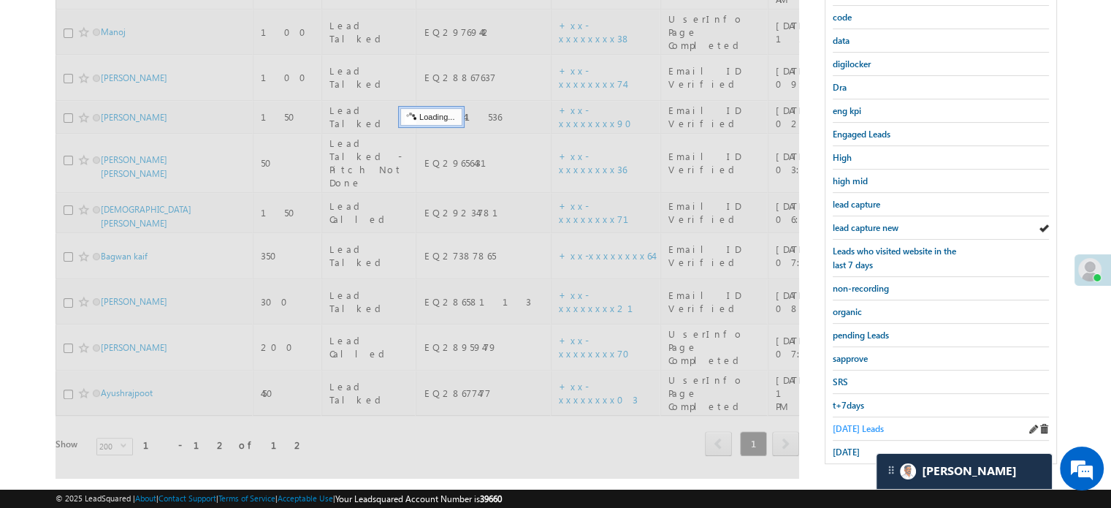
click at [851, 423] on span "Today's Leads" at bounding box center [858, 428] width 51 height 11
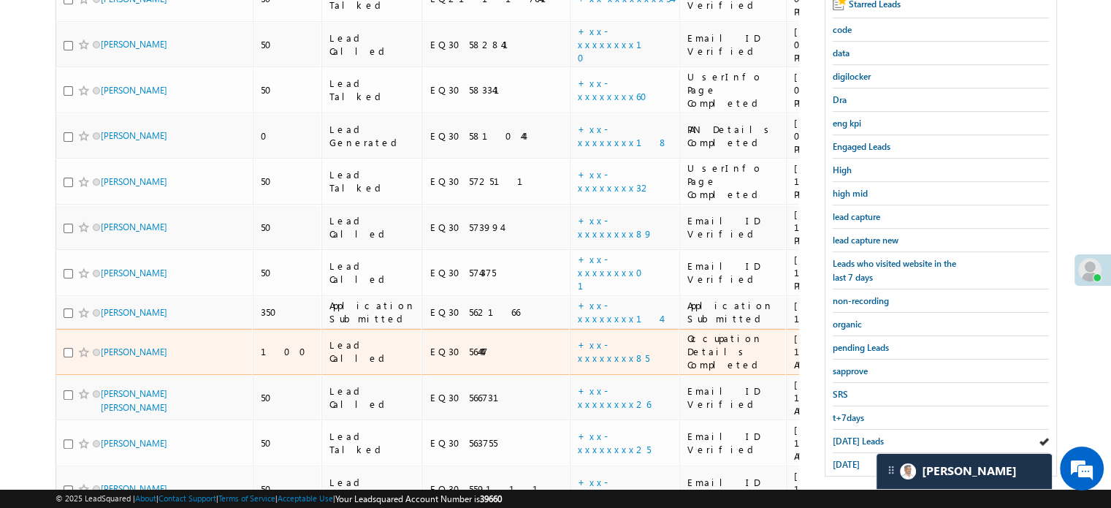
scroll to position [240, 0]
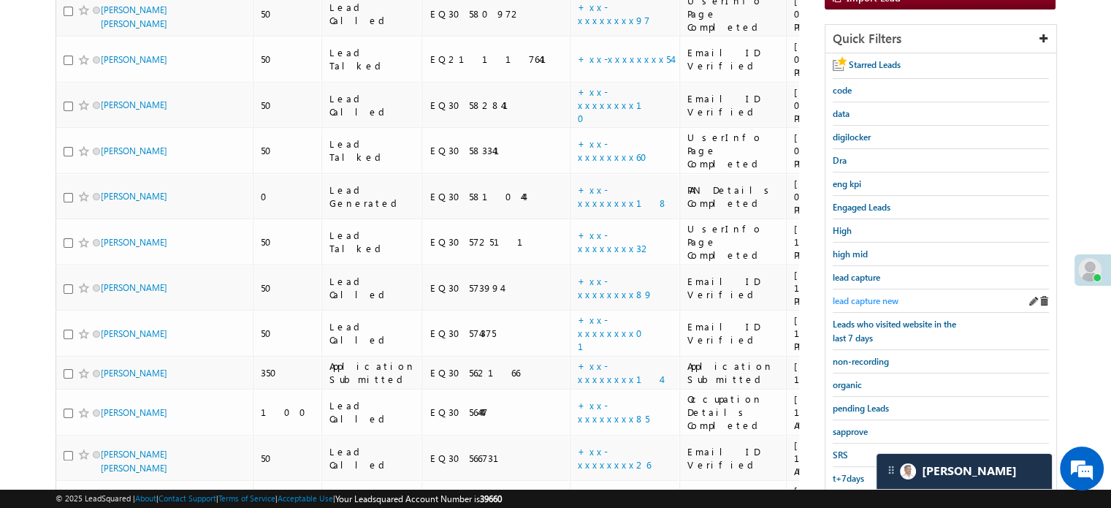
click at [887, 297] on span "lead capture new" at bounding box center [866, 300] width 66 height 11
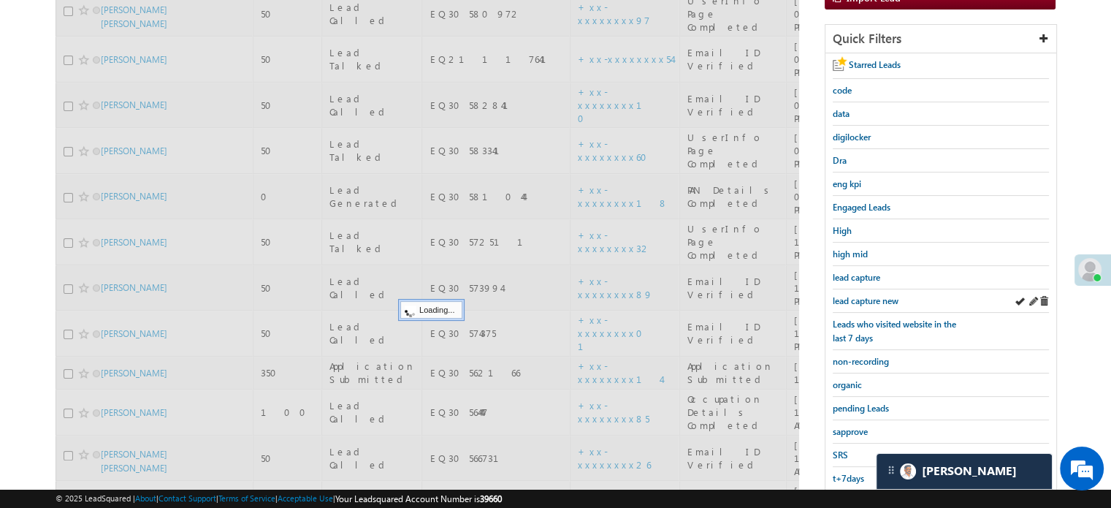
scroll to position [94, 0]
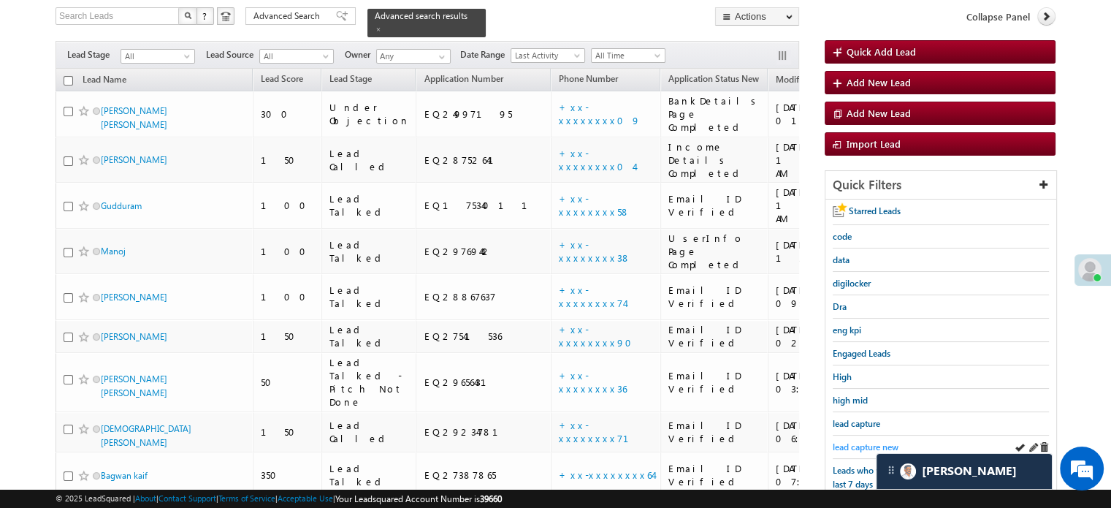
drag, startPoint x: 878, startPoint y: 449, endPoint x: 872, endPoint y: 446, distance: 7.5
click at [878, 449] on div "lead capture new" at bounding box center [941, 446] width 216 height 23
click at [868, 443] on span "lead capture new" at bounding box center [866, 446] width 66 height 11
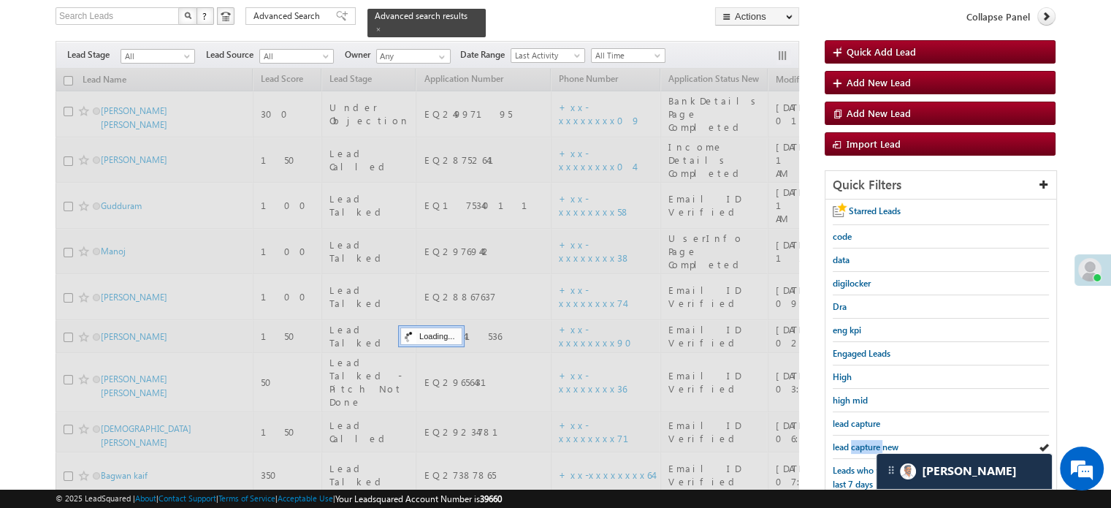
click at [868, 443] on span "lead capture new" at bounding box center [866, 446] width 66 height 11
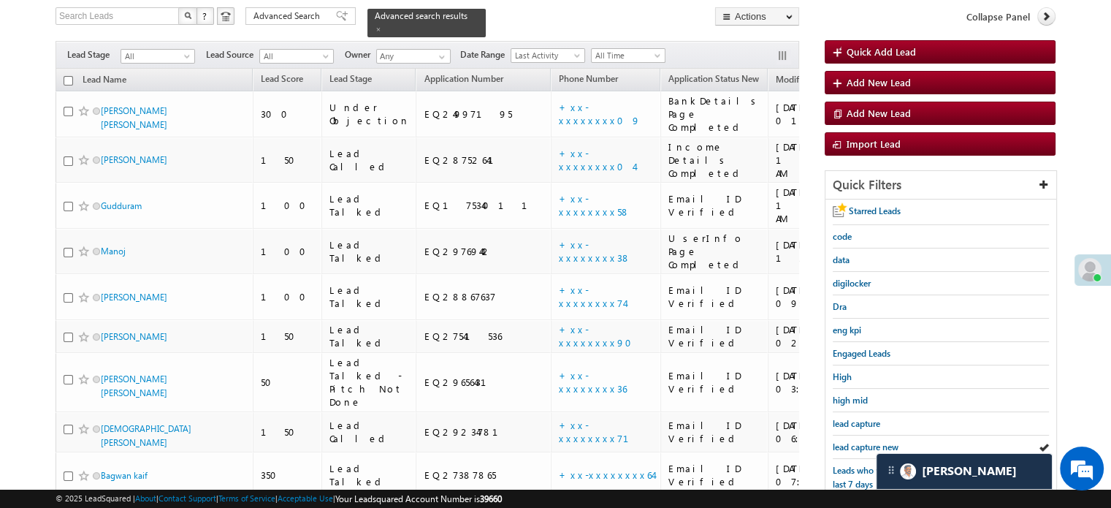
click at [868, 443] on span "lead capture new" at bounding box center [866, 446] width 66 height 11
click at [846, 443] on span "lead capture new" at bounding box center [866, 446] width 66 height 11
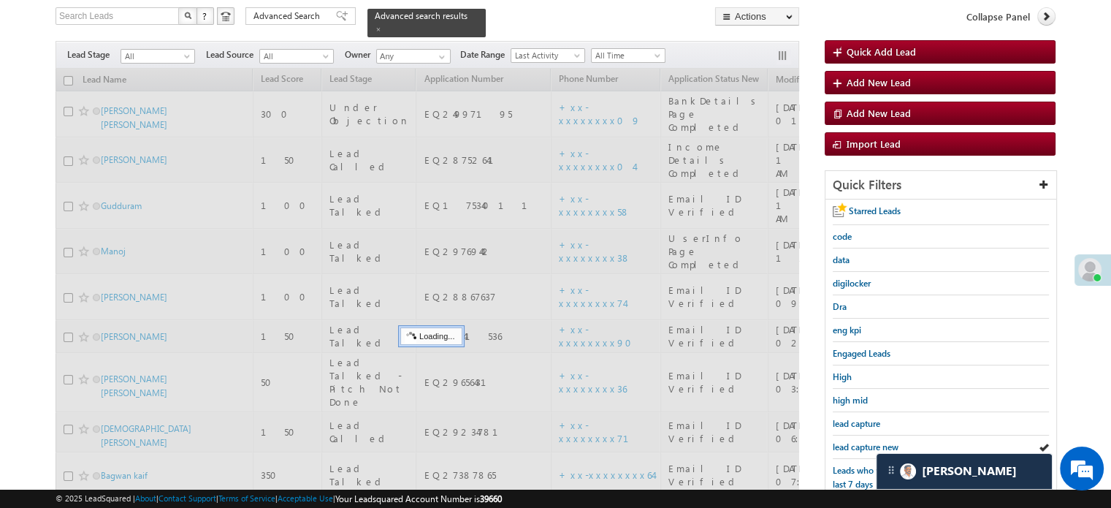
click at [846, 443] on span "lead capture new" at bounding box center [866, 446] width 66 height 11
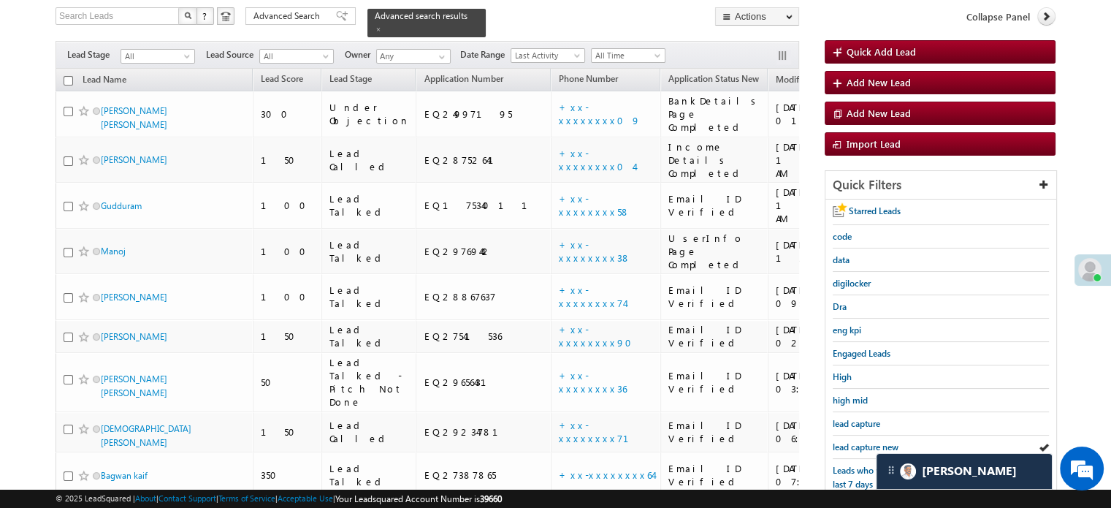
click at [846, 443] on span "lead capture new" at bounding box center [866, 446] width 66 height 11
click at [858, 444] on span "lead capture new" at bounding box center [866, 446] width 66 height 11
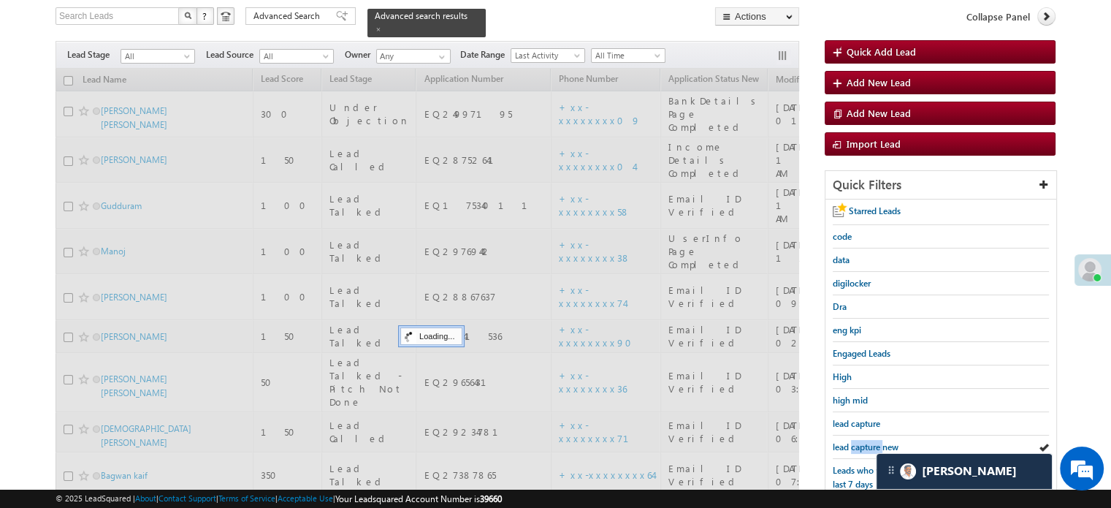
click at [858, 444] on span "lead capture new" at bounding box center [866, 446] width 66 height 11
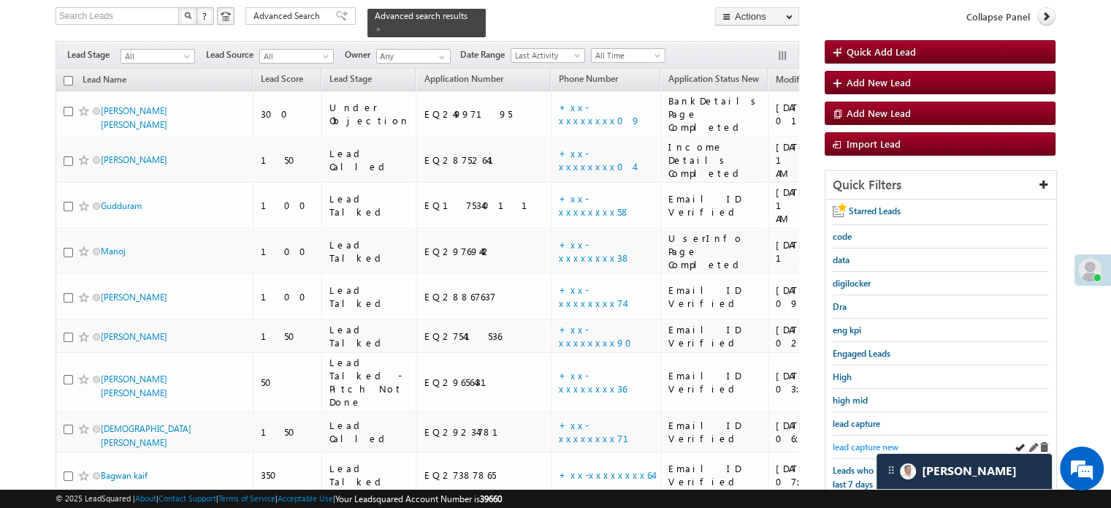
click at [864, 441] on span "lead capture new" at bounding box center [866, 446] width 66 height 11
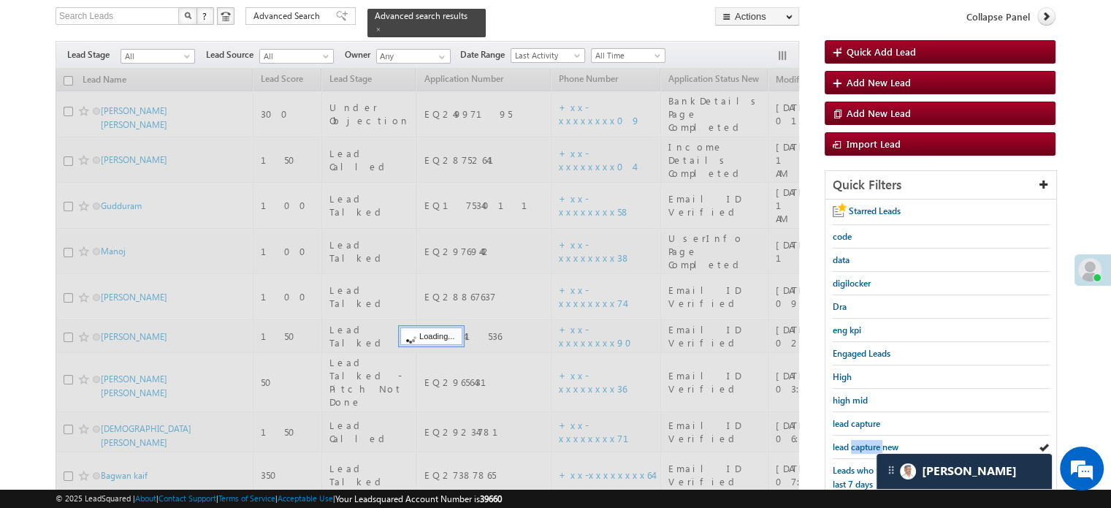
click at [864, 441] on span "lead capture new" at bounding box center [866, 446] width 66 height 11
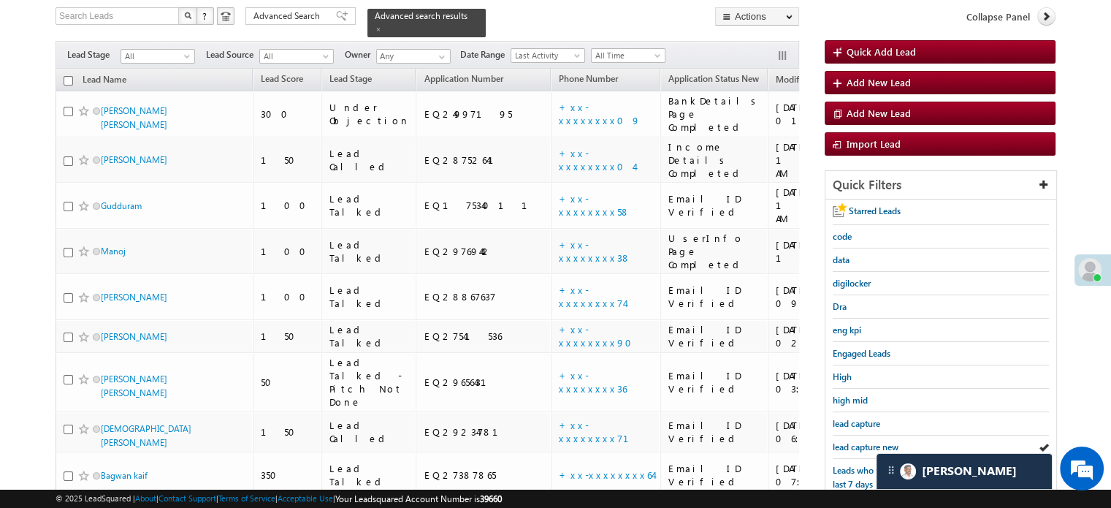
click at [864, 441] on span "lead capture new" at bounding box center [866, 446] width 66 height 11
click at [862, 441] on span "lead capture new" at bounding box center [866, 446] width 66 height 11
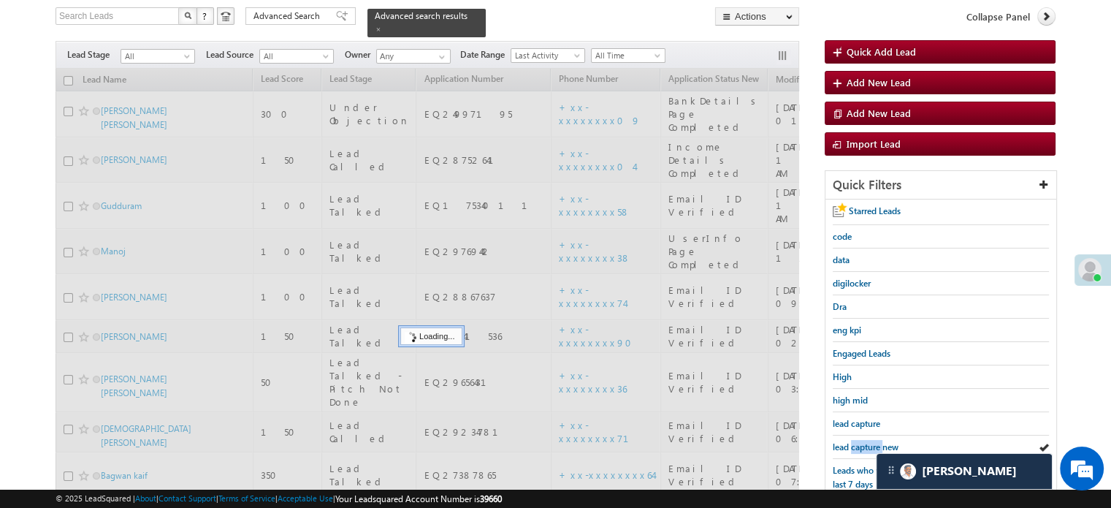
click at [862, 441] on span "lead capture new" at bounding box center [866, 446] width 66 height 11
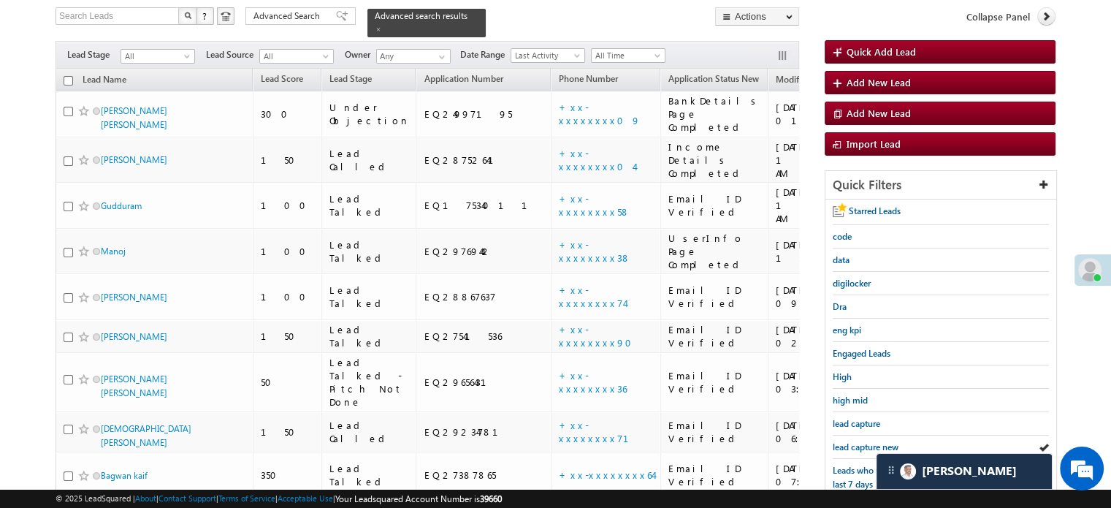
click at [862, 441] on span "lead capture new" at bounding box center [866, 446] width 66 height 11
click at [842, 445] on span "lead capture new" at bounding box center [866, 446] width 66 height 11
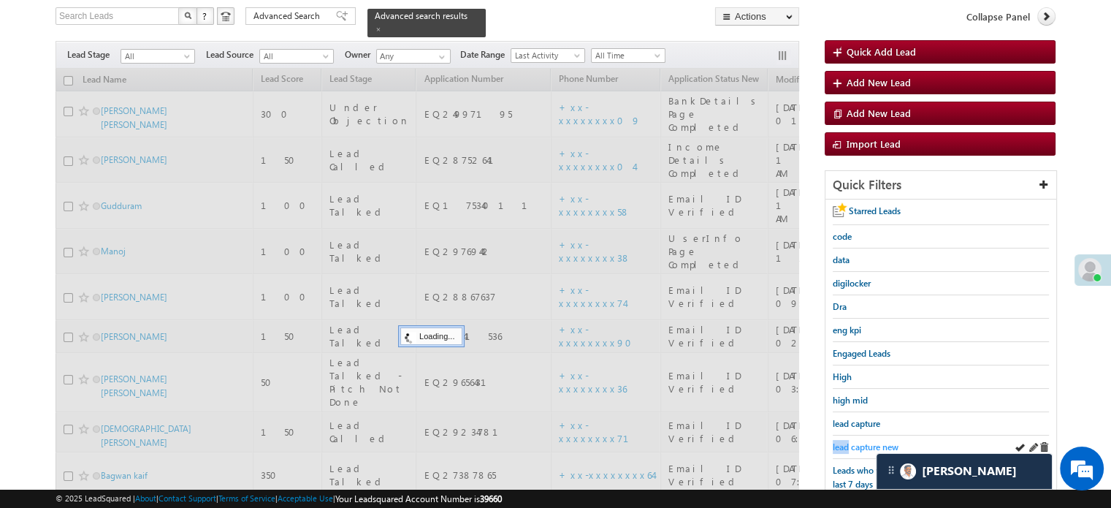
click at [845, 446] on span "lead capture new" at bounding box center [866, 446] width 66 height 11
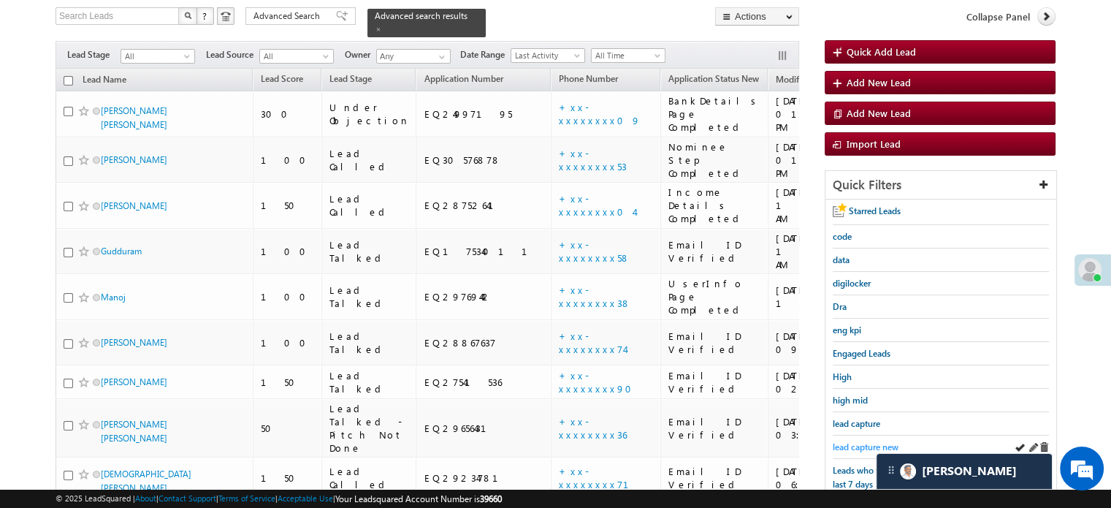
click at [848, 443] on span "lead capture new" at bounding box center [866, 446] width 66 height 11
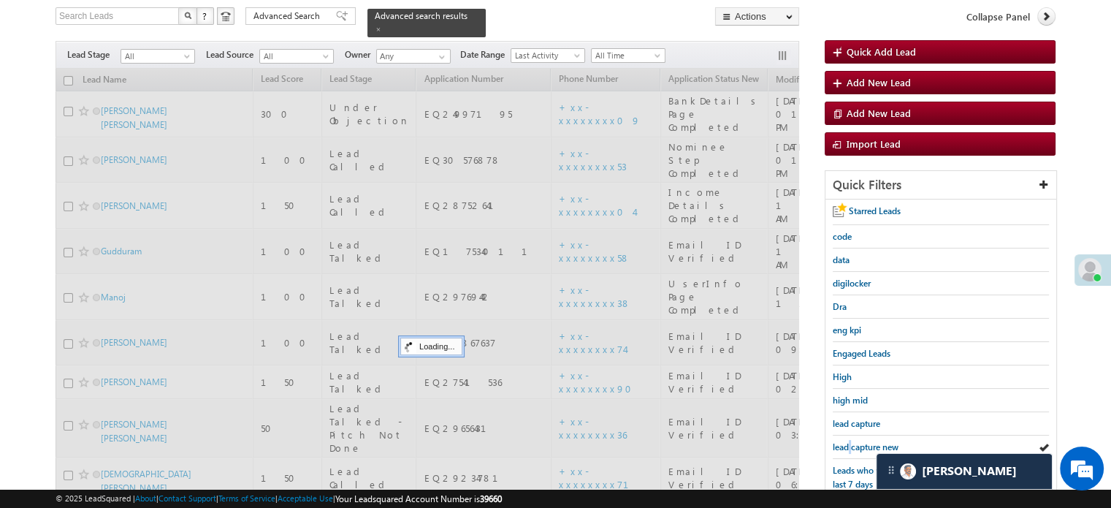
click at [848, 443] on span "lead capture new" at bounding box center [866, 446] width 66 height 11
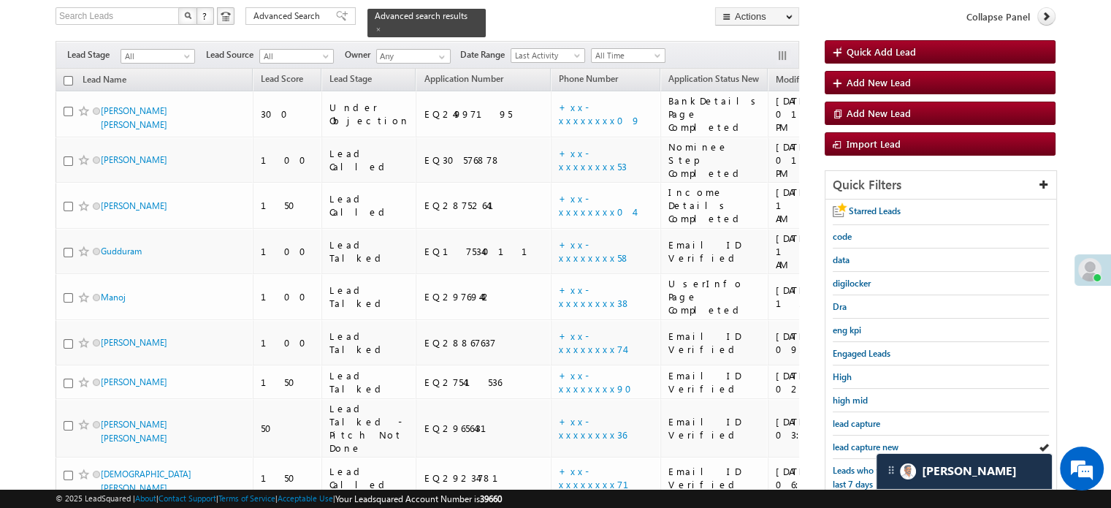
click at [848, 443] on span "lead capture new" at bounding box center [866, 446] width 66 height 11
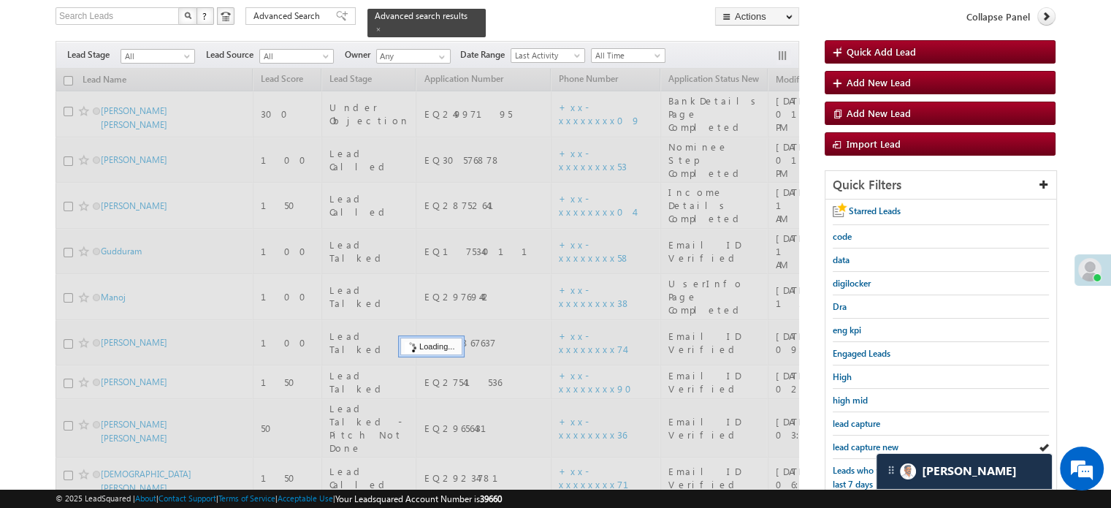
click at [848, 443] on span "lead capture new" at bounding box center [866, 446] width 66 height 11
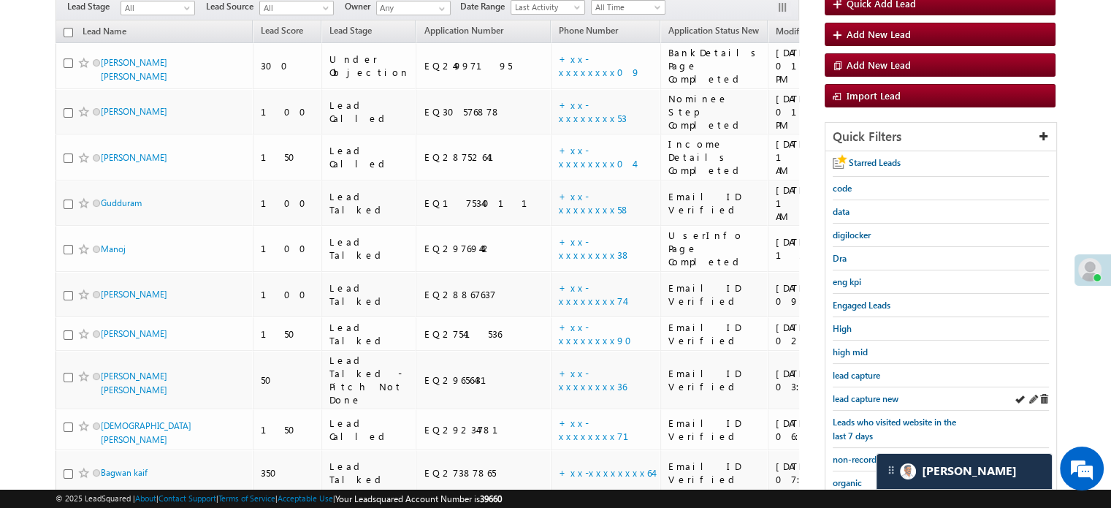
scroll to position [167, 0]
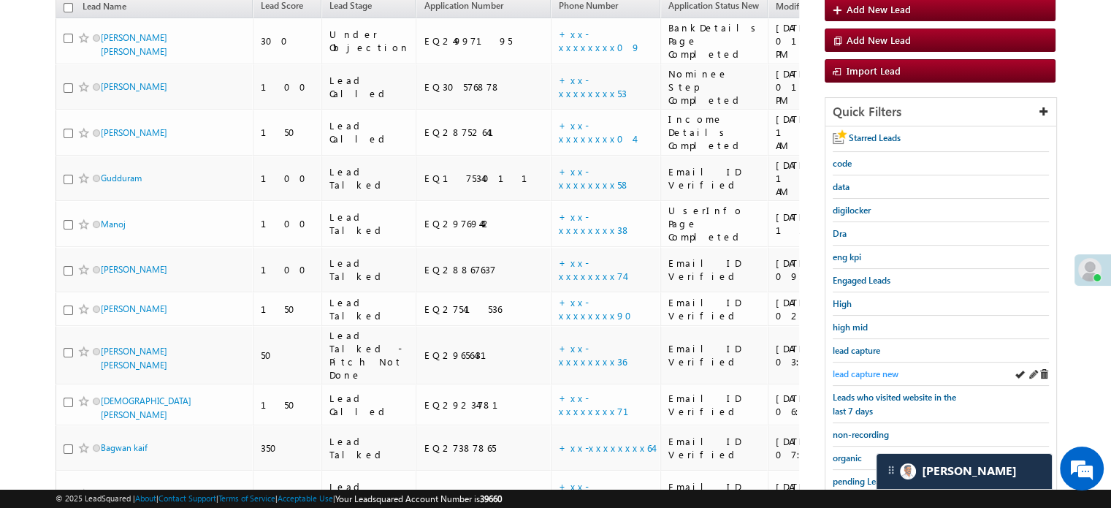
click at [877, 373] on span "lead capture new" at bounding box center [866, 373] width 66 height 11
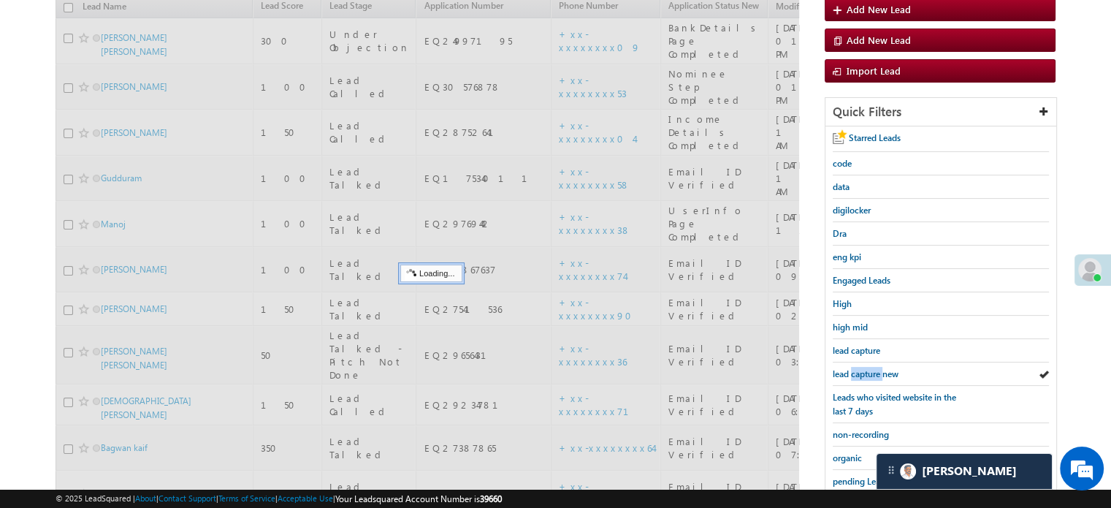
click at [877, 373] on span "lead capture new" at bounding box center [866, 373] width 66 height 11
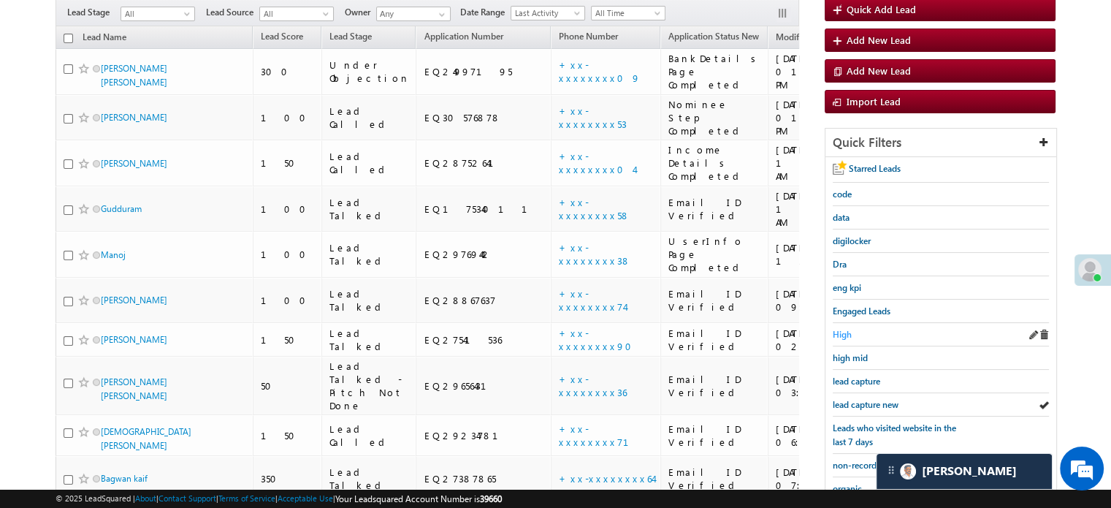
scroll to position [146, 0]
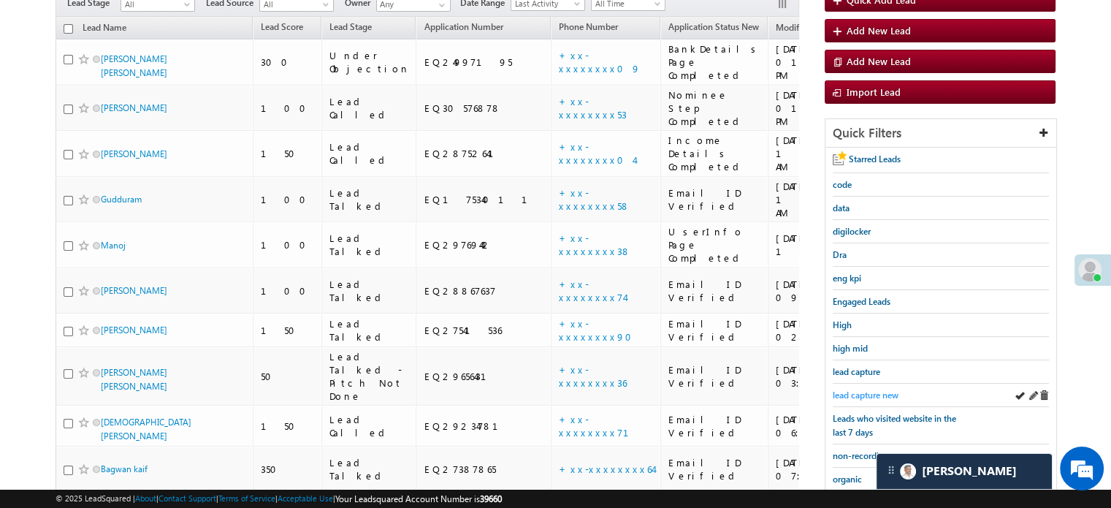
click at [859, 389] on span "lead capture new" at bounding box center [866, 394] width 66 height 11
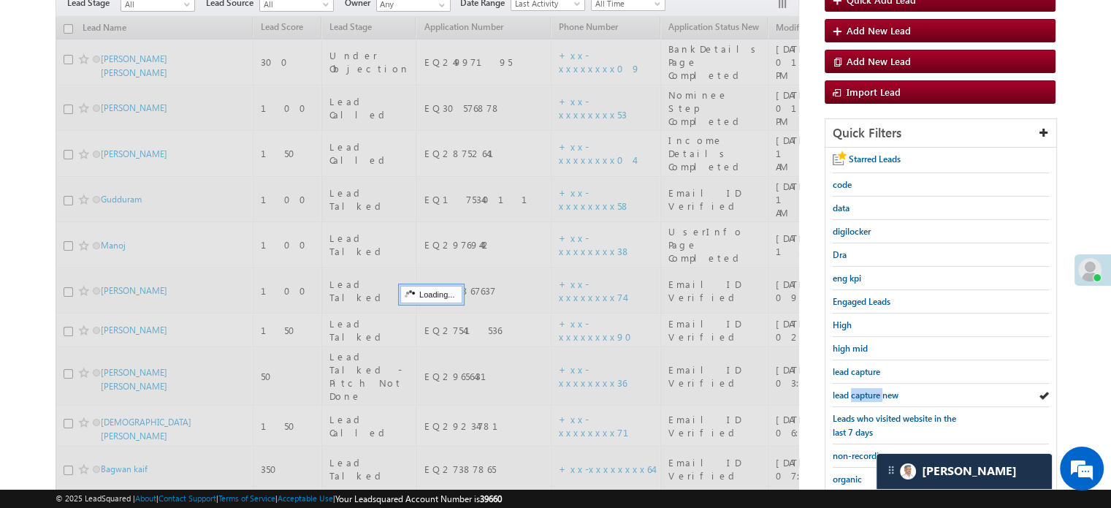
click at [859, 389] on span "lead capture new" at bounding box center [866, 394] width 66 height 11
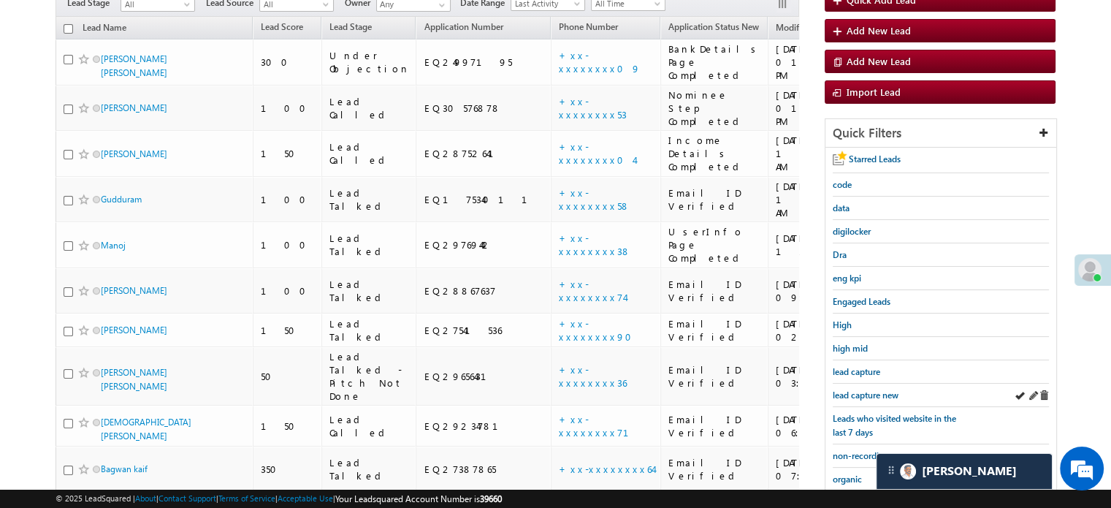
click at [850, 384] on div "lead capture new" at bounding box center [941, 395] width 216 height 23
click at [850, 389] on span "lead capture new" at bounding box center [866, 394] width 66 height 11
click at [866, 396] on span "lead capture new" at bounding box center [866, 394] width 66 height 11
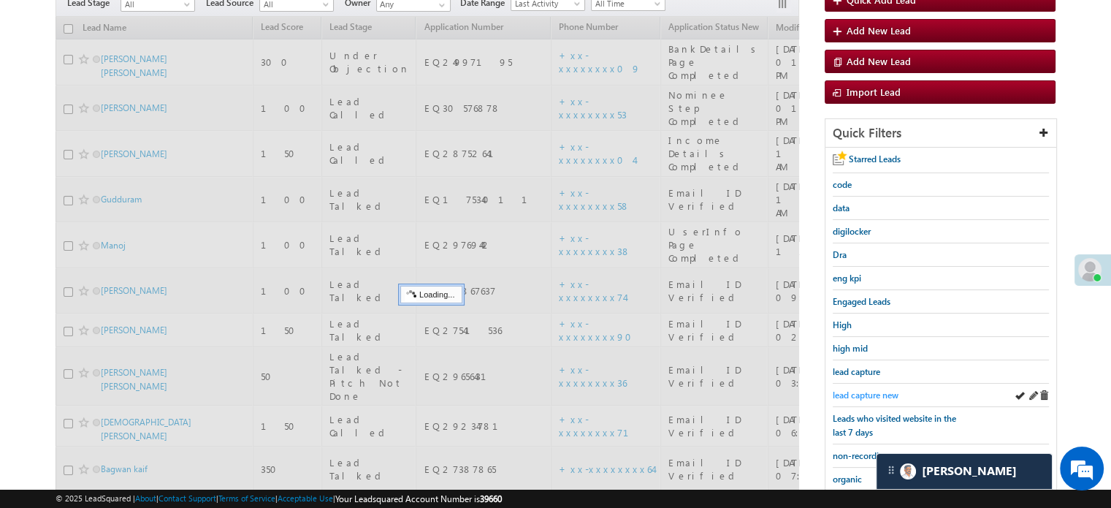
click at [864, 392] on span "lead capture new" at bounding box center [866, 394] width 66 height 11
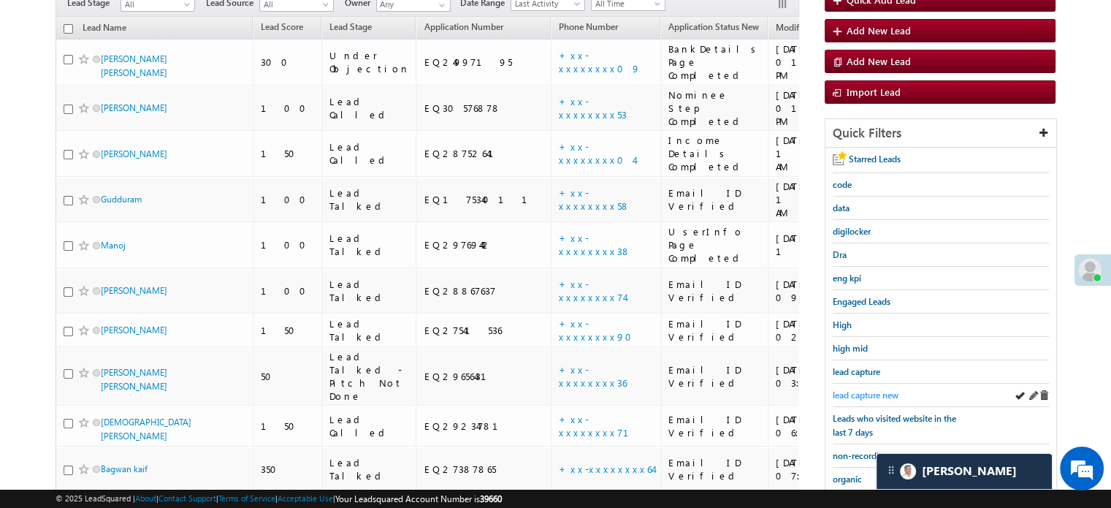
click at [868, 389] on span "lead capture new" at bounding box center [866, 394] width 66 height 11
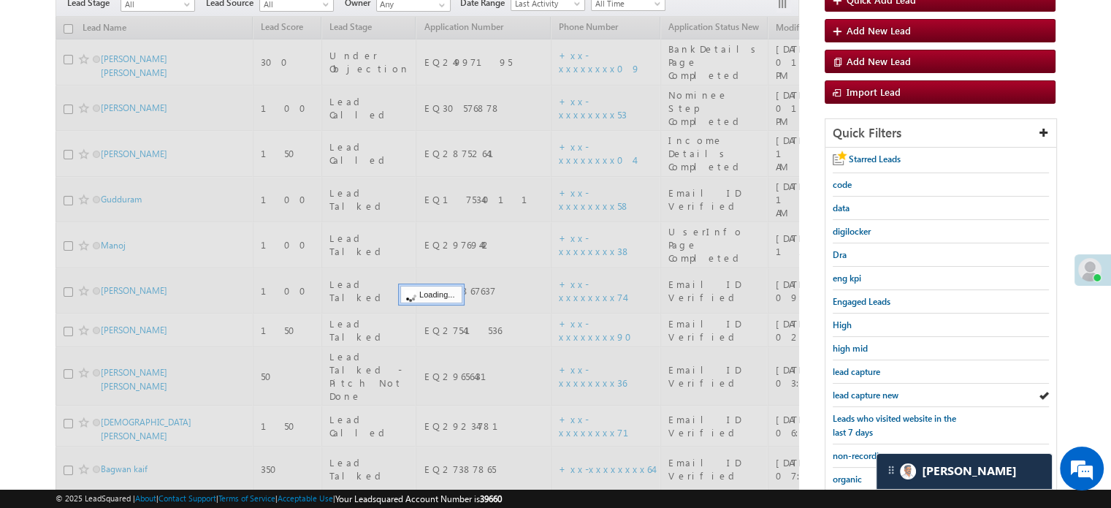
click at [868, 389] on span "lead capture new" at bounding box center [866, 394] width 66 height 11
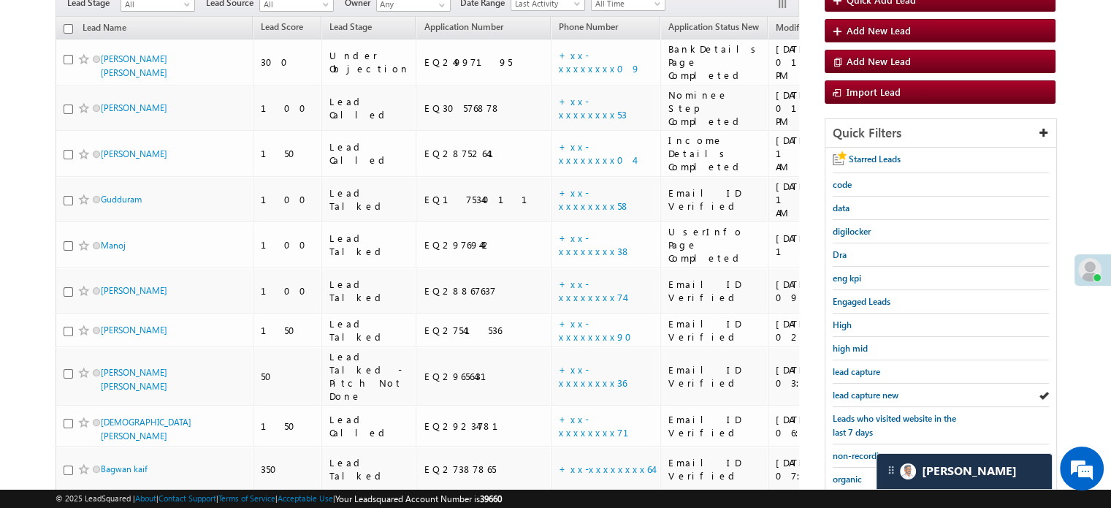
click at [868, 389] on span "lead capture new" at bounding box center [866, 394] width 66 height 11
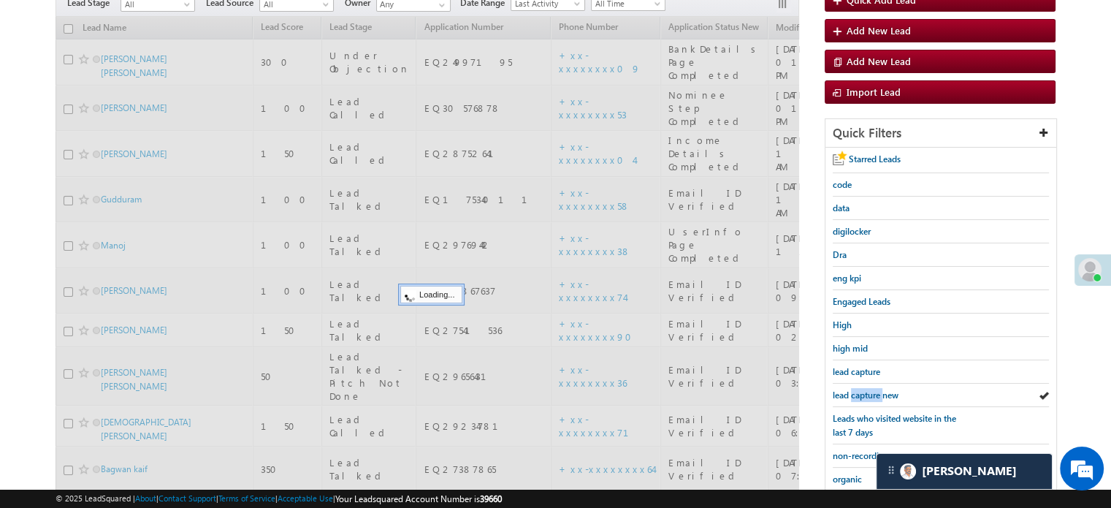
click at [868, 389] on span "lead capture new" at bounding box center [866, 394] width 66 height 11
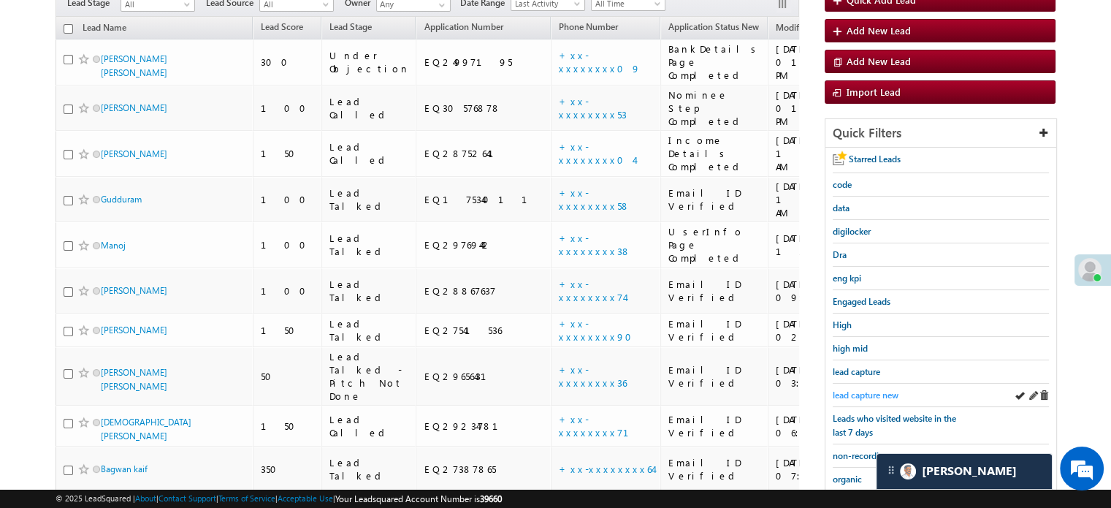
click at [874, 389] on span "lead capture new" at bounding box center [866, 394] width 66 height 11
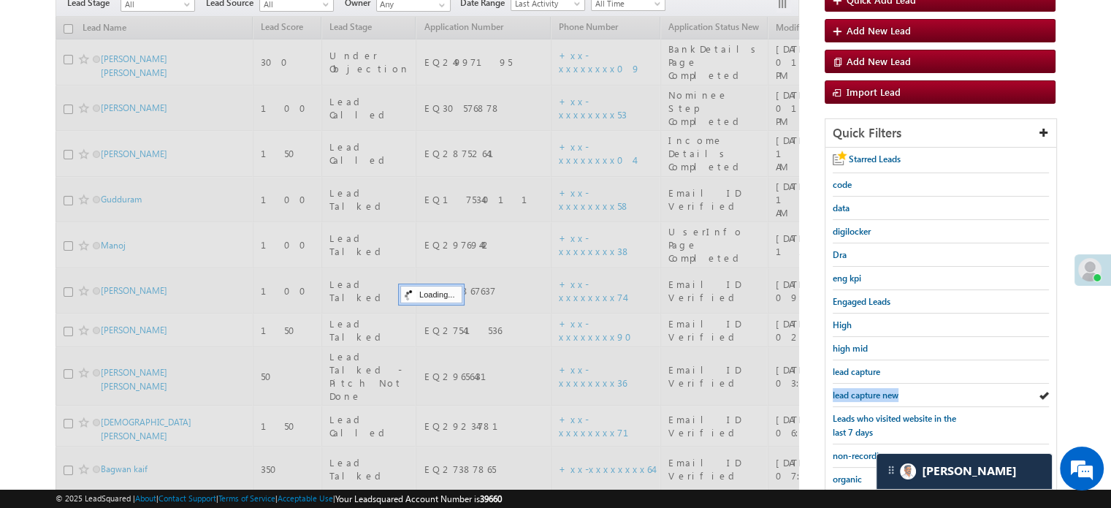
click at [874, 389] on span "lead capture new" at bounding box center [866, 394] width 66 height 11
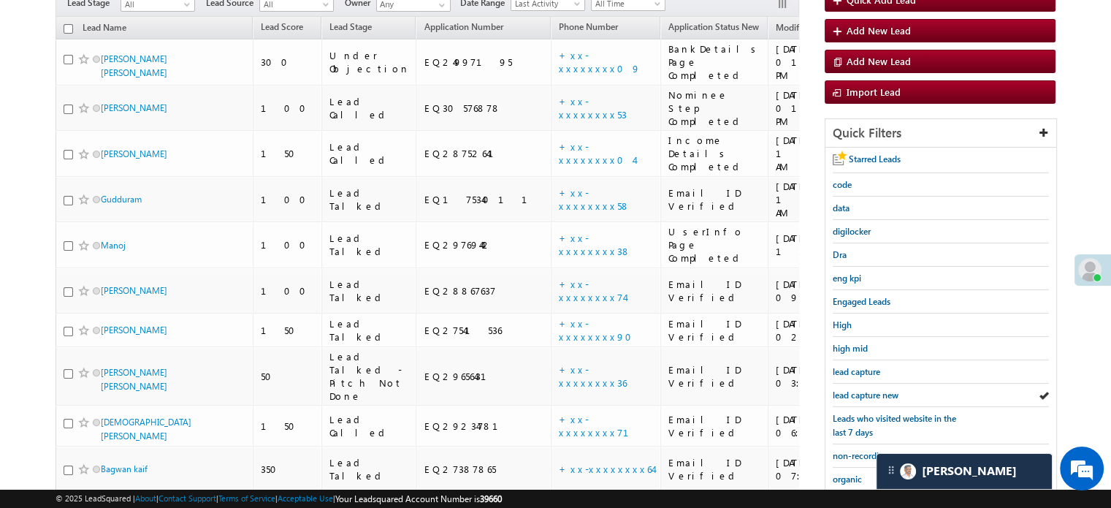
click at [874, 389] on span "lead capture new" at bounding box center [866, 394] width 66 height 11
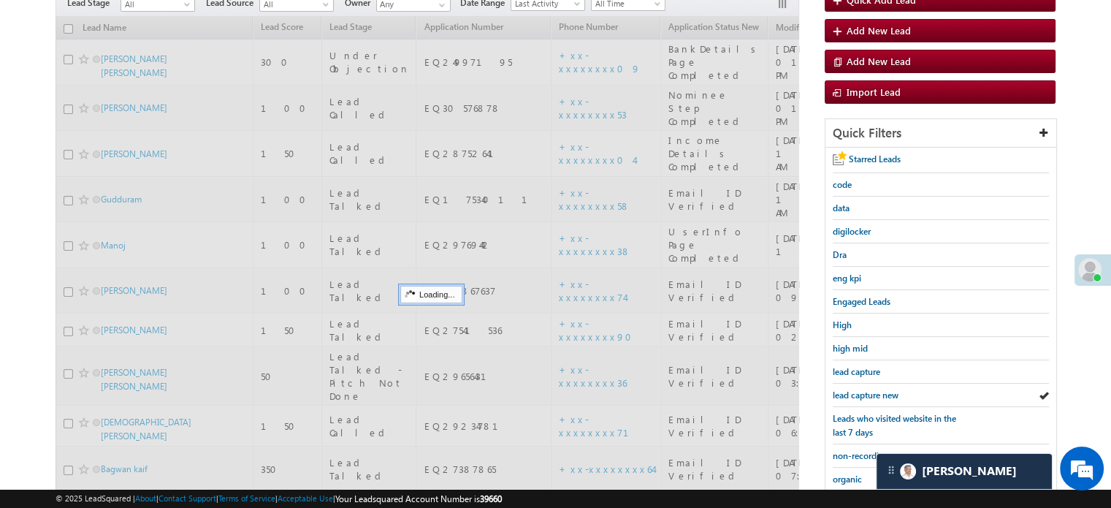
click at [874, 389] on span "lead capture new" at bounding box center [866, 394] width 66 height 11
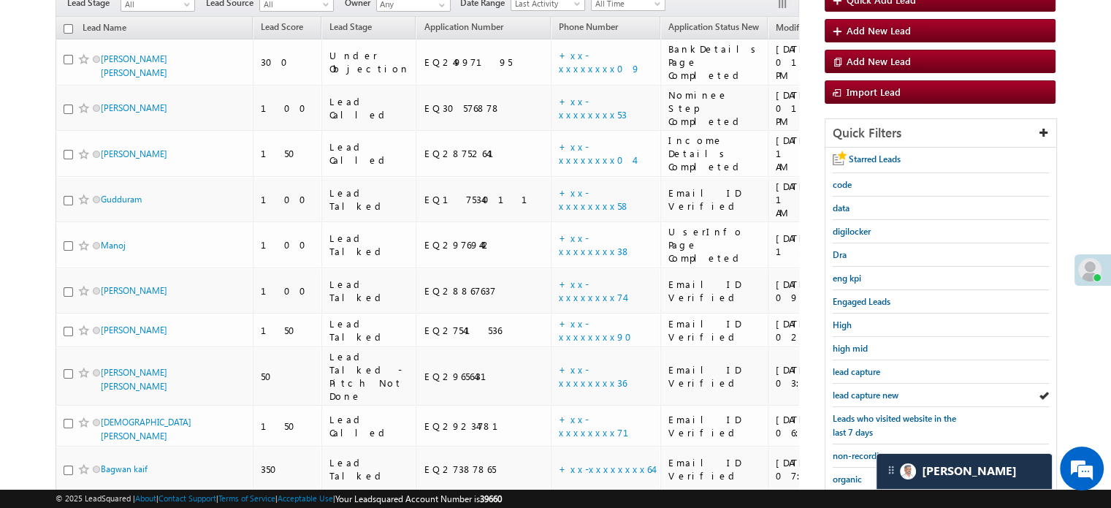
click at [874, 389] on span "lead capture new" at bounding box center [866, 394] width 66 height 11
click at [872, 392] on span "lead capture new" at bounding box center [866, 394] width 66 height 11
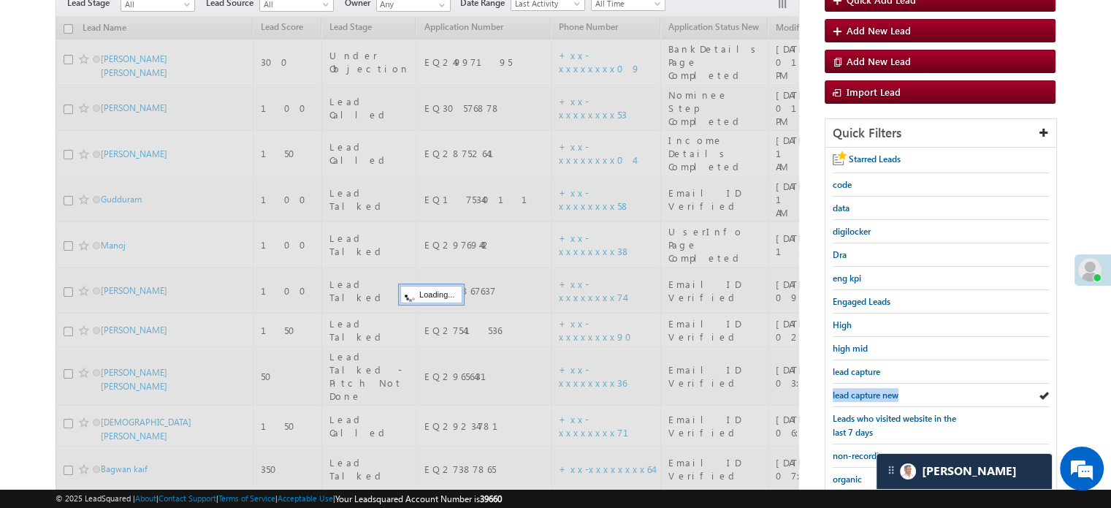
click at [872, 392] on span "lead capture new" at bounding box center [866, 394] width 66 height 11
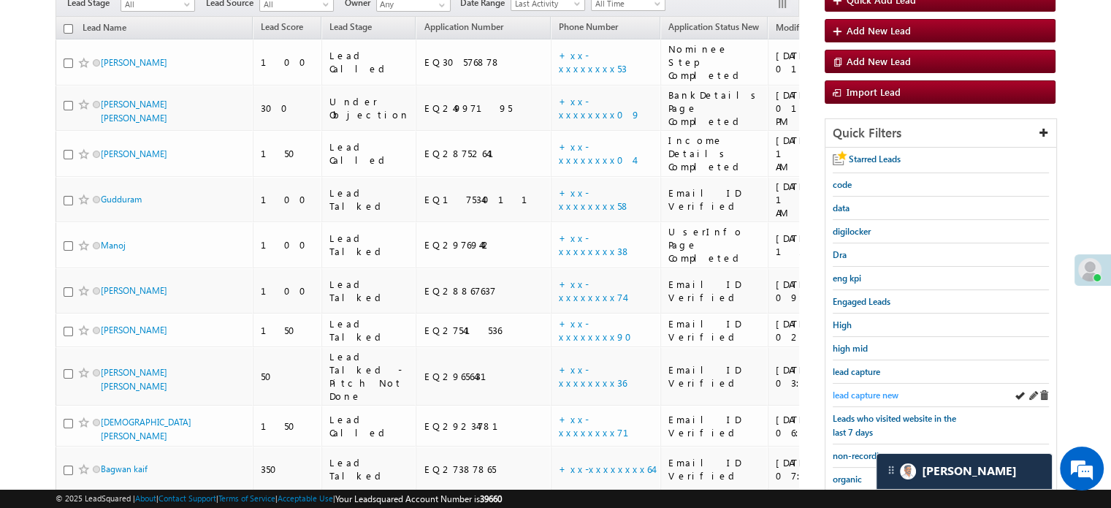
drag, startPoint x: 855, startPoint y: 398, endPoint x: 859, endPoint y: 391, distance: 8.5
click at [855, 397] on div "lead capture new" at bounding box center [941, 395] width 216 height 23
click at [859, 391] on span "lead capture new" at bounding box center [866, 394] width 66 height 11
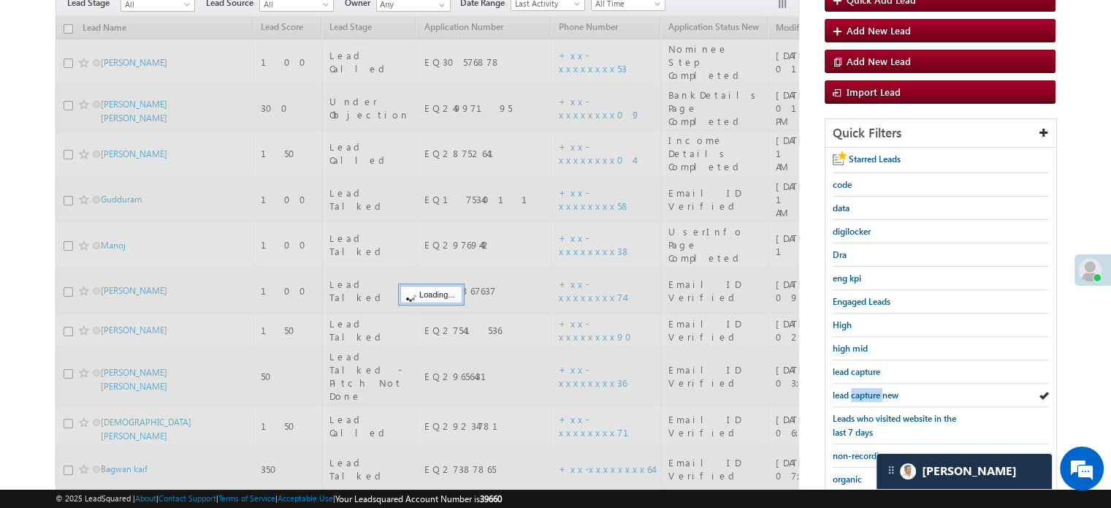
click at [859, 391] on span "lead capture new" at bounding box center [866, 394] width 66 height 11
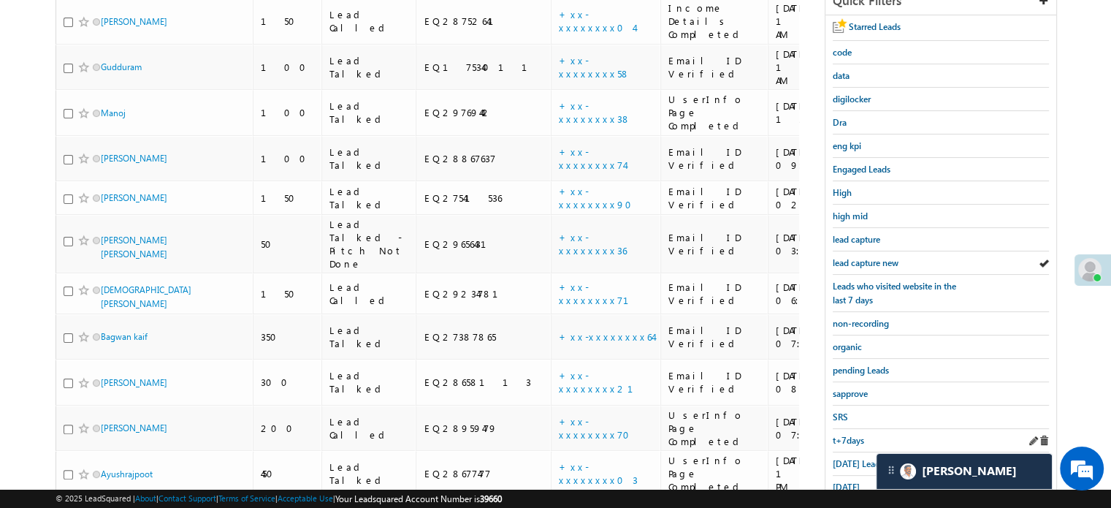
scroll to position [292, 0]
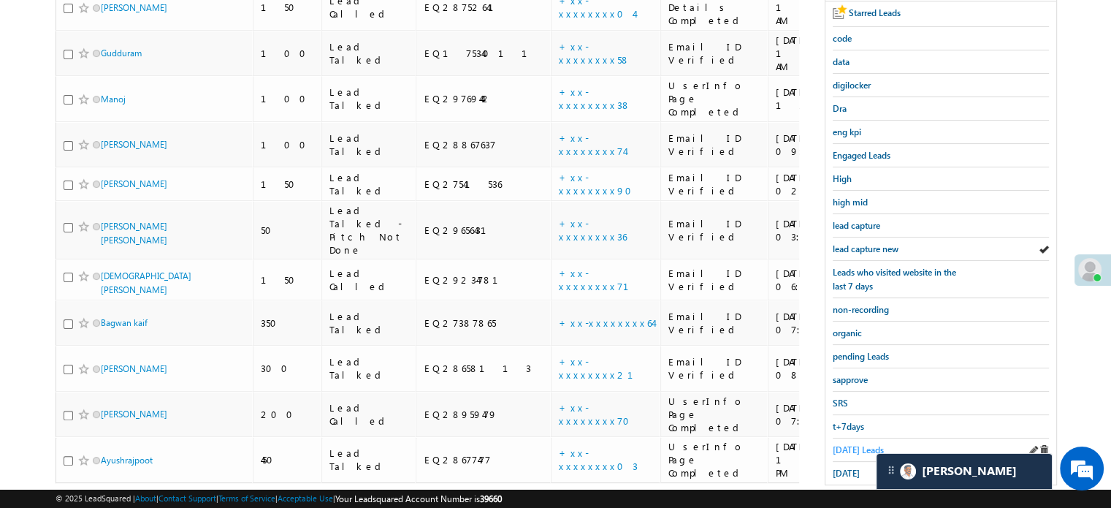
click at [855, 444] on span "Today's Leads" at bounding box center [858, 449] width 51 height 11
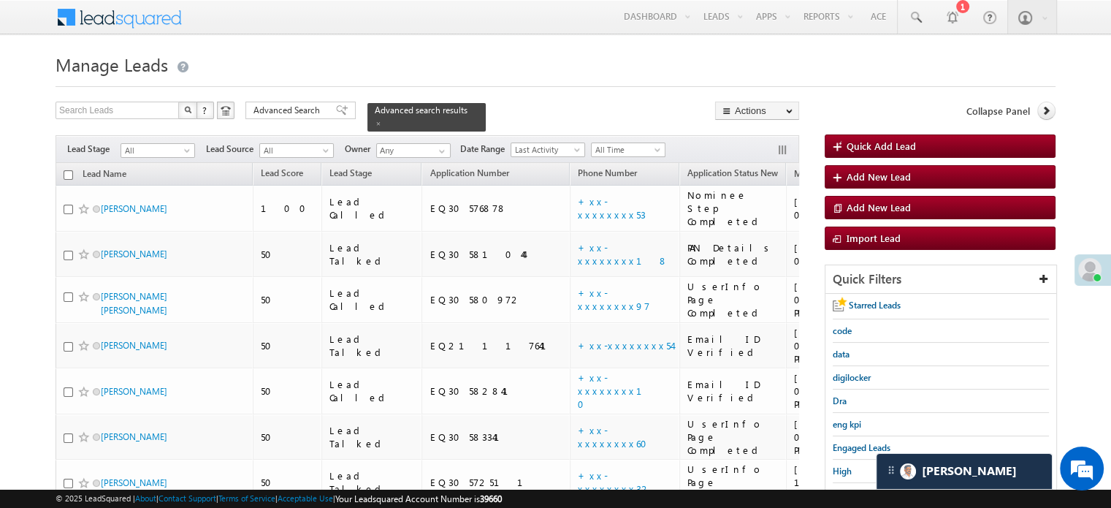
scroll to position [73, 0]
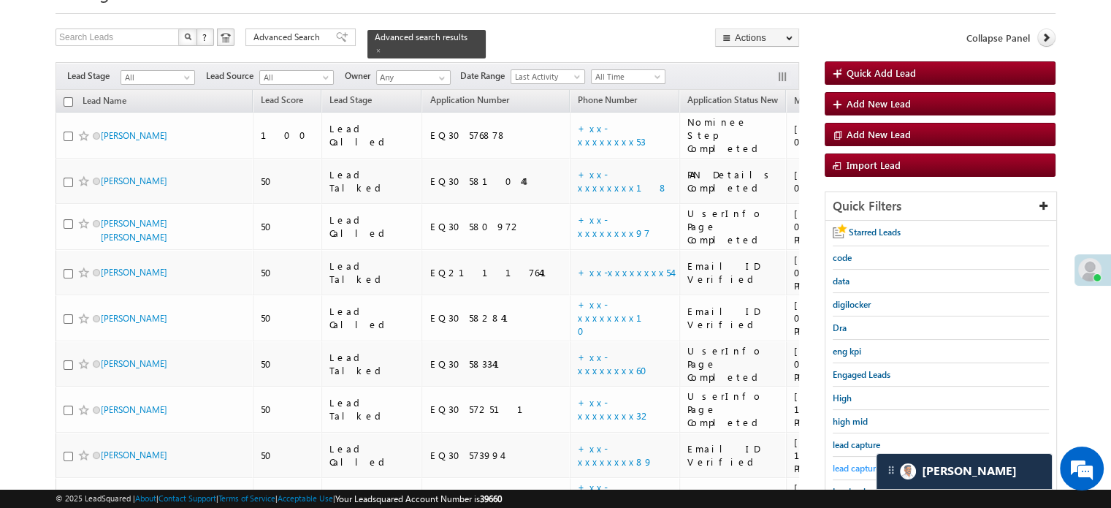
click at [856, 462] on span "lead capture new" at bounding box center [866, 467] width 66 height 11
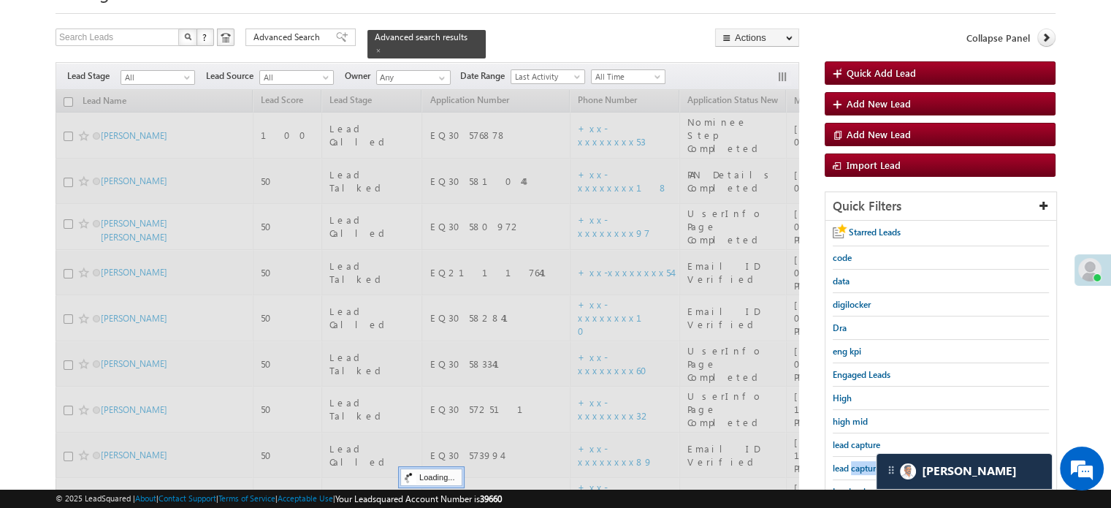
click at [856, 462] on span "lead capture new" at bounding box center [866, 467] width 66 height 11
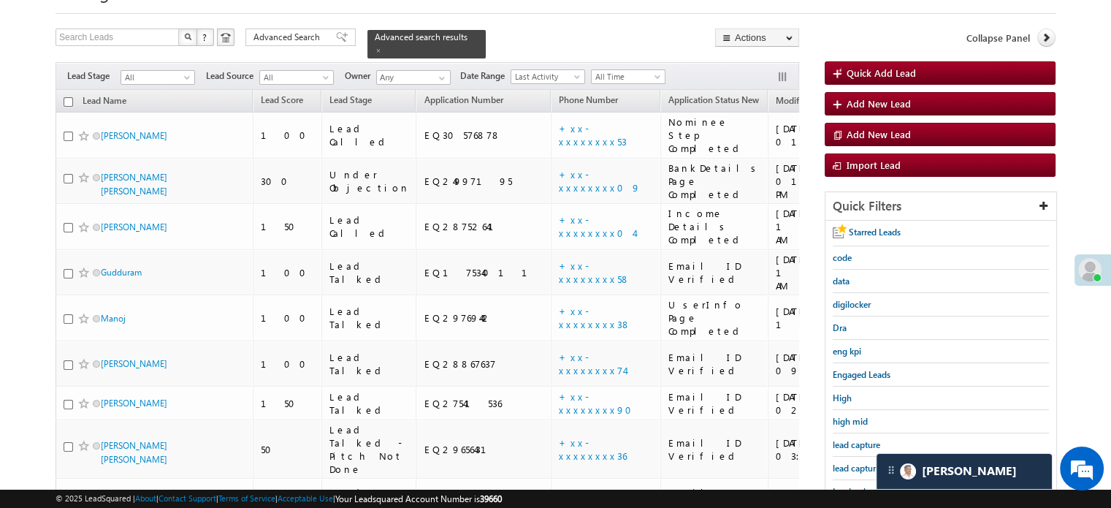
click at [856, 462] on span "lead capture new" at bounding box center [866, 467] width 66 height 11
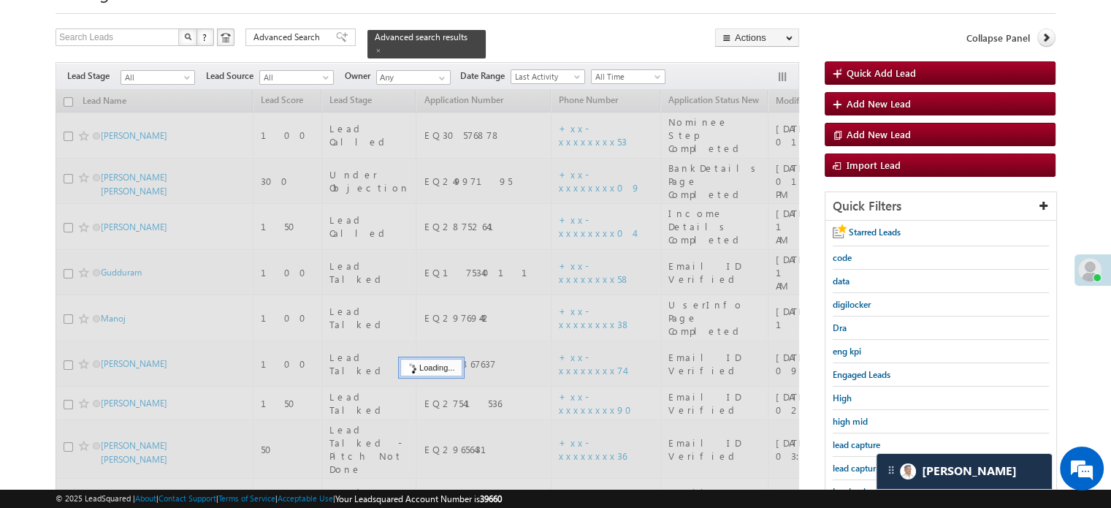
click at [856, 462] on span "lead capture new" at bounding box center [866, 467] width 66 height 11
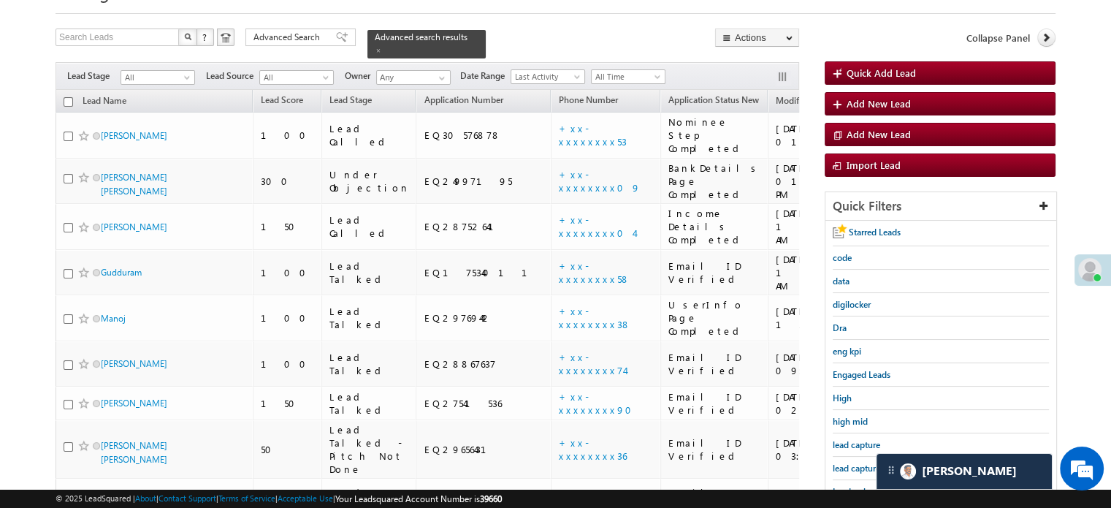
click at [856, 462] on span "lead capture new" at bounding box center [866, 467] width 66 height 11
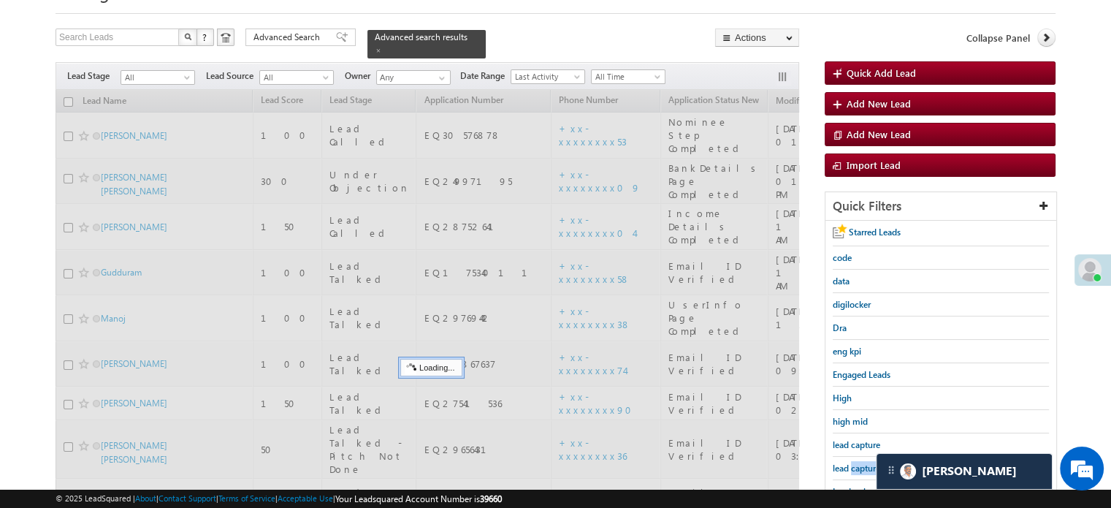
click at [856, 462] on span "lead capture new" at bounding box center [866, 467] width 66 height 11
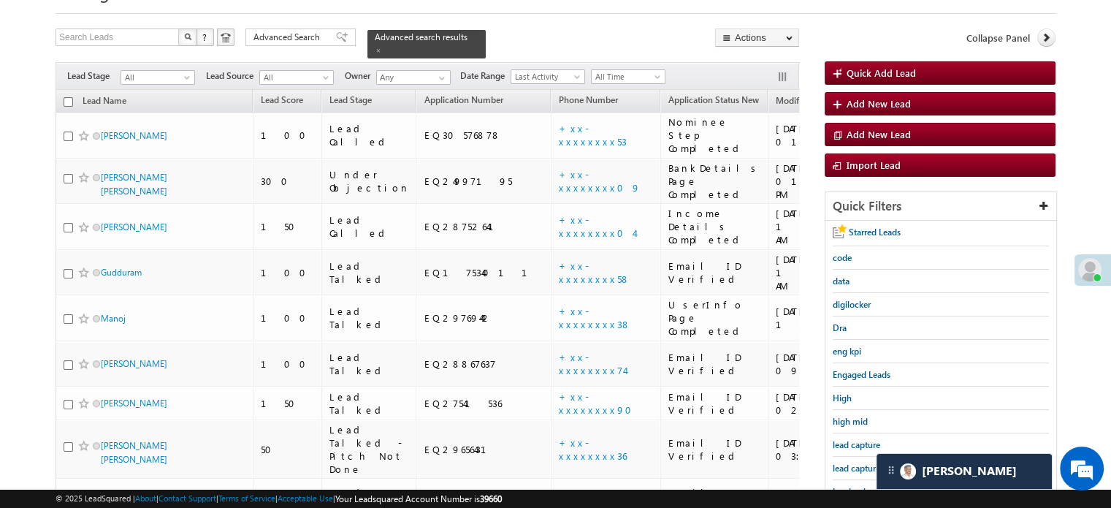
click at [856, 462] on span "lead capture new" at bounding box center [866, 467] width 66 height 11
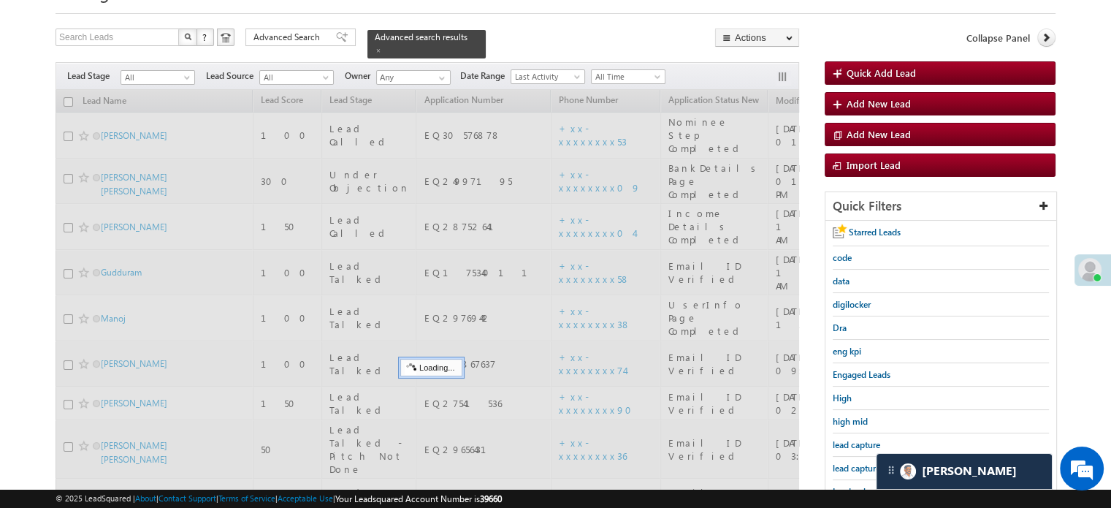
click at [856, 462] on span "lead capture new" at bounding box center [866, 467] width 66 height 11
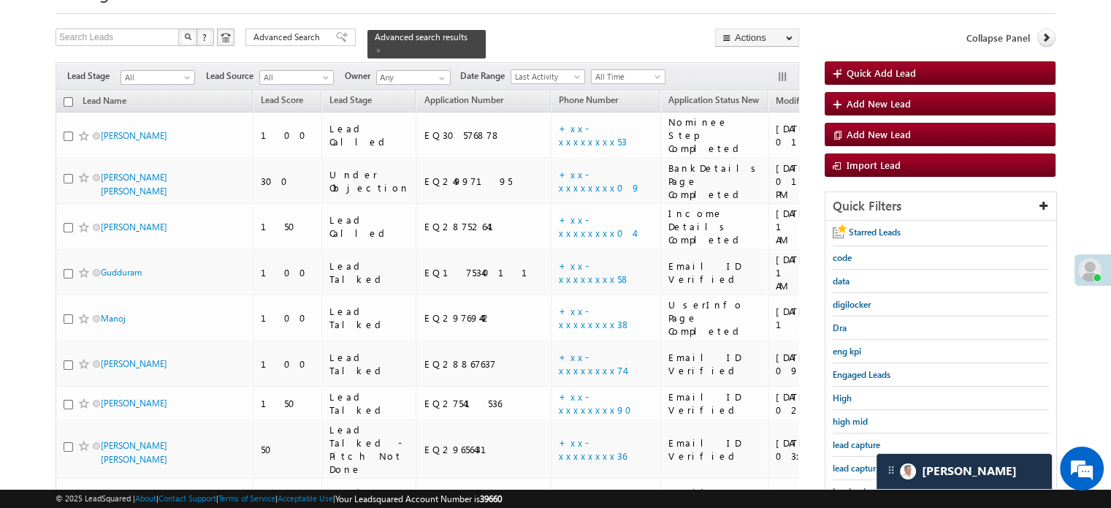
click at [856, 462] on span "lead capture new" at bounding box center [866, 467] width 66 height 11
click at [858, 462] on span "lead capture new" at bounding box center [866, 467] width 66 height 11
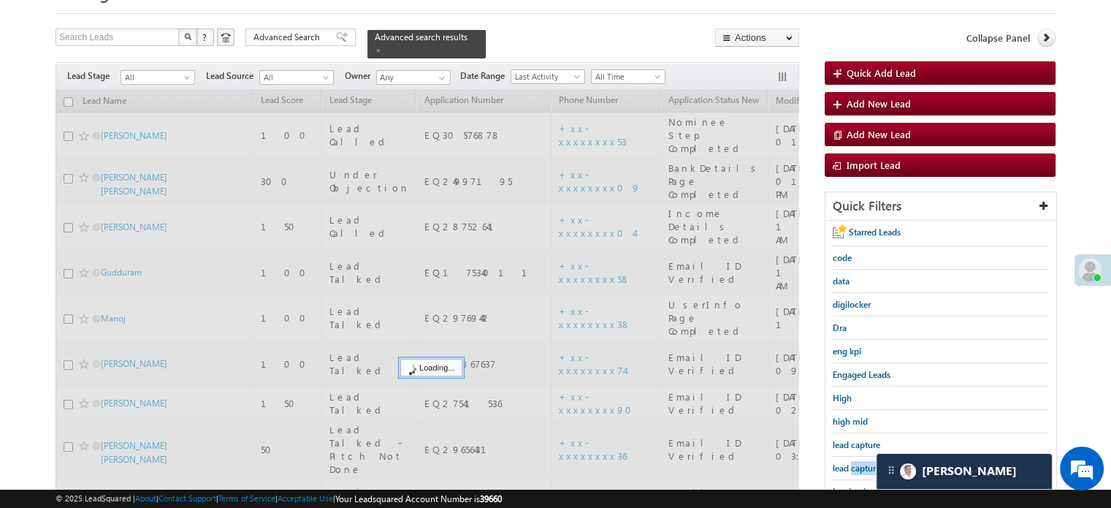
click at [858, 462] on span "lead capture new" at bounding box center [866, 467] width 66 height 11
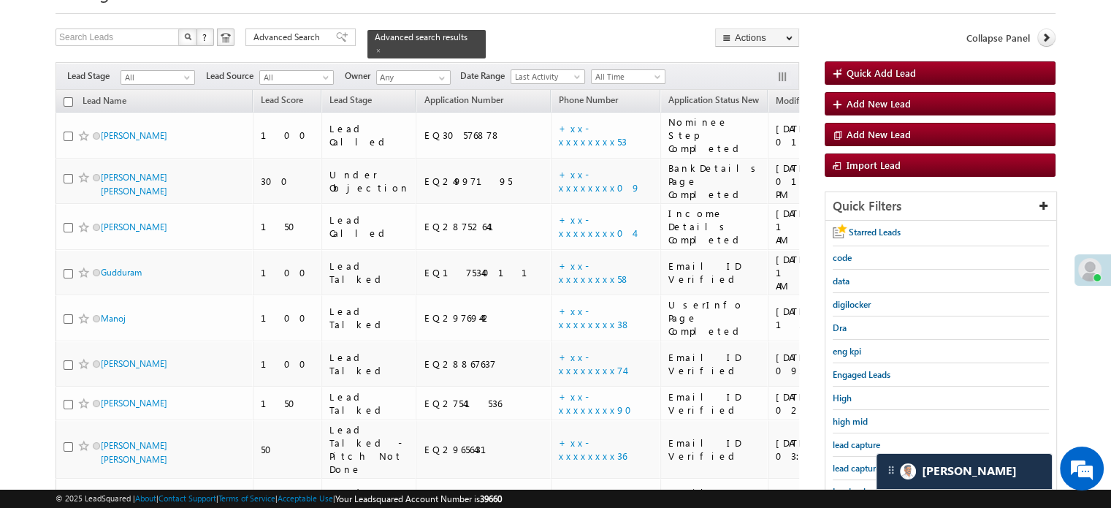
click at [858, 462] on span "lead capture new" at bounding box center [866, 467] width 66 height 11
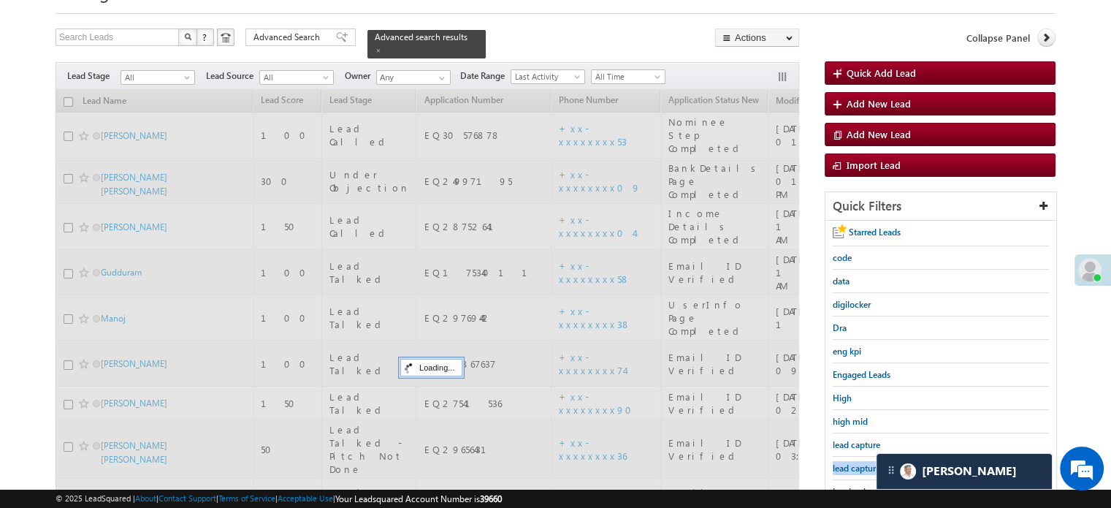
click at [858, 462] on span "lead capture new" at bounding box center [866, 467] width 66 height 11
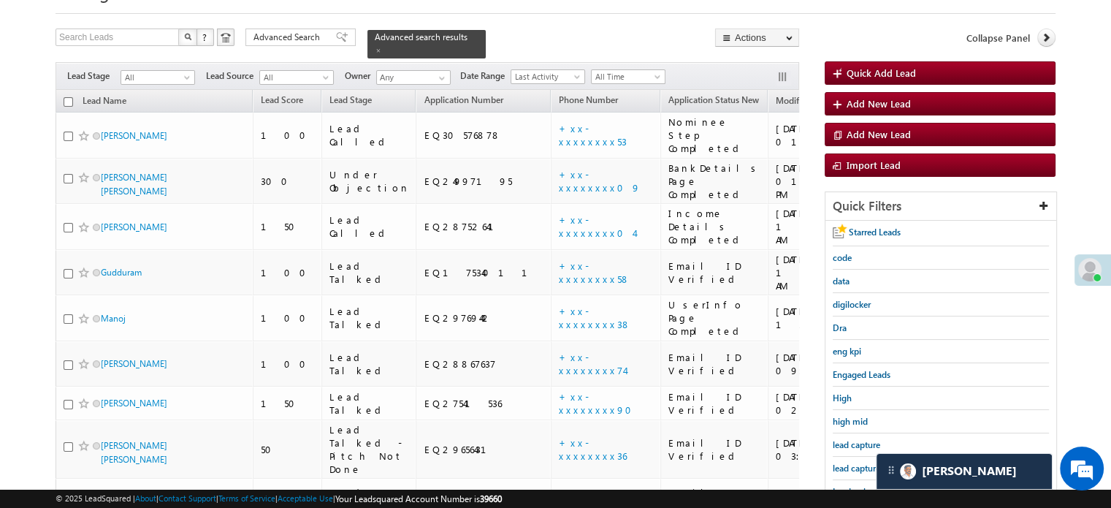
click at [858, 462] on span "lead capture new" at bounding box center [866, 467] width 66 height 11
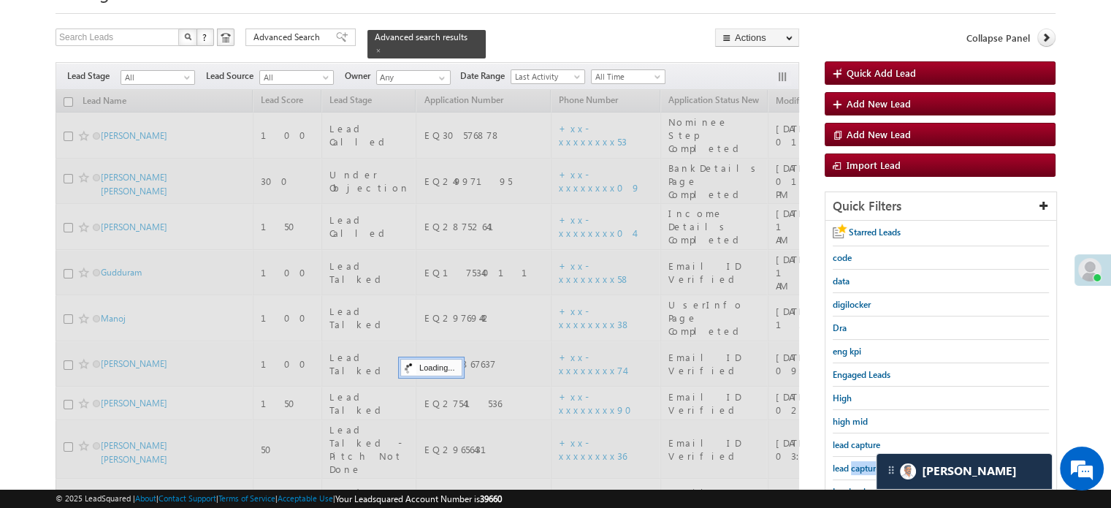
click at [858, 462] on span "lead capture new" at bounding box center [866, 467] width 66 height 11
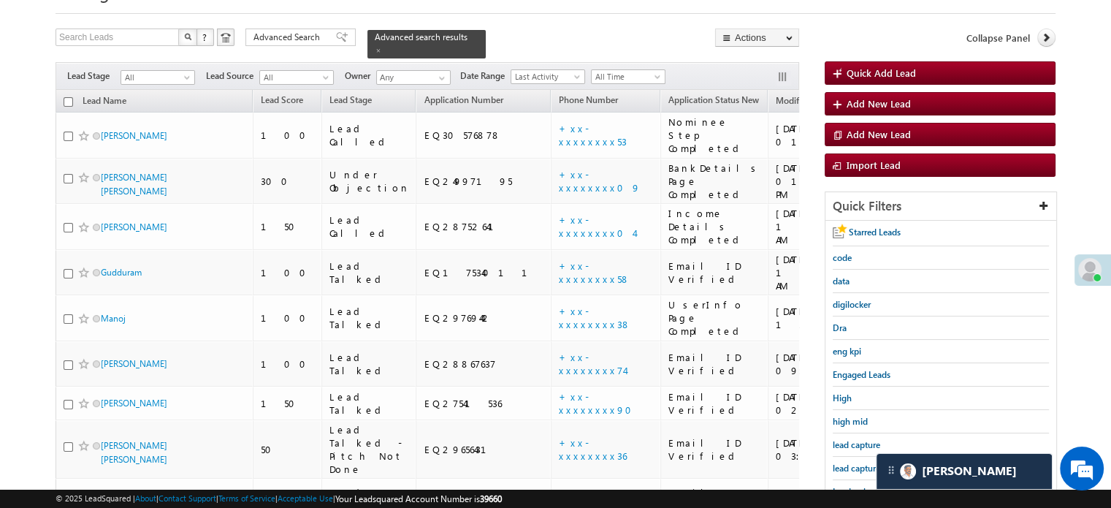
click at [858, 462] on span "lead capture new" at bounding box center [866, 467] width 66 height 11
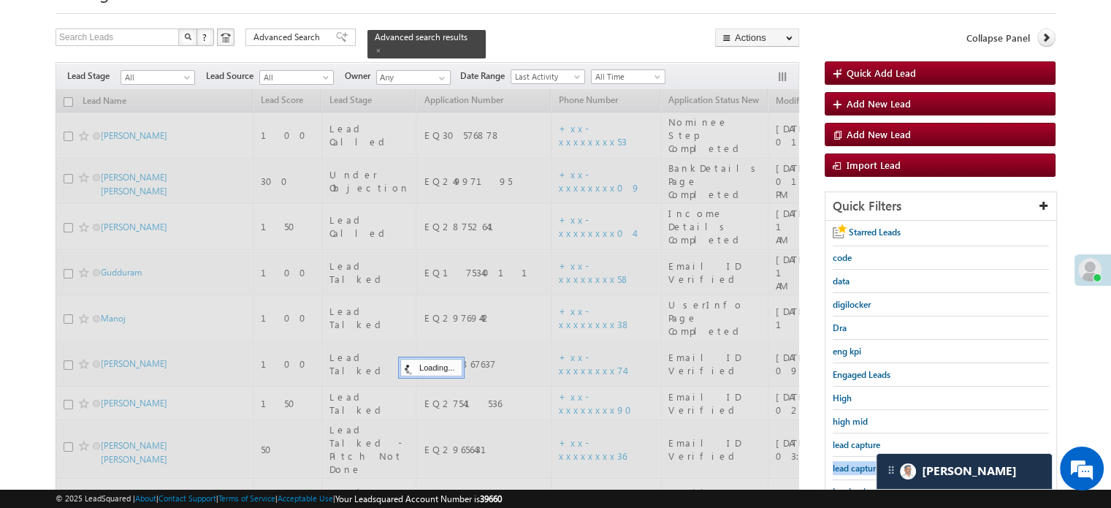
click at [858, 462] on span "lead capture new" at bounding box center [866, 467] width 66 height 11
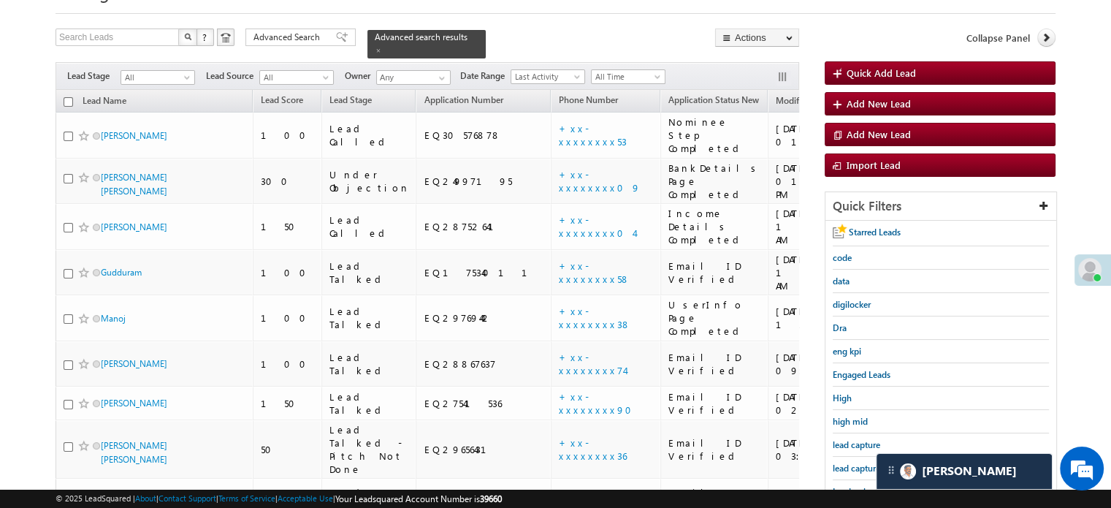
click at [858, 462] on span "lead capture new" at bounding box center [866, 467] width 66 height 11
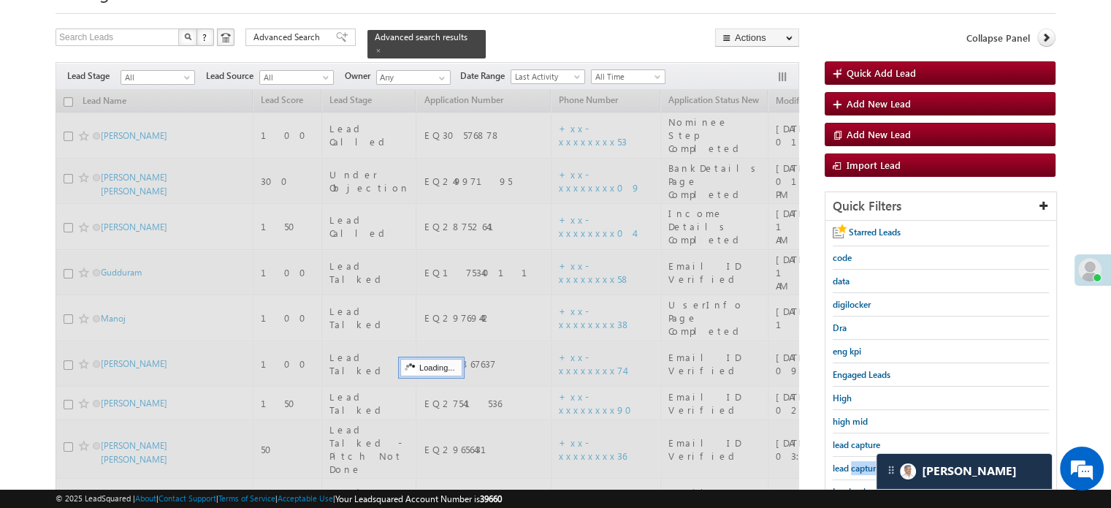
click at [858, 462] on span "lead capture new" at bounding box center [866, 467] width 66 height 11
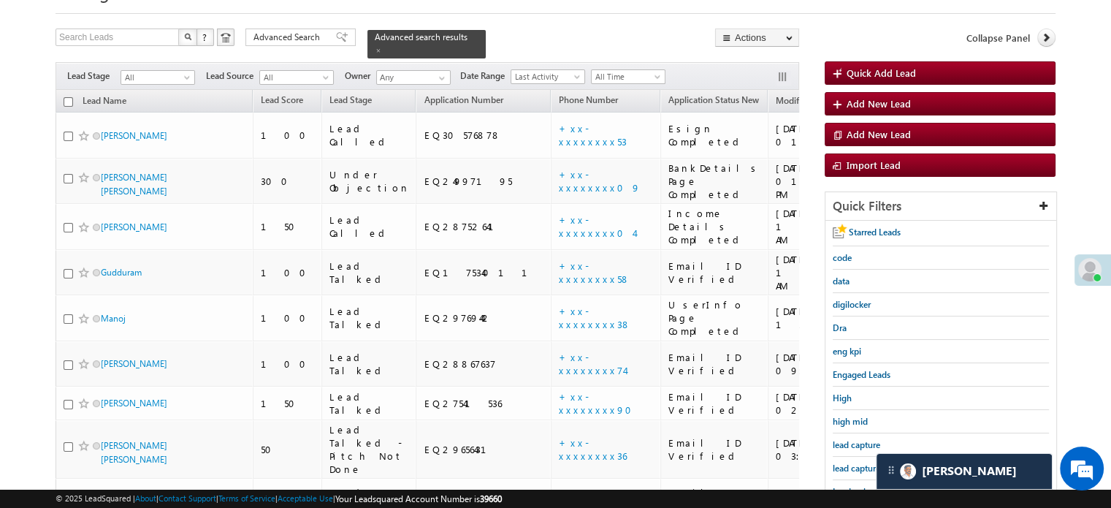
click at [858, 462] on span "lead capture new" at bounding box center [866, 467] width 66 height 11
click at [862, 467] on span "lead capture new" at bounding box center [866, 467] width 66 height 11
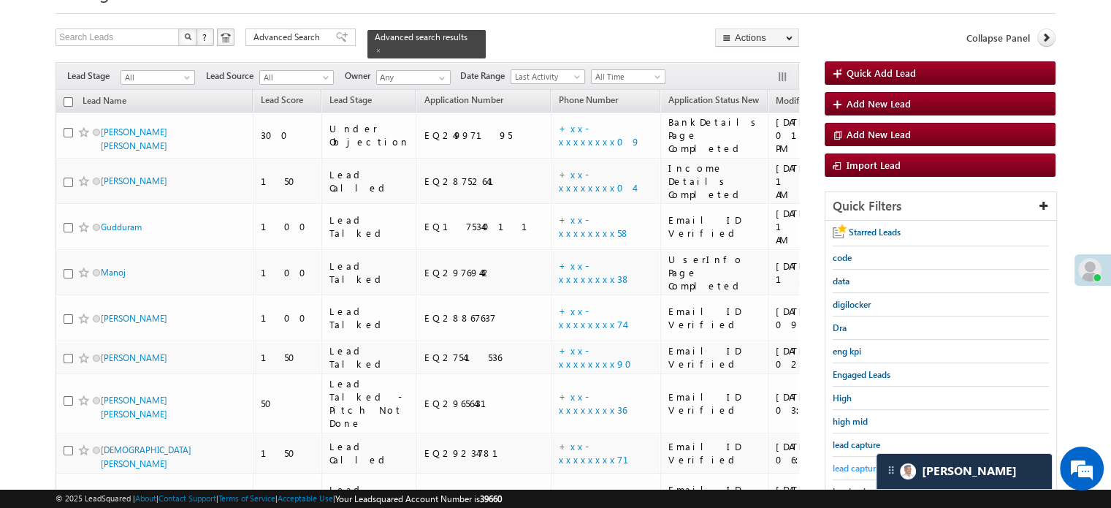
click at [861, 467] on span "lead capture new" at bounding box center [866, 467] width 66 height 11
click at [855, 462] on span "lead capture new" at bounding box center [866, 467] width 66 height 11
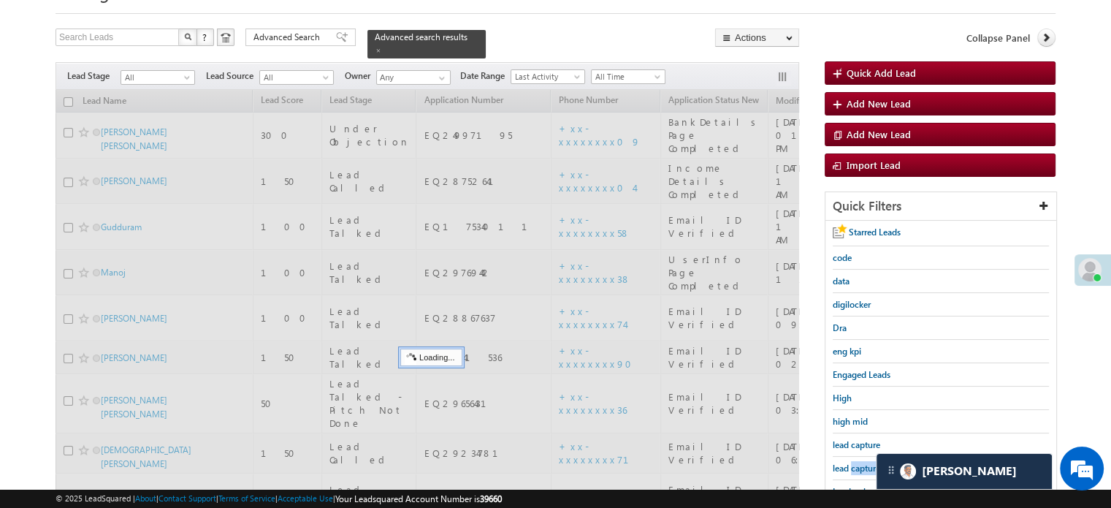
click at [855, 462] on span "lead capture new" at bounding box center [866, 467] width 66 height 11
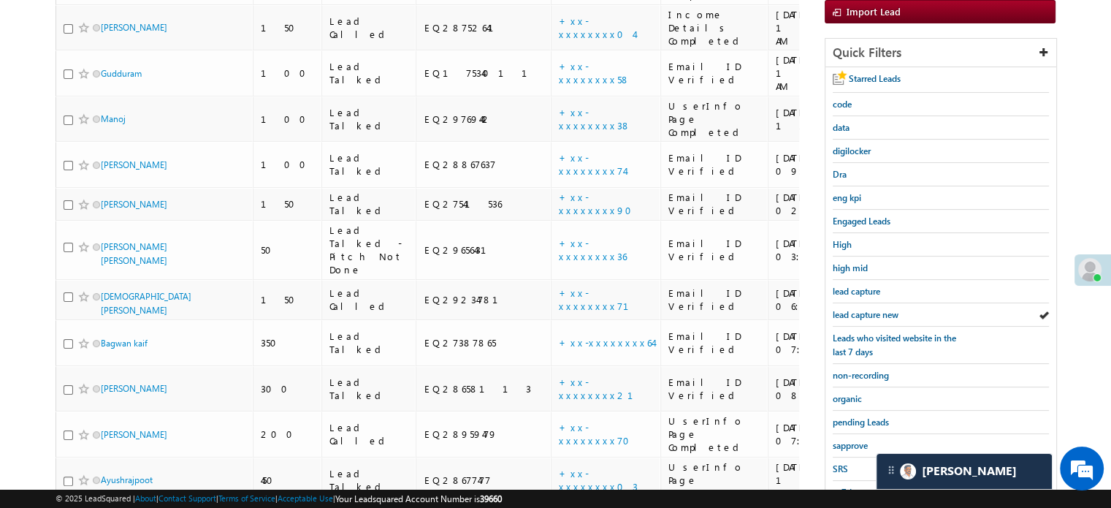
scroll to position [313, 0]
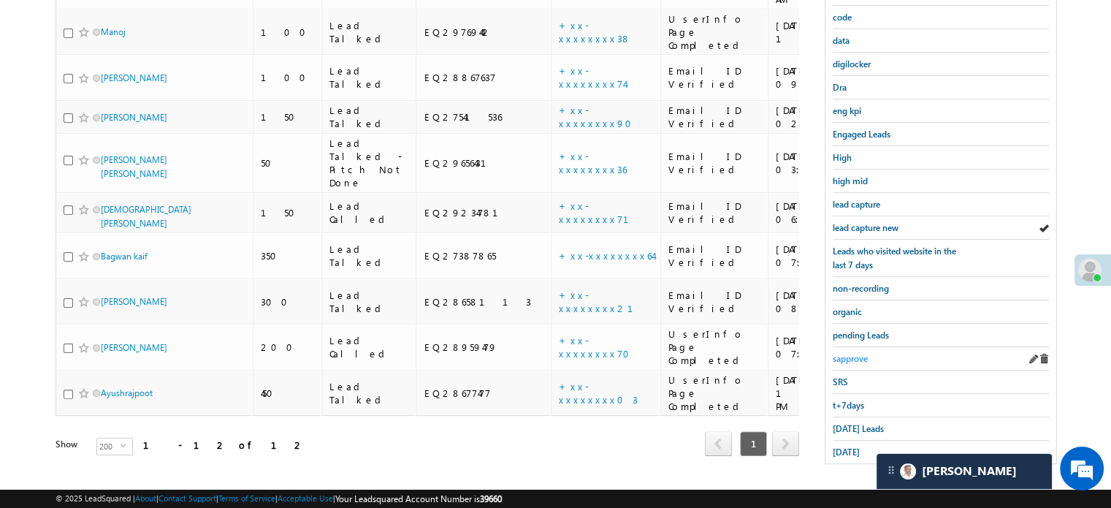
click at [850, 353] on span "sapprove" at bounding box center [850, 358] width 35 height 11
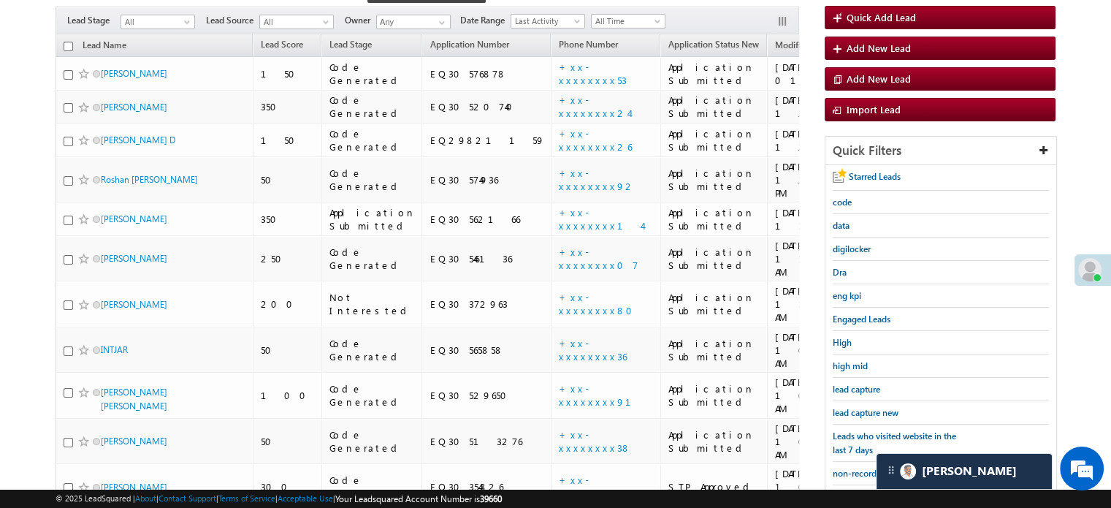
scroll to position [104, 0]
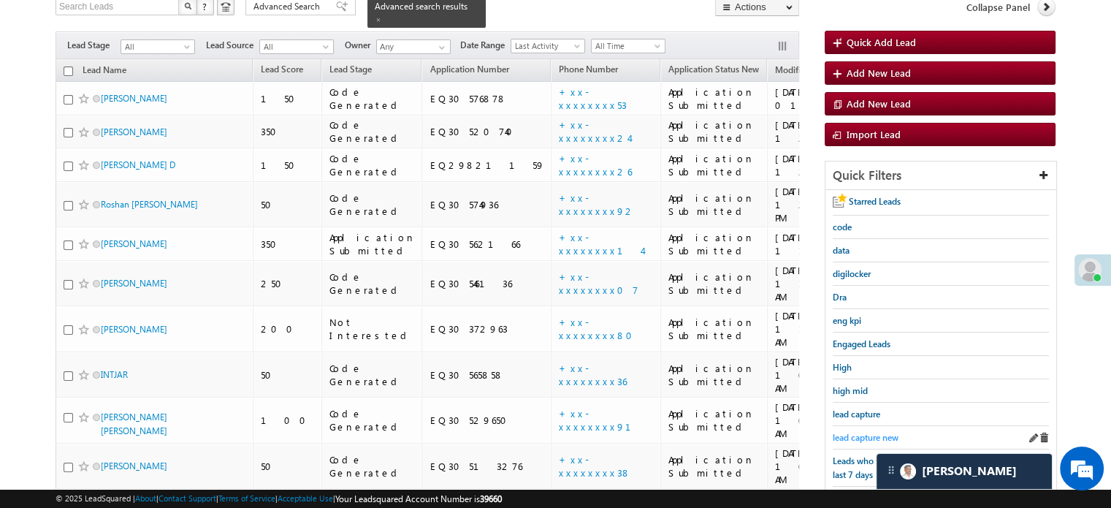
click at [888, 438] on span "lead capture new" at bounding box center [866, 437] width 66 height 11
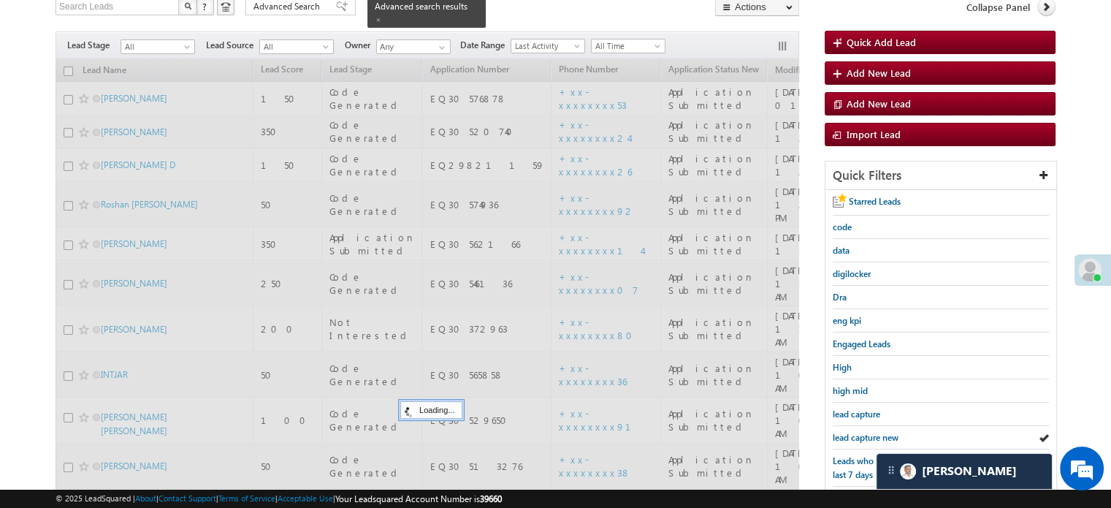
click at [885, 438] on span "lead capture new" at bounding box center [866, 437] width 66 height 11
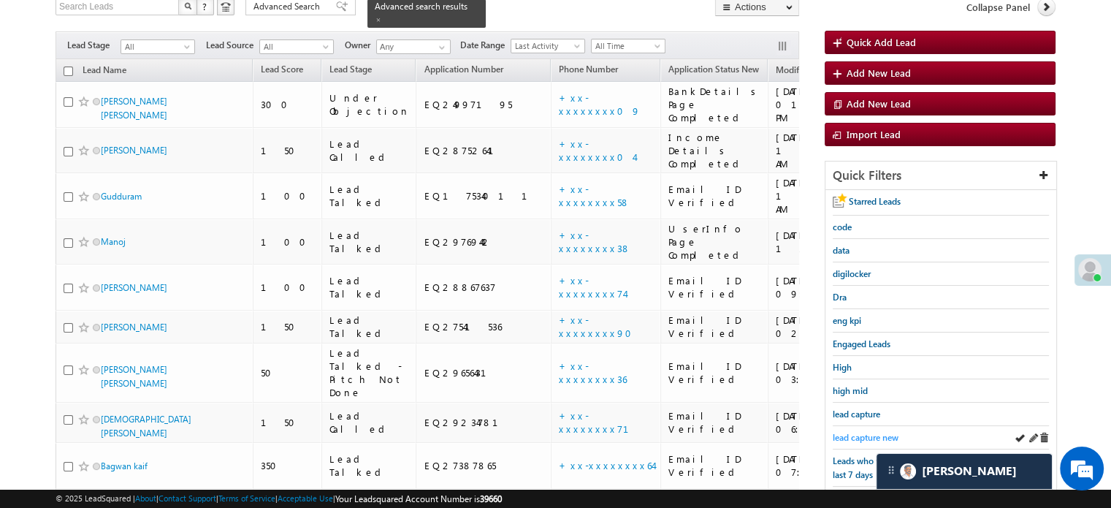
click at [871, 432] on span "lead capture new" at bounding box center [866, 437] width 66 height 11
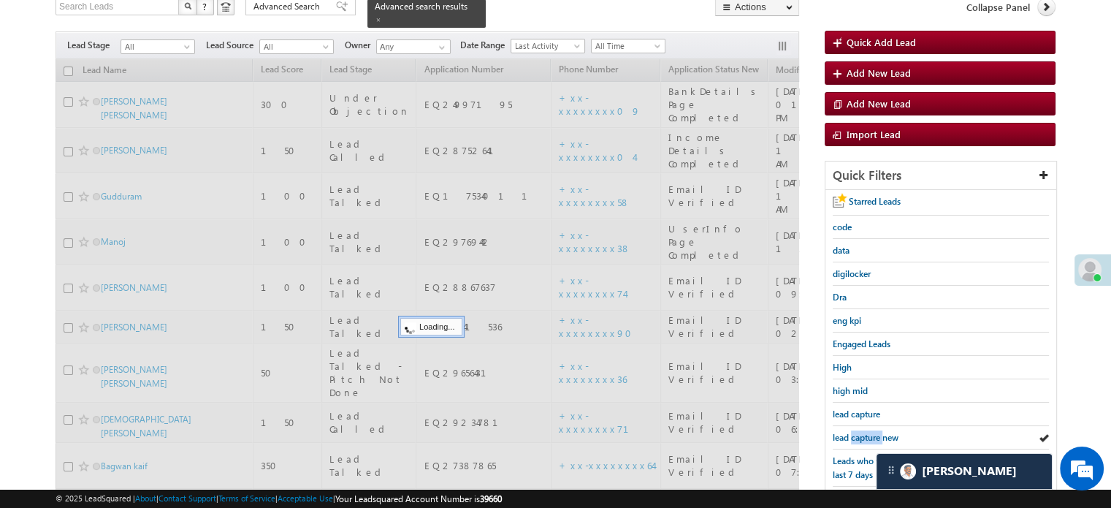
click at [871, 432] on span "lead capture new" at bounding box center [866, 437] width 66 height 11
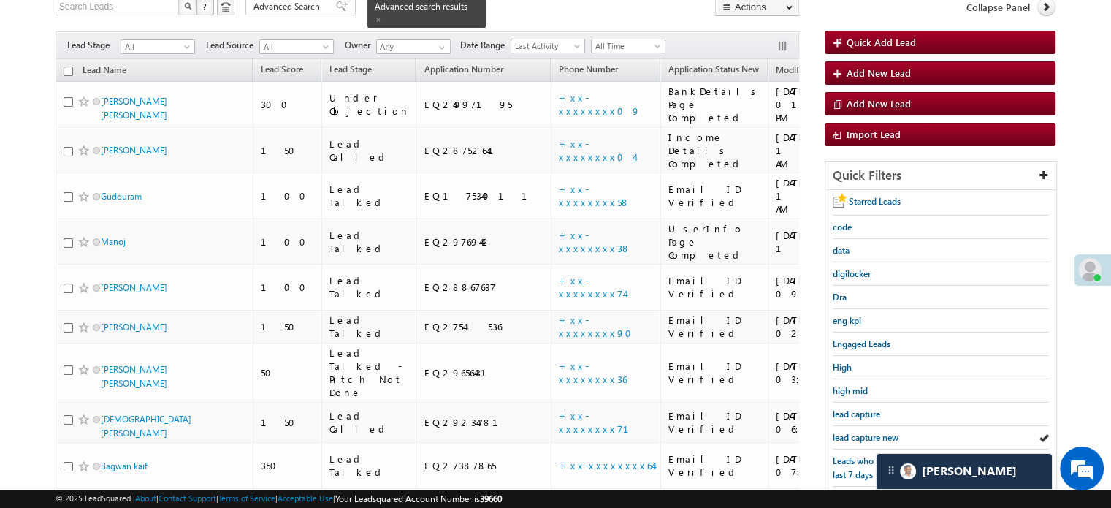
click at [871, 432] on span "lead capture new" at bounding box center [866, 437] width 66 height 11
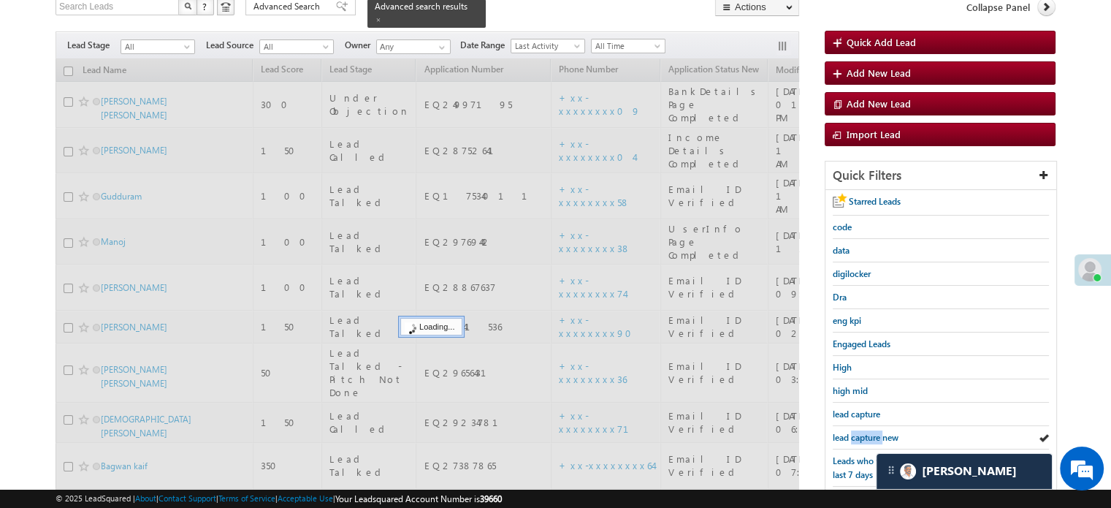
click at [871, 432] on span "lead capture new" at bounding box center [866, 437] width 66 height 11
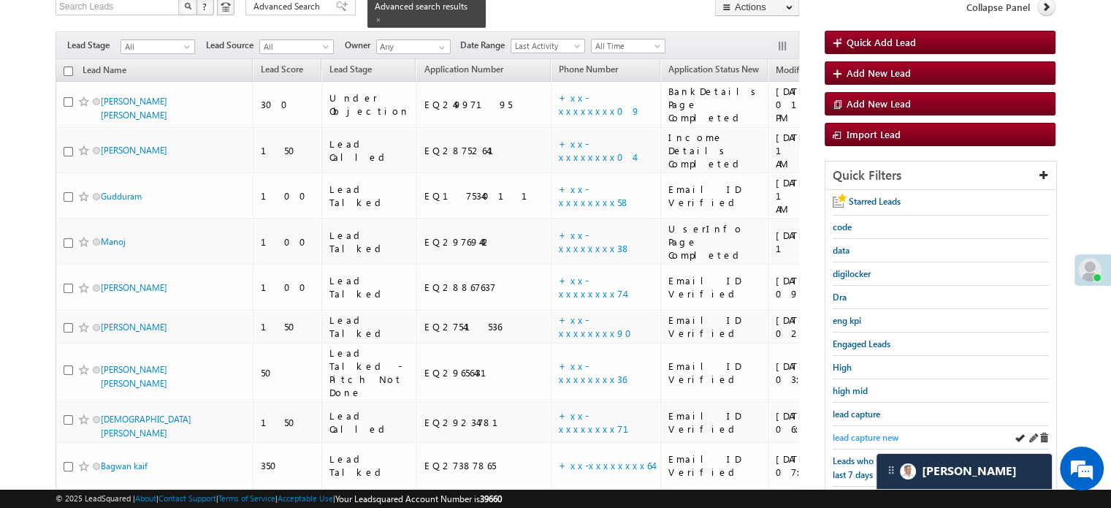
click at [869, 432] on span "lead capture new" at bounding box center [866, 437] width 66 height 11
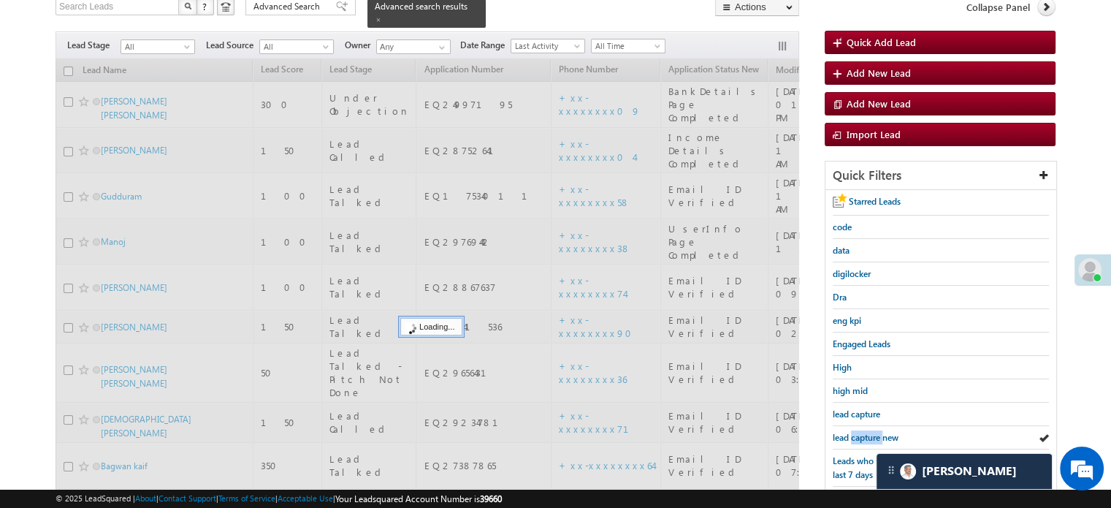
click at [869, 432] on span "lead capture new" at bounding box center [866, 437] width 66 height 11
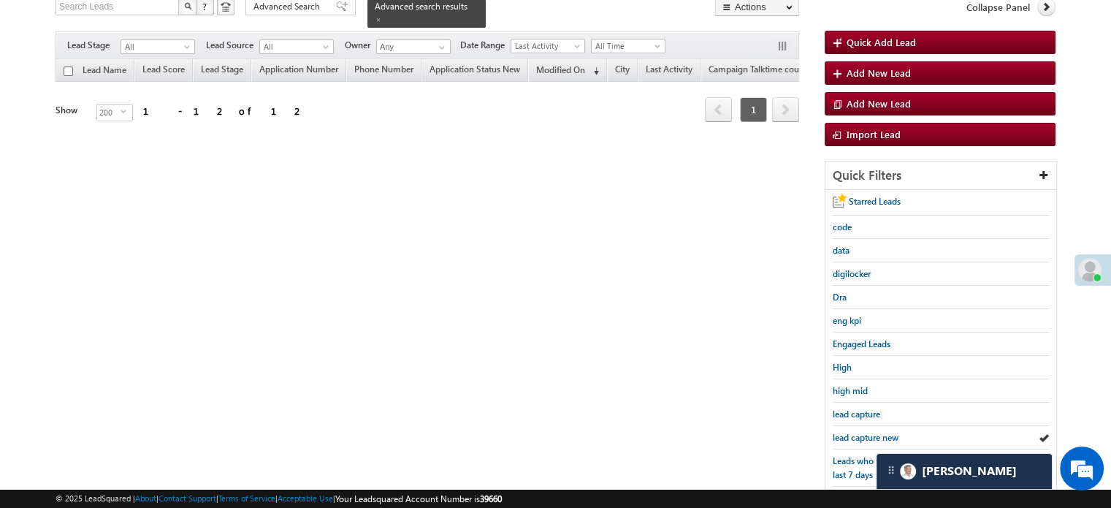
click at [869, 432] on span "lead capture new" at bounding box center [866, 437] width 66 height 11
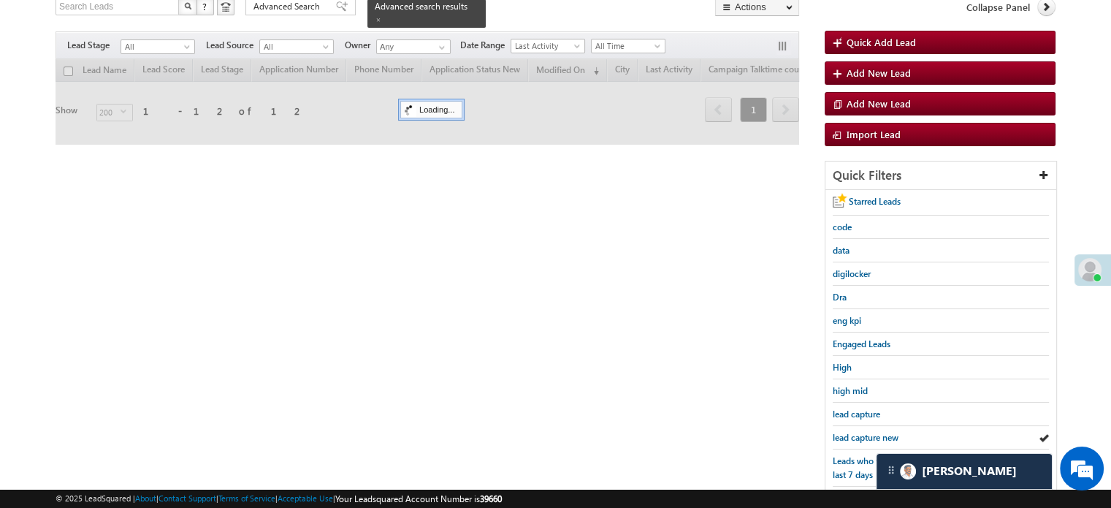
click at [869, 432] on span "lead capture new" at bounding box center [866, 437] width 66 height 11
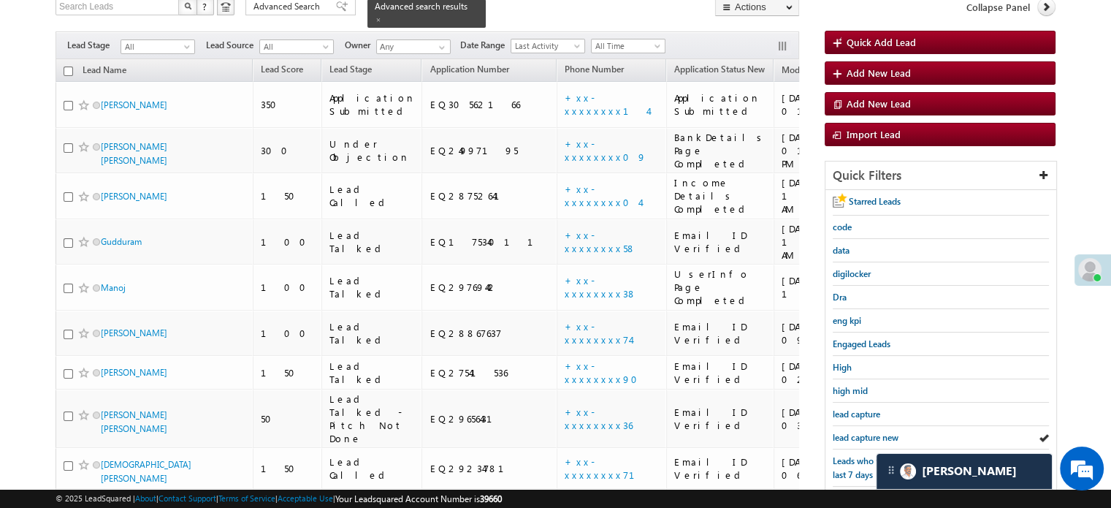
click at [869, 432] on span "lead capture new" at bounding box center [866, 437] width 66 height 11
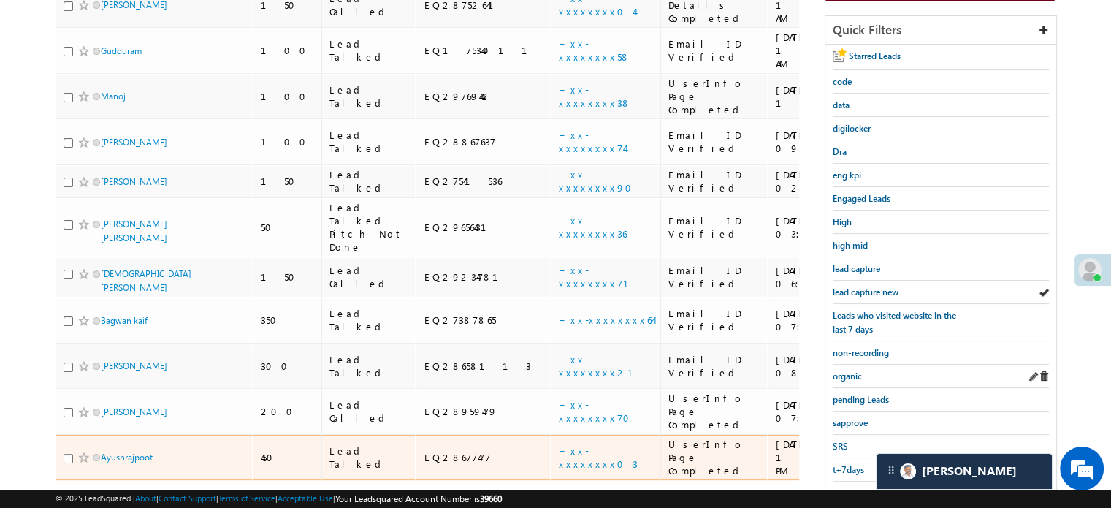
scroll to position [250, 0]
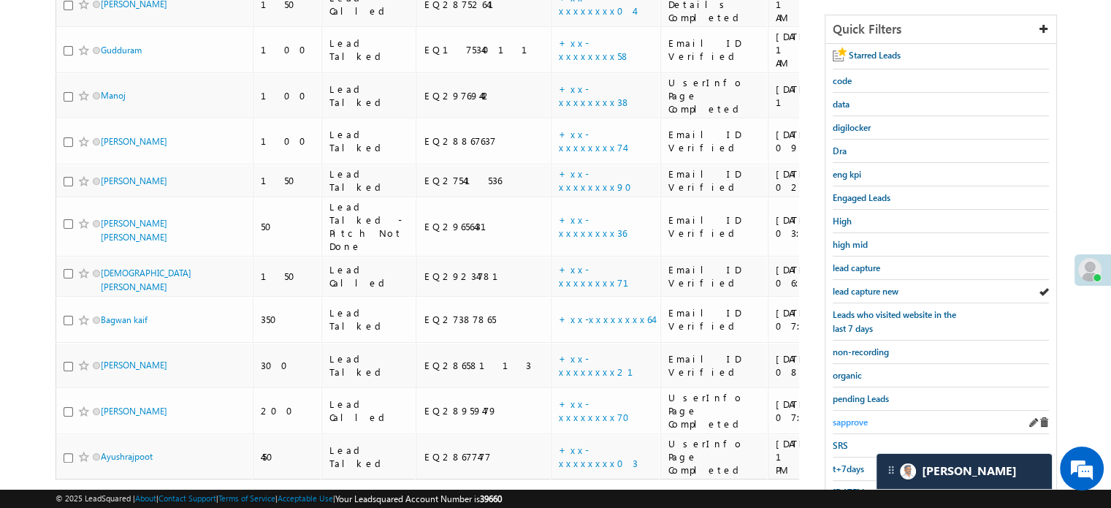
click at [853, 419] on span "sapprove" at bounding box center [850, 421] width 35 height 11
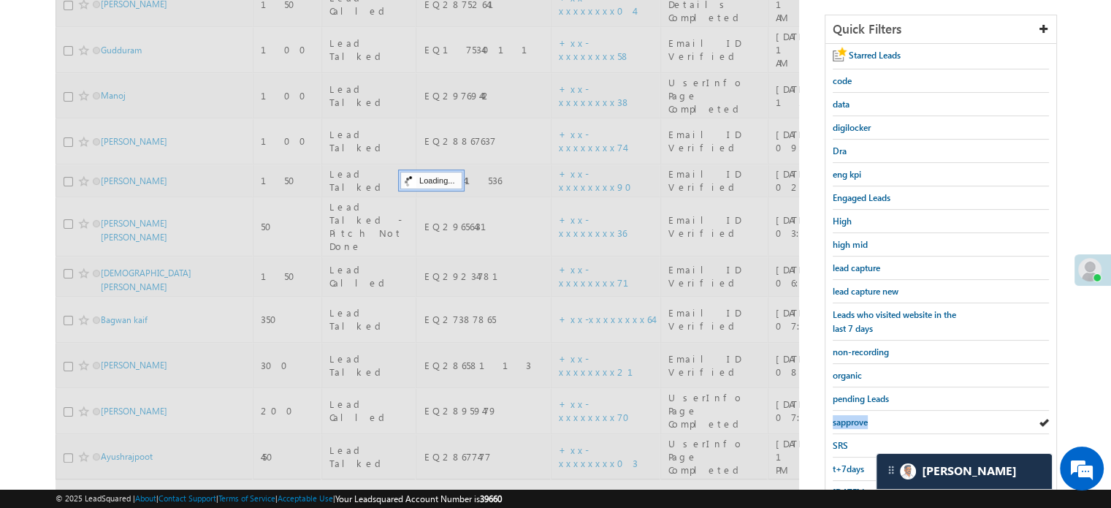
click at [853, 419] on span "sapprove" at bounding box center [850, 421] width 35 height 11
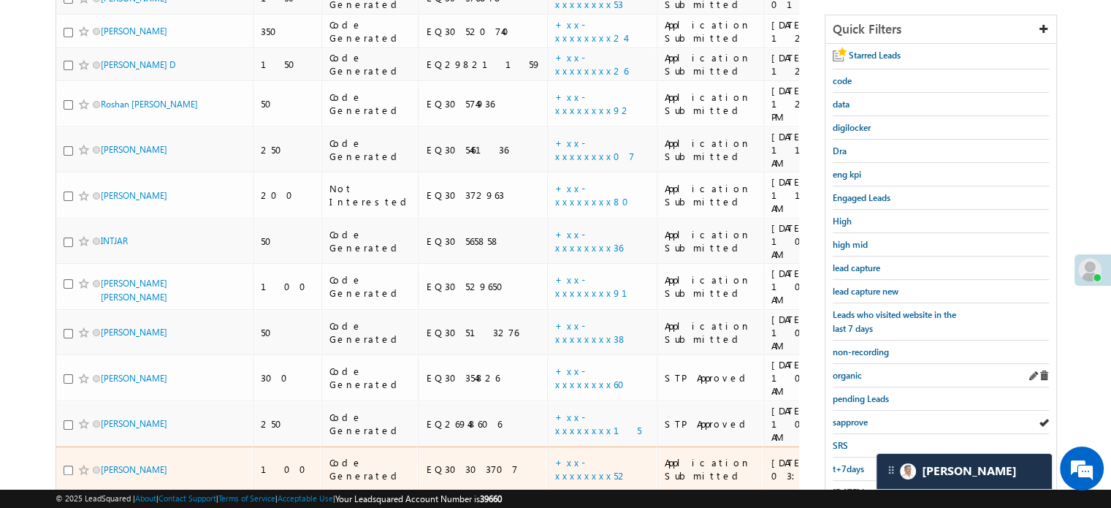
scroll to position [104, 0]
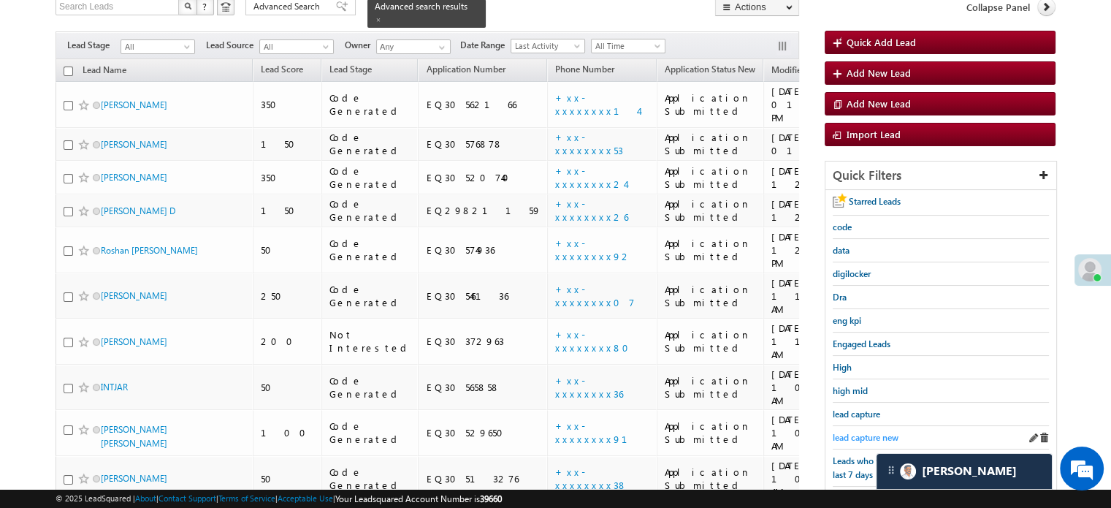
click at [859, 432] on span "lead capture new" at bounding box center [866, 437] width 66 height 11
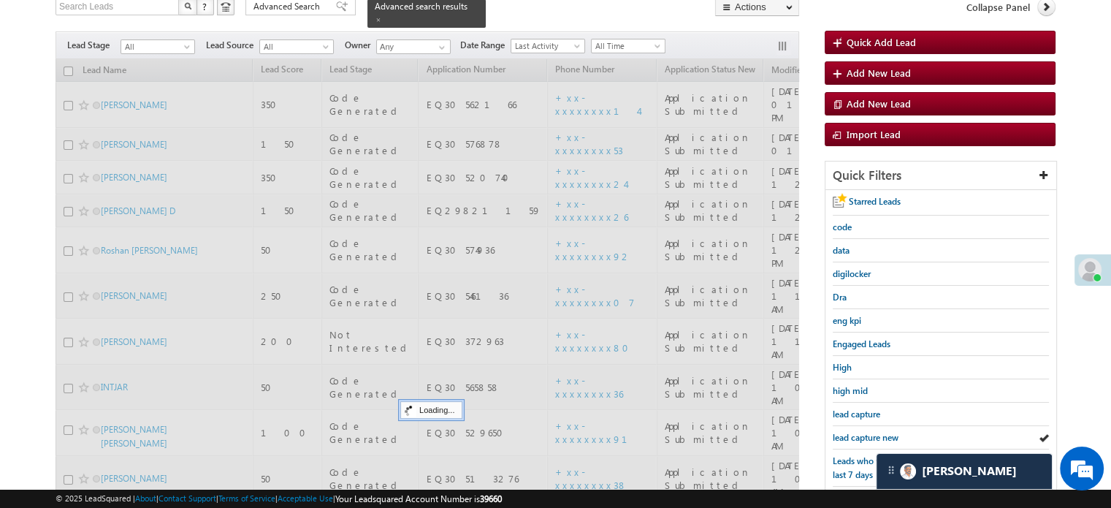
click at [859, 432] on span "lead capture new" at bounding box center [866, 437] width 66 height 11
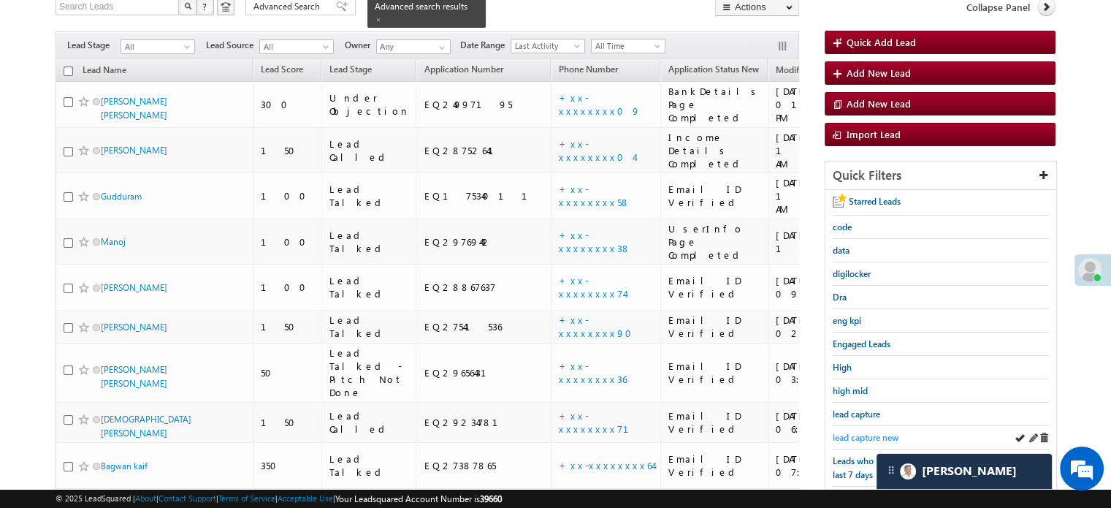
click at [847, 432] on span "lead capture new" at bounding box center [866, 437] width 66 height 11
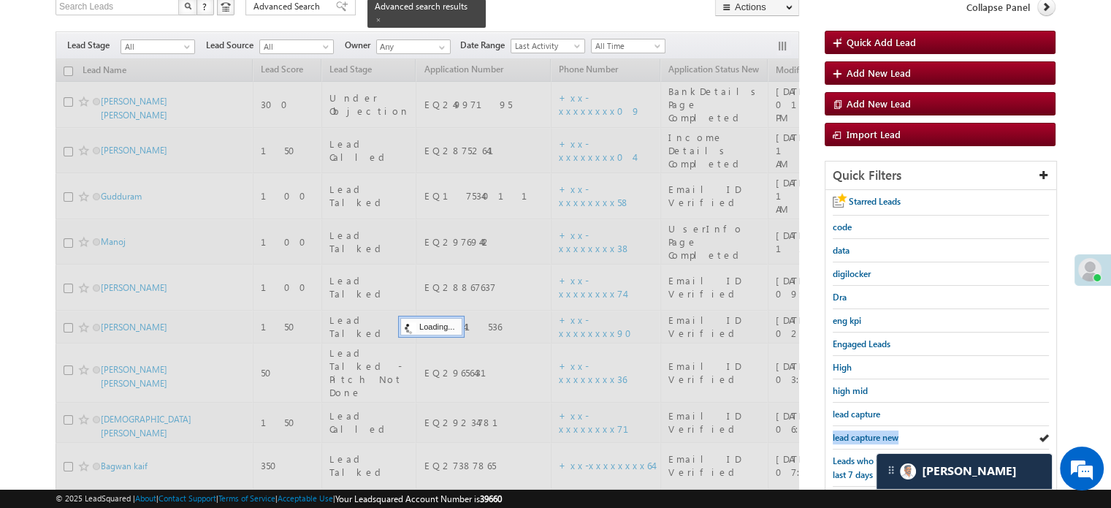
click at [847, 432] on span "lead capture new" at bounding box center [866, 437] width 66 height 11
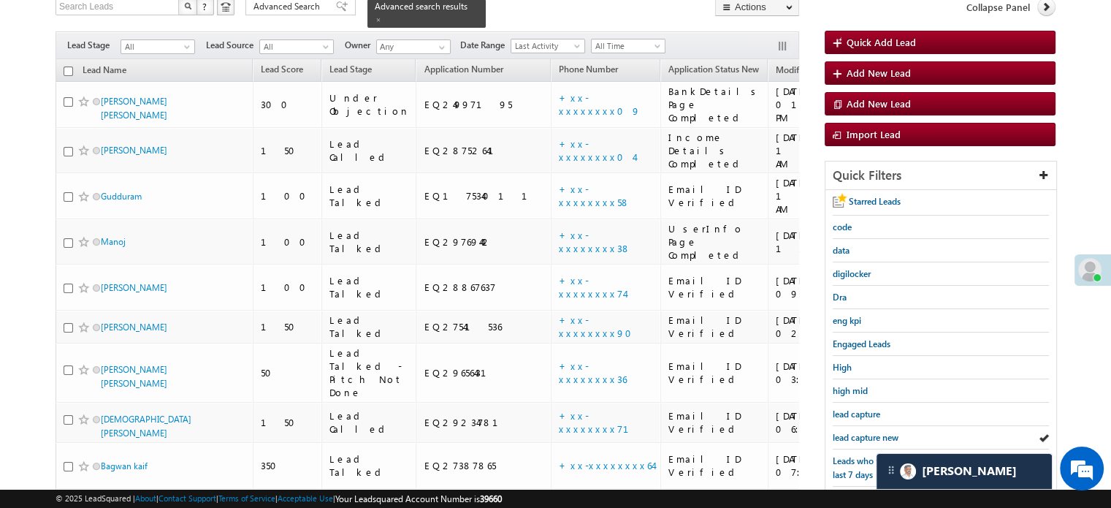
click at [847, 432] on span "lead capture new" at bounding box center [866, 437] width 66 height 11
click at [876, 435] on span "lead capture new" at bounding box center [866, 437] width 66 height 11
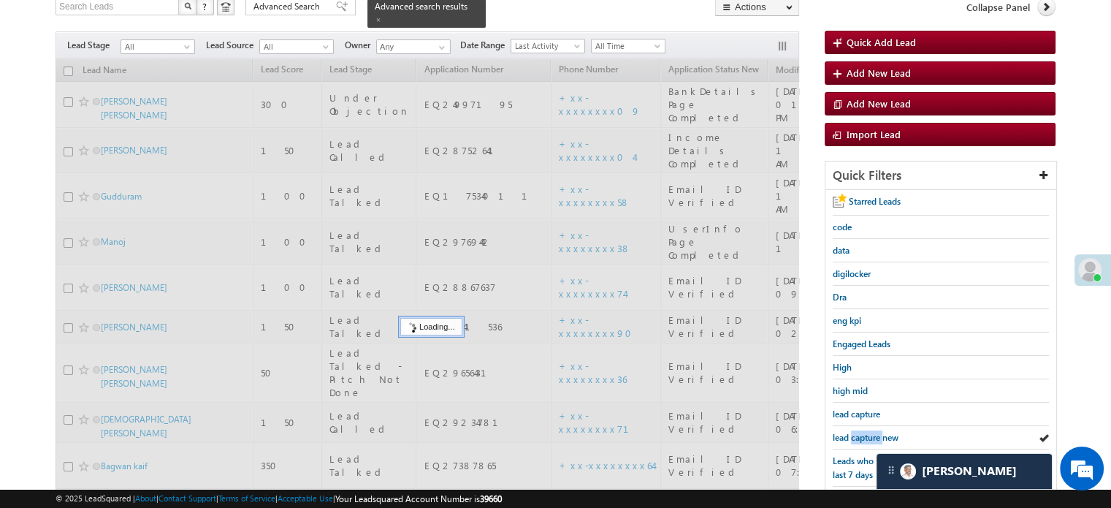
click at [876, 435] on span "lead capture new" at bounding box center [866, 437] width 66 height 11
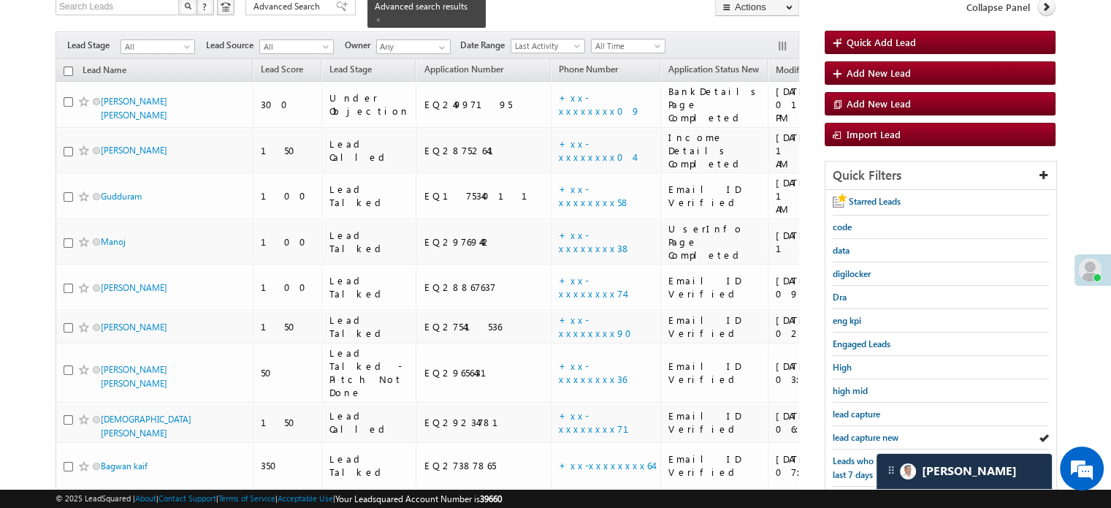
click at [876, 435] on span "lead capture new" at bounding box center [866, 437] width 66 height 11
click at [840, 432] on span "lead capture new" at bounding box center [866, 437] width 66 height 11
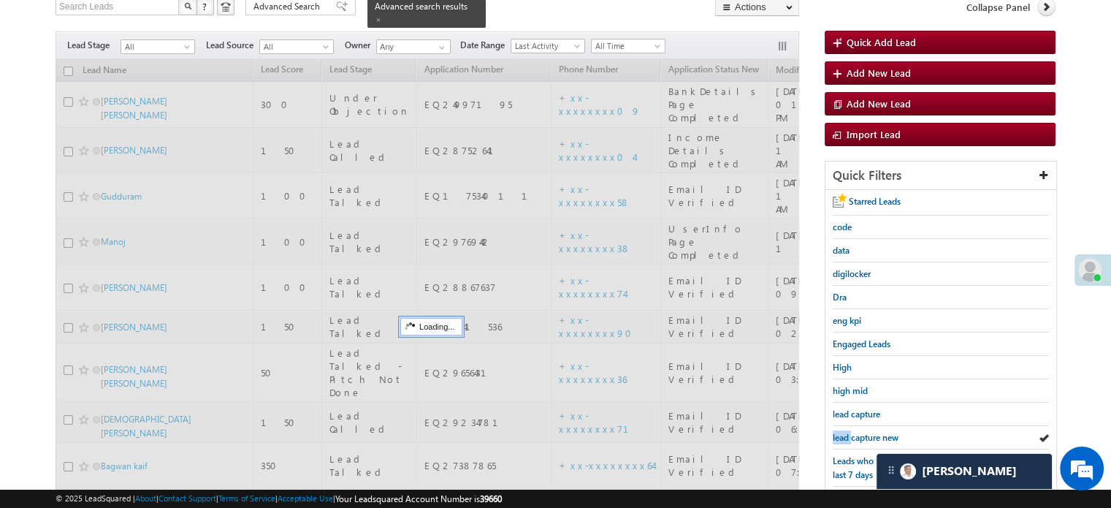
click at [840, 432] on span "lead capture new" at bounding box center [866, 437] width 66 height 11
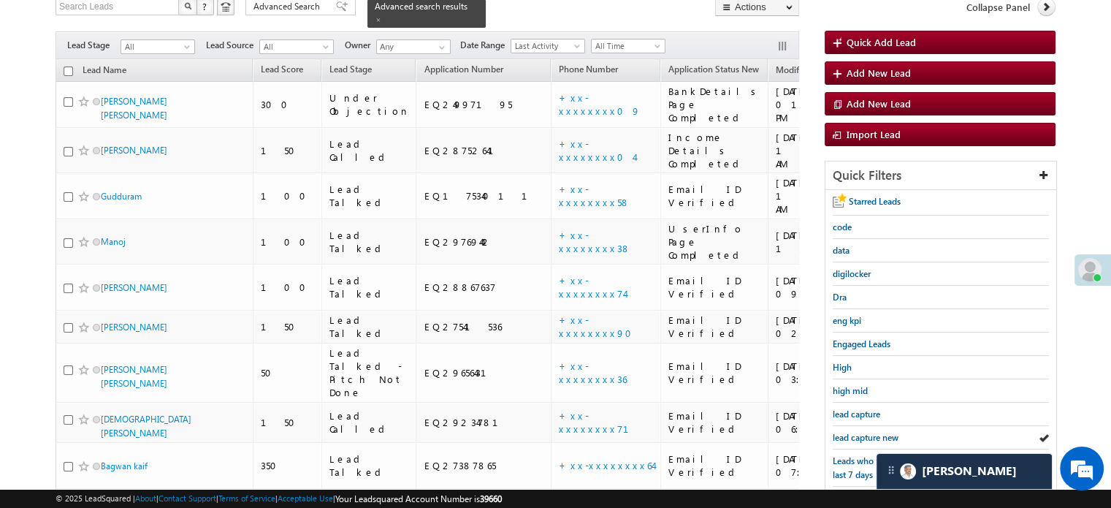
click at [840, 432] on span "lead capture new" at bounding box center [866, 437] width 66 height 11
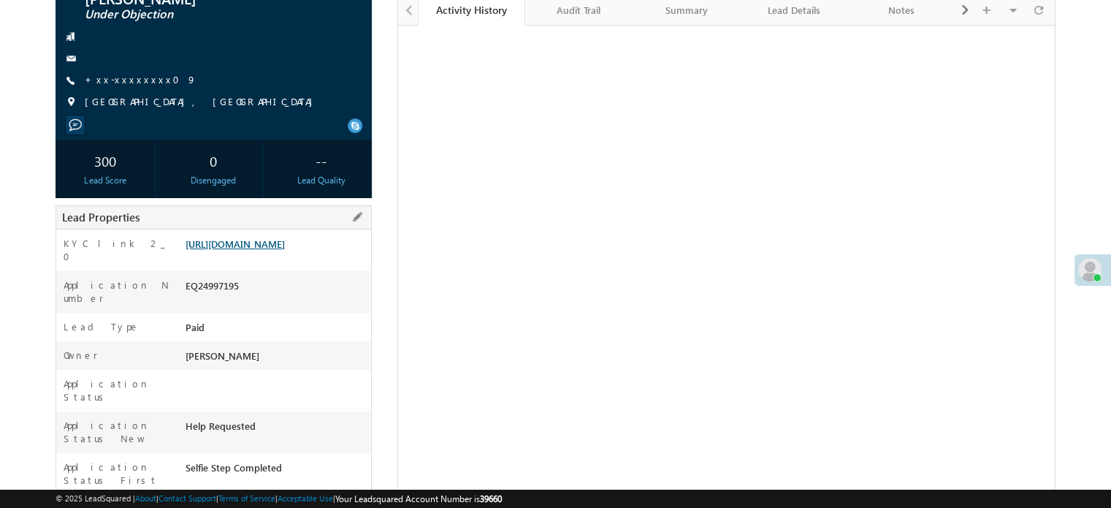
scroll to position [146, 0]
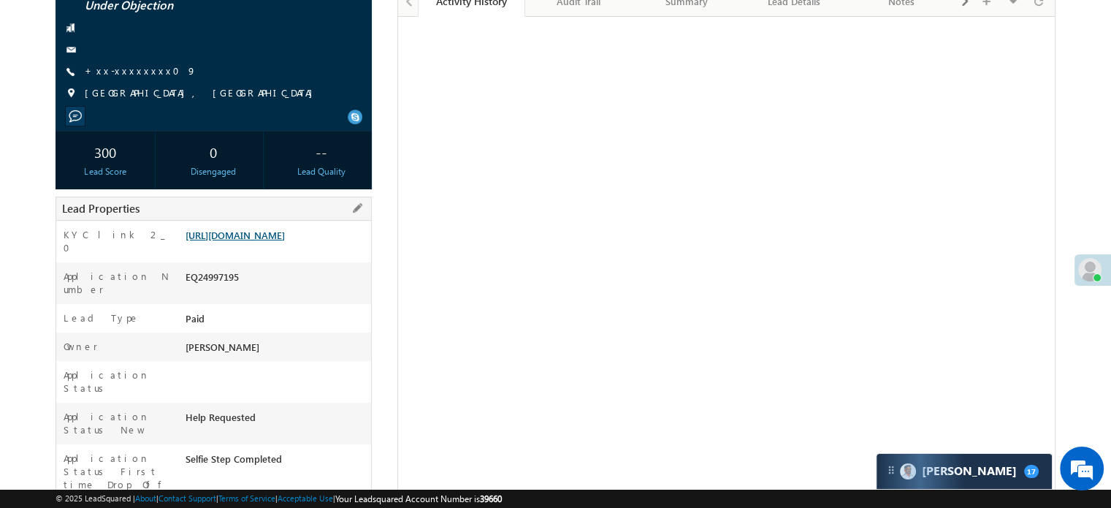
click at [271, 230] on link "https://angelbroking1-pk3em7sa.customui-test.leadsquared.com?leadId=bd76c1fe-0a…" at bounding box center [235, 235] width 99 height 12
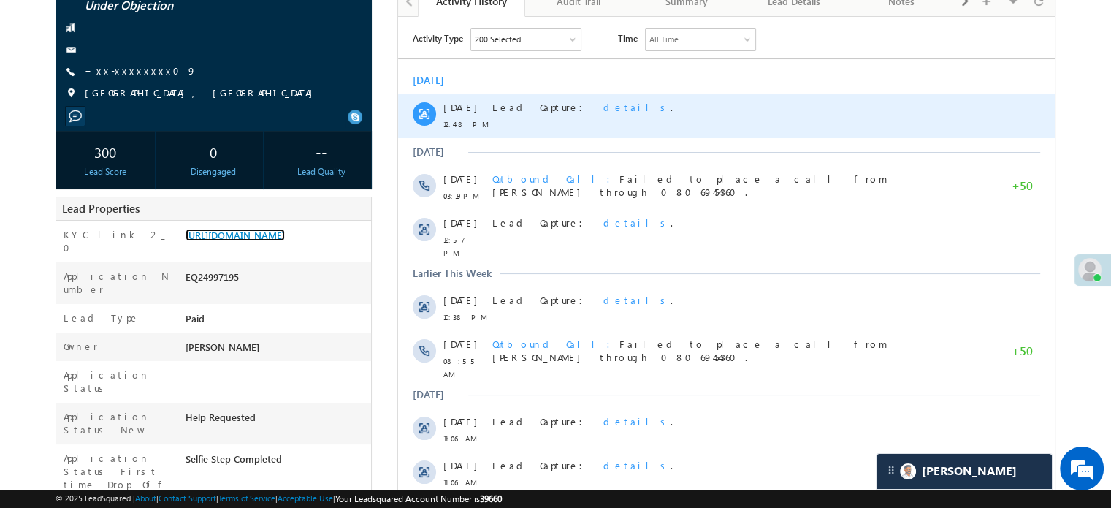
scroll to position [0, 0]
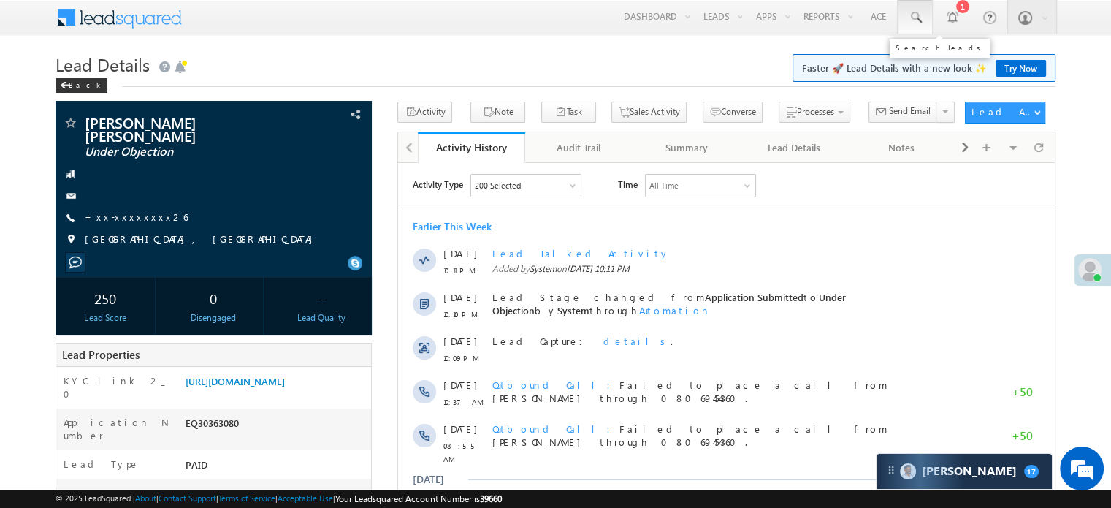
click at [912, 15] on span at bounding box center [915, 17] width 15 height 15
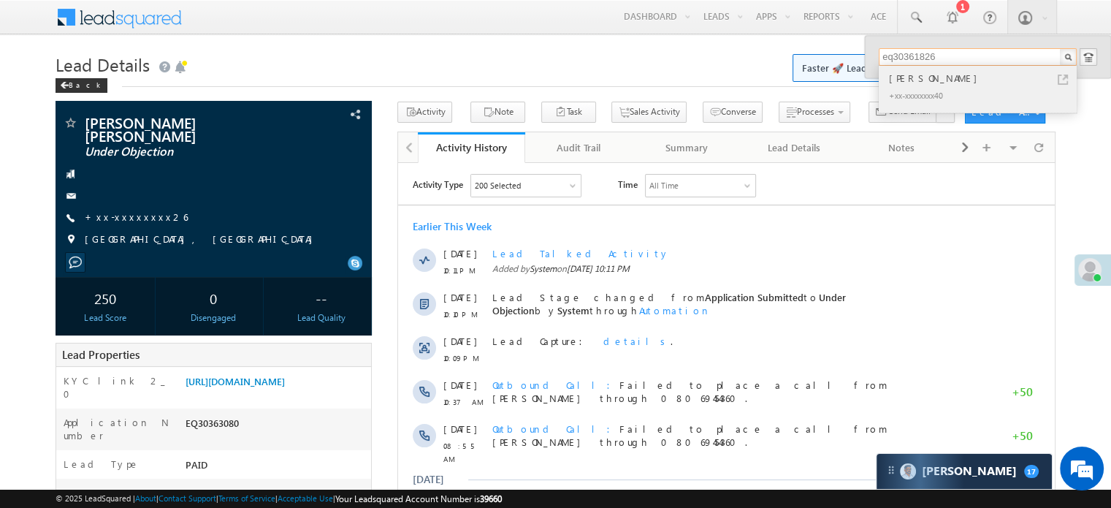
type input "eq30361826"
click at [1010, 83] on div "SHAH ILABEN" at bounding box center [984, 78] width 196 height 16
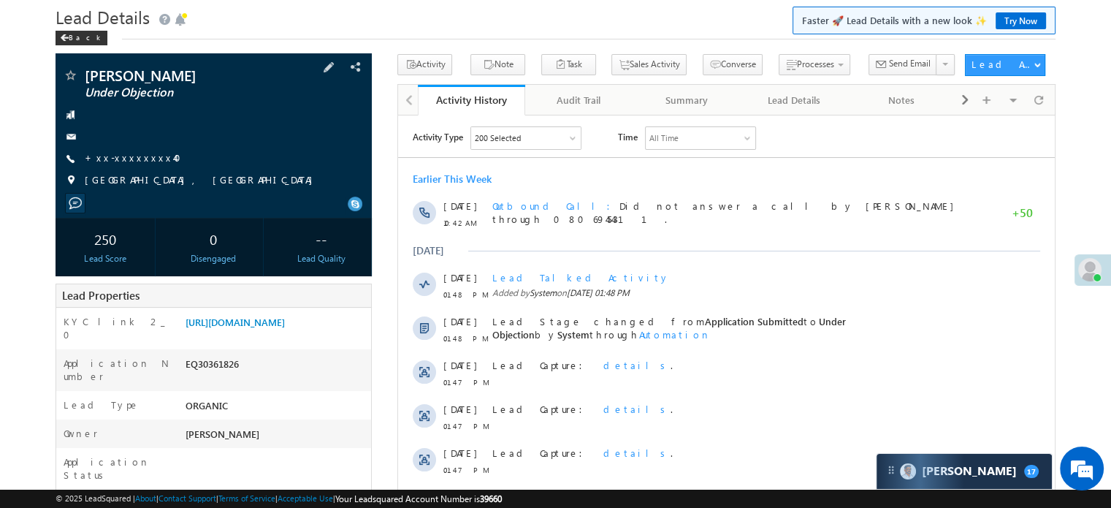
scroll to position [73, 0]
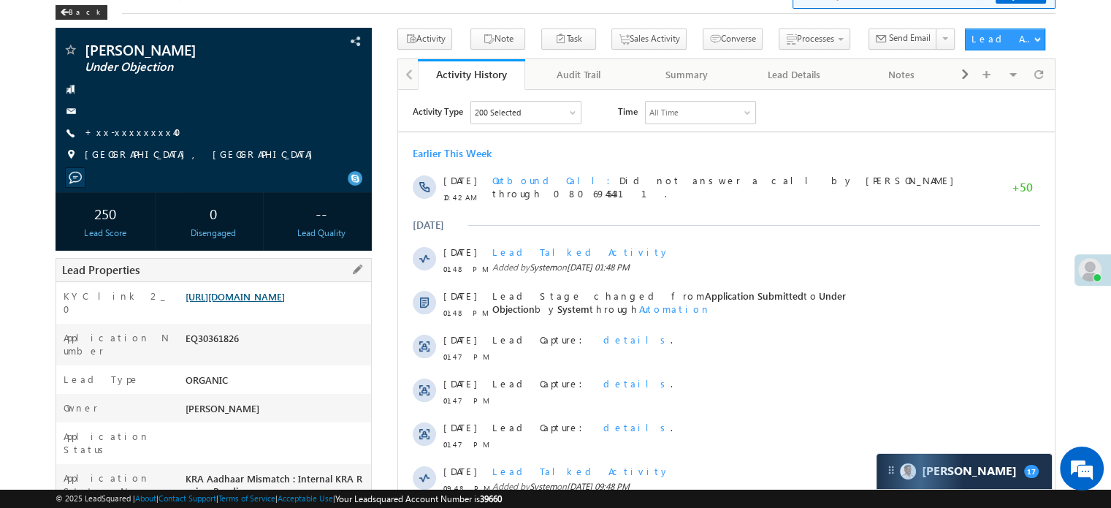
click at [262, 302] on link "[URL][DOMAIN_NAME]" at bounding box center [235, 296] width 99 height 12
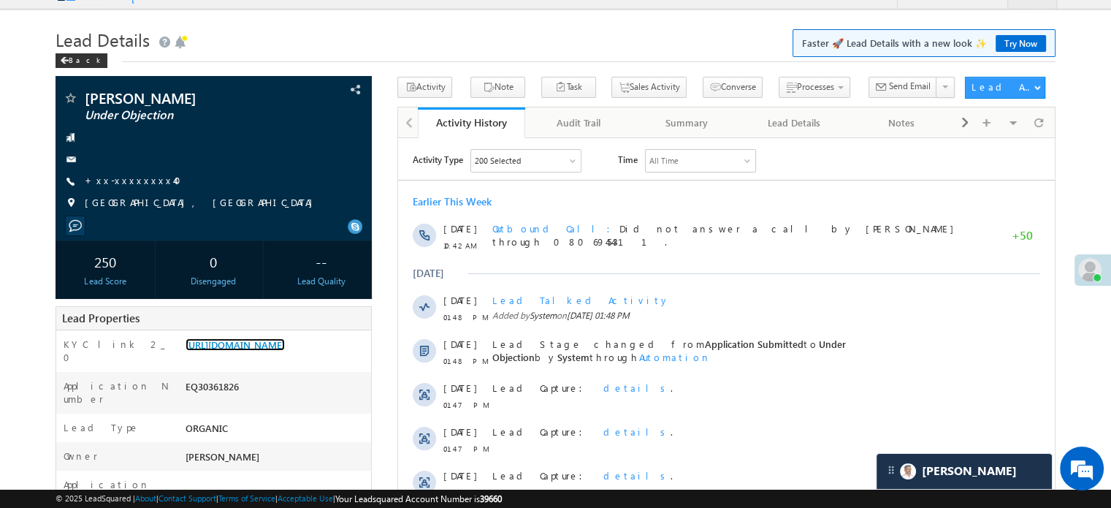
scroll to position [0, 0]
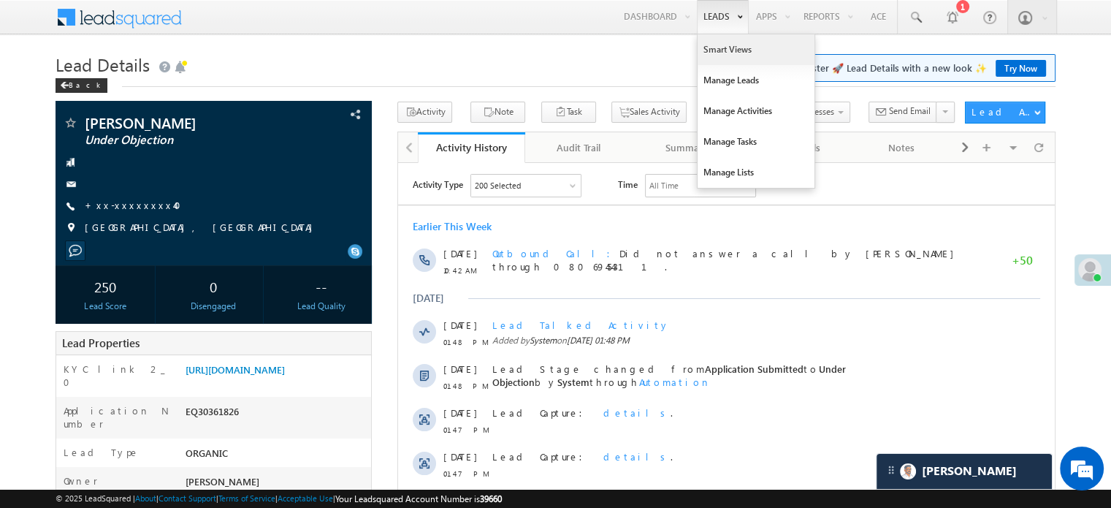
click at [704, 45] on link "Smart Views" at bounding box center [756, 49] width 117 height 31
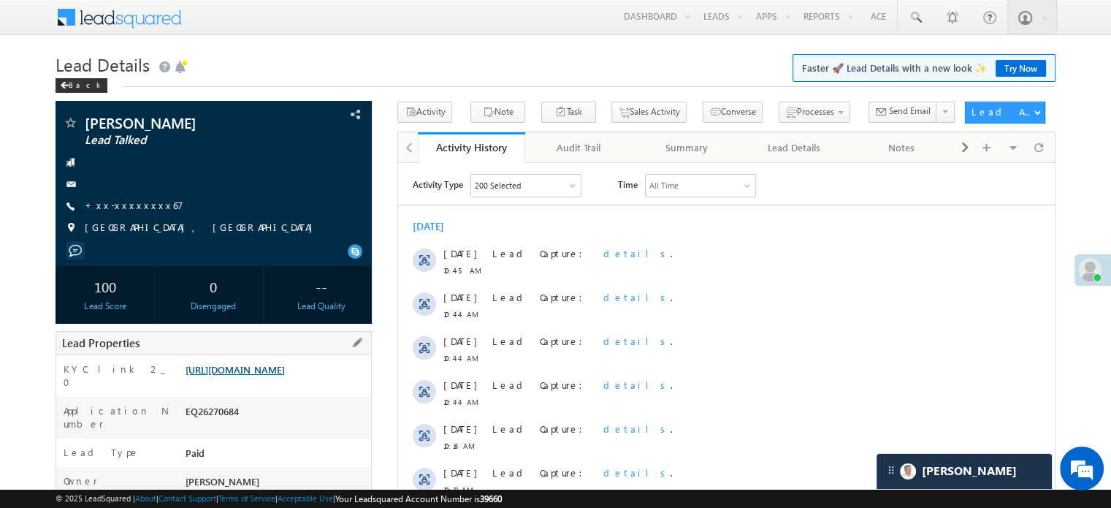
drag, startPoint x: 184, startPoint y: 366, endPoint x: 329, endPoint y: 394, distance: 148.1
click at [329, 383] on div "[URL][DOMAIN_NAME]" at bounding box center [276, 372] width 189 height 20
copy link "[URL][DOMAIN_NAME]"
click at [280, 85] on div "Back" at bounding box center [556, 81] width 1000 height 9
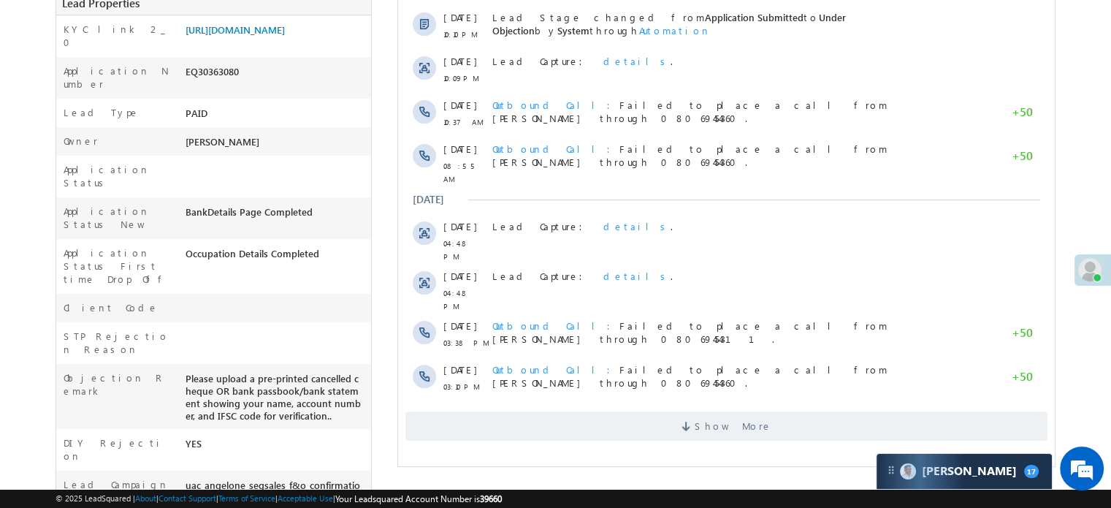
scroll to position [511, 0]
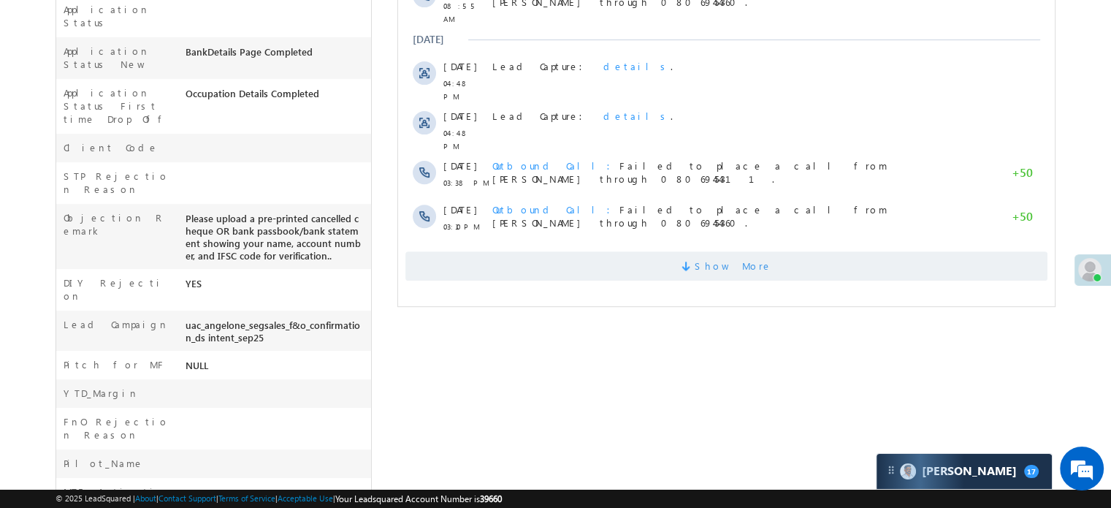
click at [622, 251] on span "Show More" at bounding box center [726, 265] width 642 height 29
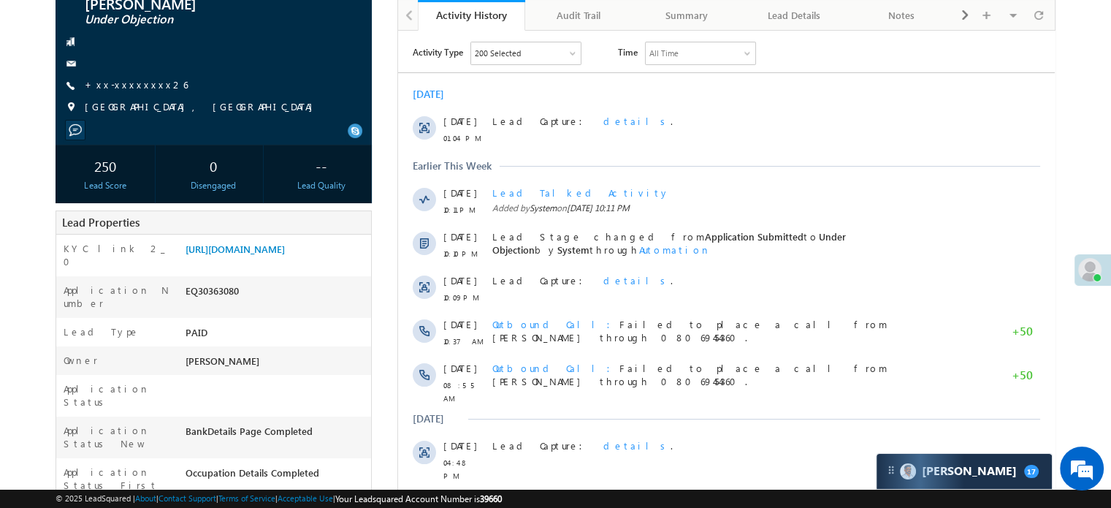
scroll to position [107, 0]
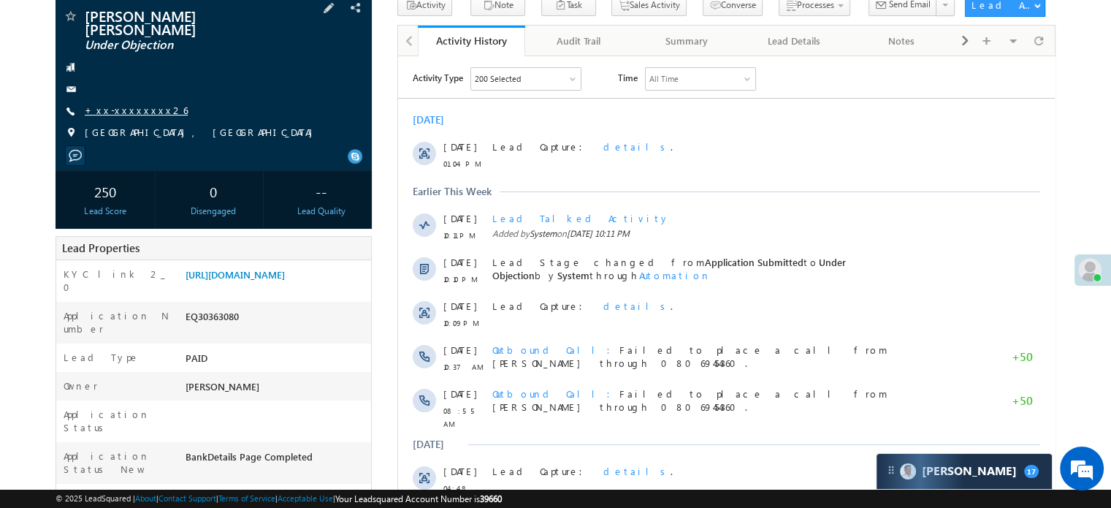
click at [129, 104] on link "+xx-xxxxxxxx26" at bounding box center [136, 110] width 103 height 12
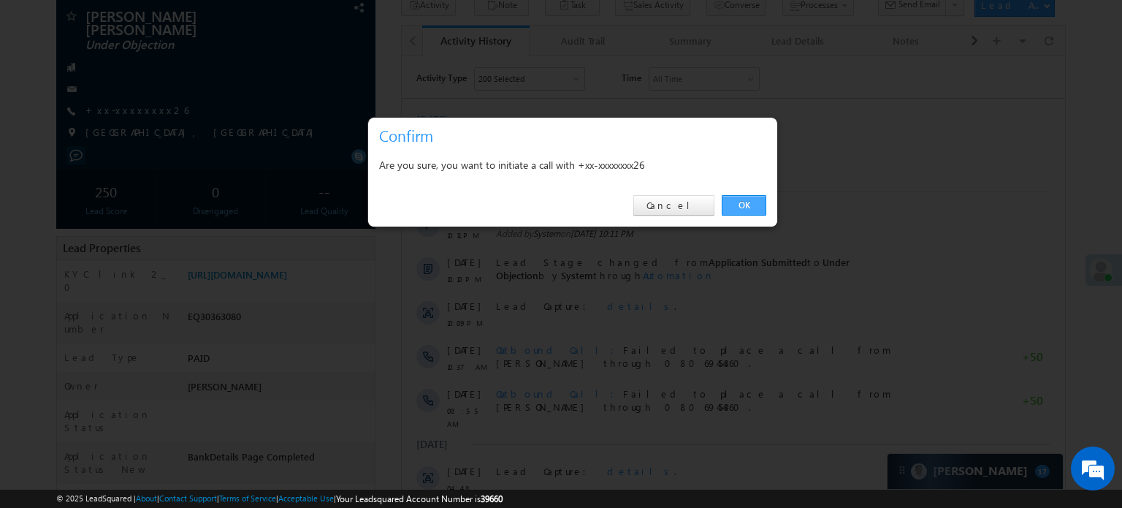
click at [736, 204] on link "OK" at bounding box center [744, 205] width 45 height 20
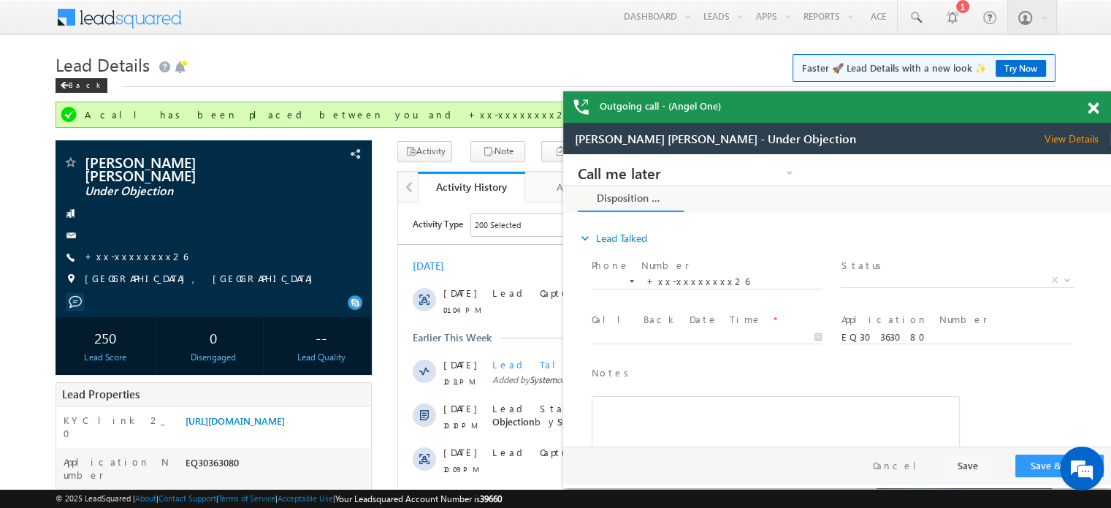
scroll to position [0, 0]
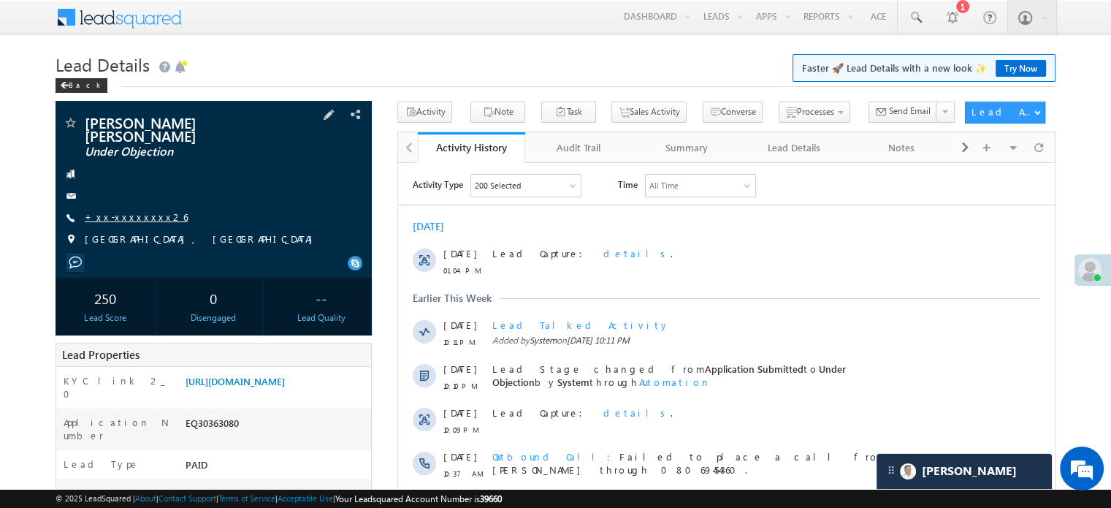
click at [115, 210] on link "+xx-xxxxxxxx26" at bounding box center [136, 216] width 103 height 12
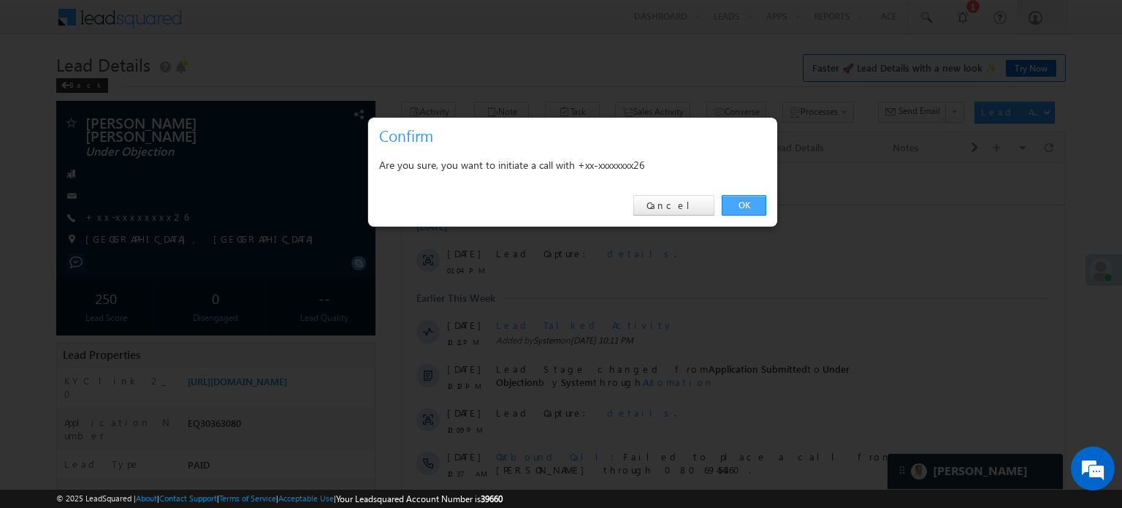
click at [731, 201] on link "OK" at bounding box center [744, 205] width 45 height 20
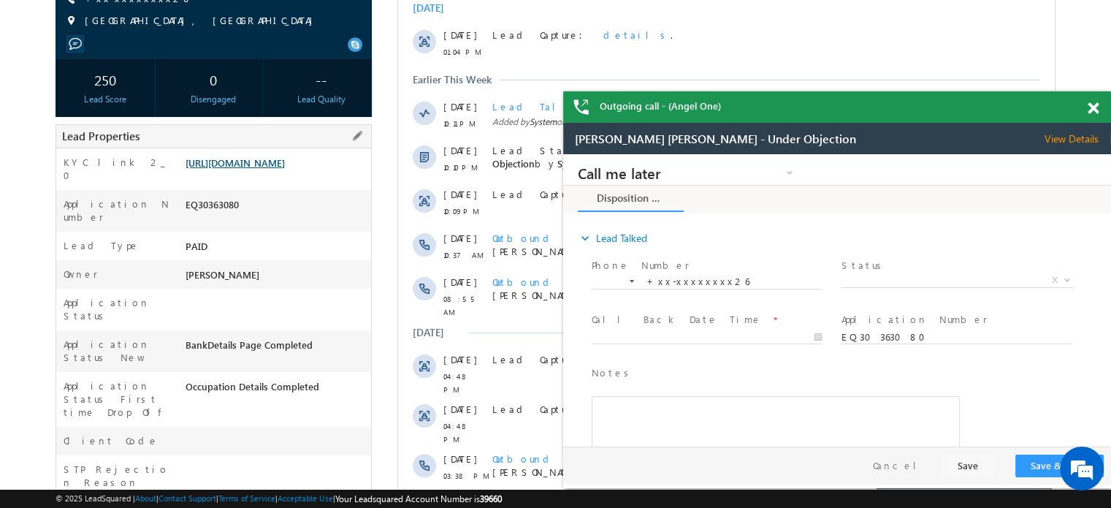
click at [247, 165] on link "[URL][DOMAIN_NAME]" at bounding box center [235, 162] width 99 height 12
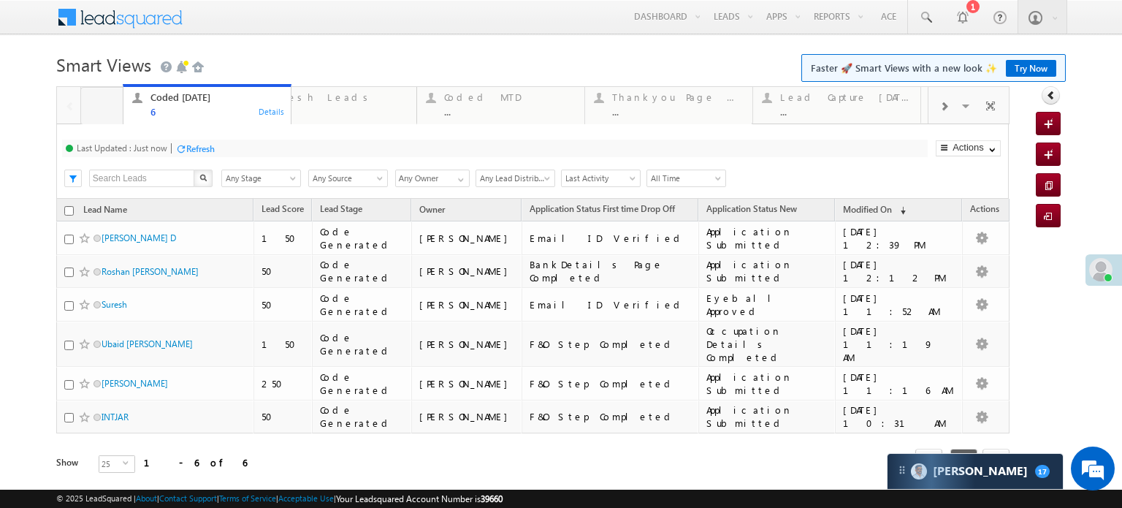
drag, startPoint x: 292, startPoint y: 89, endPoint x: 166, endPoint y: 96, distance: 126.6
click at [339, 100] on div "Fresh Leads" at bounding box center [341, 97] width 131 height 12
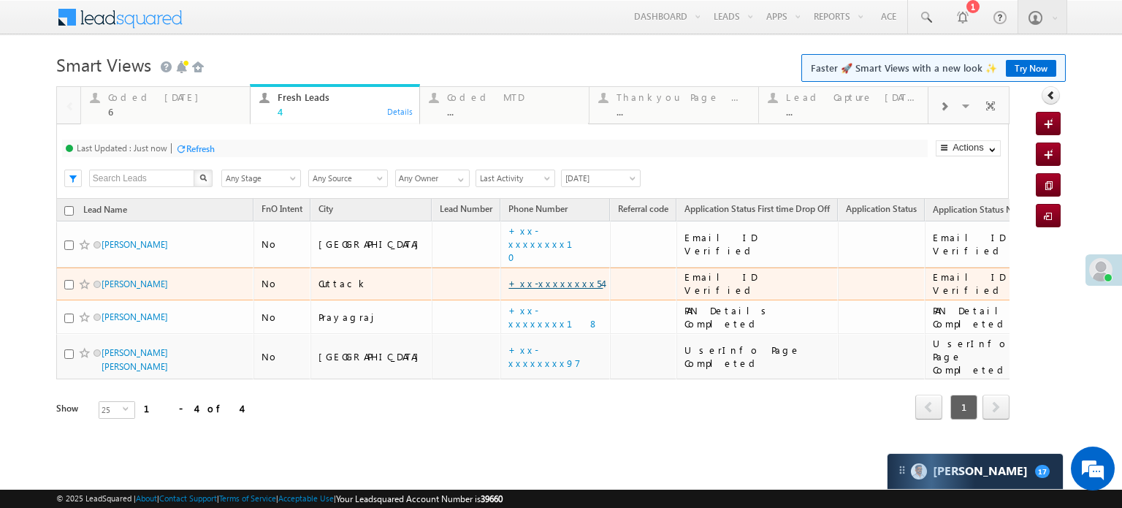
click at [508, 277] on link "+xx-xxxxxxxx54" at bounding box center [555, 283] width 94 height 12
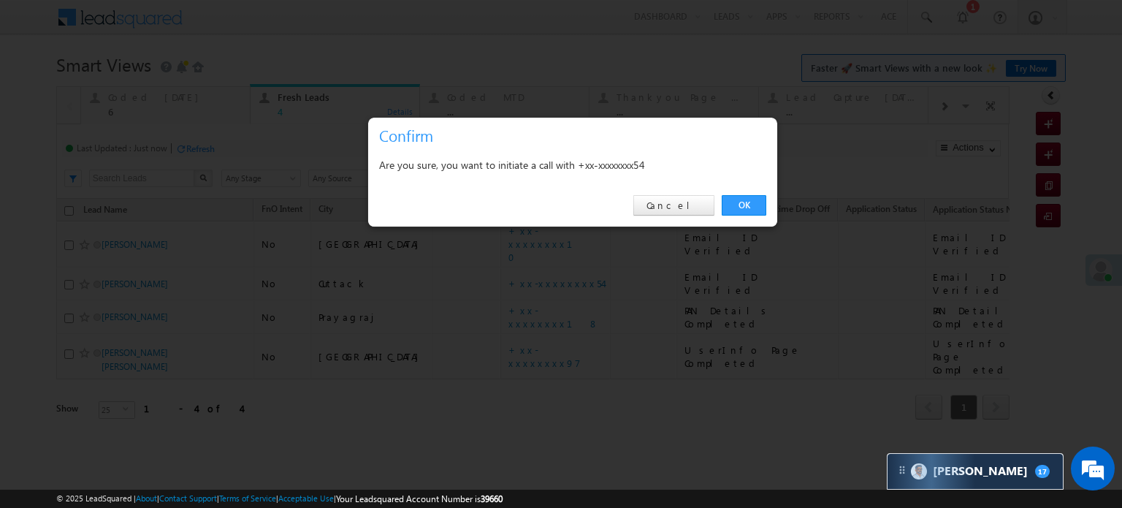
click at [742, 193] on div "OK Cancel" at bounding box center [572, 206] width 409 height 42
click at [742, 197] on link "OK" at bounding box center [744, 205] width 45 height 20
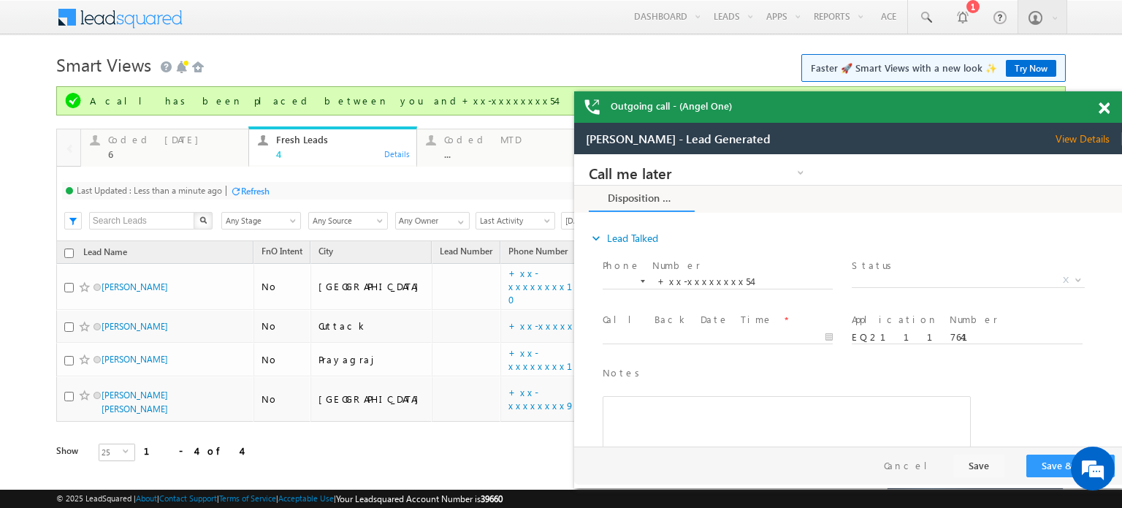
click at [1102, 113] on span at bounding box center [1104, 108] width 11 height 12
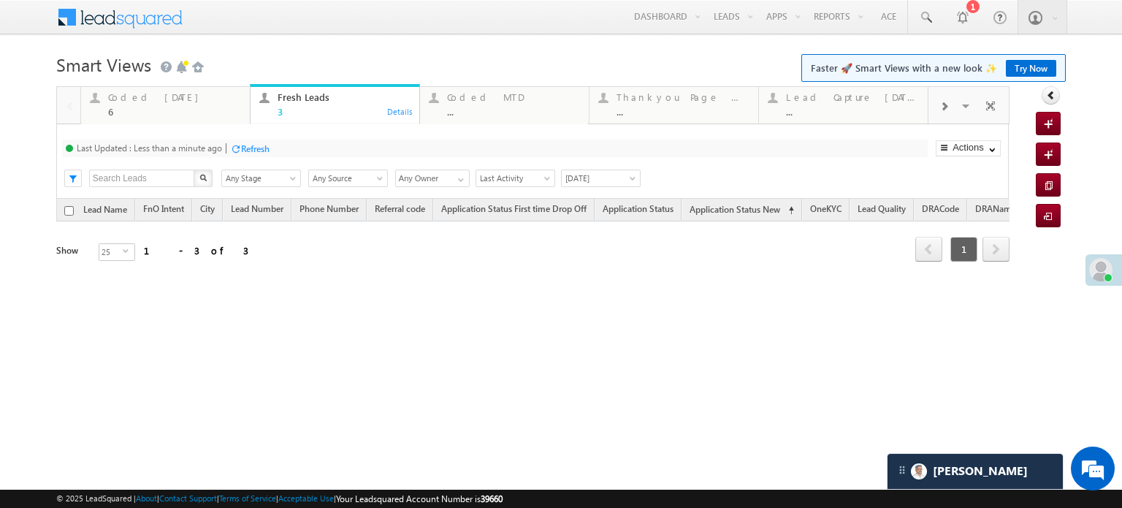
click at [254, 143] on div "Refresh" at bounding box center [255, 148] width 28 height 11
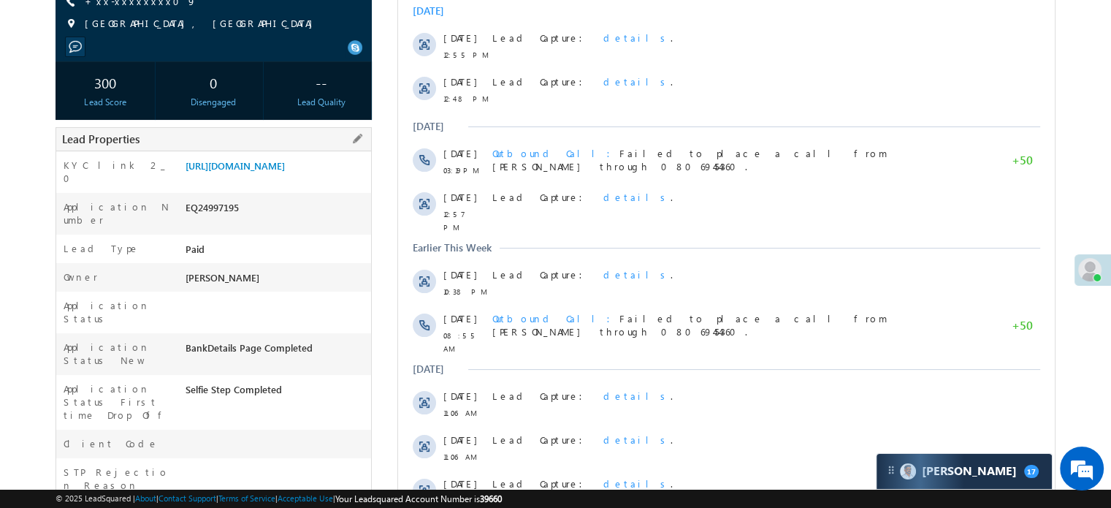
scroll to position [219, 0]
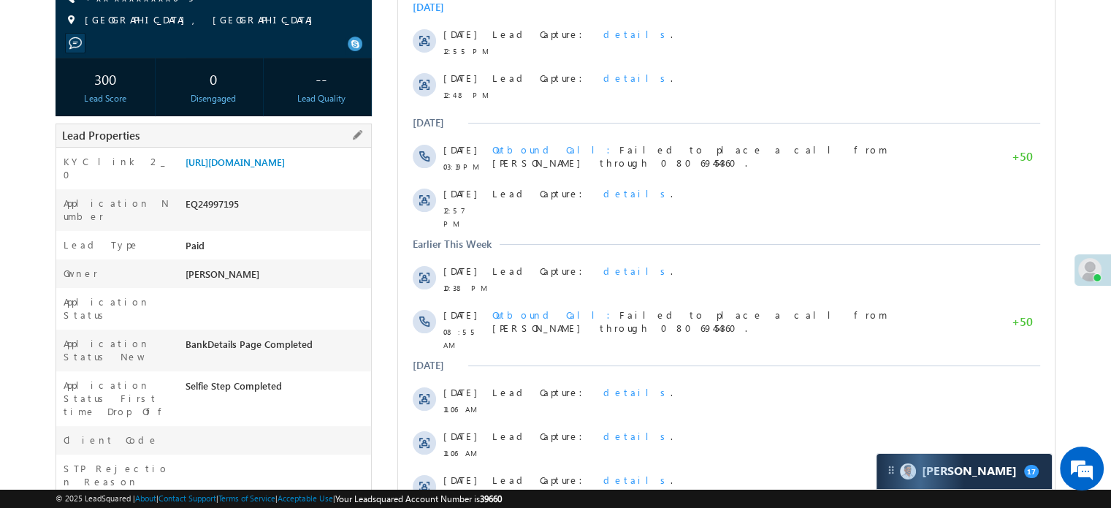
click at [251, 175] on div "[URL][DOMAIN_NAME]" at bounding box center [276, 165] width 189 height 20
click at [262, 168] on link "[URL][DOMAIN_NAME]" at bounding box center [235, 162] width 99 height 12
click at [270, 168] on link "[URL][DOMAIN_NAME]" at bounding box center [235, 162] width 99 height 12
click at [247, 168] on link "[URL][DOMAIN_NAME]" at bounding box center [235, 162] width 99 height 12
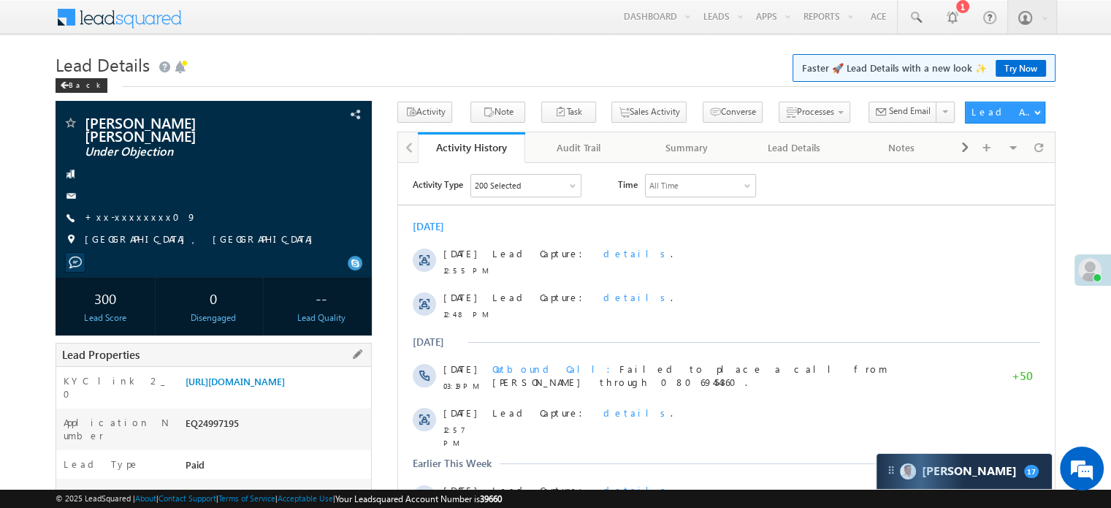
drag, startPoint x: 191, startPoint y: 371, endPoint x: 333, endPoint y: 402, distance: 145.7
click at [333, 394] on div "[URL][DOMAIN_NAME]" at bounding box center [276, 384] width 189 height 20
copy link "[URL][DOMAIN_NAME]"
click at [563, 70] on h1 "Lead Details Faster 🚀 Lead Details with a new look ✨ Try Now" at bounding box center [556, 63] width 1000 height 28
click at [250, 387] on link "[URL][DOMAIN_NAME]" at bounding box center [235, 381] width 99 height 12
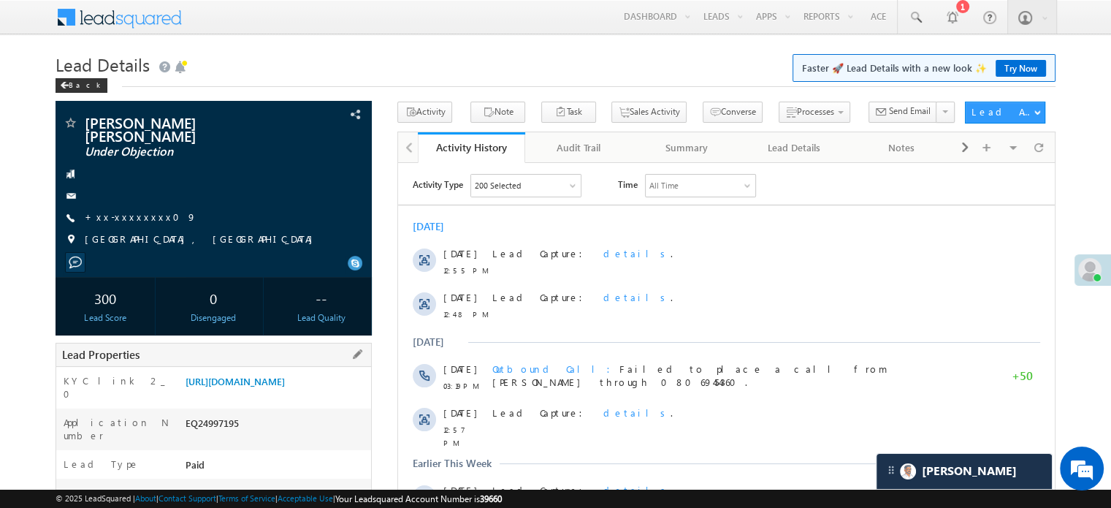
click at [247, 367] on div "KYC link 2_0 [URL][DOMAIN_NAME]" at bounding box center [213, 388] width 315 height 42
click at [304, 353] on div "Lead Properties" at bounding box center [214, 355] width 316 height 24
click at [285, 375] on link "[URL][DOMAIN_NAME]" at bounding box center [235, 381] width 99 height 12
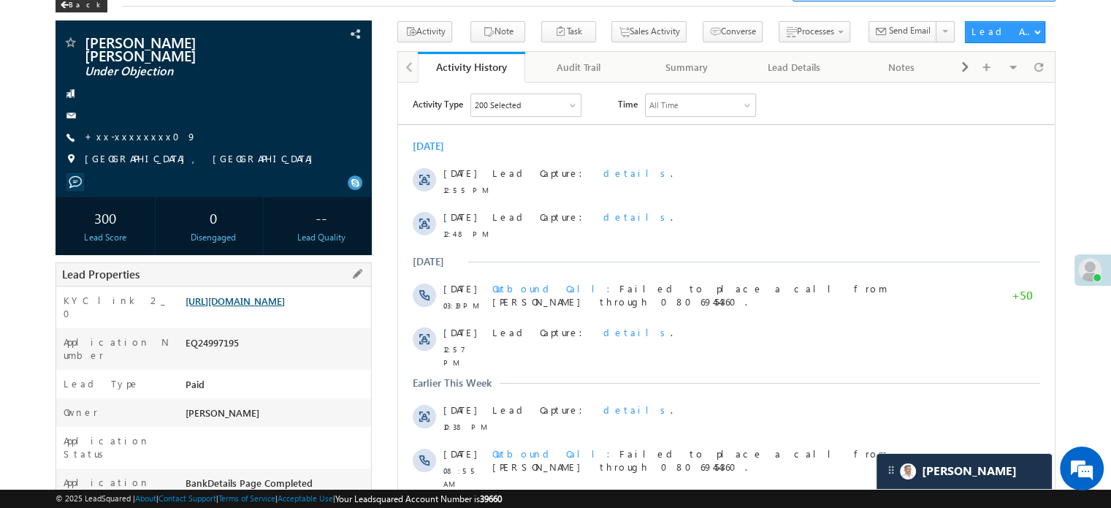
scroll to position [146, 0]
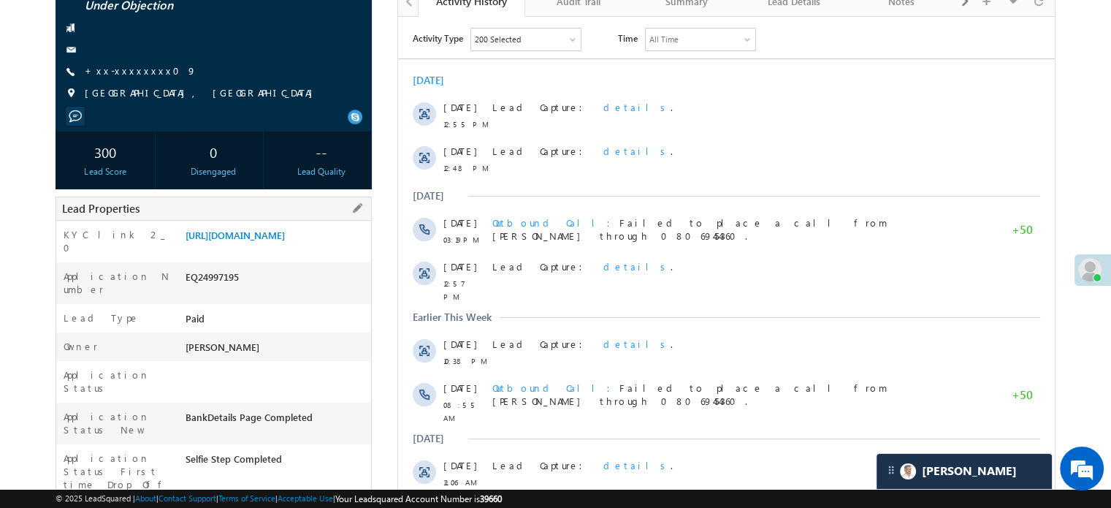
click at [226, 275] on div "EQ24997195" at bounding box center [276, 280] width 189 height 20
copy div "EQ24997195"
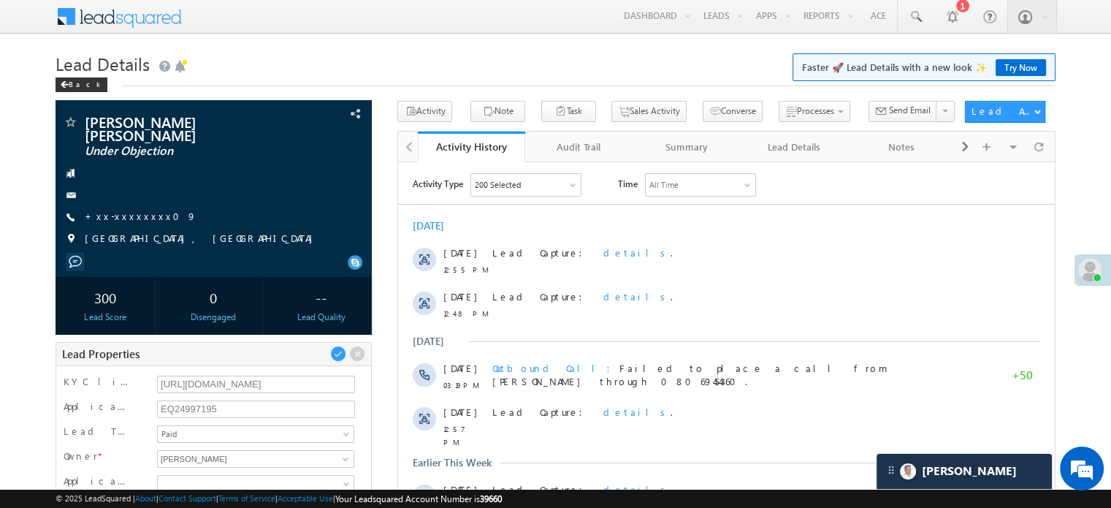
scroll to position [0, 0]
click at [207, 404] on input "EQ24997195" at bounding box center [256, 410] width 198 height 18
click at [530, 85] on div "Back" at bounding box center [556, 81] width 1000 height 9
